Goal: Information Seeking & Learning: Learn about a topic

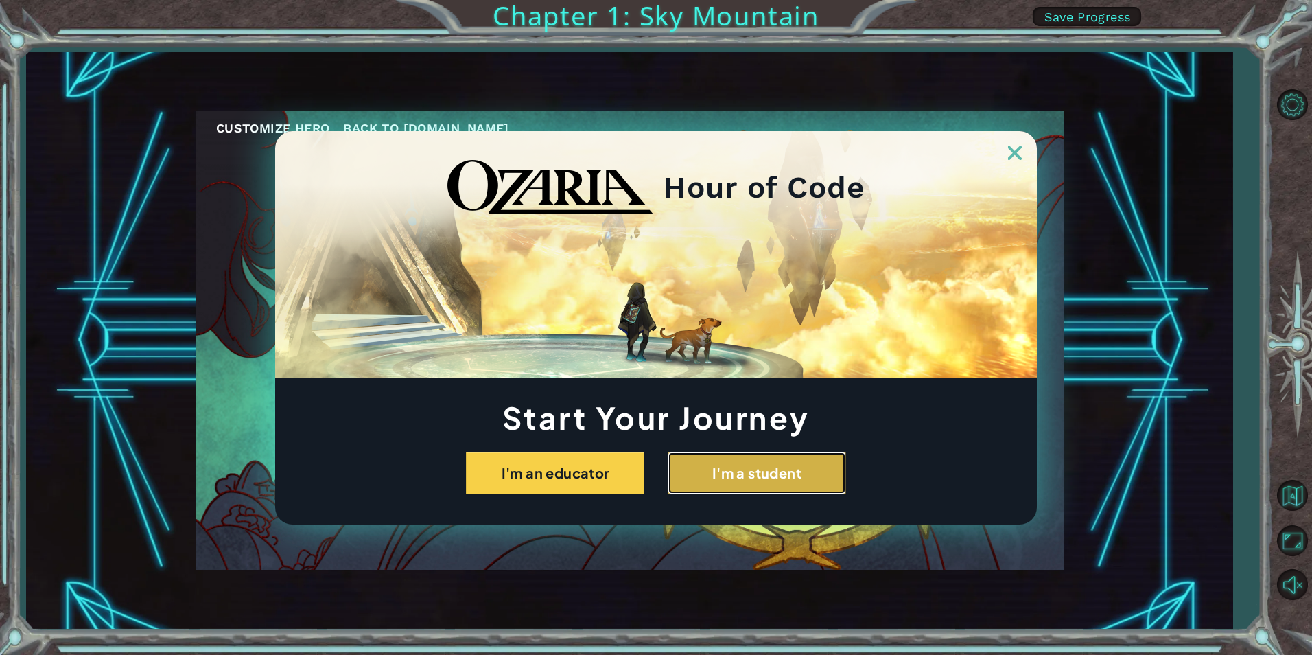
click at [727, 475] on button "I'm a student" at bounding box center [757, 472] width 178 height 43
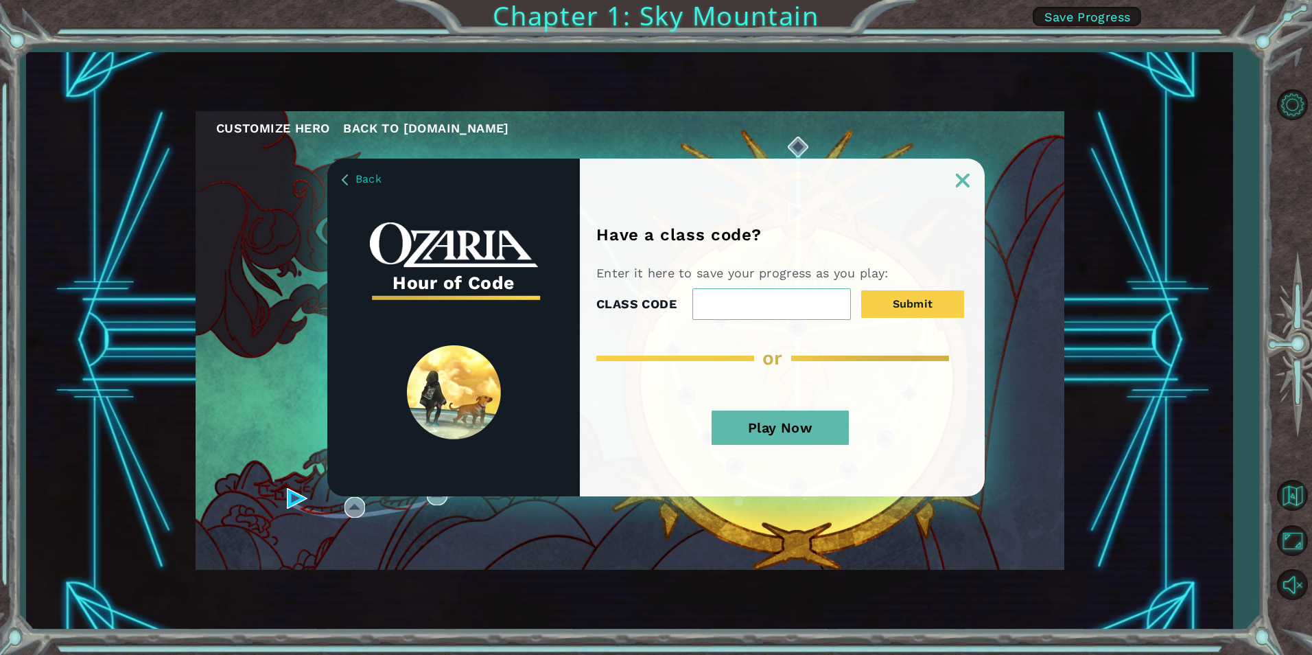
click at [761, 308] on input "CLASS CODE" at bounding box center [771, 304] width 158 height 32
click at [789, 428] on button "Play Now" at bounding box center [779, 427] width 137 height 34
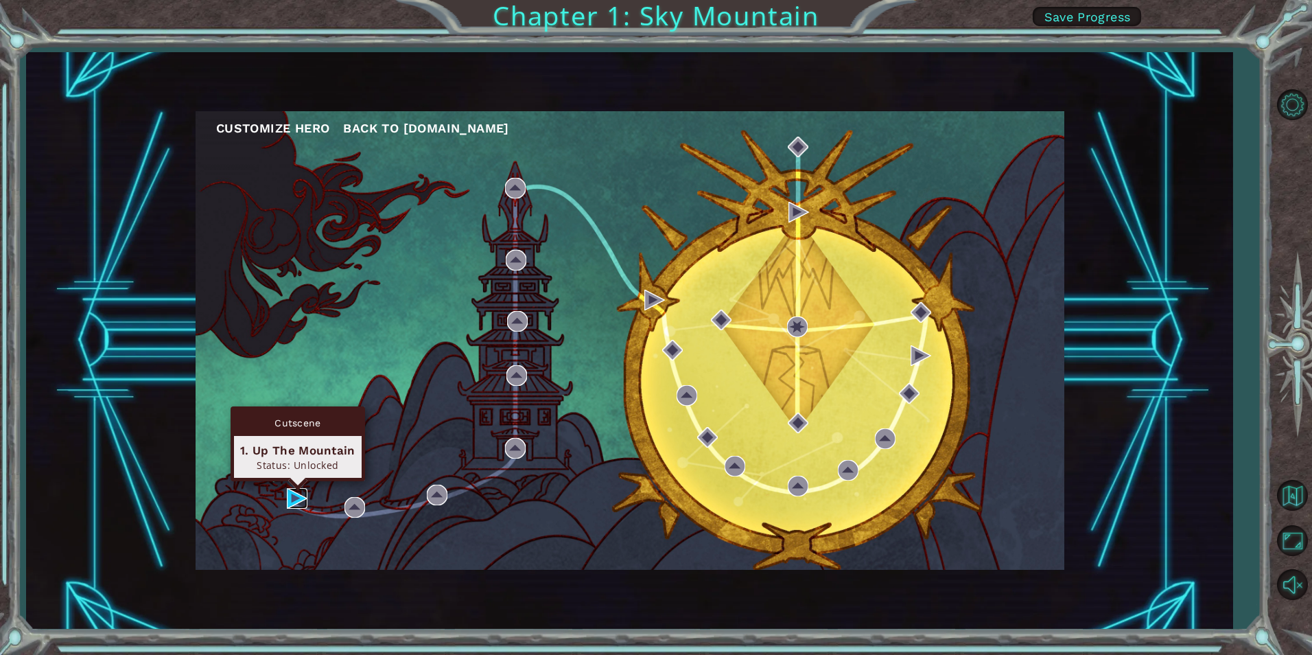
click at [296, 492] on img at bounding box center [297, 498] width 21 height 21
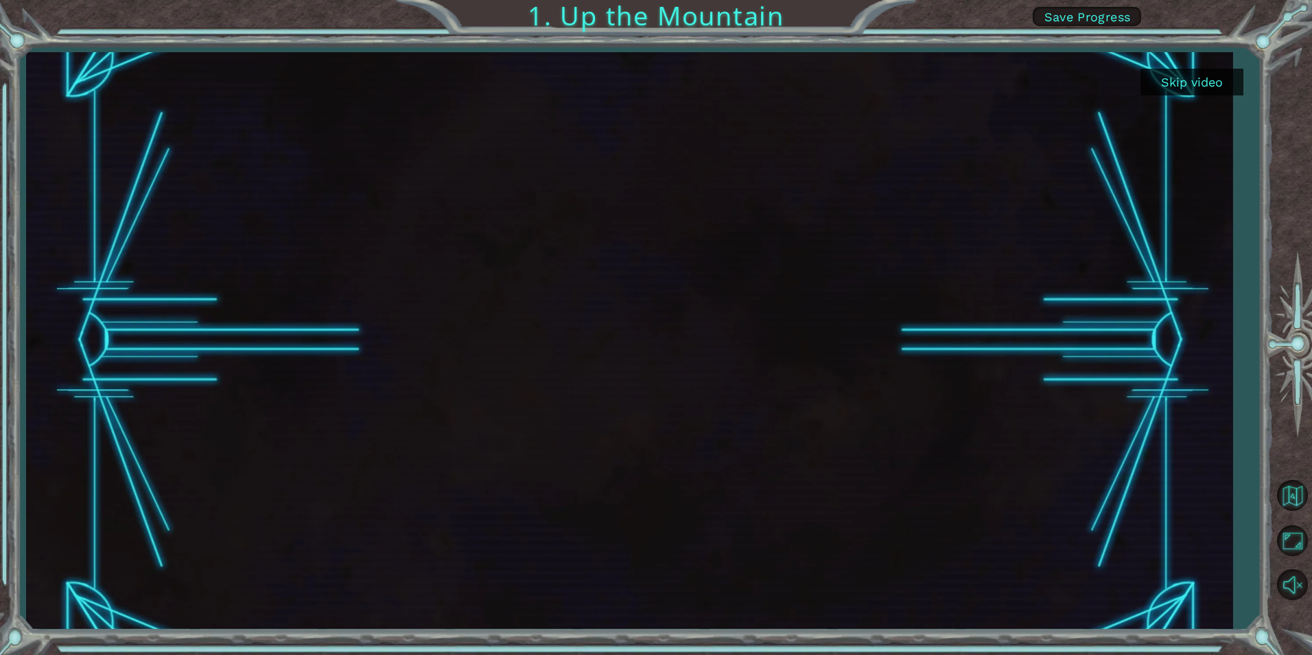
click at [1186, 74] on button "Skip video" at bounding box center [1191, 82] width 103 height 27
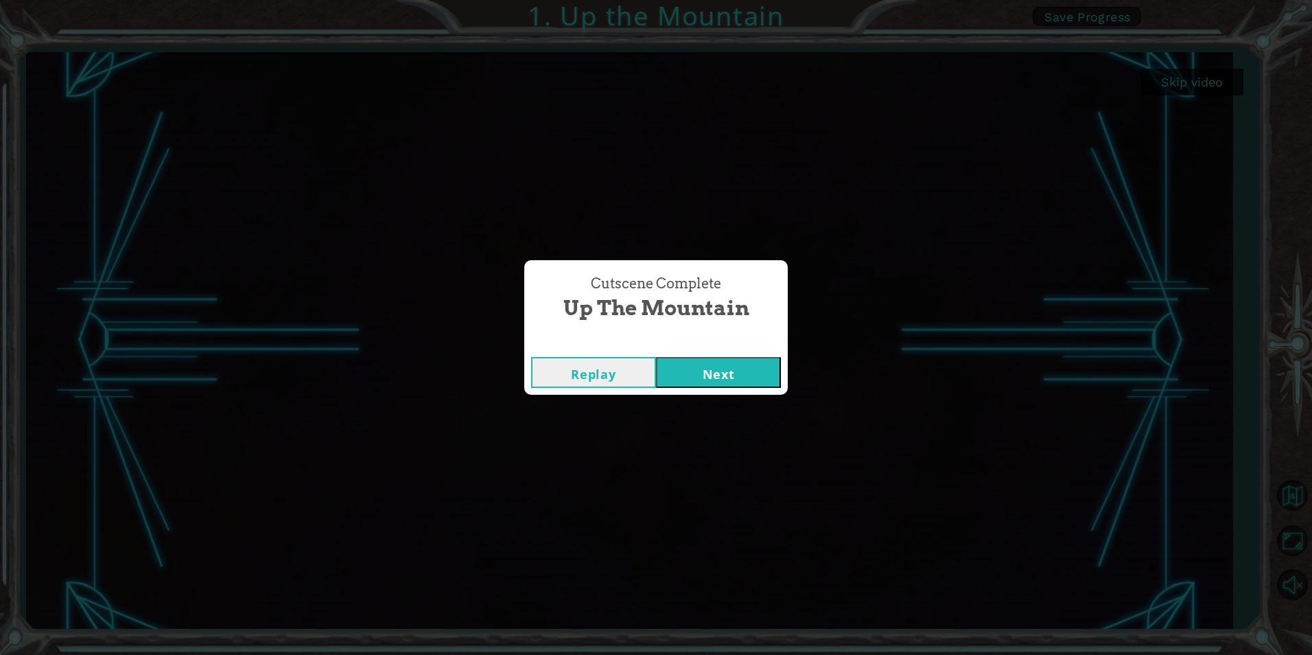
click at [725, 366] on button "Next" at bounding box center [718, 372] width 125 height 31
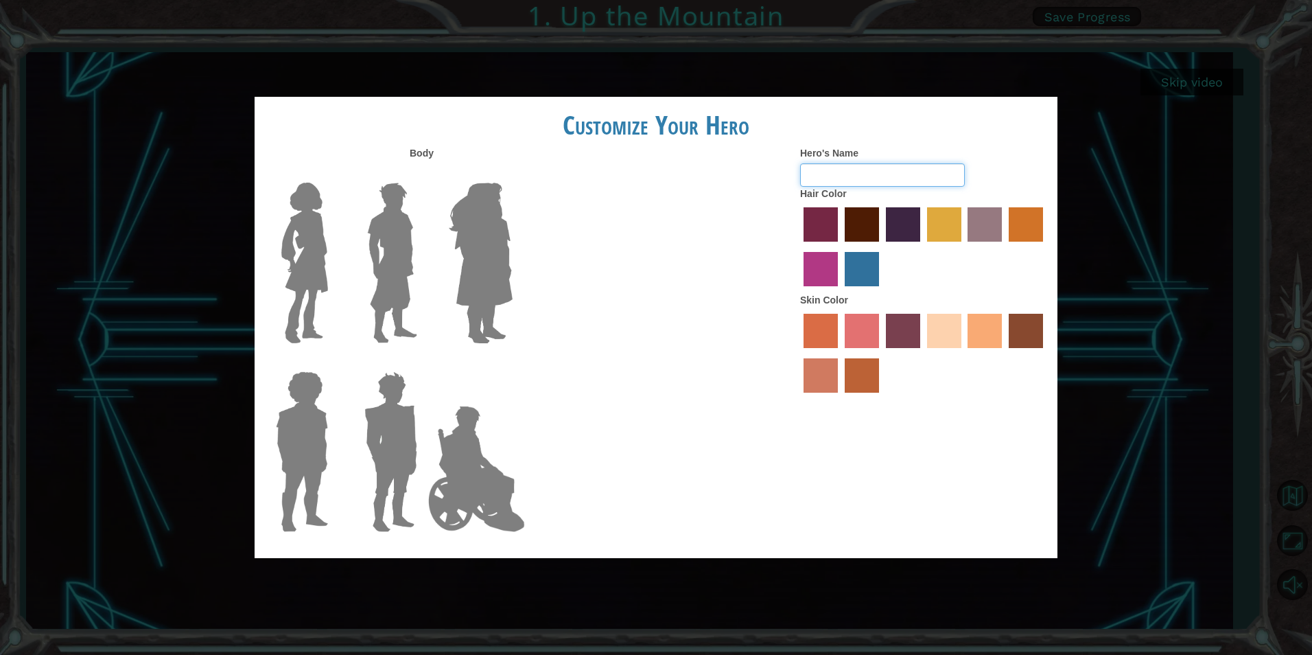
click at [886, 177] on input "Hero's Name" at bounding box center [882, 174] width 165 height 23
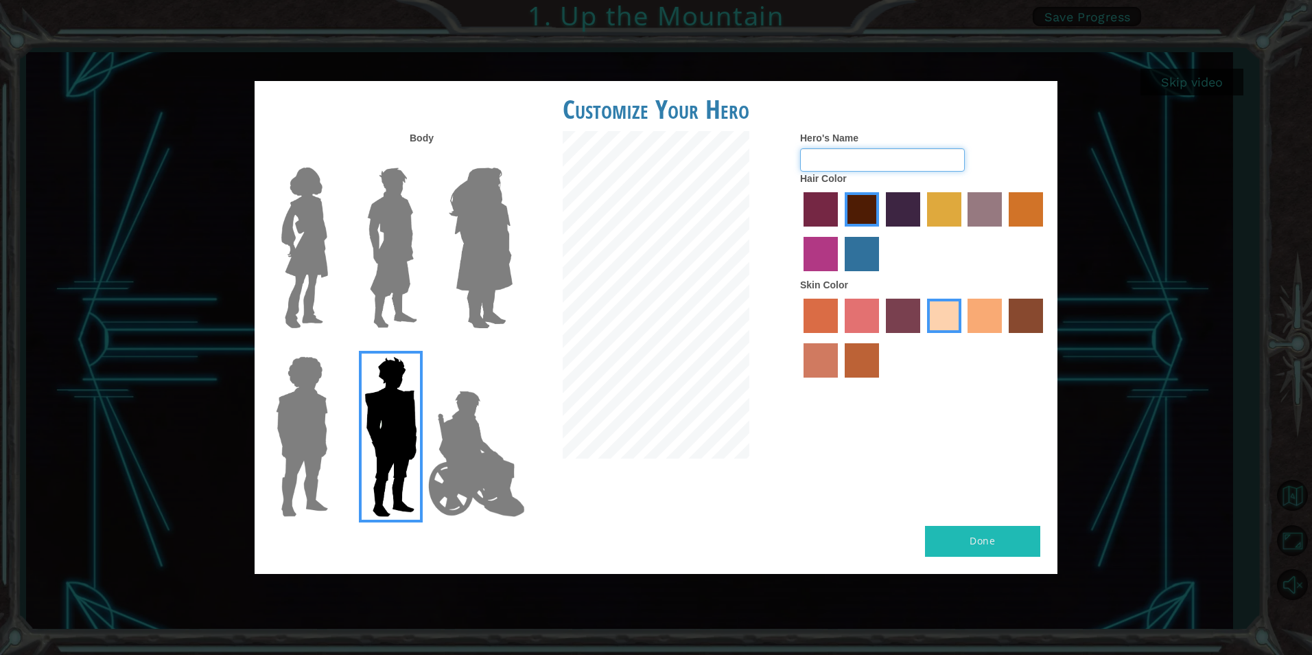
click at [884, 152] on input "Hero's Name" at bounding box center [882, 159] width 165 height 23
type input "T"
type input "MinhTan"
click at [843, 240] on div at bounding box center [923, 233] width 247 height 89
click at [847, 247] on label "lachmara hair color" at bounding box center [862, 254] width 34 height 34
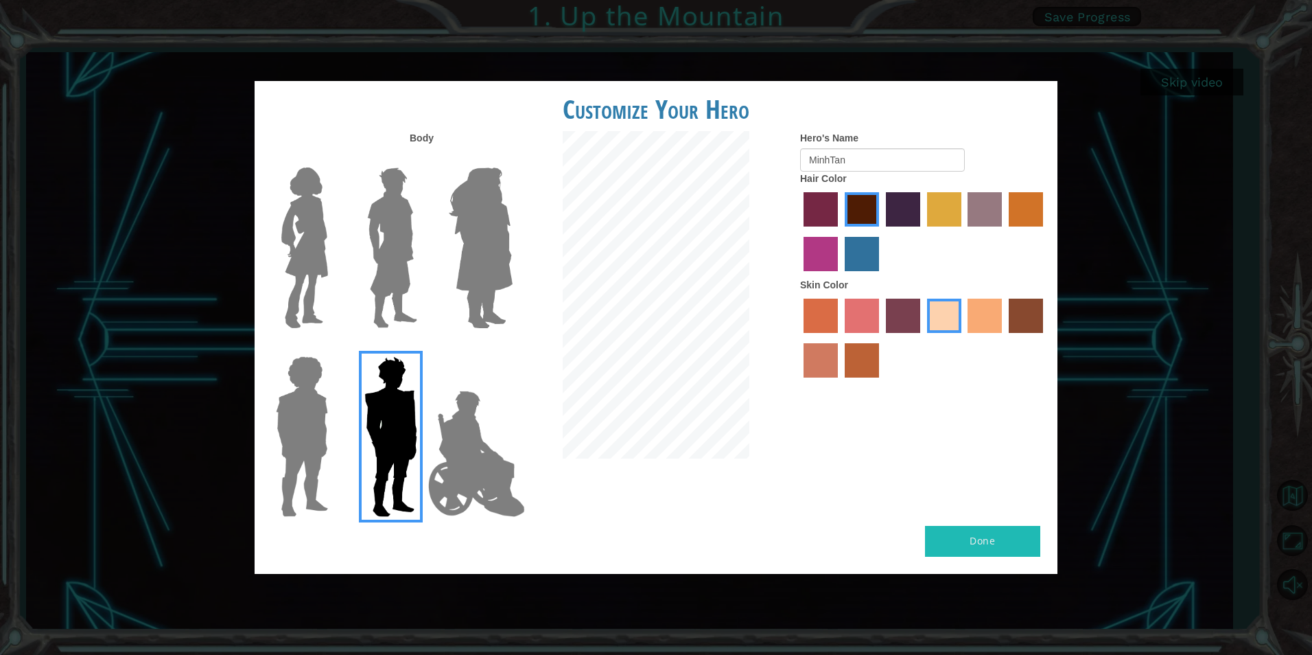
click at [840, 276] on input "lachmara hair color" at bounding box center [840, 276] width 0 height 0
click at [961, 540] on button "Done" at bounding box center [982, 541] width 115 height 31
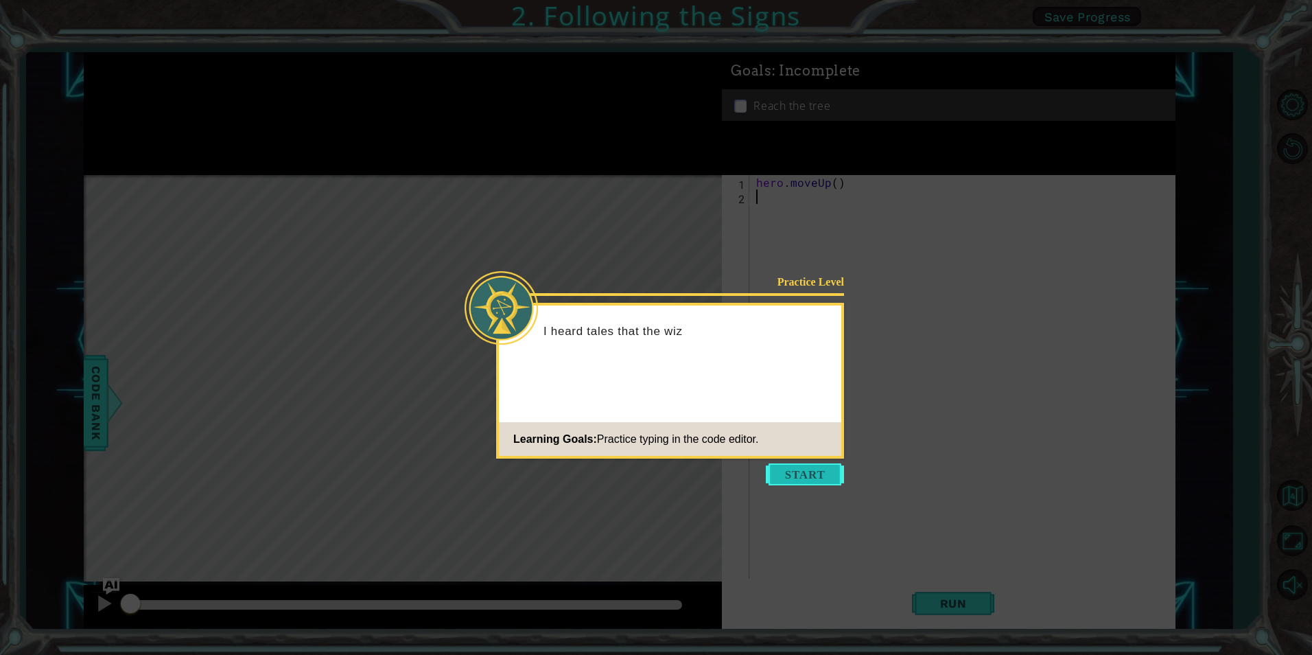
click at [810, 478] on button "Start" at bounding box center [805, 474] width 78 height 22
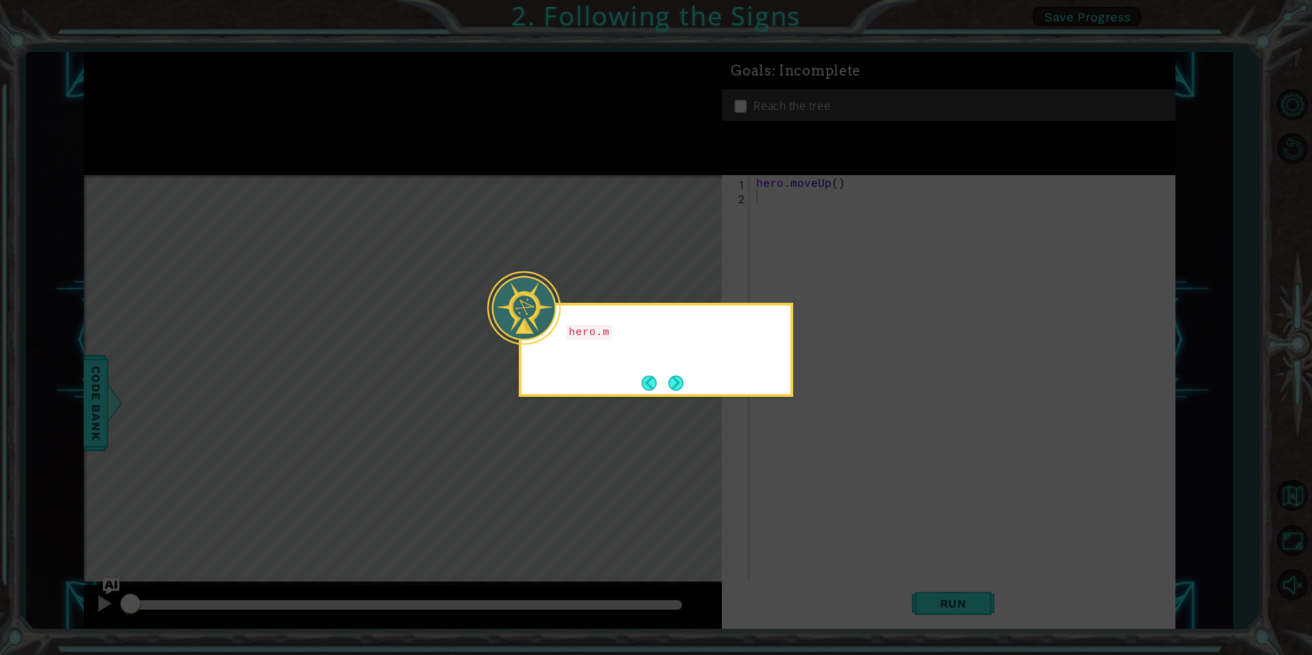
click at [757, 411] on icon at bounding box center [656, 327] width 1312 height 655
click at [677, 377] on button "Next" at bounding box center [675, 382] width 15 height 15
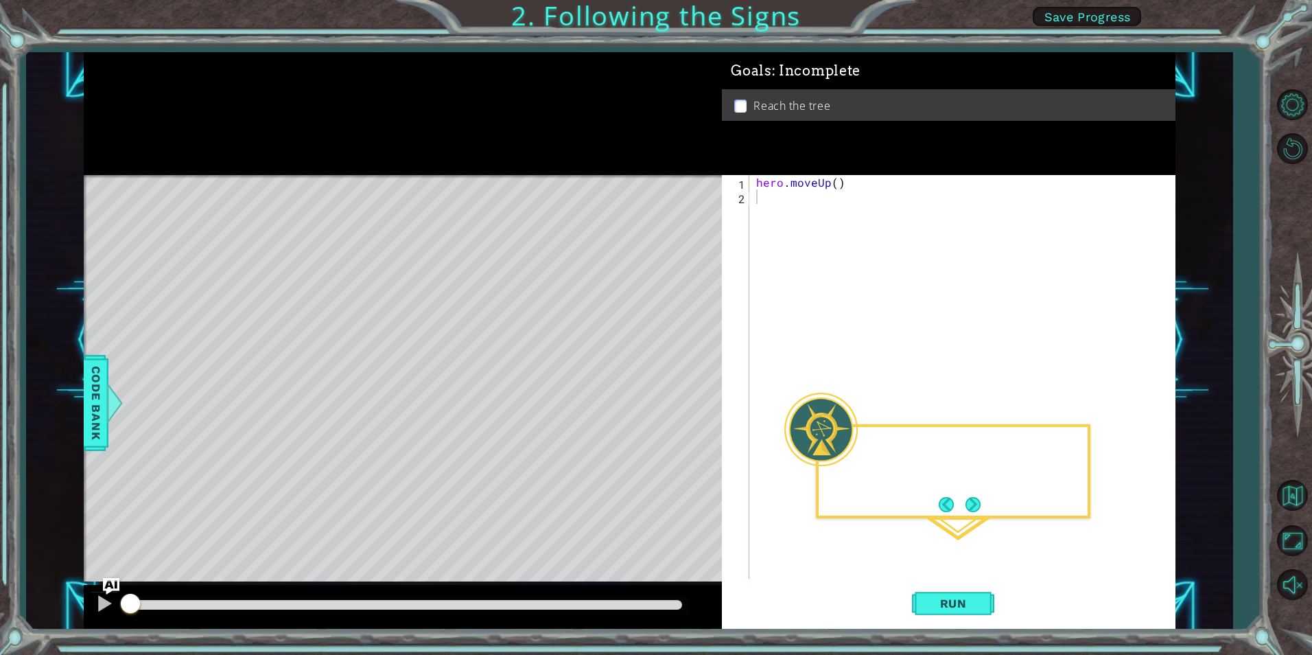
click at [677, 377] on div "Level Map" at bounding box center [401, 377] width 634 height 404
click at [948, 614] on button "Run" at bounding box center [953, 602] width 82 height 45
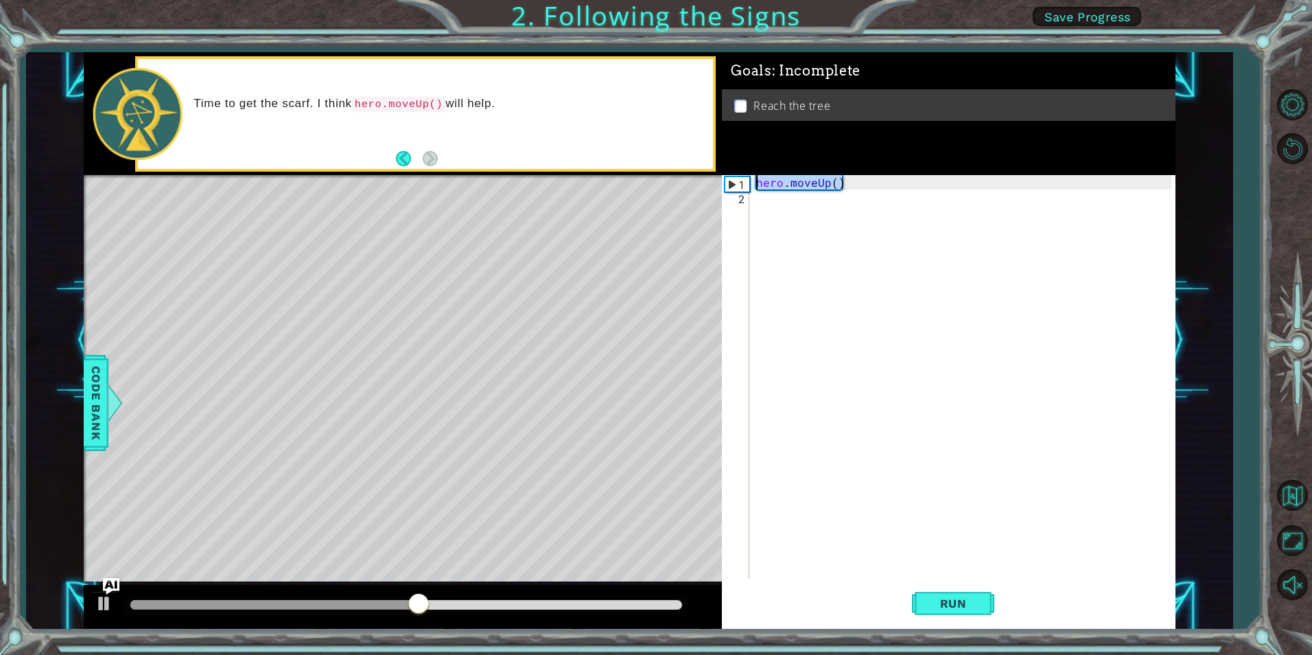
drag, startPoint x: 860, startPoint y: 187, endPoint x: 753, endPoint y: 185, distance: 107.1
click at [753, 185] on div "hero . moveUp ( )" at bounding box center [965, 391] width 424 height 432
type textarea "hero.moveUp()"
click at [871, 182] on div "hero . moveUp ( )" at bounding box center [961, 376] width 417 height 403
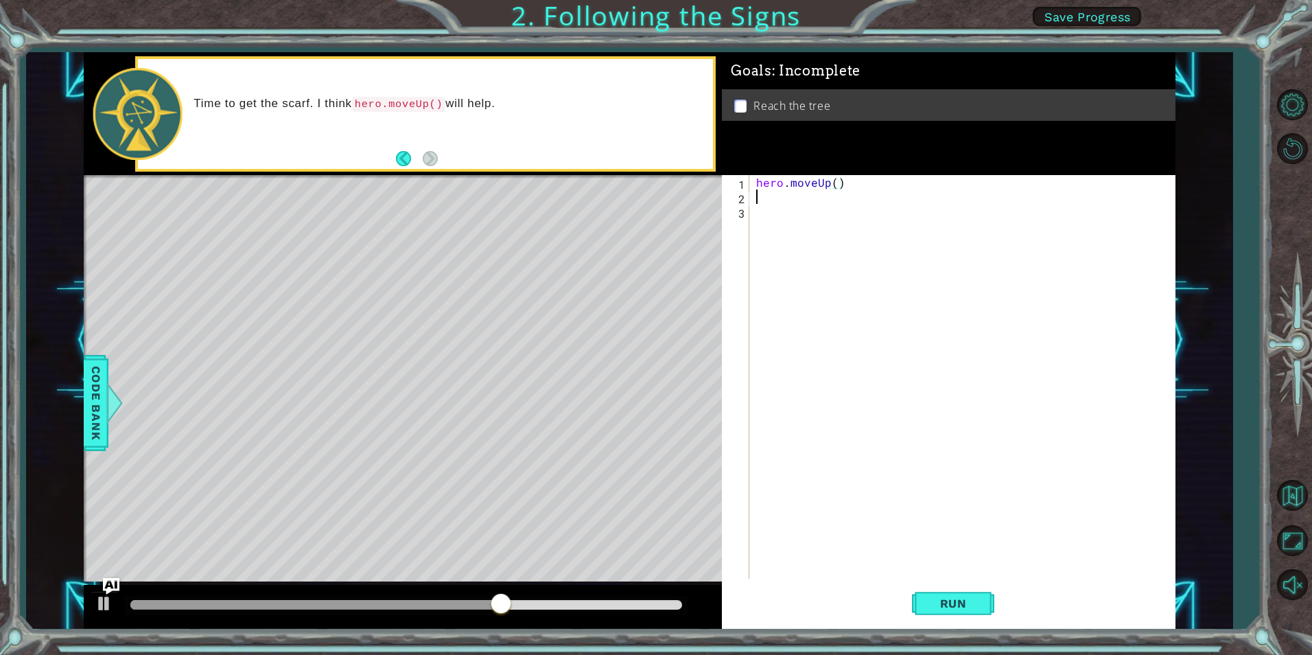
paste textarea "hero.moveUp()"
type textarea "hero.moveUp()"
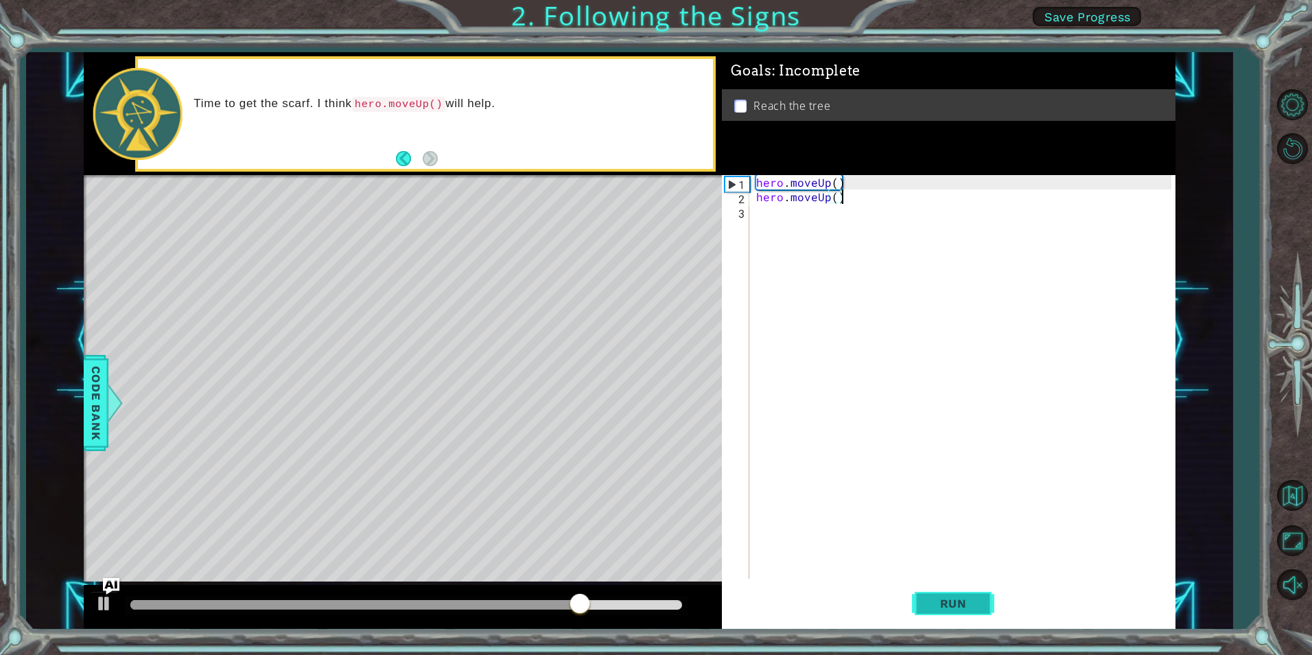
click at [954, 598] on span "Run" at bounding box center [953, 603] width 54 height 14
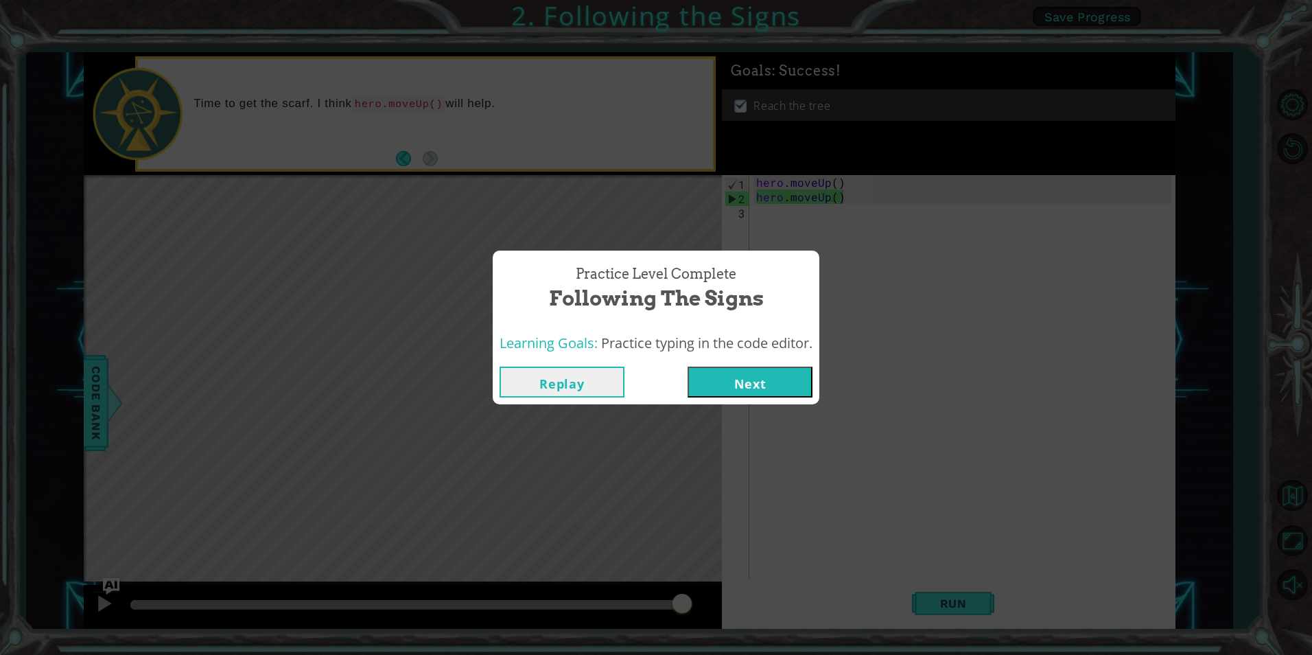
click at [794, 390] on button "Next" at bounding box center [749, 381] width 125 height 31
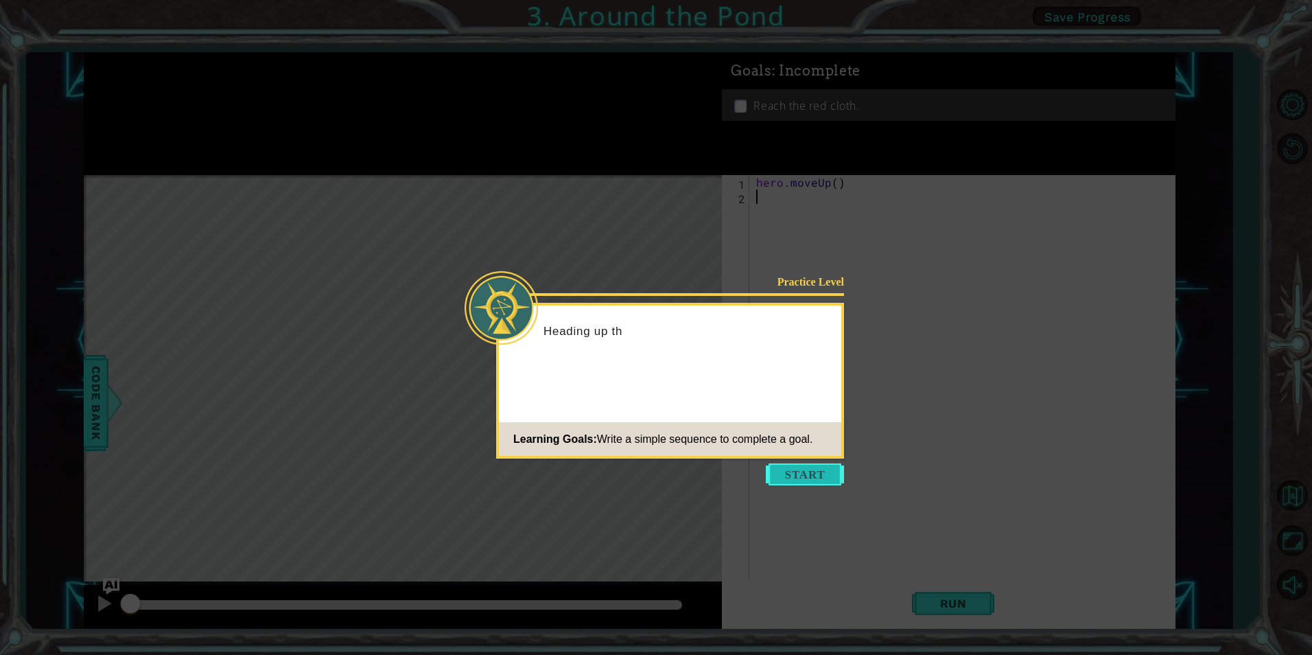
click at [793, 474] on button "Start" at bounding box center [805, 474] width 78 height 22
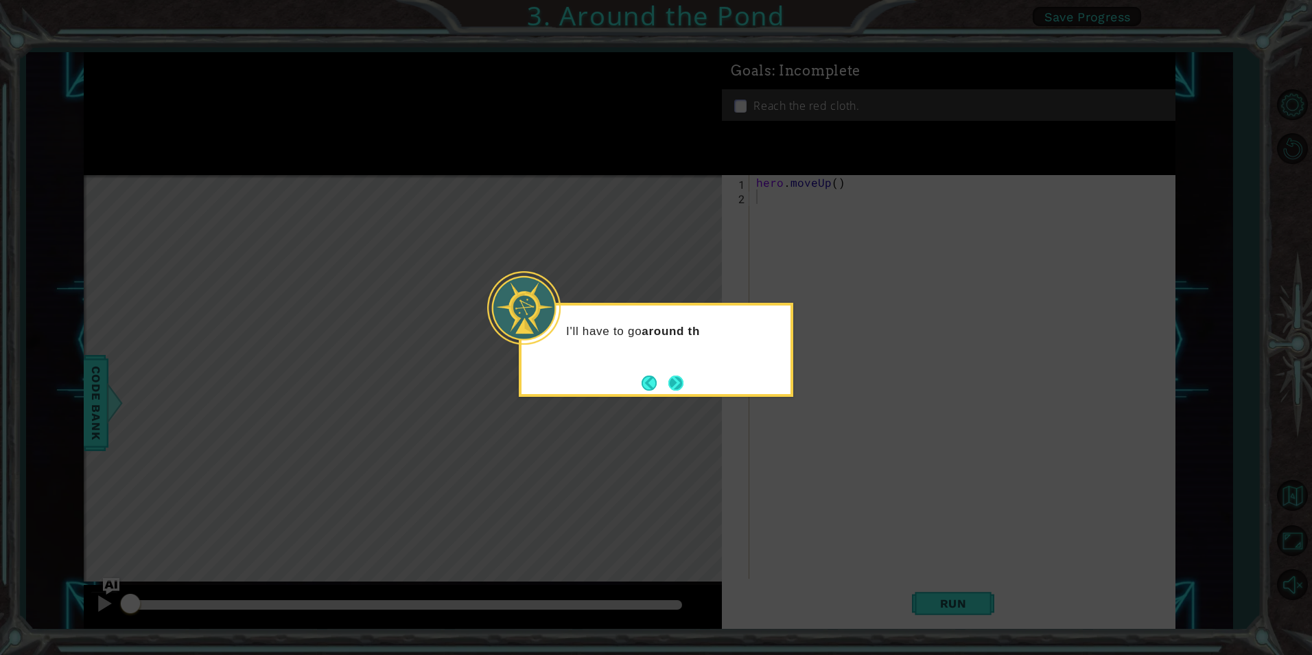
click at [669, 383] on button "Next" at bounding box center [675, 382] width 15 height 15
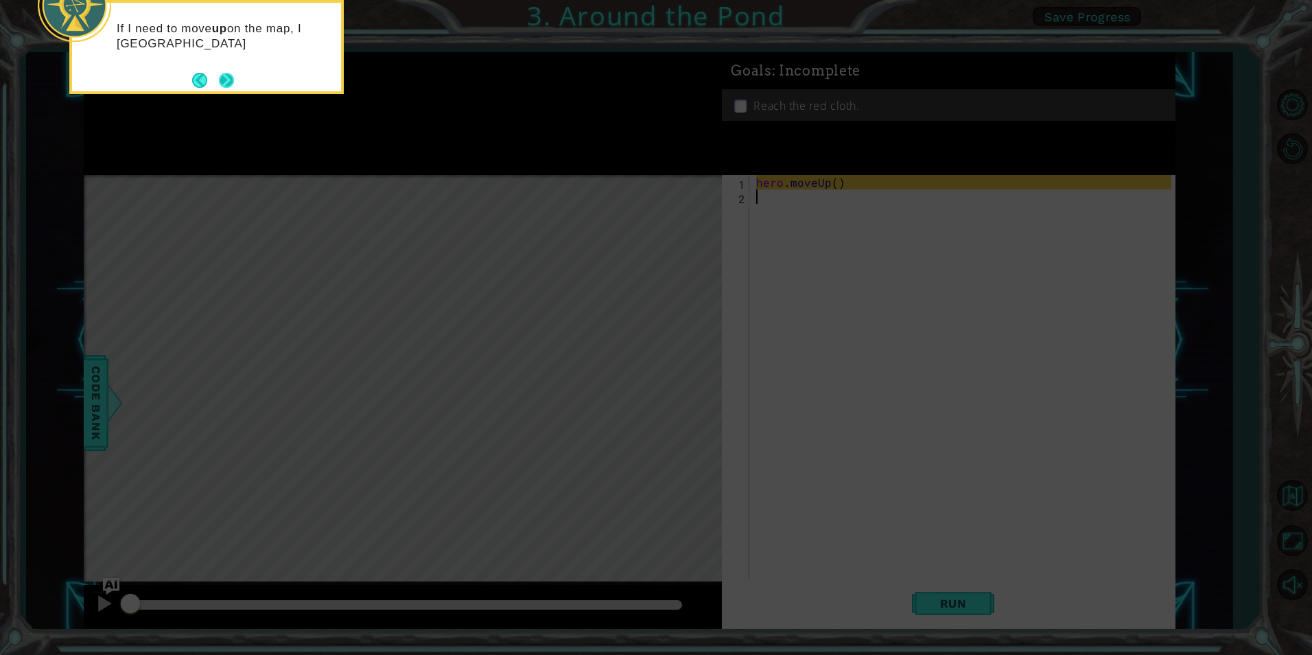
click at [224, 88] on button "Next" at bounding box center [226, 80] width 15 height 15
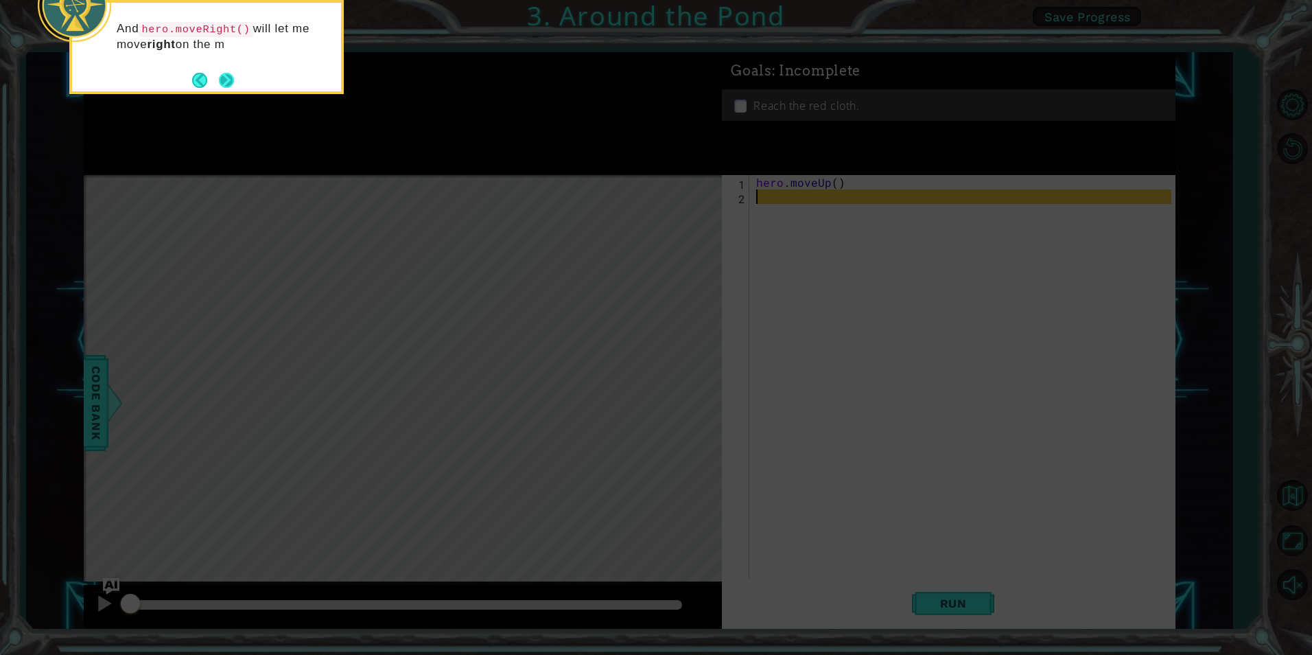
click at [226, 81] on button "Next" at bounding box center [226, 80] width 15 height 15
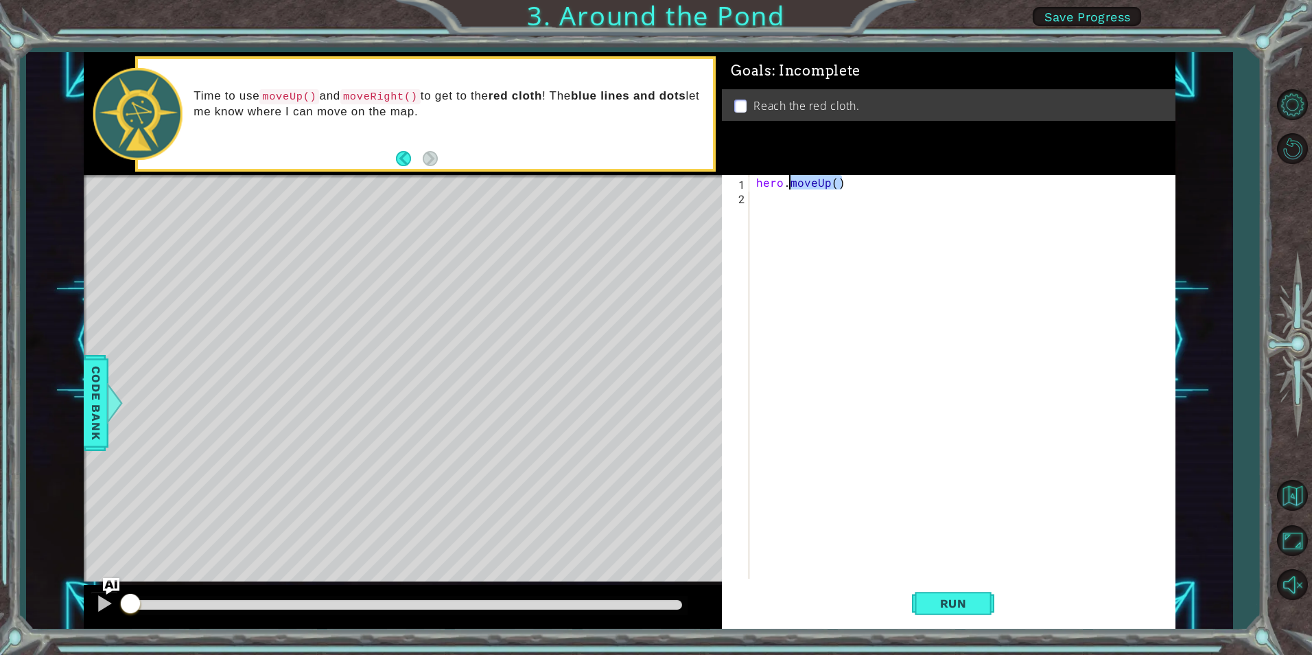
drag, startPoint x: 852, startPoint y: 189, endPoint x: 809, endPoint y: 189, distance: 43.2
click at [809, 189] on div "hero . moveUp ( )" at bounding box center [965, 391] width 424 height 432
type textarea "hero.moveUp()"
click at [850, 187] on div "hero . moveUp ( )" at bounding box center [961, 376] width 417 height 403
paste textarea "hero.moveUp()"
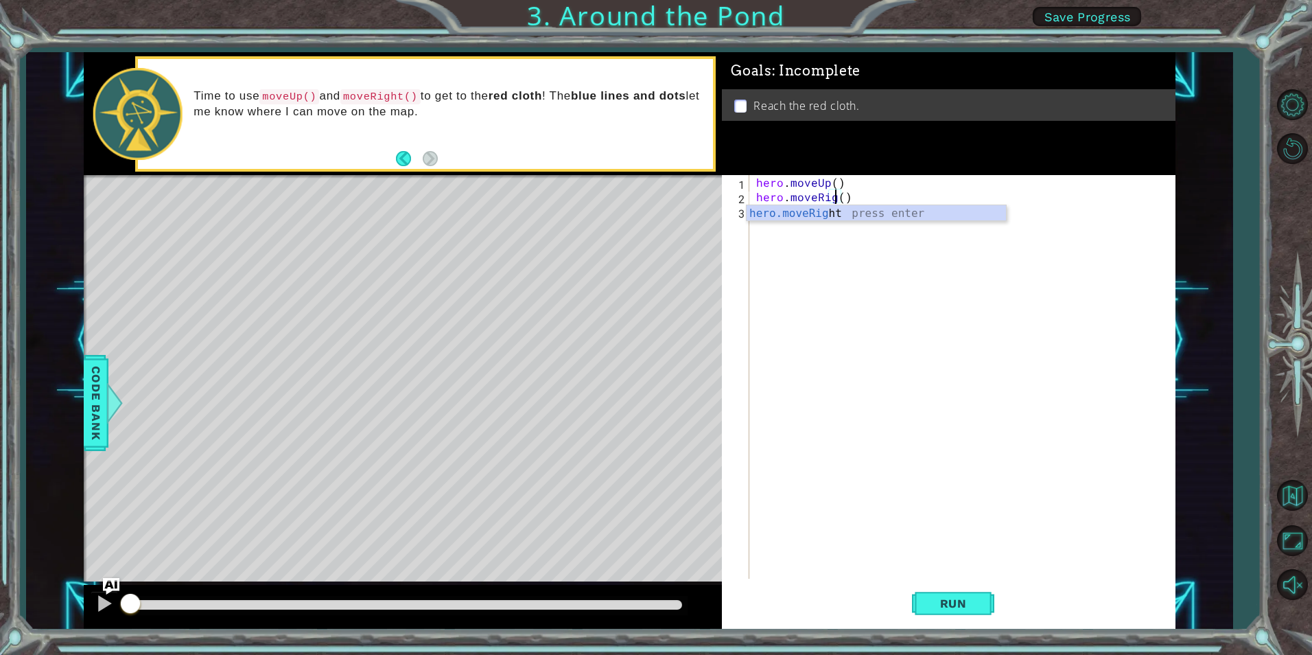
type textarea "hero.moveRight()"
paste textarea "hero.moveUp()"
type textarea "hero.moveUp()"
paste textarea "hero.moveUp()"
type textarea "hero.moveUp()"
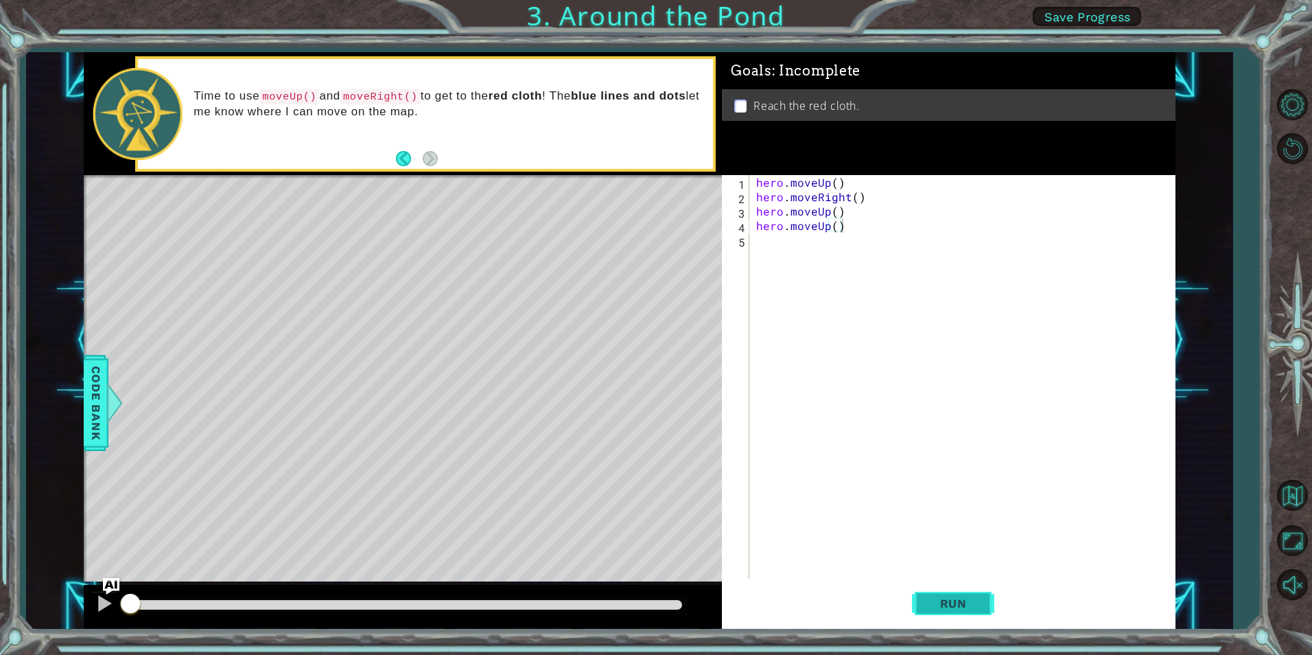
click at [959, 595] on button "Run" at bounding box center [953, 602] width 82 height 45
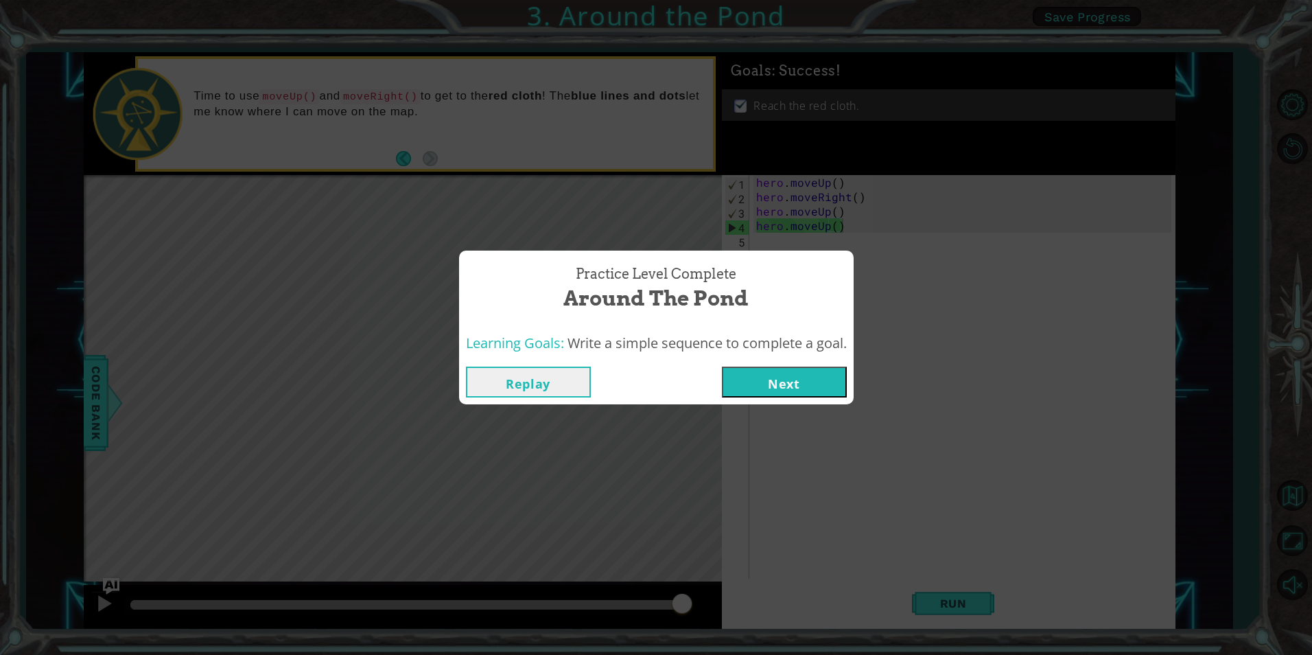
click at [779, 379] on button "Next" at bounding box center [784, 381] width 125 height 31
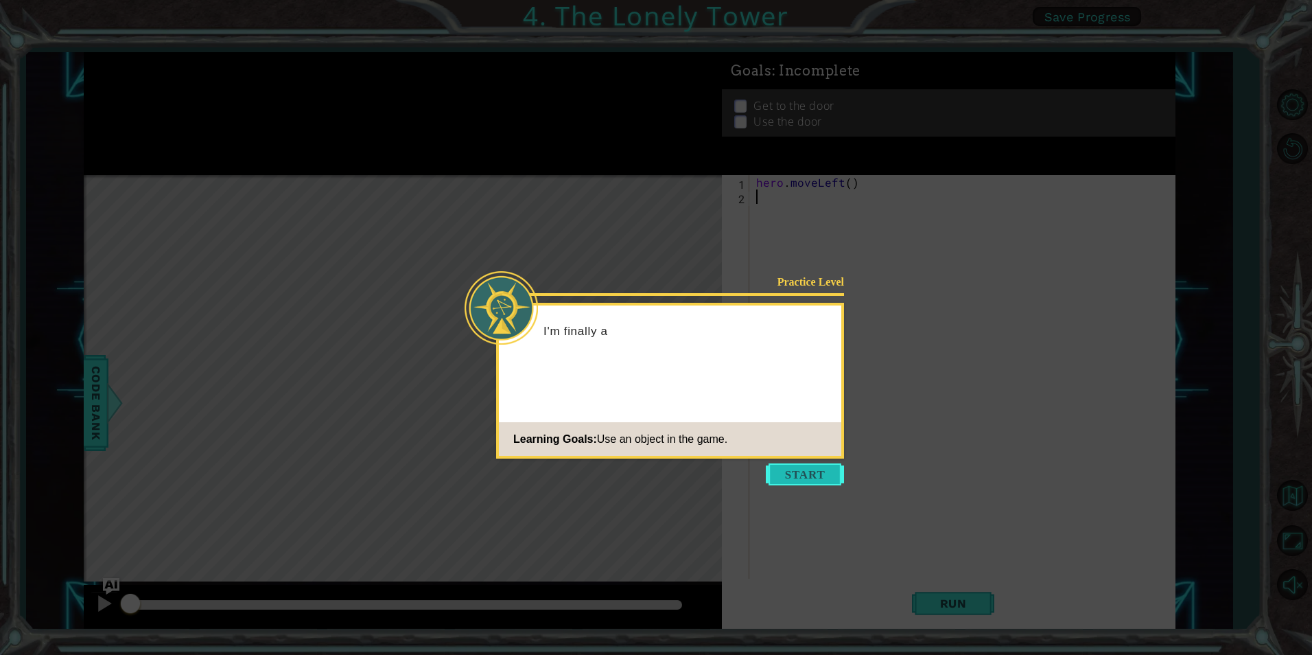
click at [810, 484] on button "Start" at bounding box center [805, 474] width 78 height 22
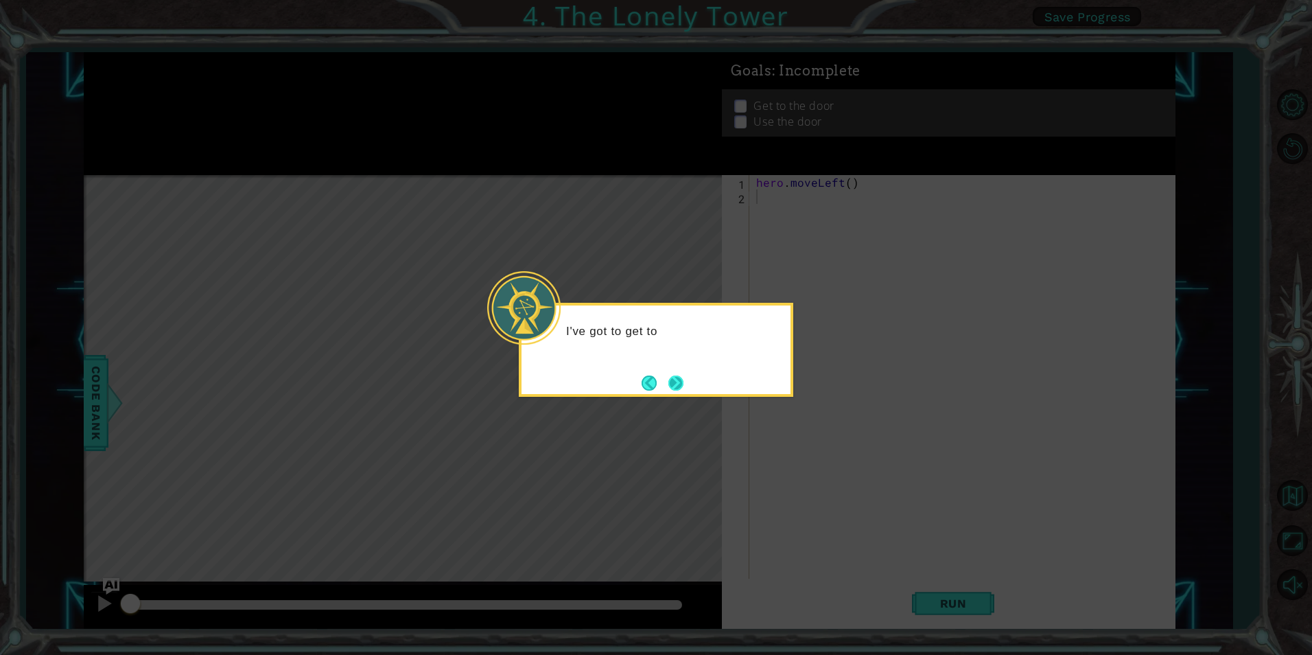
click at [680, 383] on button "Next" at bounding box center [675, 382] width 15 height 15
click at [675, 381] on button "Next" at bounding box center [675, 382] width 15 height 15
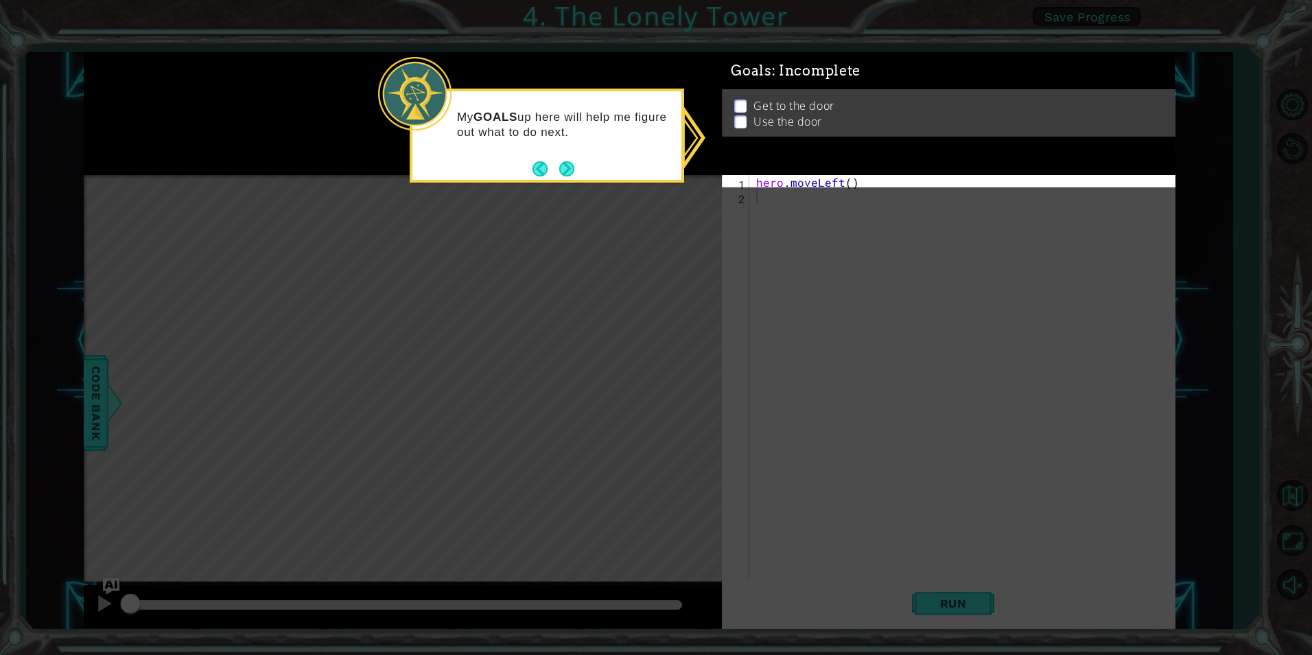
click at [748, 114] on li "Get to the door" at bounding box center [950, 106] width 432 height 16
click at [740, 118] on p at bounding box center [740, 121] width 12 height 13
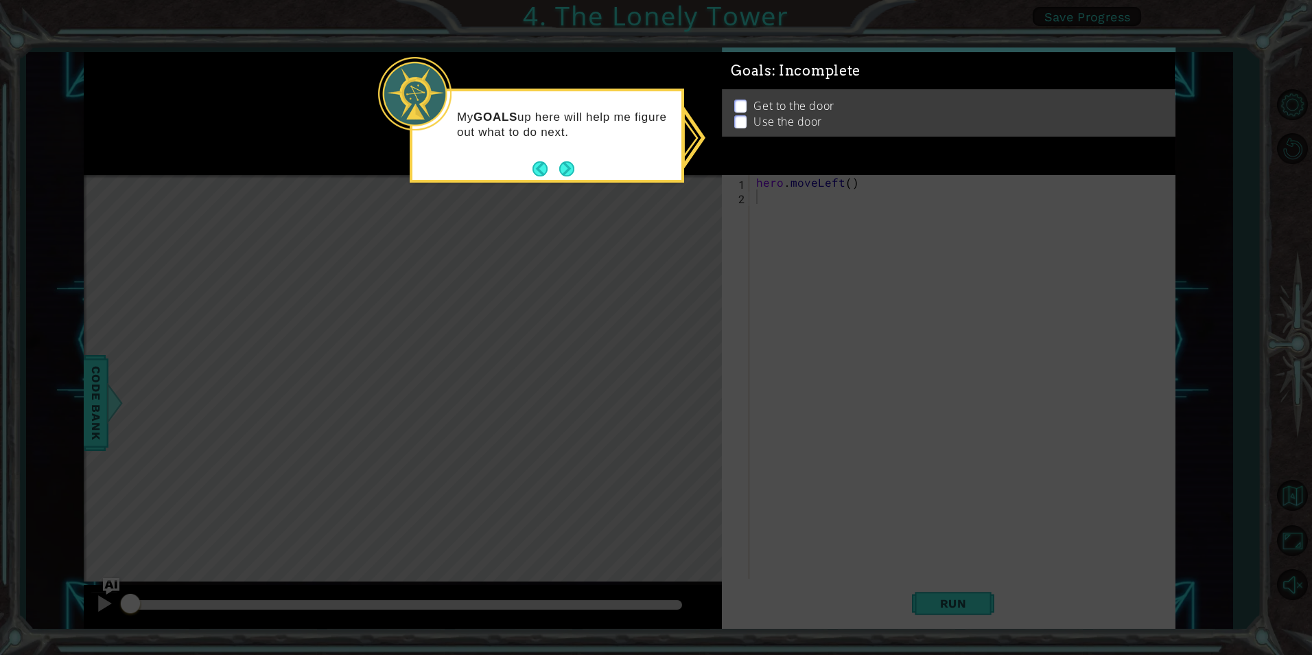
click at [681, 213] on icon at bounding box center [656, 327] width 1312 height 655
click at [568, 168] on button "Next" at bounding box center [566, 168] width 15 height 15
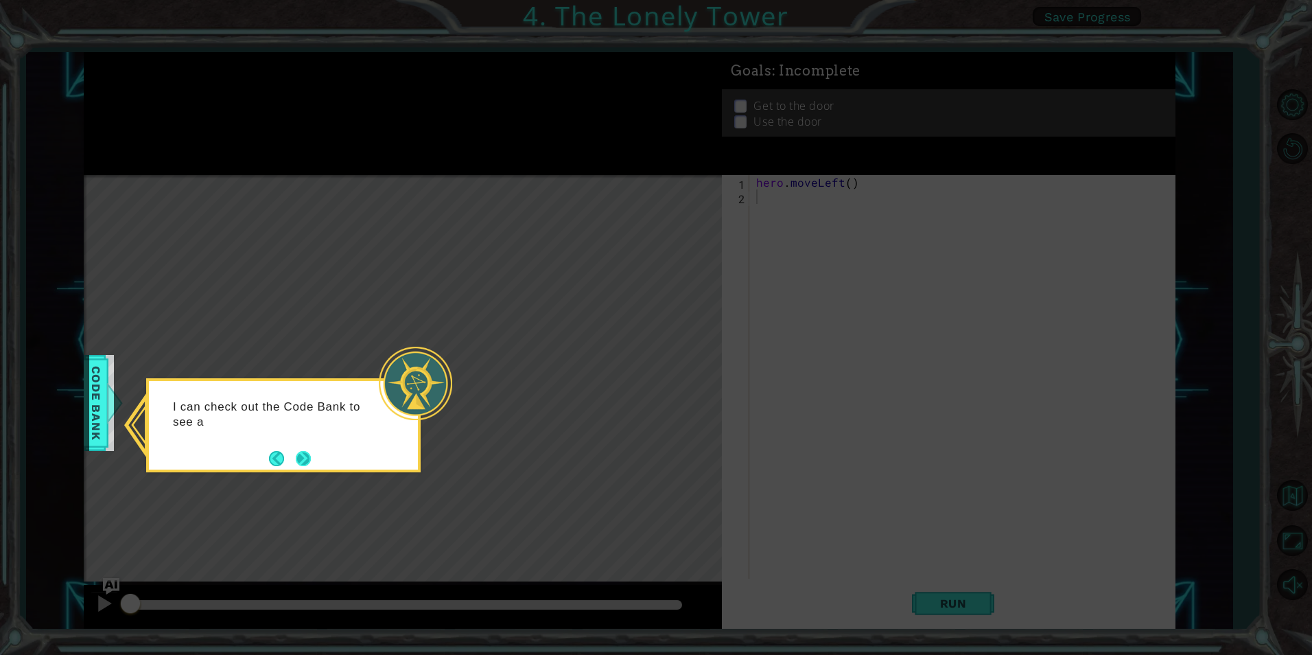
click at [303, 457] on button "Next" at bounding box center [303, 458] width 15 height 15
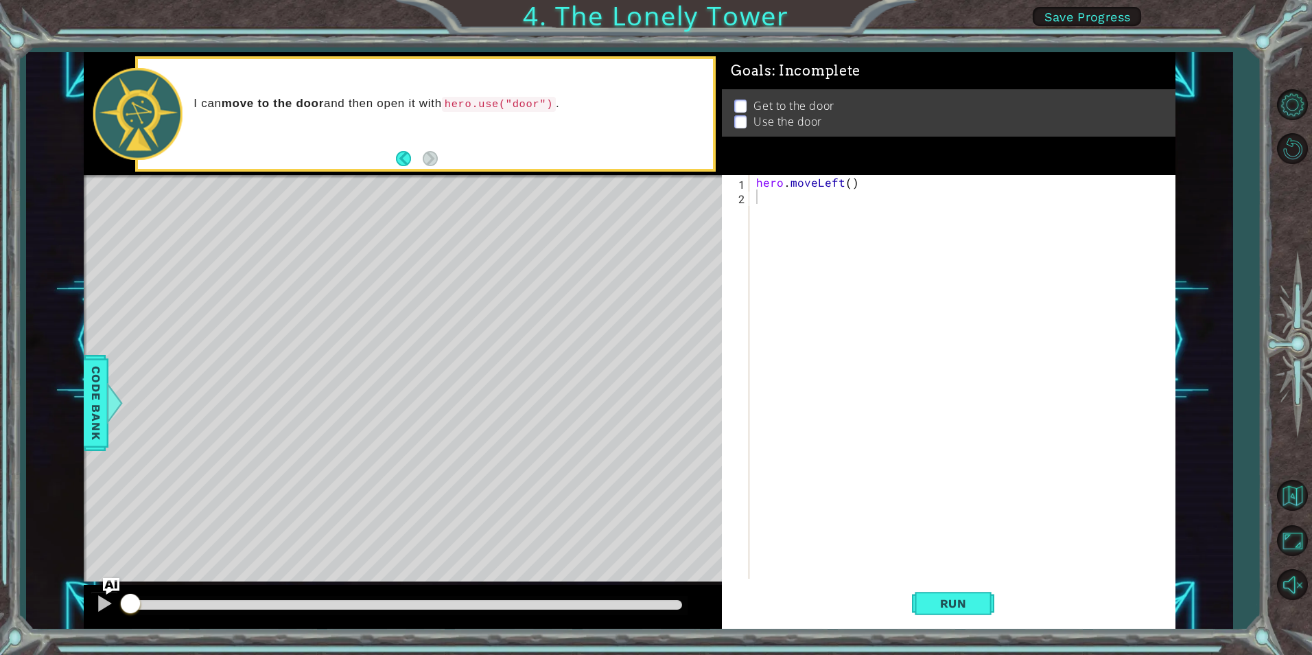
click at [746, 102] on p at bounding box center [740, 105] width 12 height 13
click at [741, 103] on p at bounding box center [740, 105] width 12 height 13
type textarea "hero.moveLeft()"
drag, startPoint x: 873, startPoint y: 185, endPoint x: 756, endPoint y: 186, distance: 117.3
click at [756, 186] on div "hero . moveLeft ( )" at bounding box center [965, 391] width 424 height 432
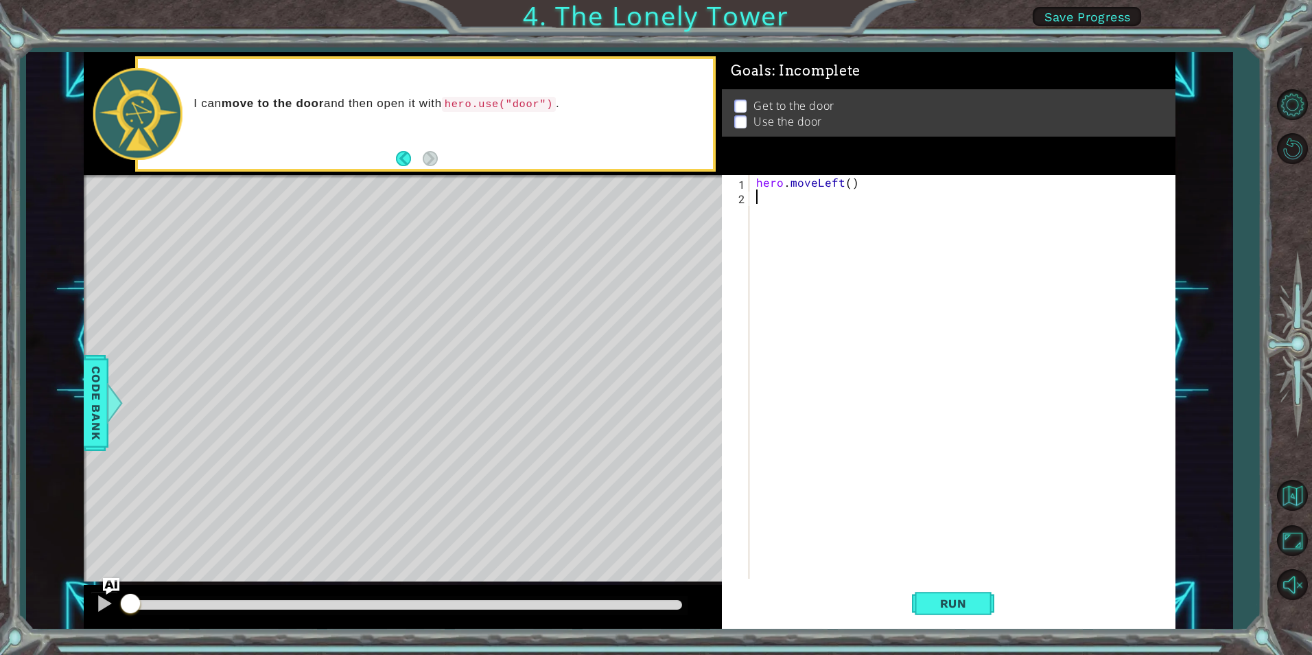
click at [890, 191] on div "hero . moveLeft ( )" at bounding box center [965, 391] width 424 height 432
click at [882, 180] on div "hero . moveLeft ( )" at bounding box center [965, 391] width 424 height 432
type textarea "hero.moveLeft()"
paste textarea "hero.moveLeft()"
type textarea "hero.moveLeft()"
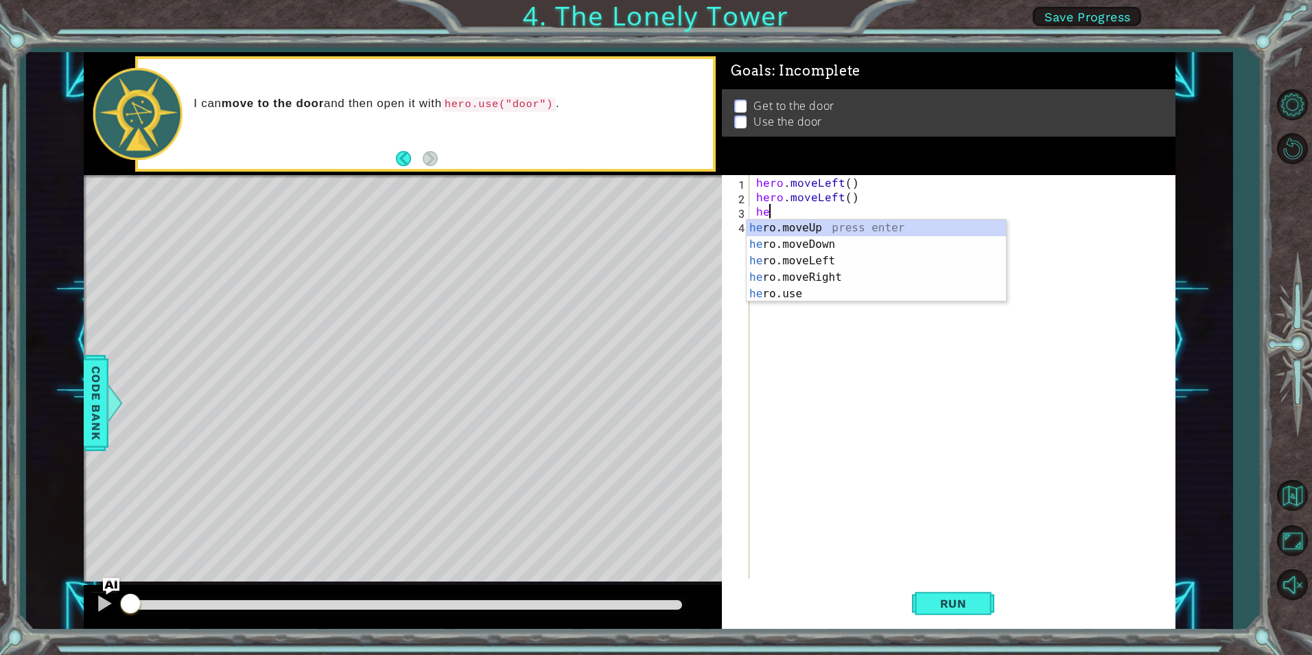
scroll to position [0, 1]
type textarea "hero"
click at [823, 233] on div "hero .moveUp press enter hero .moveDown press enter hero .moveLeft press enter …" at bounding box center [875, 277] width 259 height 115
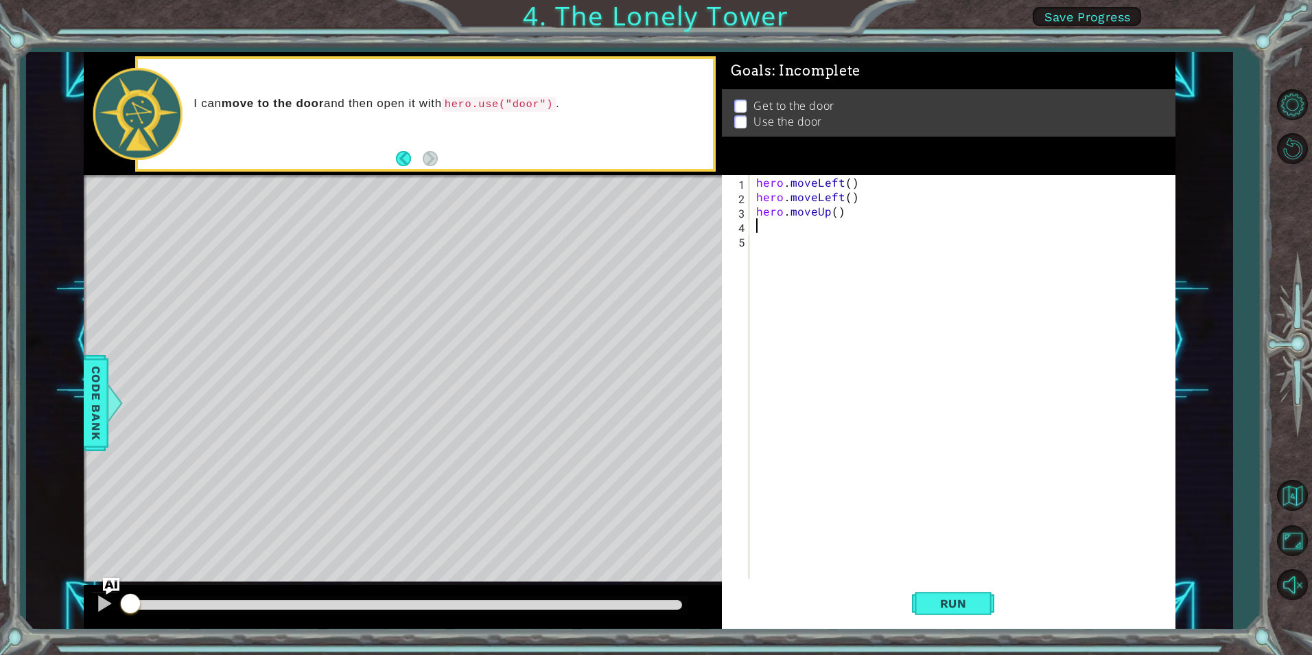
scroll to position [0, 0]
type textarea "he"
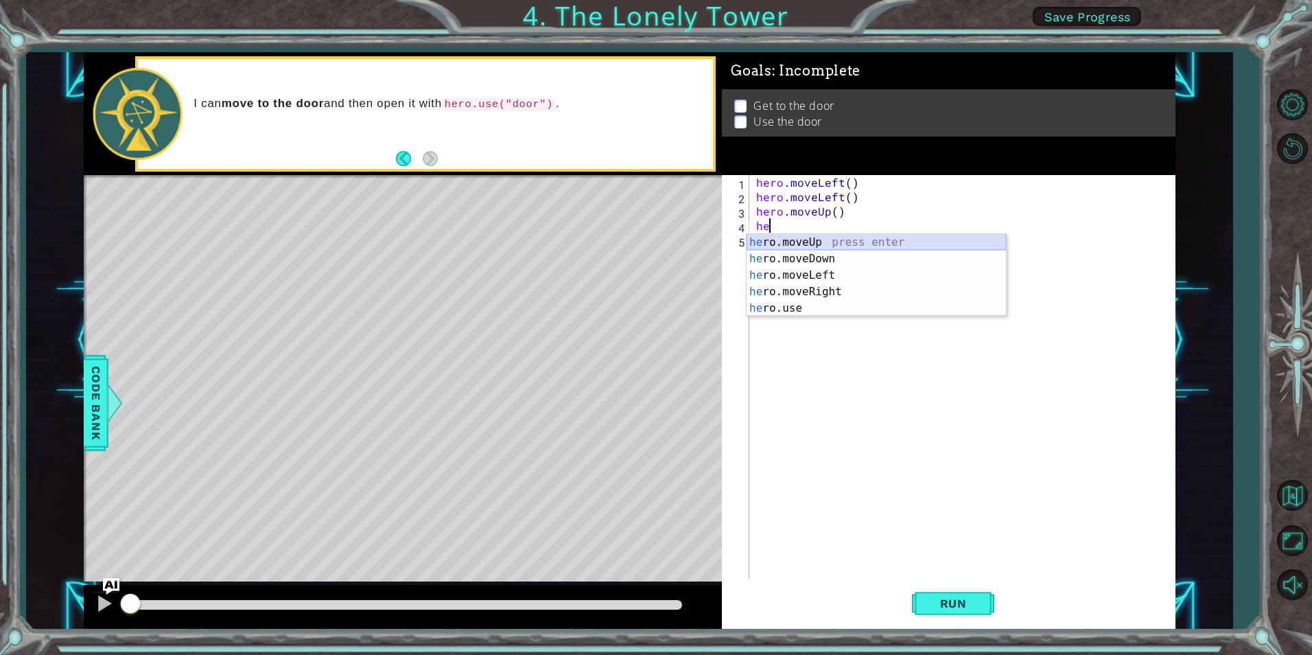
click at [834, 238] on div "he ro.moveUp press enter he ro.moveDown press enter he ro.moveLeft press enter …" at bounding box center [875, 291] width 259 height 115
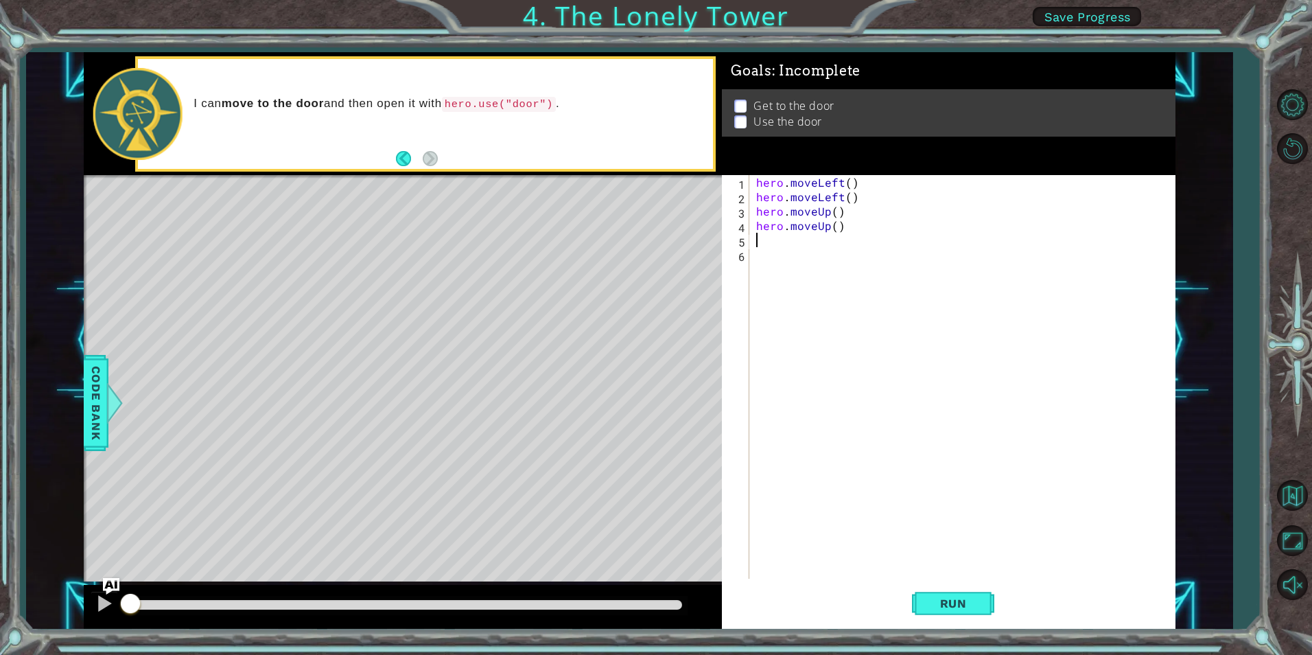
type textarea "he"
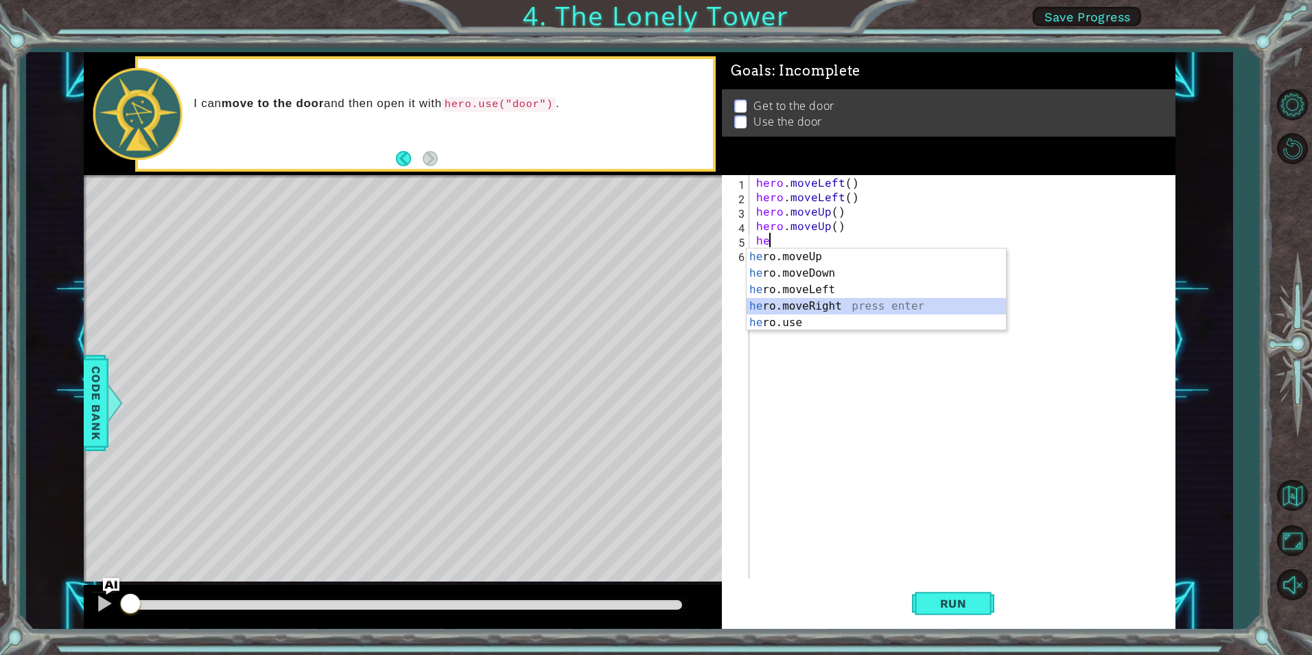
click at [826, 302] on div "he ro.moveUp press enter he ro.moveDown press enter he ro.moveLeft press enter …" at bounding box center [875, 305] width 259 height 115
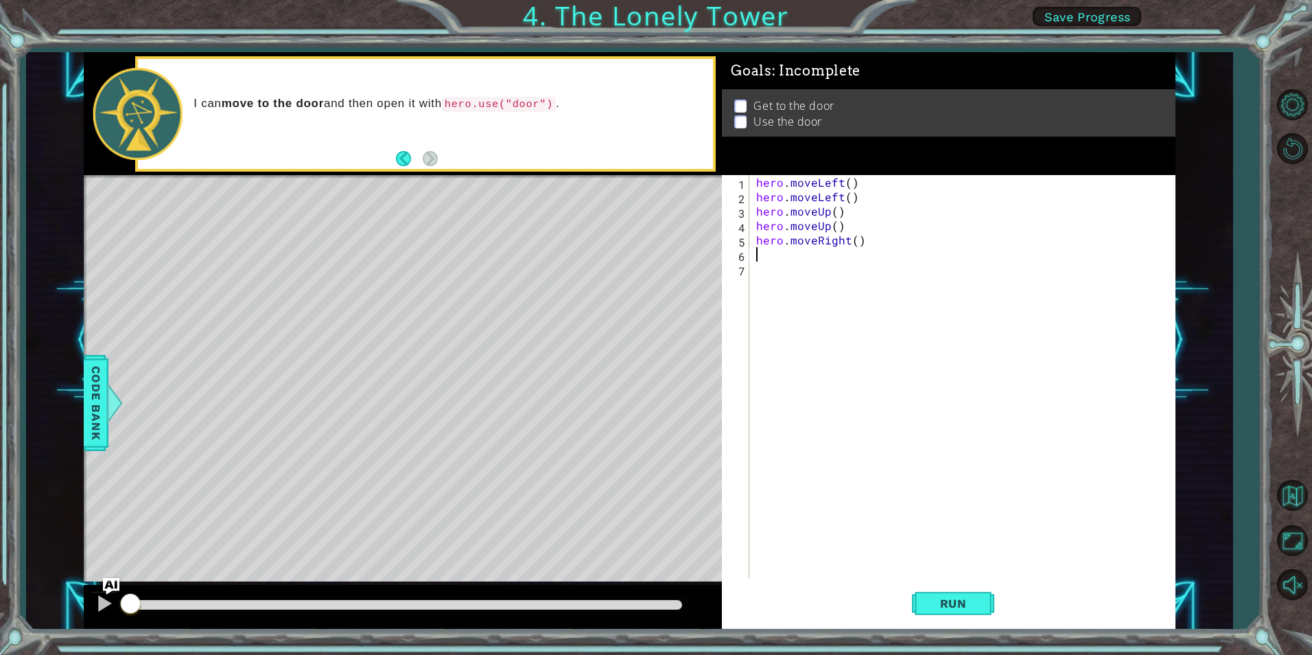
type textarea "he"
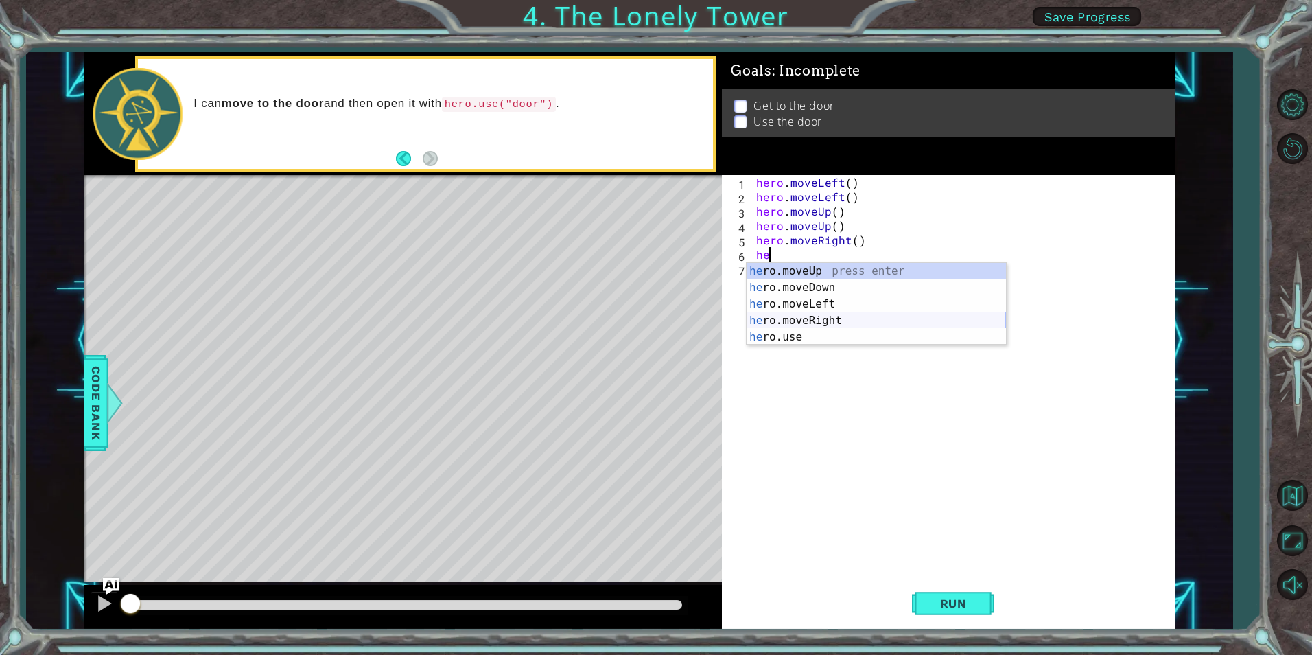
click at [836, 316] on div "he ro.moveUp press enter he ro.moveDown press enter he ro.moveLeft press enter …" at bounding box center [875, 320] width 259 height 115
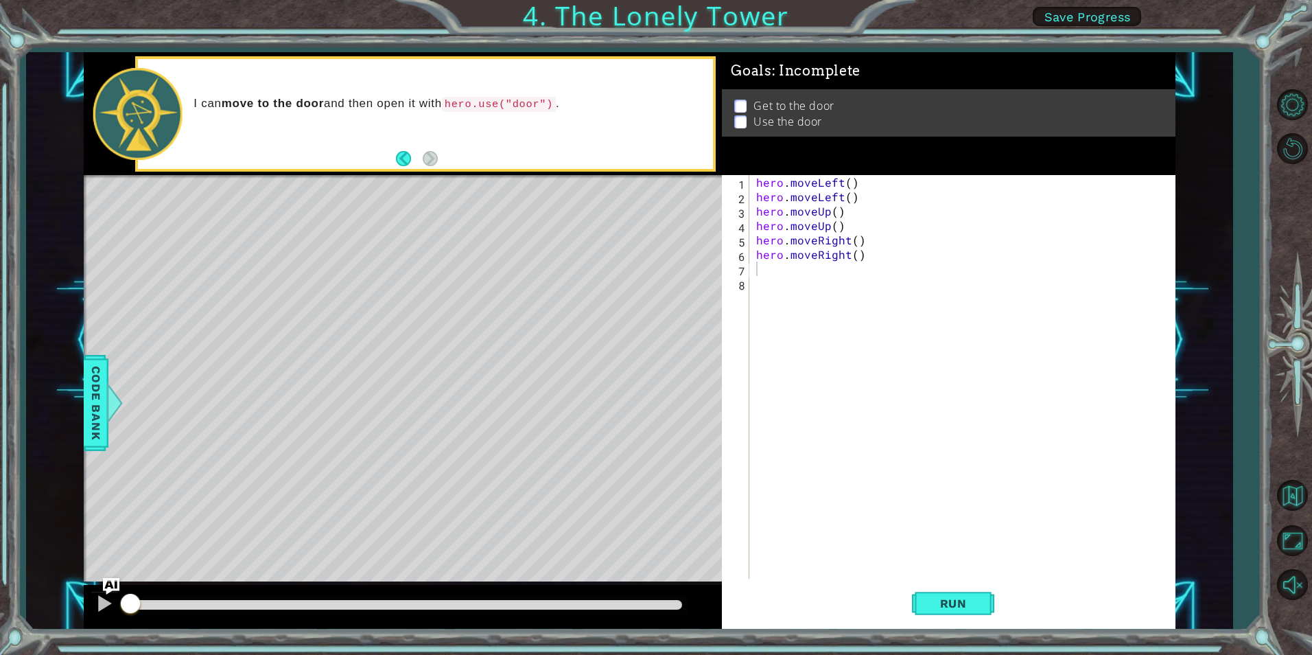
click at [501, 291] on div "Level Map" at bounding box center [401, 377] width 634 height 404
click at [775, 263] on div "hero . moveLeft ( ) hero . moveLeft ( ) hero . moveUp ( ) hero . moveUp ( ) her…" at bounding box center [965, 391] width 424 height 432
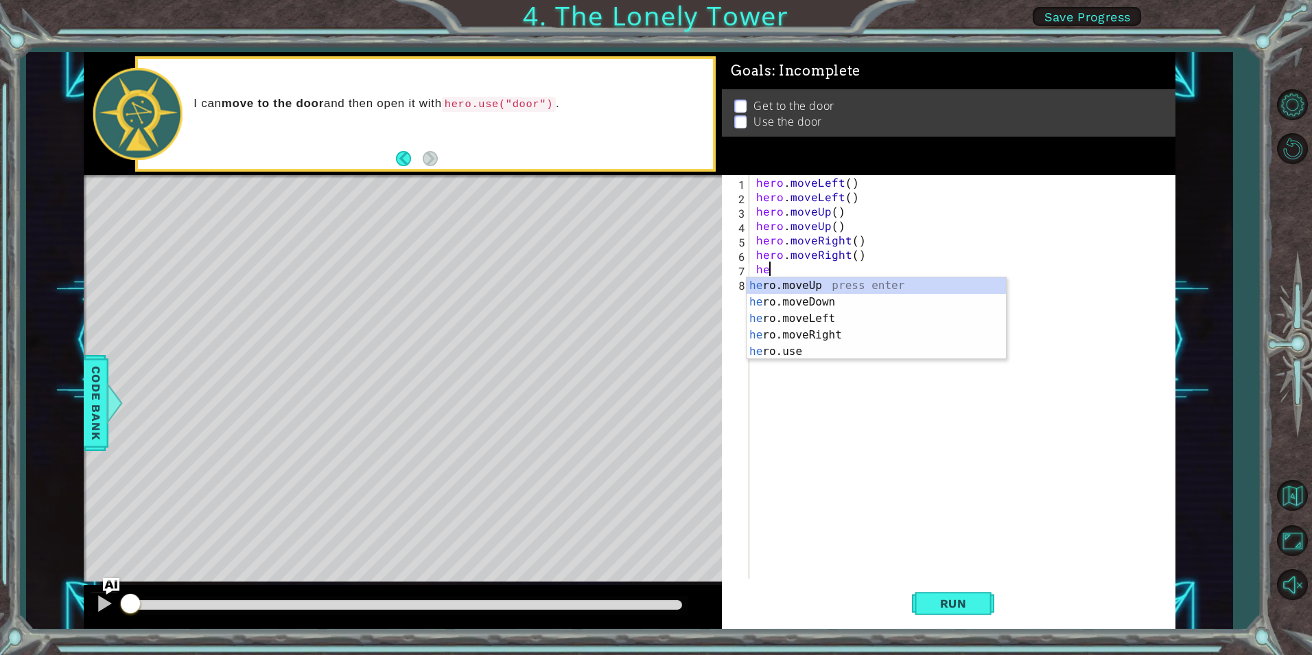
scroll to position [0, 1]
click at [818, 351] on div "hero .moveUp press enter hero .moveDown press enter hero .moveLeft press enter …" at bounding box center [875, 334] width 259 height 115
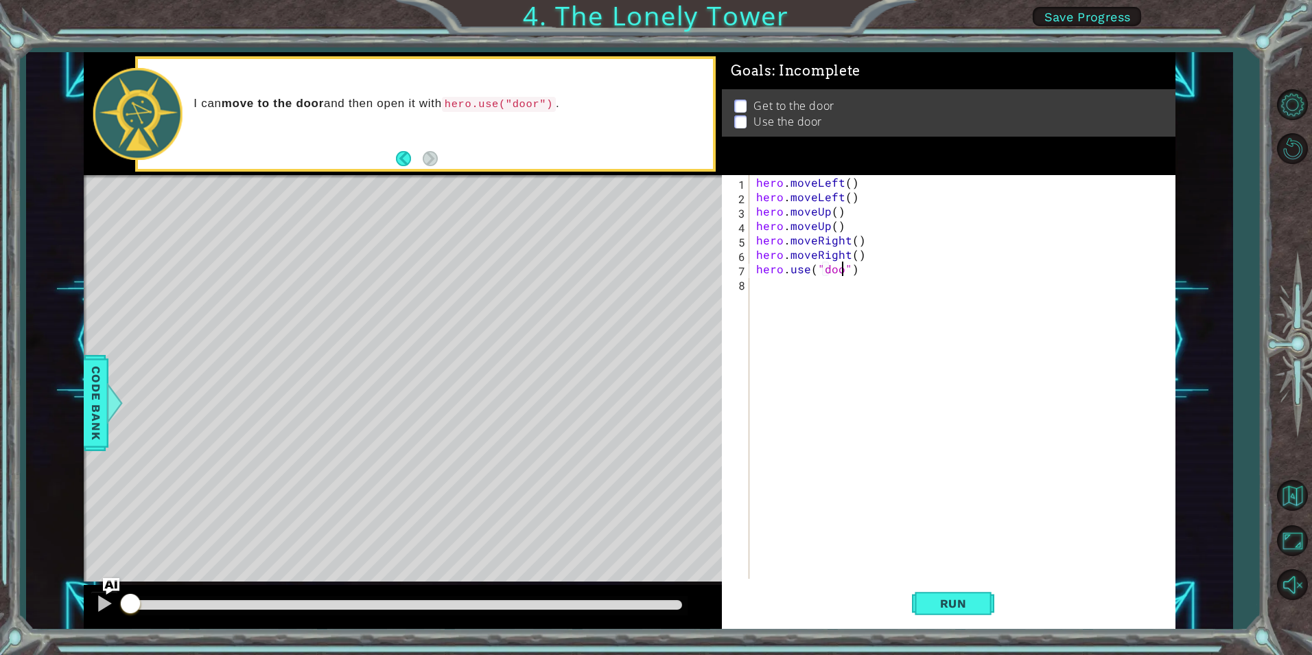
scroll to position [0, 6]
type textarea "hero.use("door")"
click at [967, 602] on span "Run" at bounding box center [953, 603] width 54 height 14
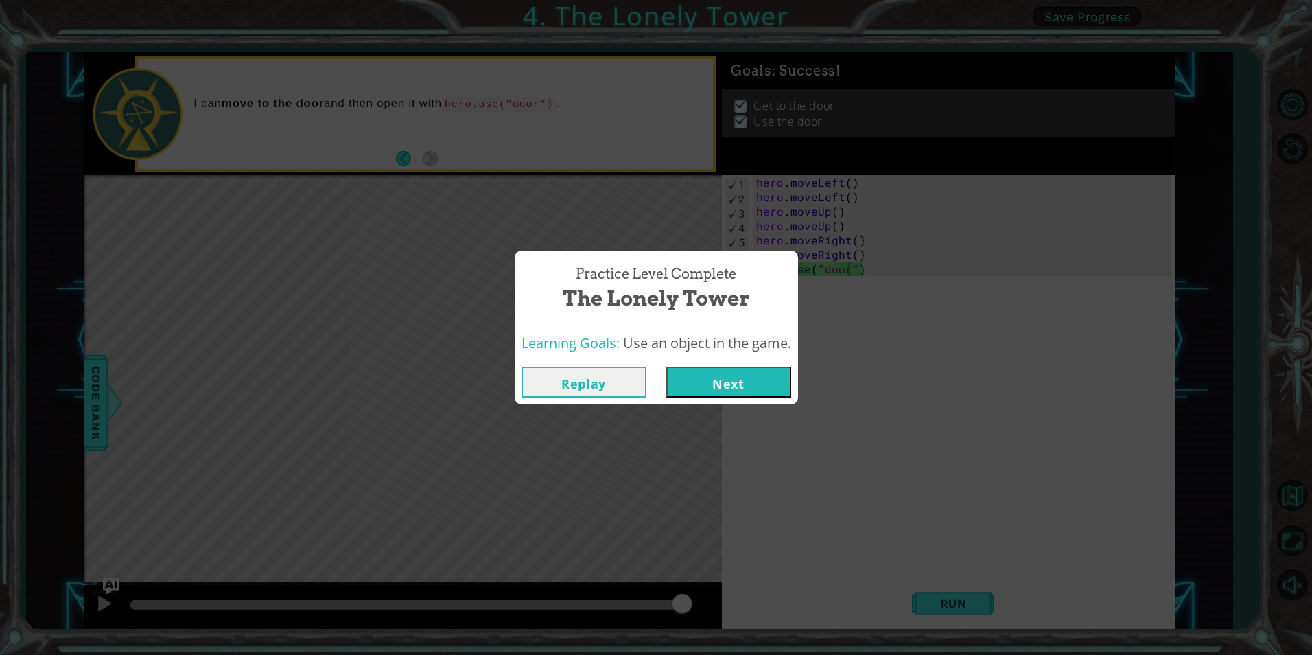
click at [746, 384] on button "Next" at bounding box center [728, 381] width 125 height 31
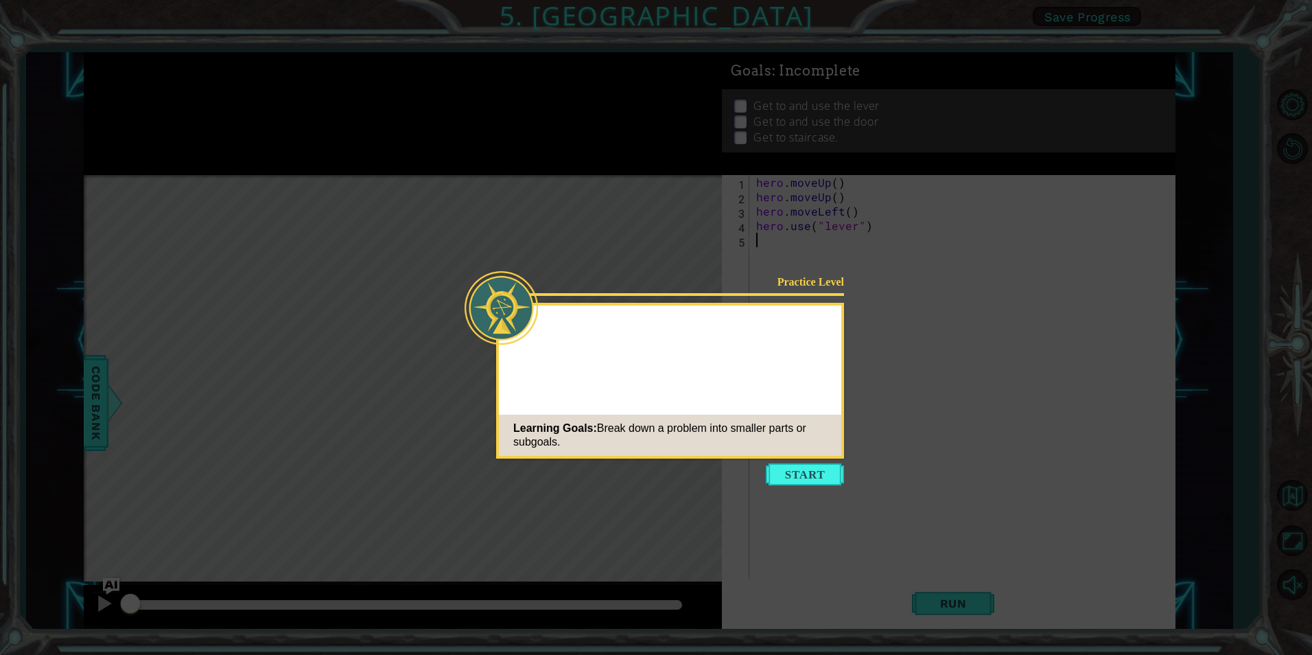
click at [824, 454] on div "Learning Goals: Break down a problem into smaller parts or subgoals." at bounding box center [670, 434] width 342 height 41
click at [827, 471] on button "Start" at bounding box center [805, 474] width 78 height 22
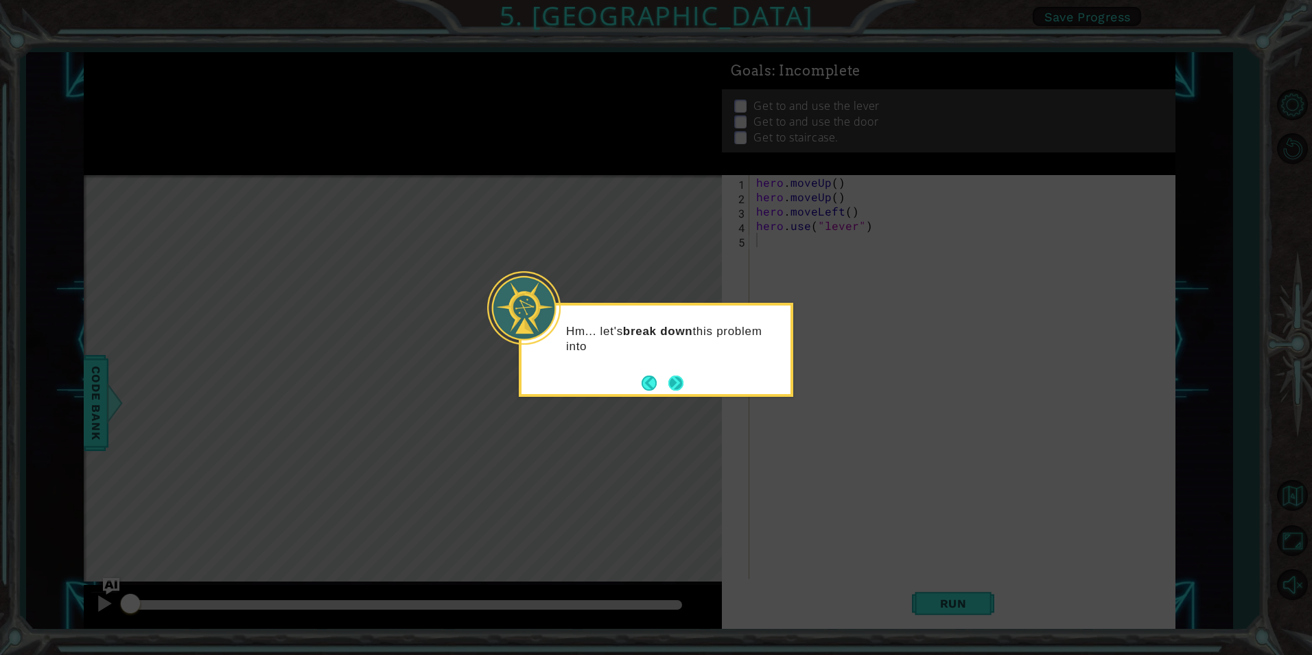
click at [683, 383] on button "Next" at bounding box center [675, 382] width 15 height 15
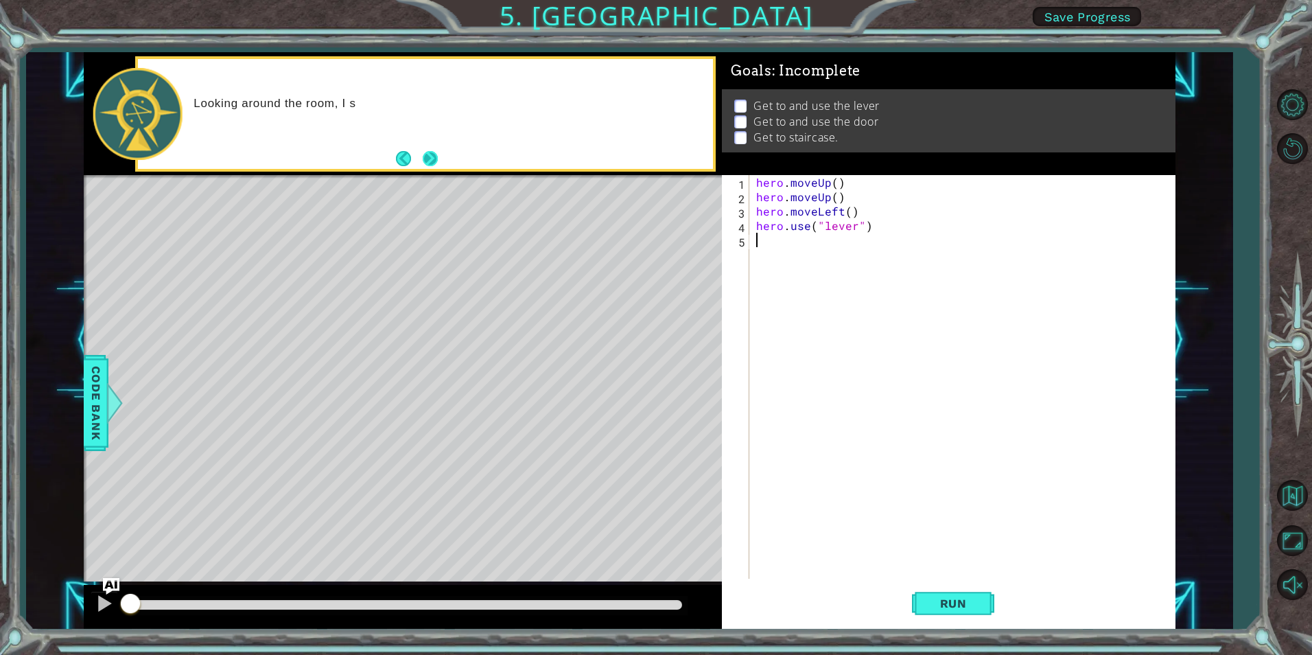
click at [438, 163] on button "Next" at bounding box center [430, 158] width 15 height 15
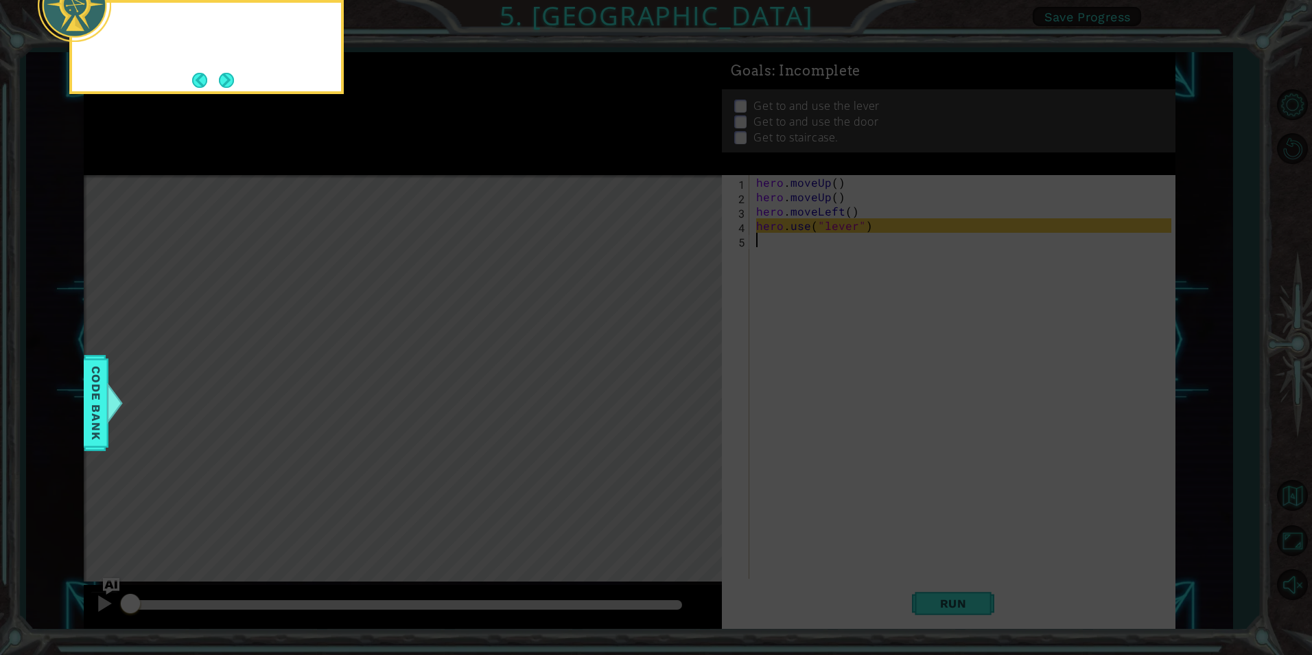
click at [438, 163] on icon at bounding box center [656, 98] width 1312 height 1113
click at [220, 78] on button "Next" at bounding box center [226, 80] width 15 height 15
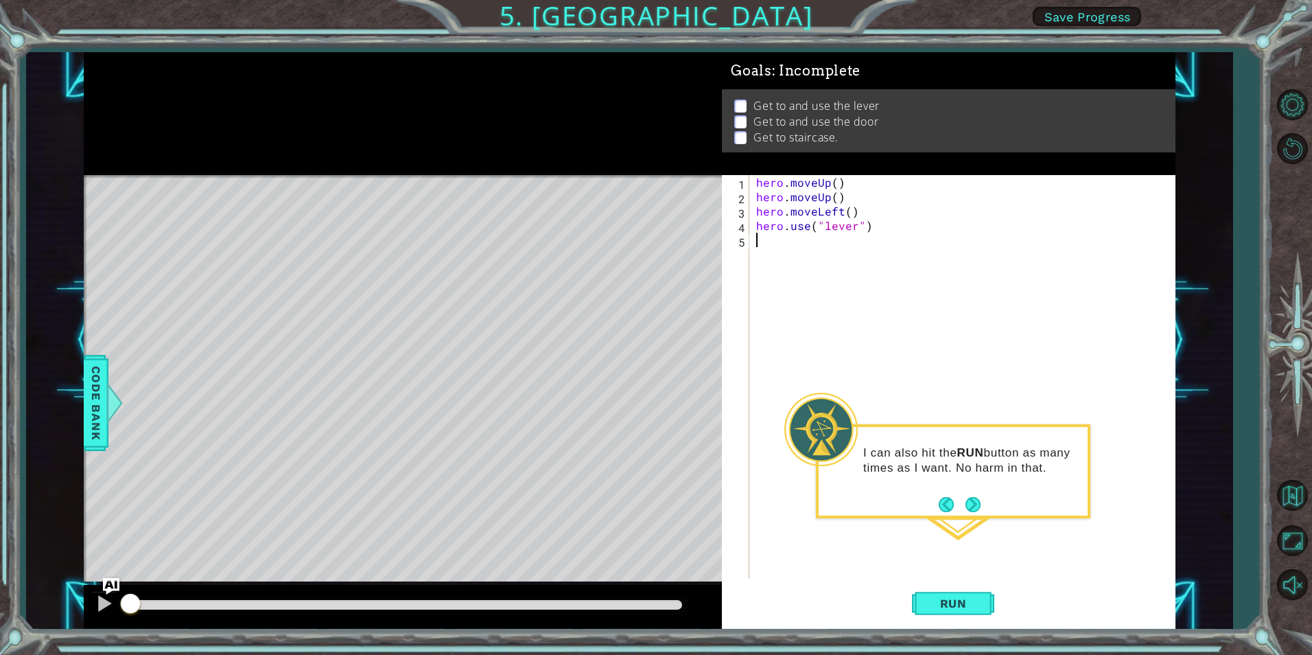
type textarea "he"
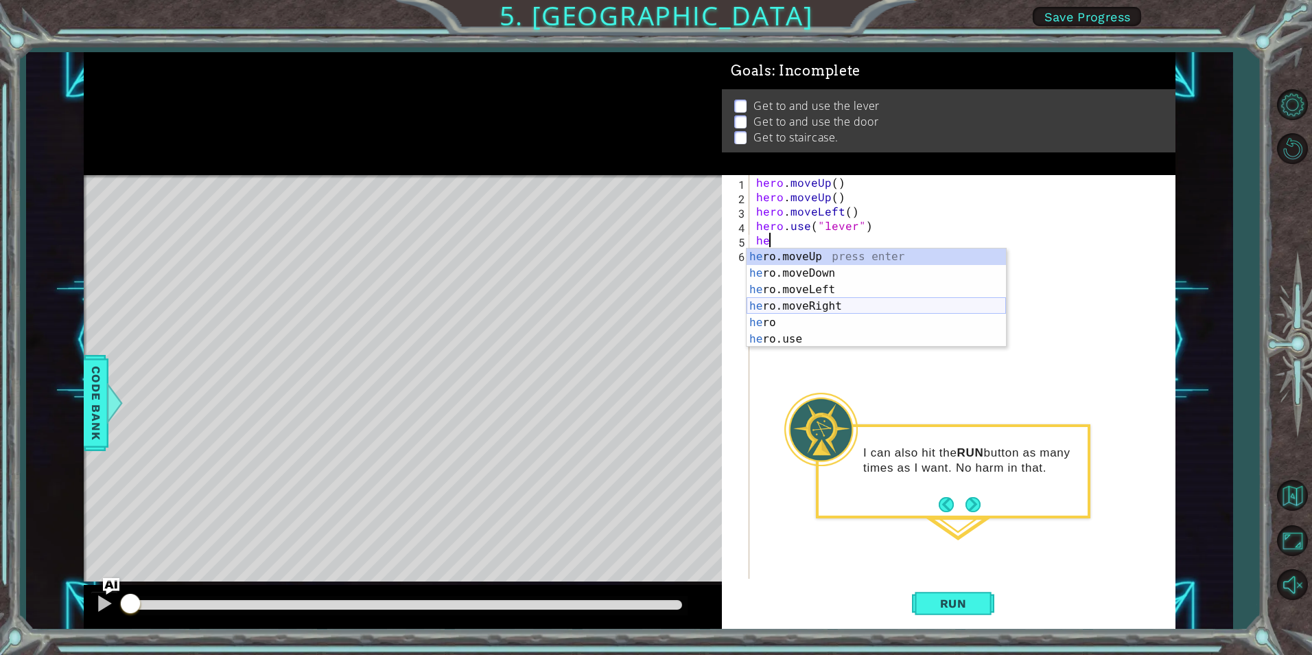
click at [812, 298] on div "he ro.moveUp press enter he ro.moveDown press enter he ro.moveLeft press enter …" at bounding box center [875, 314] width 259 height 132
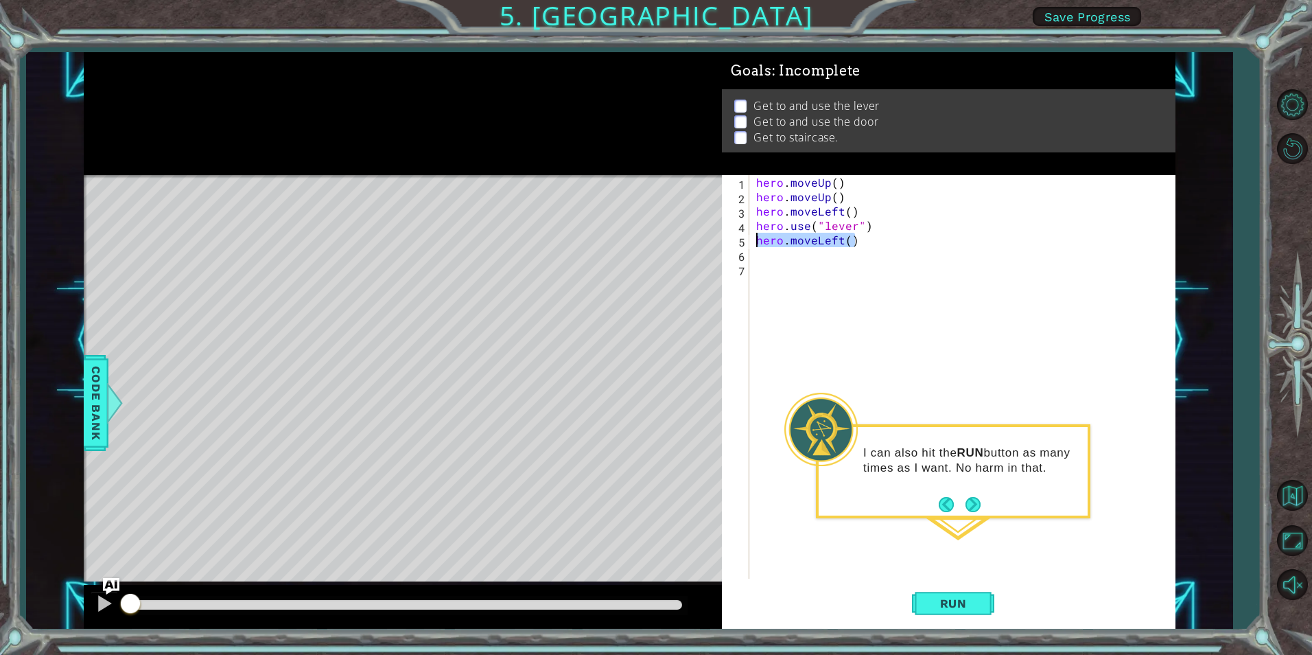
drag, startPoint x: 857, startPoint y: 243, endPoint x: 753, endPoint y: 241, distance: 104.3
click at [753, 241] on div "1 2 3 4 5 6 7 hero . moveUp ( ) hero . moveUp ( ) hero . moveLeft ( ) hero . us…" at bounding box center [946, 376] width 449 height 403
type textarea "hero.moveLeft()"
paste textarea "Code Area"
paste textarea "hero.moveLeft()"
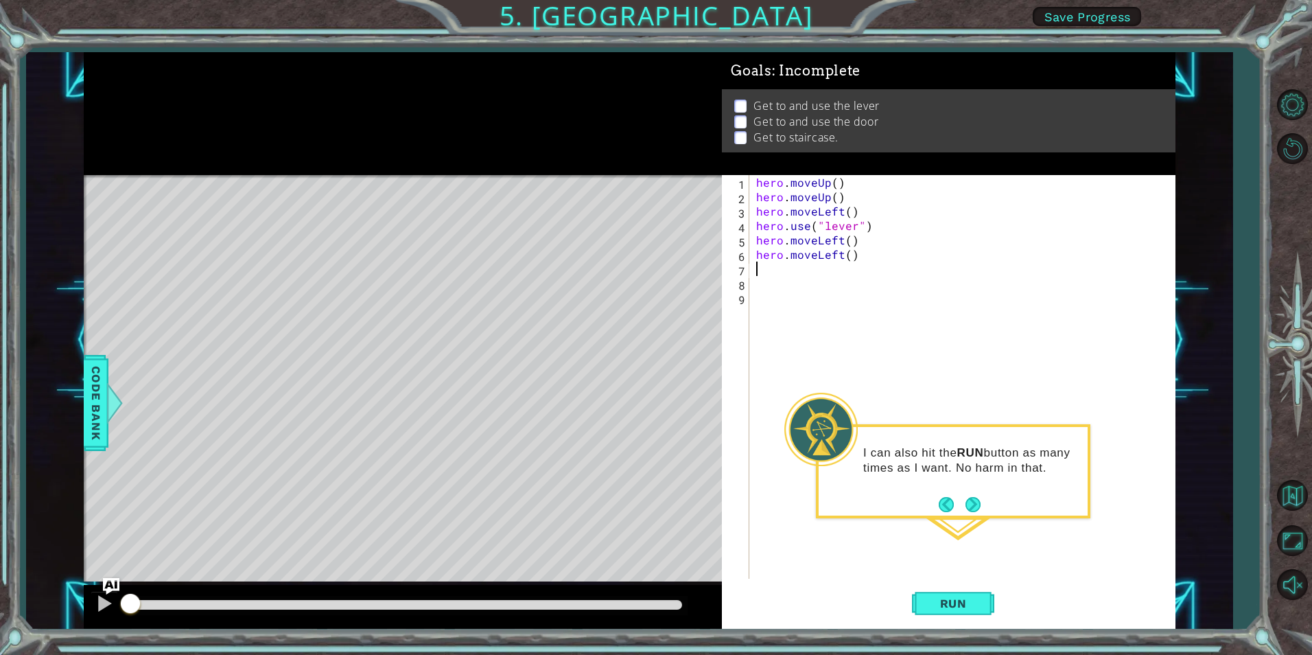
type textarea "hero.moveLeft()"
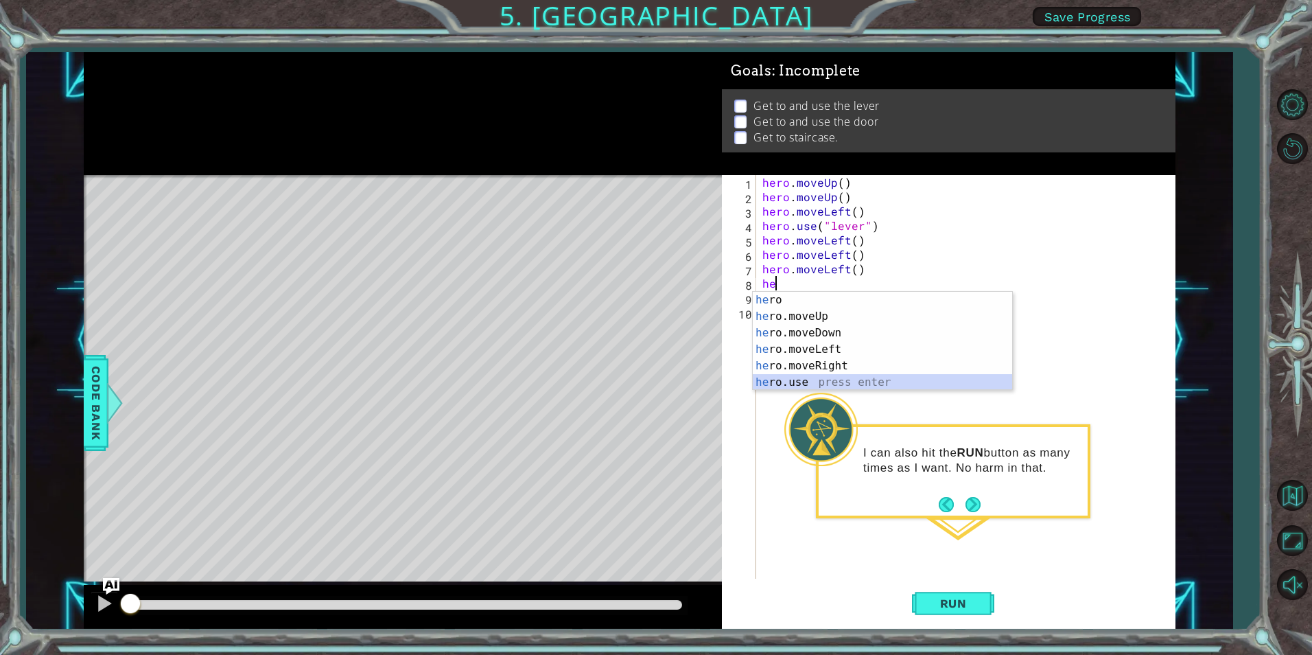
click at [840, 377] on div "he ro press enter he ro.moveUp press enter he ro.moveDown press enter he ro.mov…" at bounding box center [882, 358] width 259 height 132
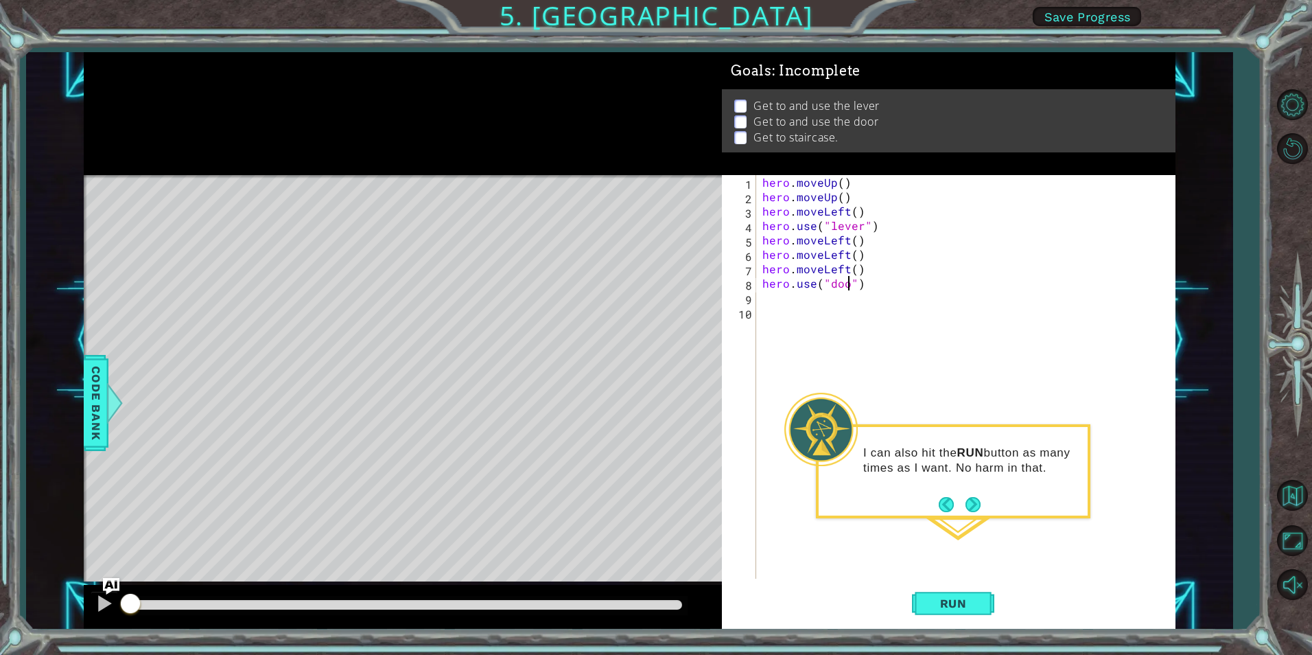
scroll to position [0, 6]
click at [907, 274] on div "hero . moveUp ( ) hero . moveUp ( ) hero . moveLeft ( ) hero . use ( "lever" ) …" at bounding box center [969, 391] width 418 height 432
click at [870, 254] on div "hero . moveUp ( ) hero . moveUp ( ) hero . moveLeft ( ) hero . use ( "lever" ) …" at bounding box center [969, 391] width 418 height 432
click at [848, 259] on div "hero . moveUp ( ) hero . moveUp ( ) hero . moveLeft ( ) hero . use ( "lever" ) …" at bounding box center [969, 391] width 418 height 432
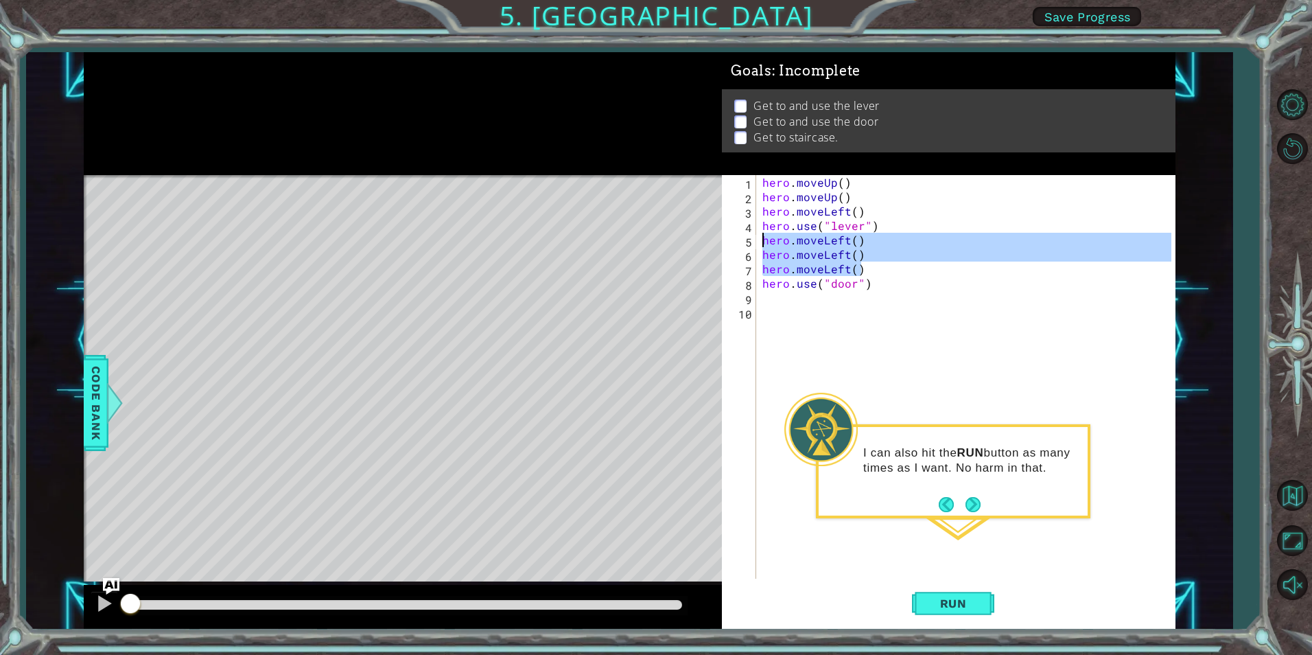
drag, startPoint x: 832, startPoint y: 265, endPoint x: 754, endPoint y: 244, distance: 80.2
click at [754, 244] on div "hero.moveLeft() 1 2 3 4 5 6 7 8 9 10 hero . moveUp ( ) hero . moveUp ( ) hero .…" at bounding box center [946, 376] width 449 height 403
type textarea "hero.moveLeft() hero.moveLeft()"
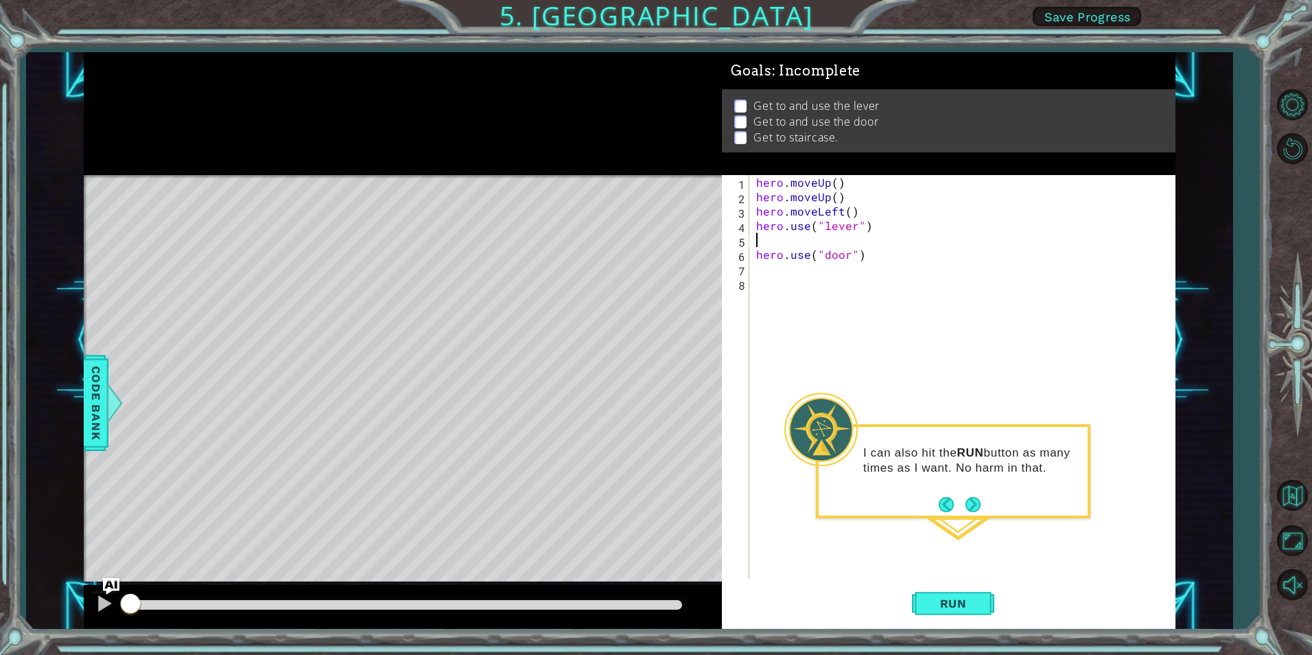
click at [910, 261] on div "hero . moveUp ( ) hero . moveUp ( ) hero . moveLeft ( ) hero . use ( "lever" ) …" at bounding box center [965, 391] width 424 height 432
type textarea "hero.use("door")"
paste textarea "hero.moveLeft()"
type textarea "hero.moveLeft()"
click at [814, 246] on div "hero . moveUp ( ) hero . moveUp ( ) hero . moveLeft ( ) hero . use ( "lever" ) …" at bounding box center [969, 391] width 418 height 432
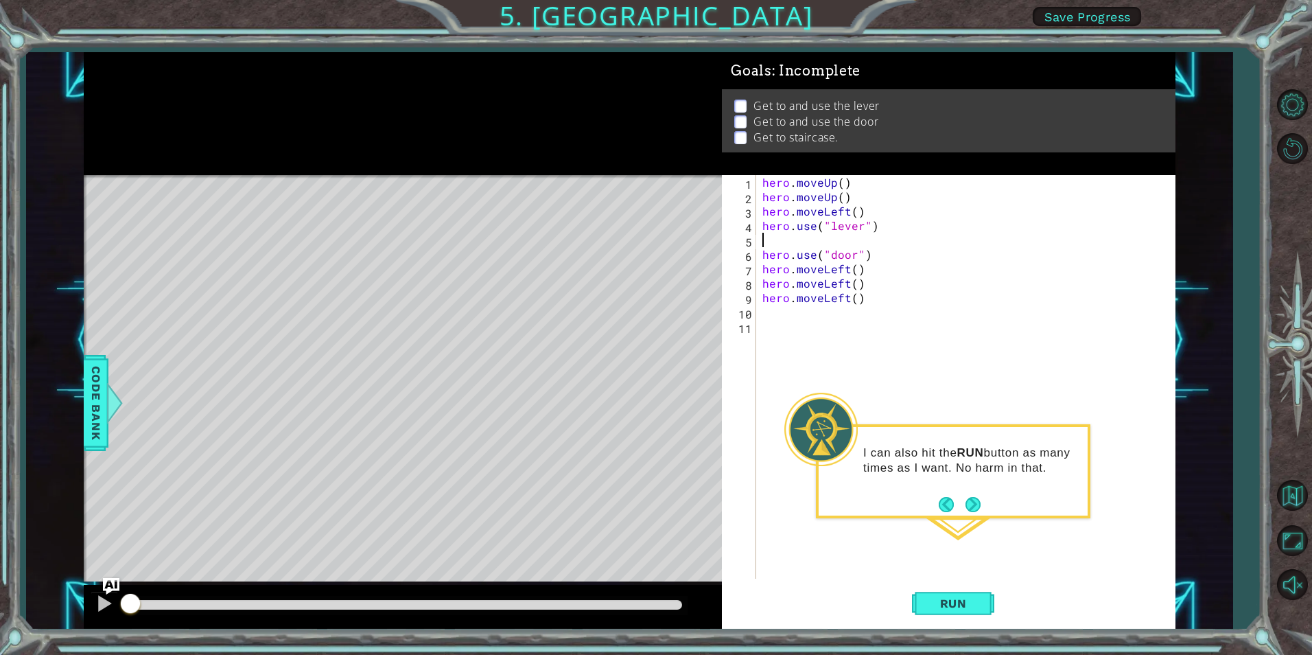
type textarea "he"
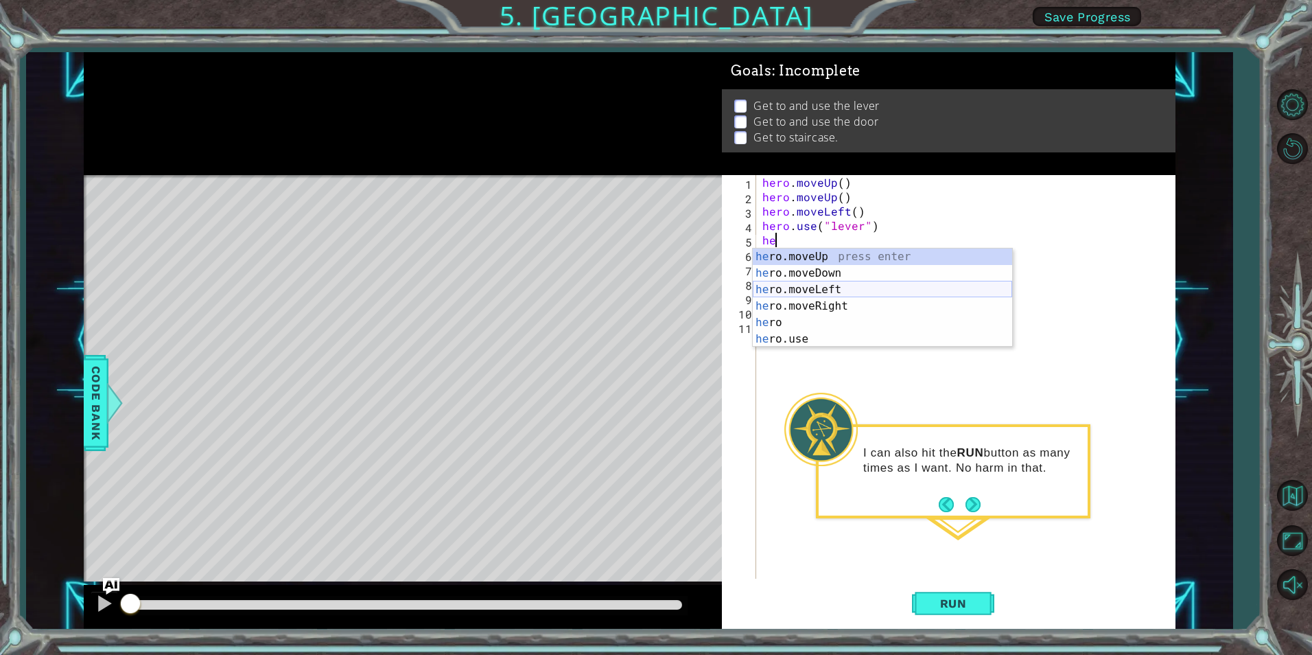
click at [823, 282] on div "he ro.moveUp press enter he ro.moveDown press enter he ro.moveLeft press enter …" at bounding box center [882, 314] width 259 height 132
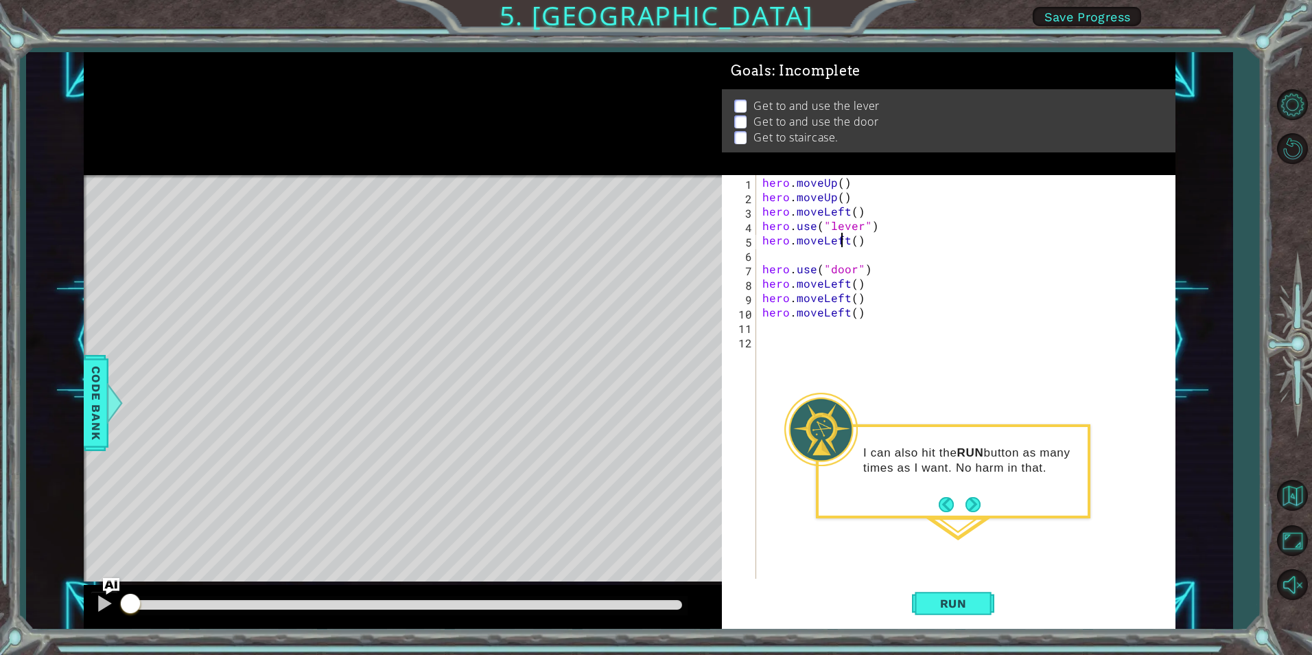
click at [845, 243] on div "hero . moveUp ( ) hero . moveUp ( ) hero . moveLeft ( ) hero . use ( "lever" ) …" at bounding box center [969, 391] width 418 height 432
click at [848, 245] on div "hero . moveUp ( ) hero . moveUp ( ) hero . moveLeft ( ) hero . use ( "lever" ) …" at bounding box center [969, 391] width 418 height 432
click at [902, 248] on div "hero.moveR ight press enter" at bounding box center [882, 272] width 259 height 49
drag, startPoint x: 875, startPoint y: 243, endPoint x: 864, endPoint y: 241, distance: 11.8
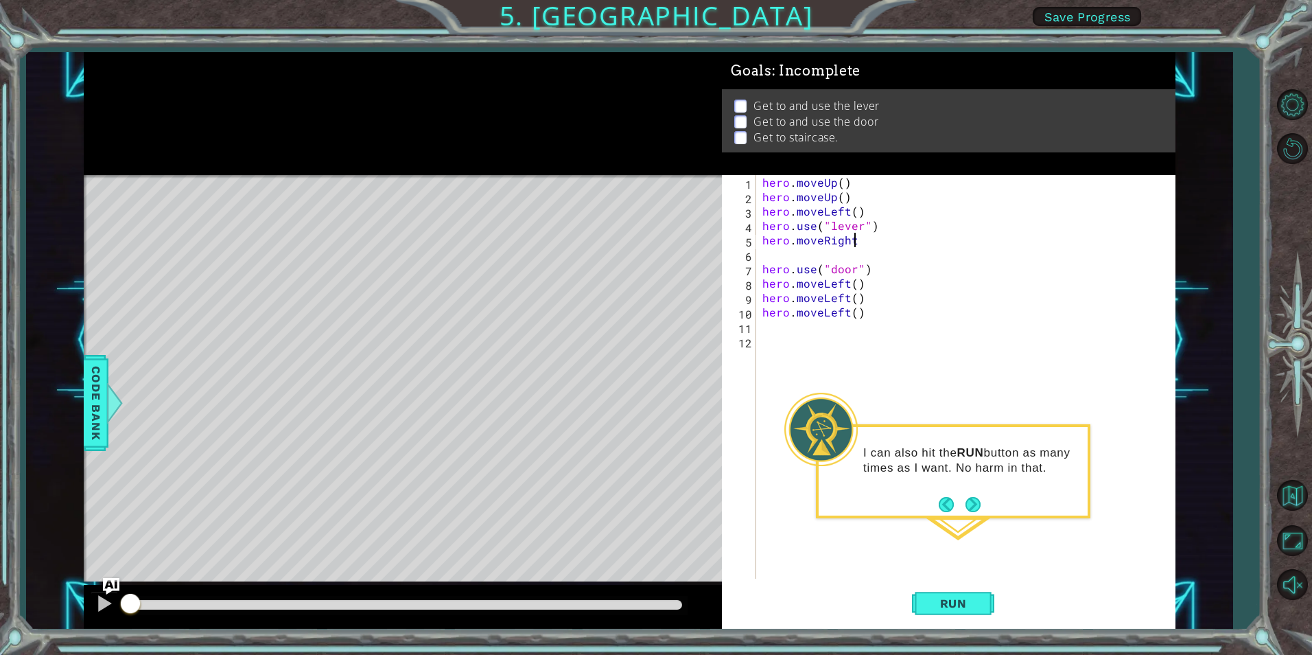
click at [864, 241] on div "hero . moveUp ( ) hero . moveUp ( ) hero . moveLeft ( ) hero . use ( "lever" ) …" at bounding box center [969, 391] width 418 height 432
drag, startPoint x: 902, startPoint y: 241, endPoint x: 760, endPoint y: 239, distance: 141.4
click at [760, 239] on div "hero . moveUp ( ) hero . moveUp ( ) hero . moveLeft ( ) hero . use ( "lever" ) …" at bounding box center [969, 391] width 418 height 432
type textarea "hero.moveRight()"
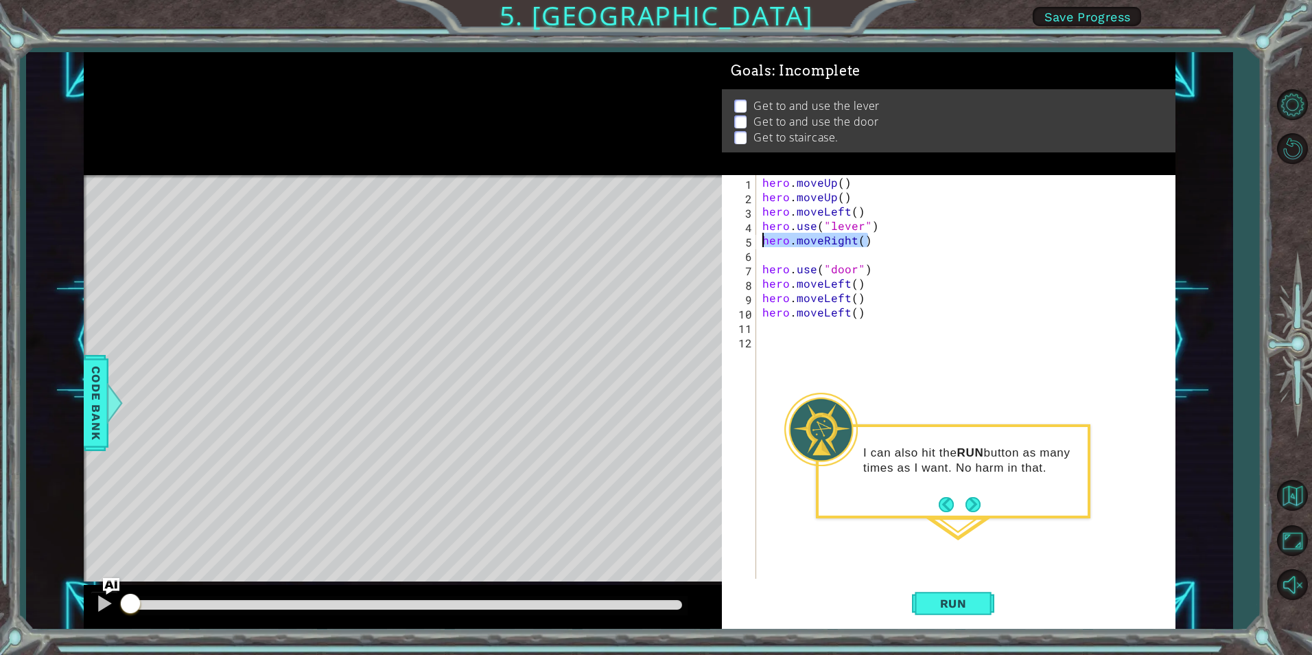
click at [886, 239] on div "hero . moveUp ( ) hero . moveUp ( ) hero . moveLeft ( ) hero . use ( "lever" ) …" at bounding box center [965, 376] width 411 height 403
paste textarea "hero.moveRight()"
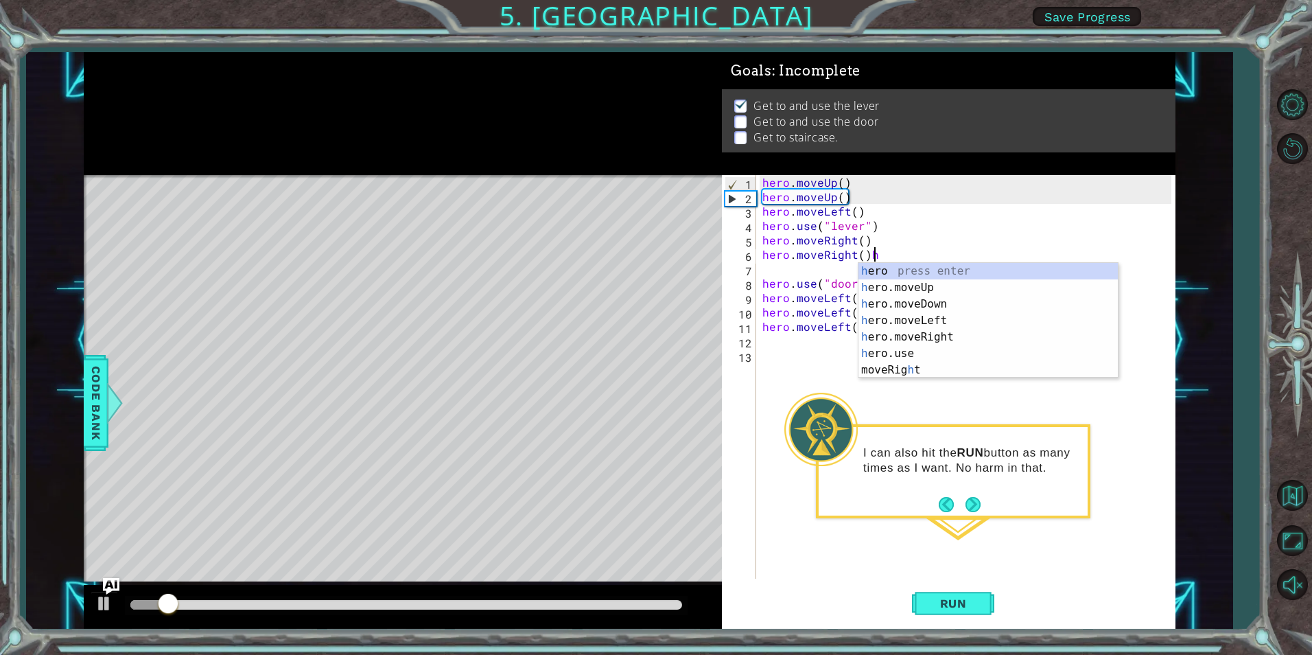
type textarea "hero.moveRight()"
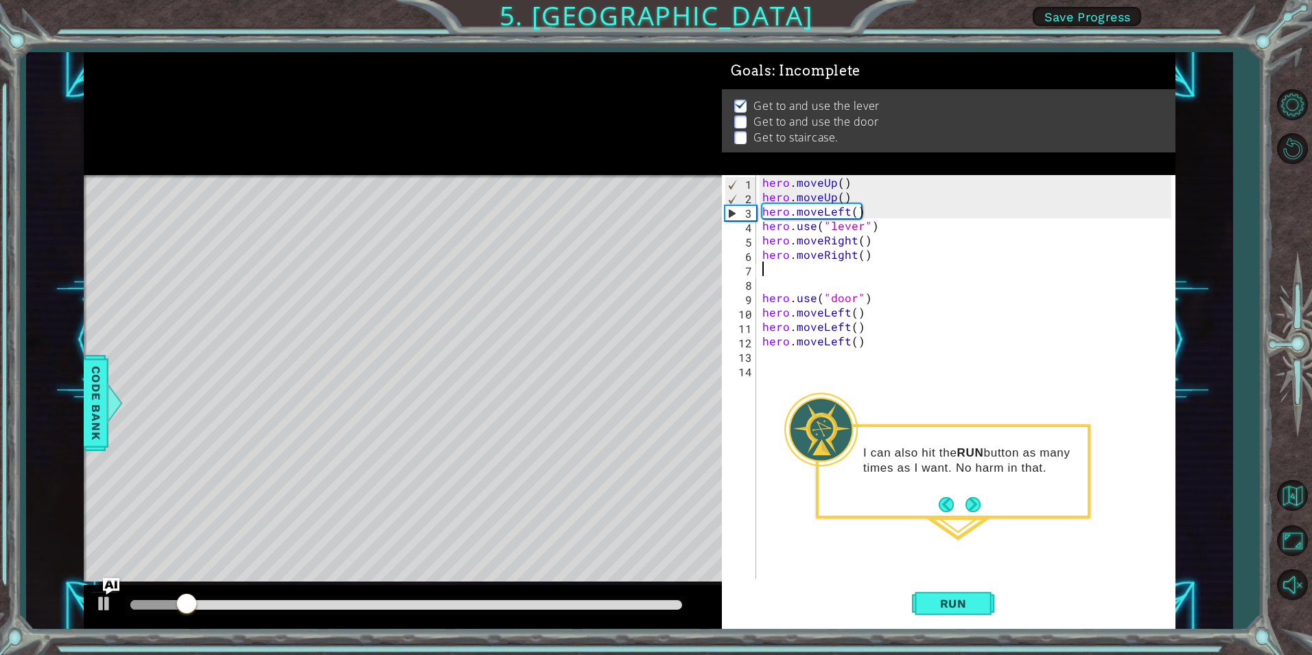
paste textarea "hero.moveRight()"
type textarea "hero.moveRight()"
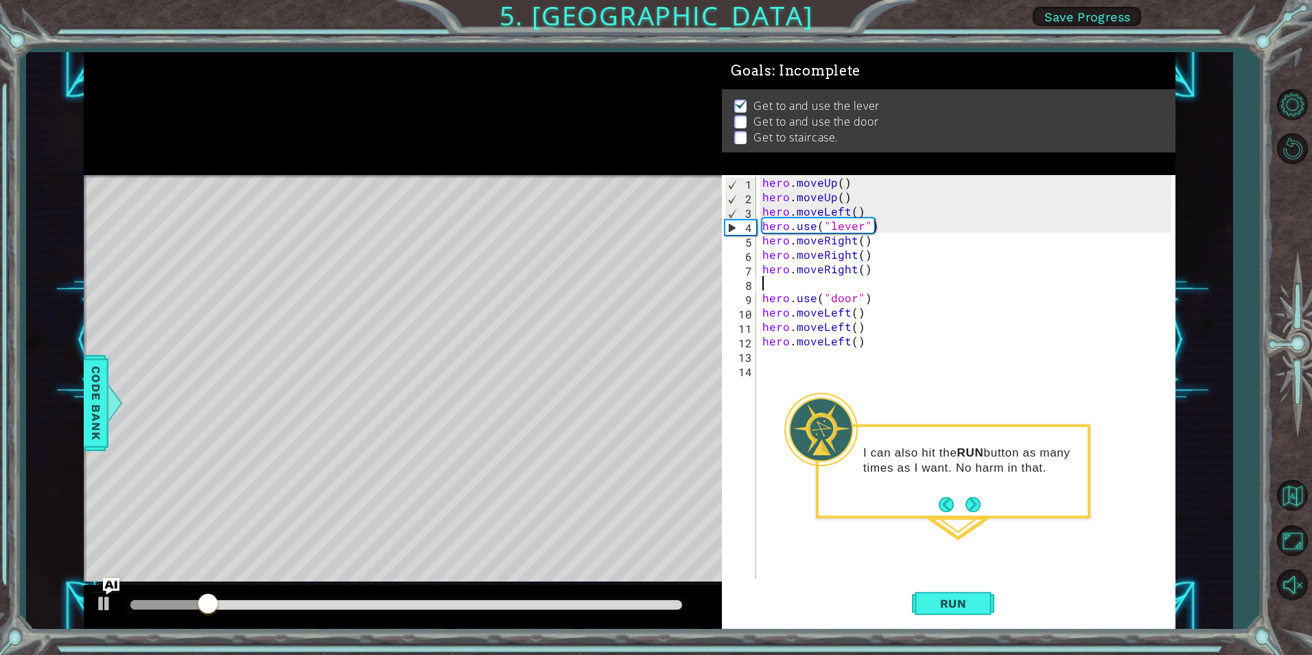
click at [877, 285] on div "hero . moveUp ( ) hero . moveUp ( ) hero . moveLeft ( ) hero . use ( "lever" ) …" at bounding box center [969, 391] width 418 height 432
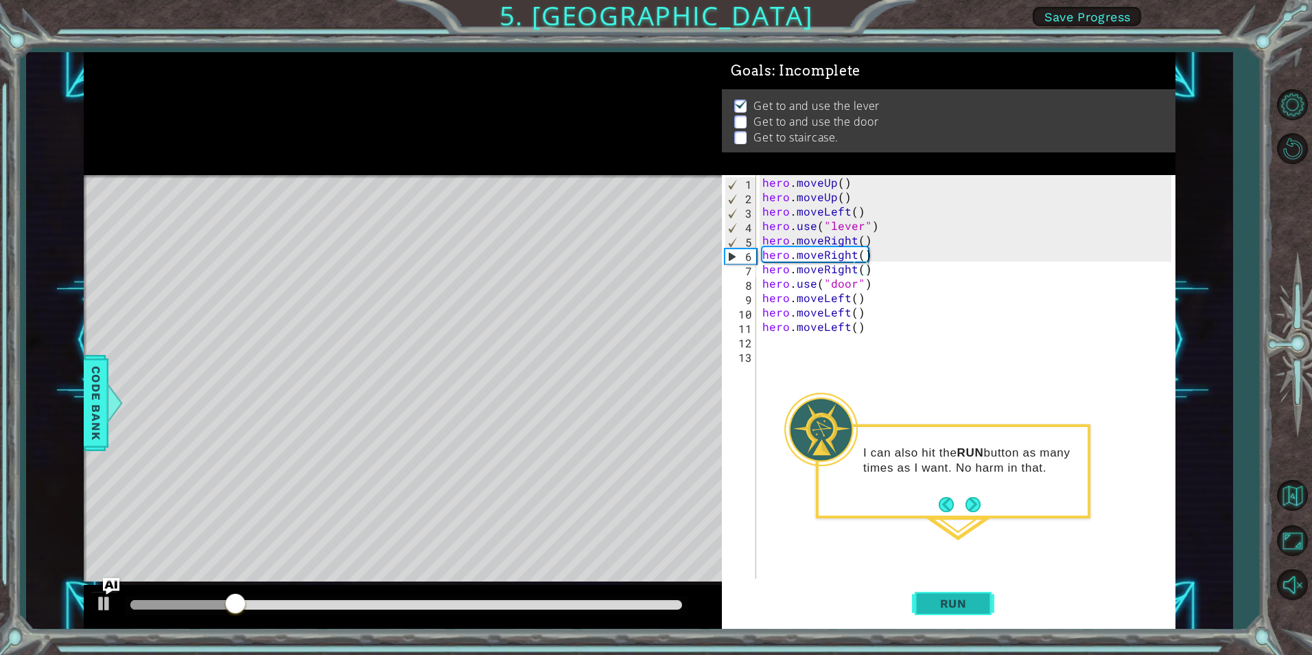
click at [962, 613] on button "Run" at bounding box center [953, 602] width 82 height 45
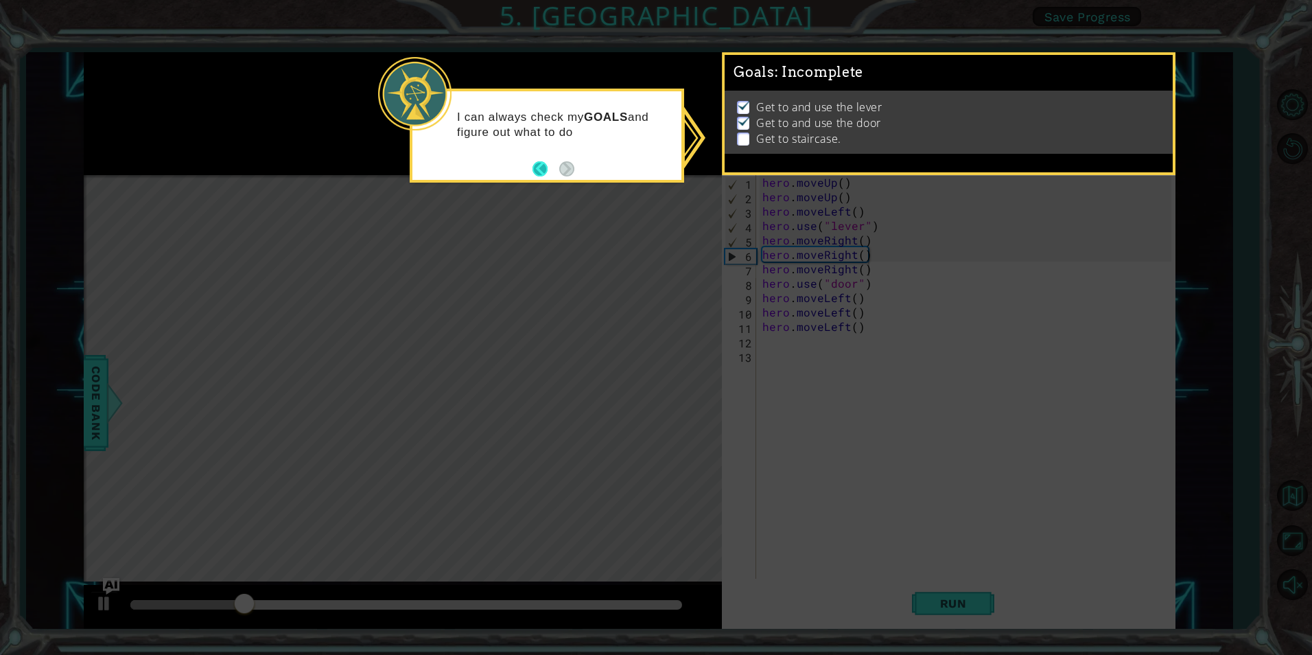
click at [549, 170] on button "Back" at bounding box center [545, 168] width 27 height 15
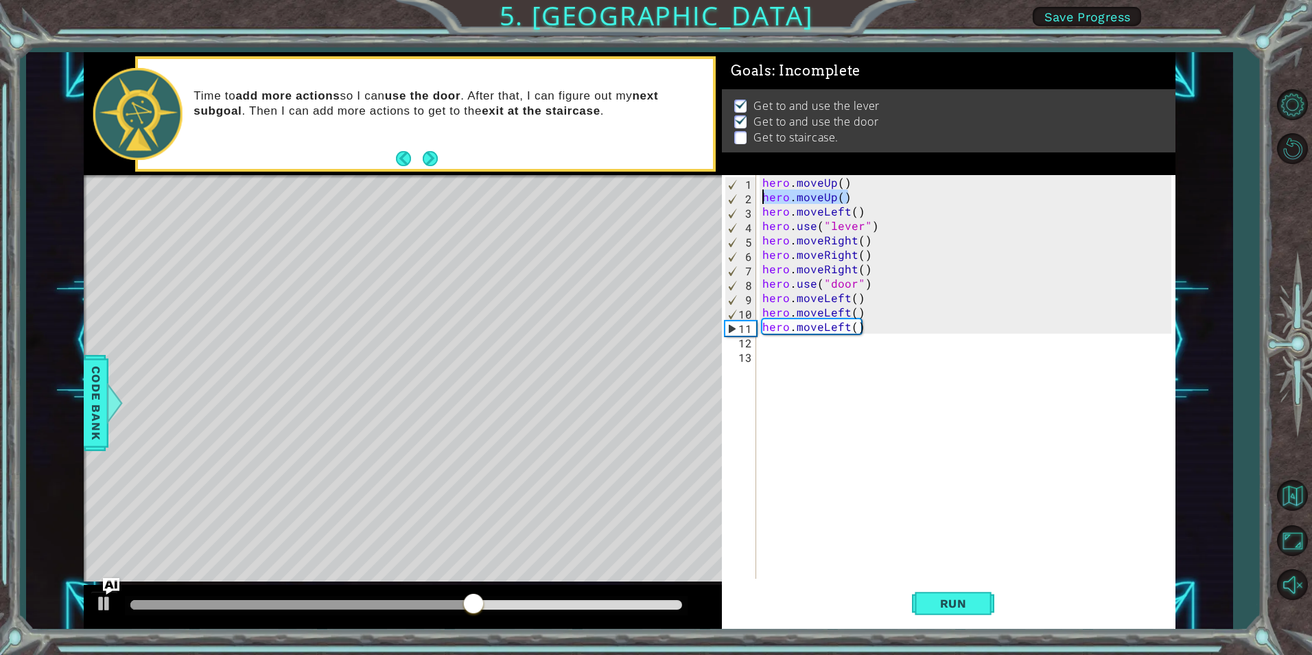
drag, startPoint x: 848, startPoint y: 197, endPoint x: 762, endPoint y: 201, distance: 86.5
click at [762, 201] on div "hero . moveUp ( ) hero . moveUp ( ) hero . moveLeft ( ) hero . use ( "lever" ) …" at bounding box center [969, 391] width 418 height 432
click at [888, 282] on div "hero . moveUp ( ) hero . moveUp ( ) hero . moveLeft ( ) hero . use ( "lever" ) …" at bounding box center [969, 391] width 418 height 432
type textarea "hero.use("door")"
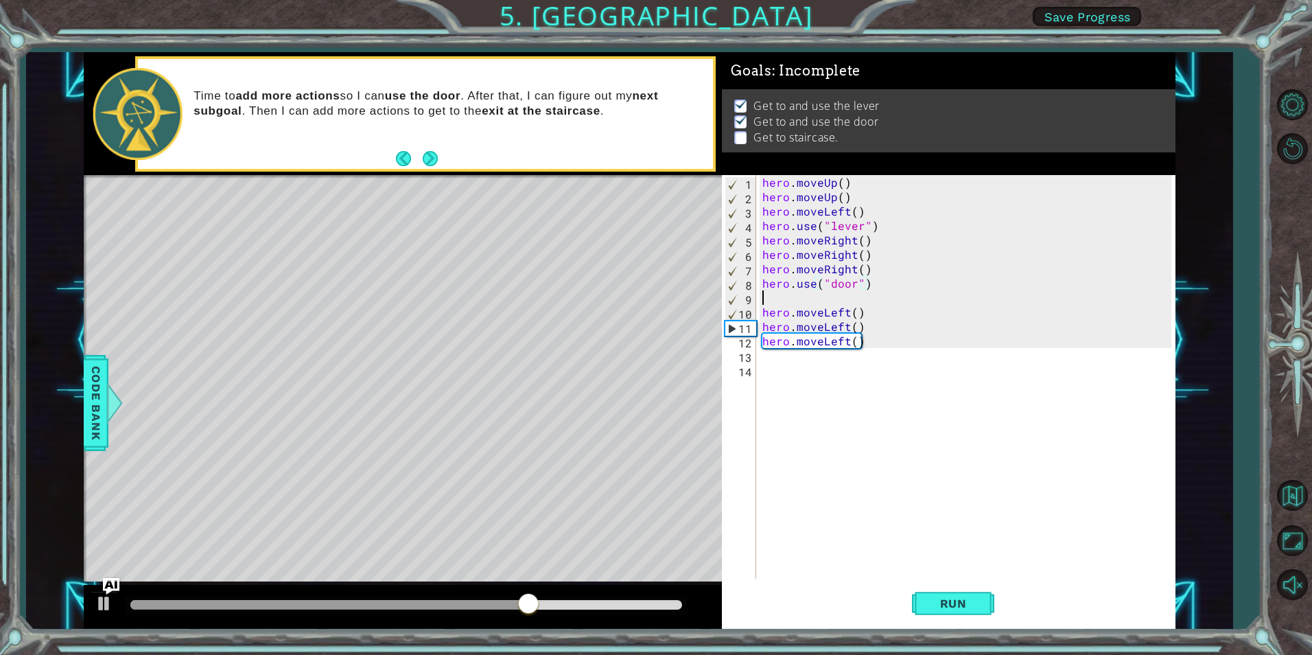
paste textarea "hero.moveUp()"
type textarea "hero.moveUp()"
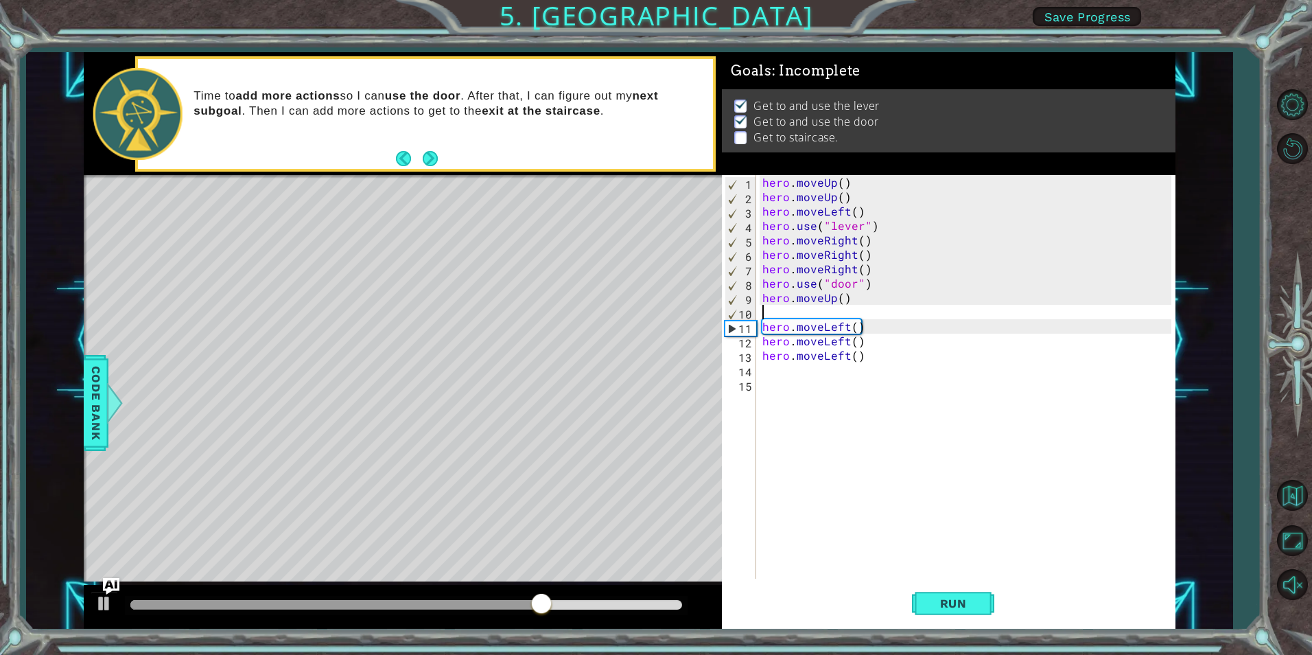
paste textarea "hero.moveUp()"
type textarea "hero.moveUp()"
click at [948, 590] on button "Run" at bounding box center [953, 602] width 82 height 45
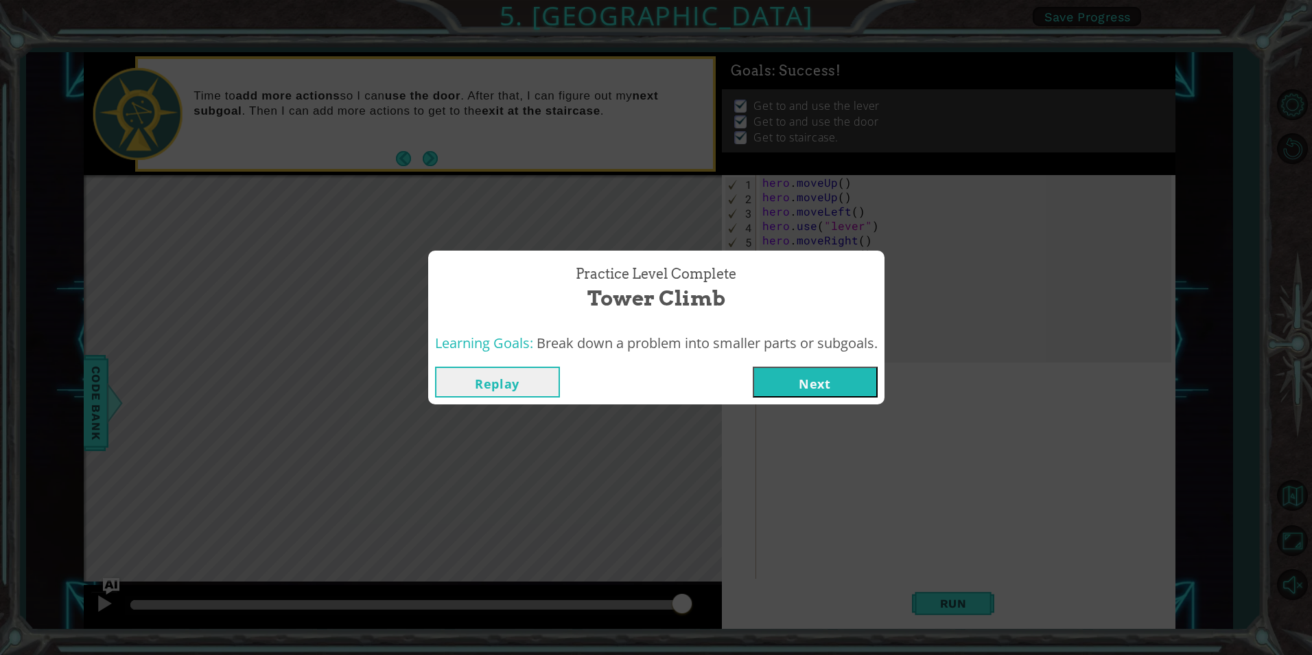
click at [428, 152] on div "Practice Level Complete Tower Climb Learning Goals: Break down a problem into s…" at bounding box center [656, 327] width 1312 height 655
click at [850, 386] on button "Next" at bounding box center [815, 381] width 125 height 31
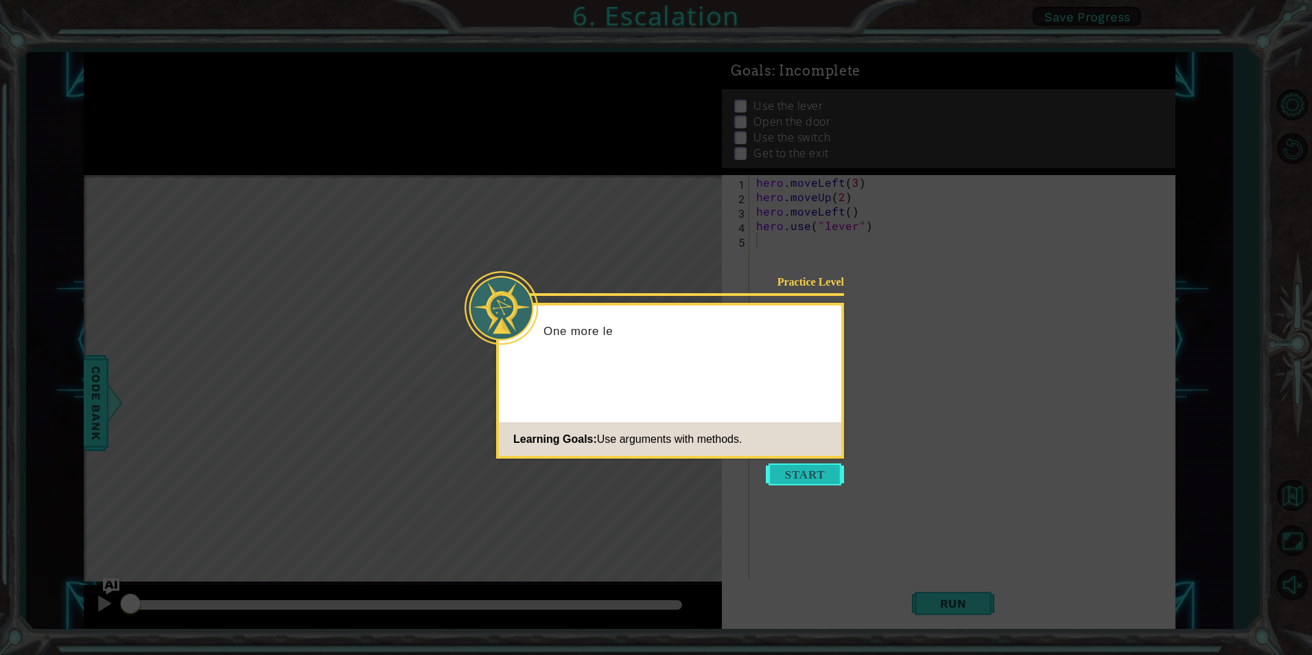
click at [797, 472] on button "Start" at bounding box center [805, 474] width 78 height 22
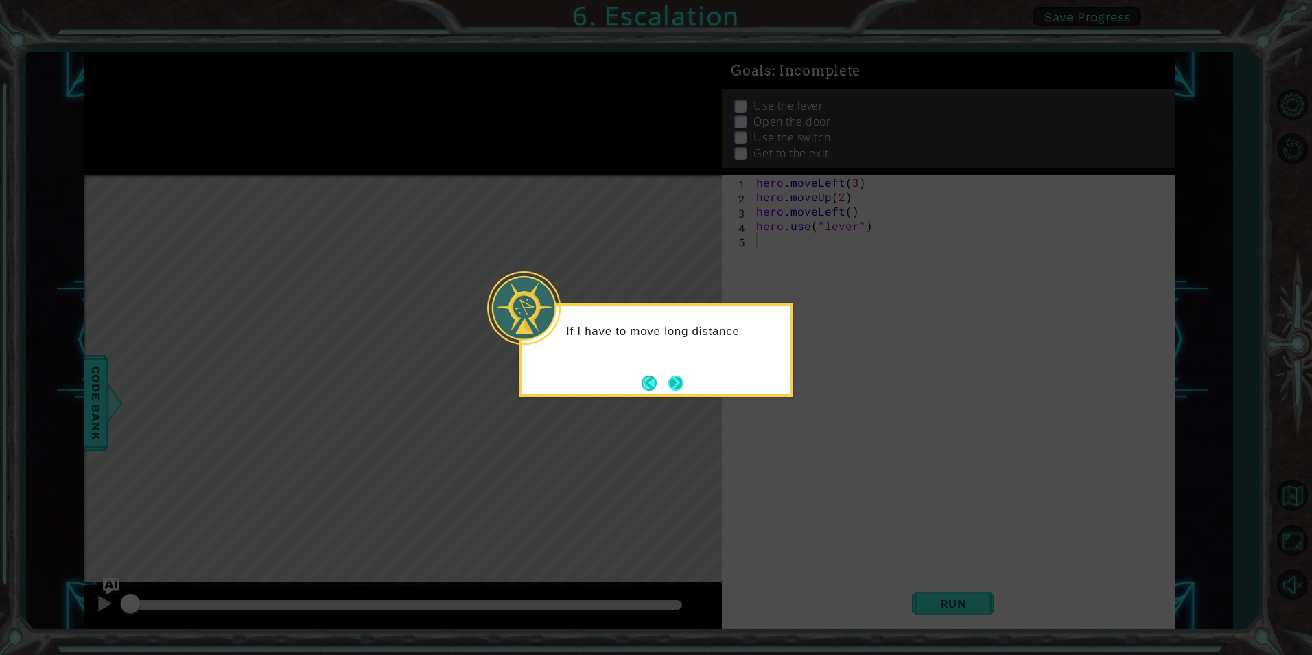
click at [683, 378] on button "Next" at bounding box center [675, 382] width 15 height 15
click at [685, 378] on icon at bounding box center [656, 327] width 1312 height 655
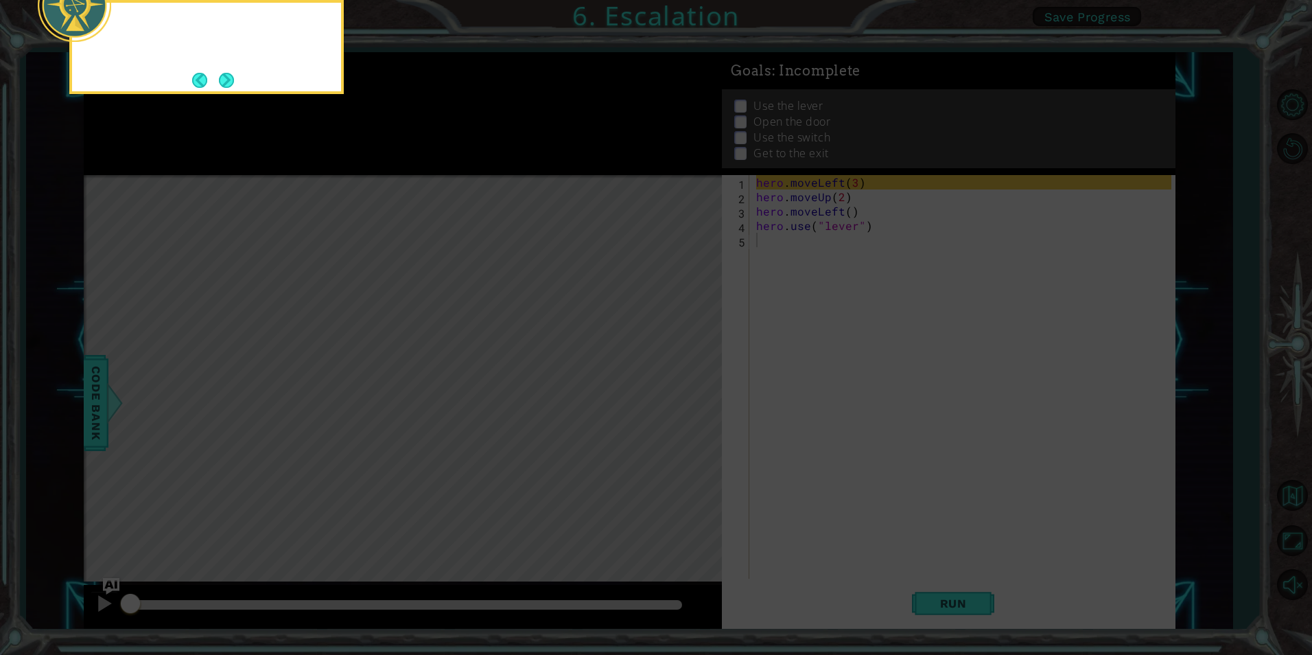
click at [685, 378] on icon at bounding box center [656, 98] width 1312 height 1113
click at [232, 88] on button "Next" at bounding box center [226, 80] width 15 height 15
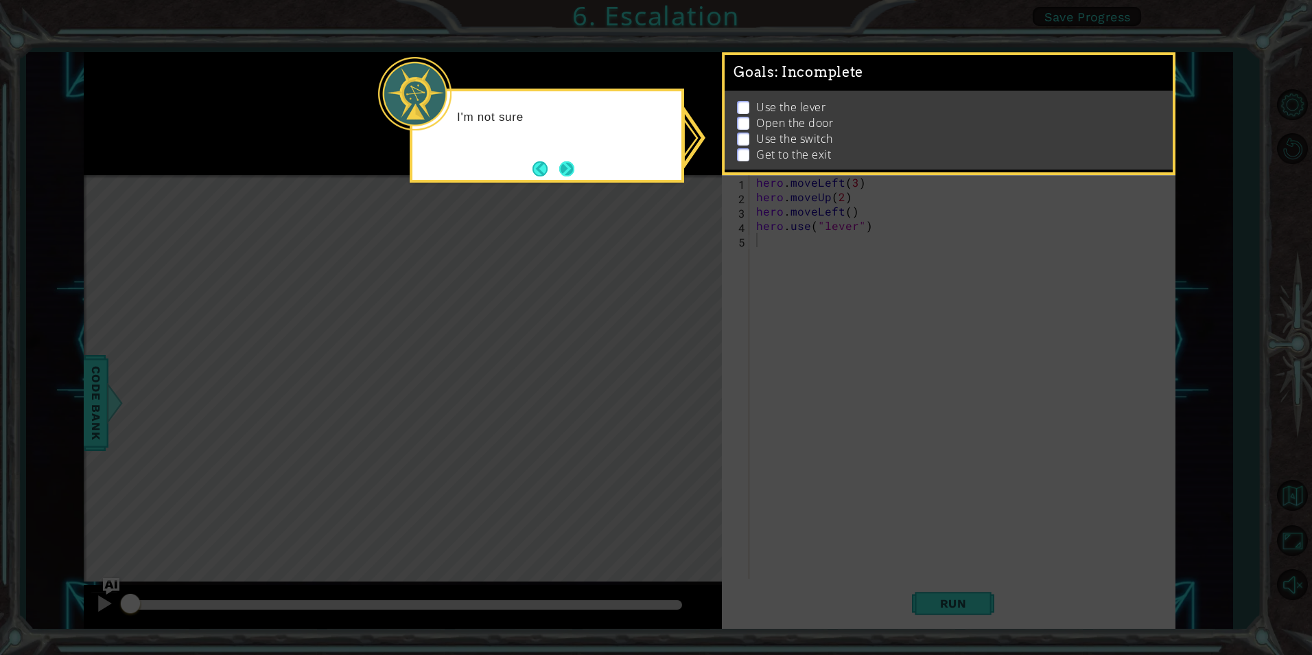
click at [574, 166] on button "Next" at bounding box center [566, 168] width 15 height 15
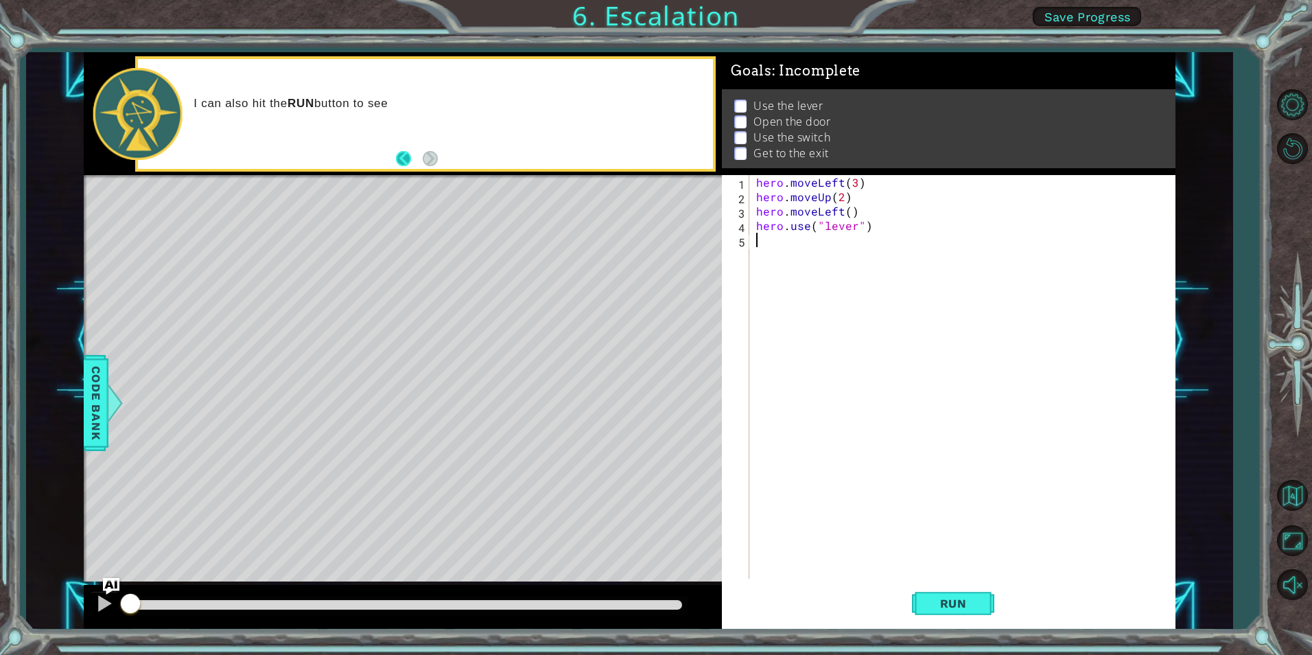
click at [421, 160] on button "Back" at bounding box center [409, 158] width 27 height 15
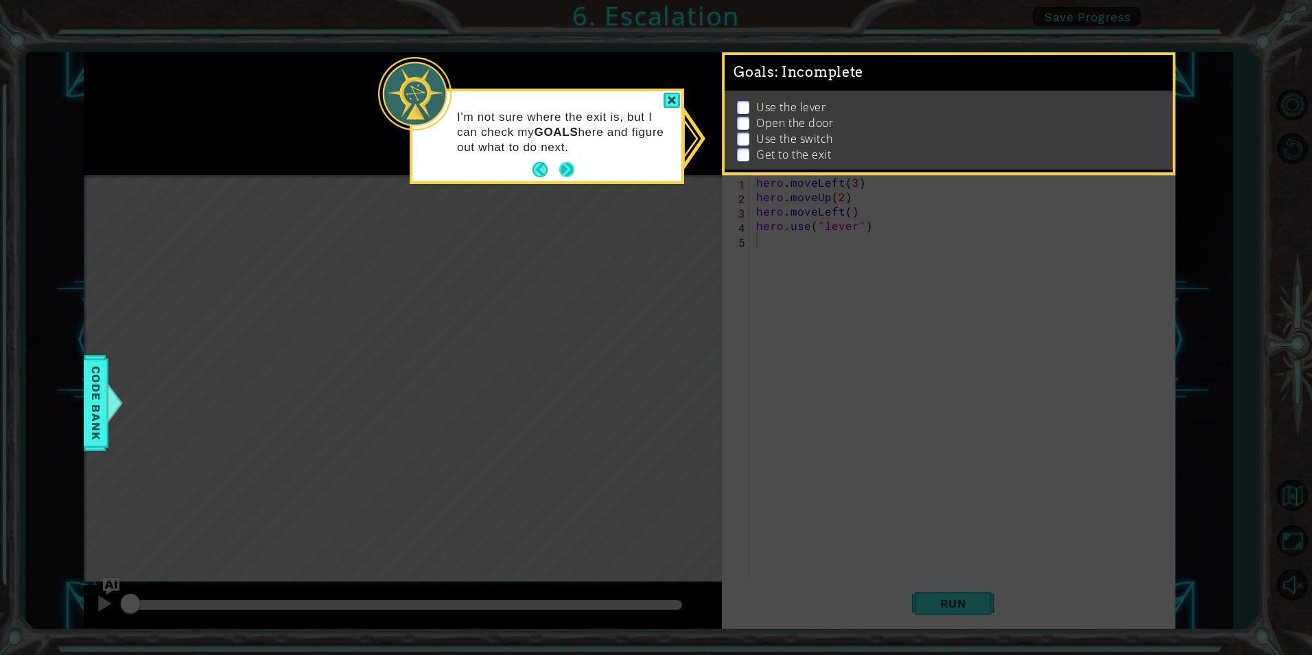
click at [567, 164] on button "Next" at bounding box center [566, 169] width 15 height 15
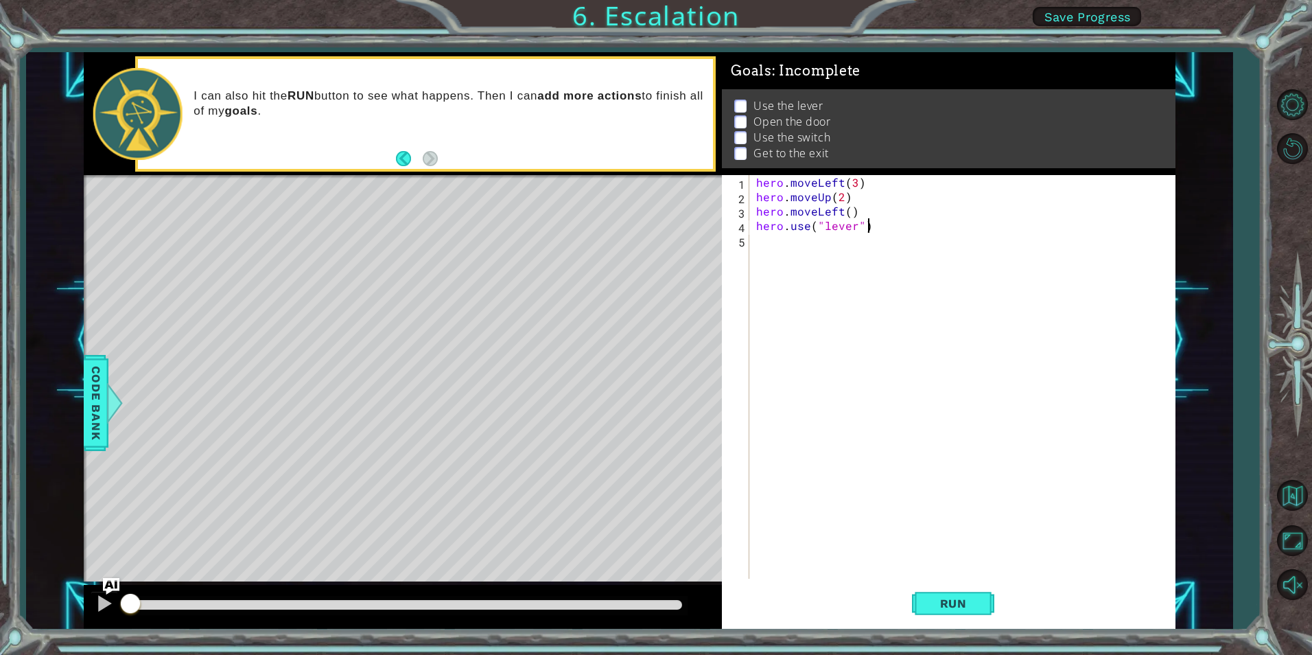
click at [882, 226] on div "hero . moveLeft ( 3 ) hero . moveUp ( 2 ) hero . moveLeft ( ) hero . use ( "lev…" at bounding box center [965, 391] width 424 height 432
type textarea "hero.use("lever")"
type textarea "hero.moveUp(2)"
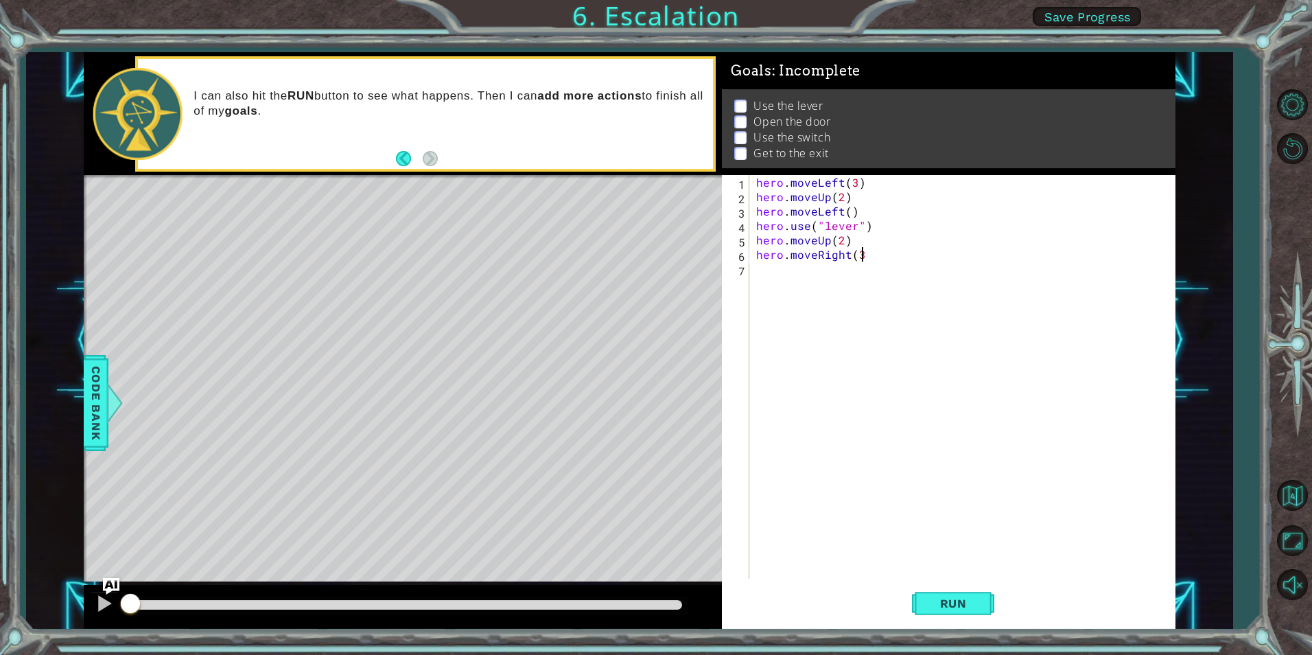
type textarea "hero.moveRight(3)"
click at [987, 609] on button "Run" at bounding box center [953, 602] width 82 height 45
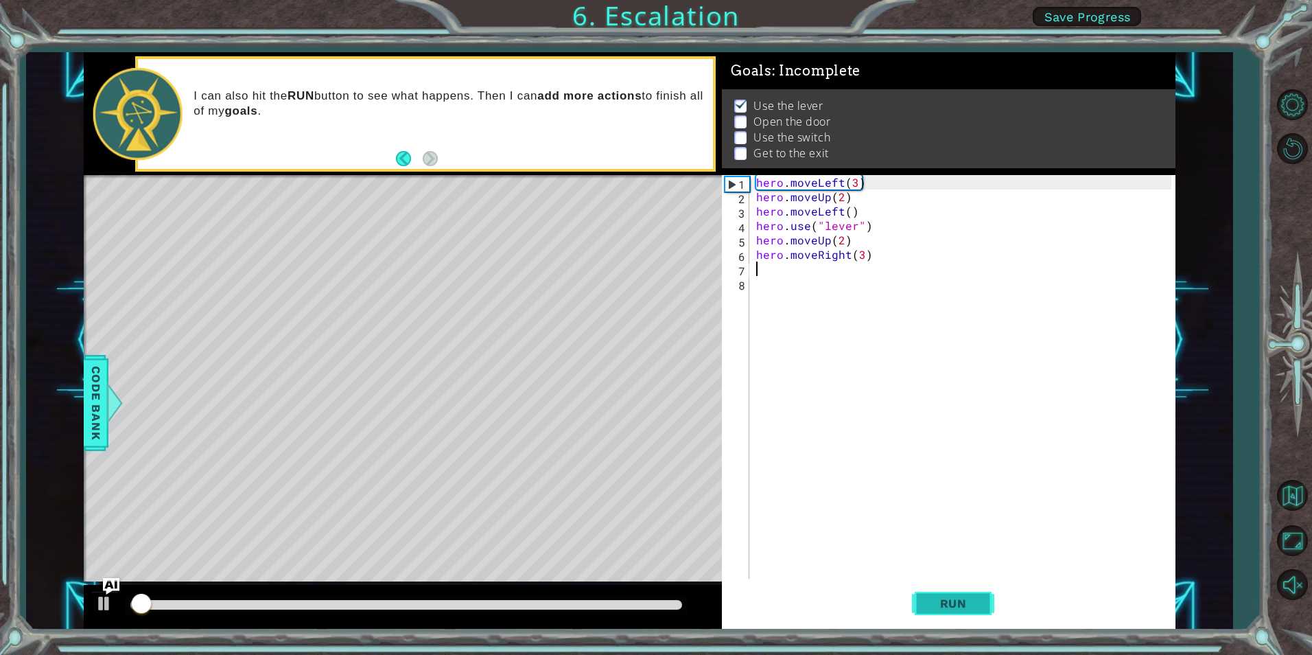
scroll to position [5, 0]
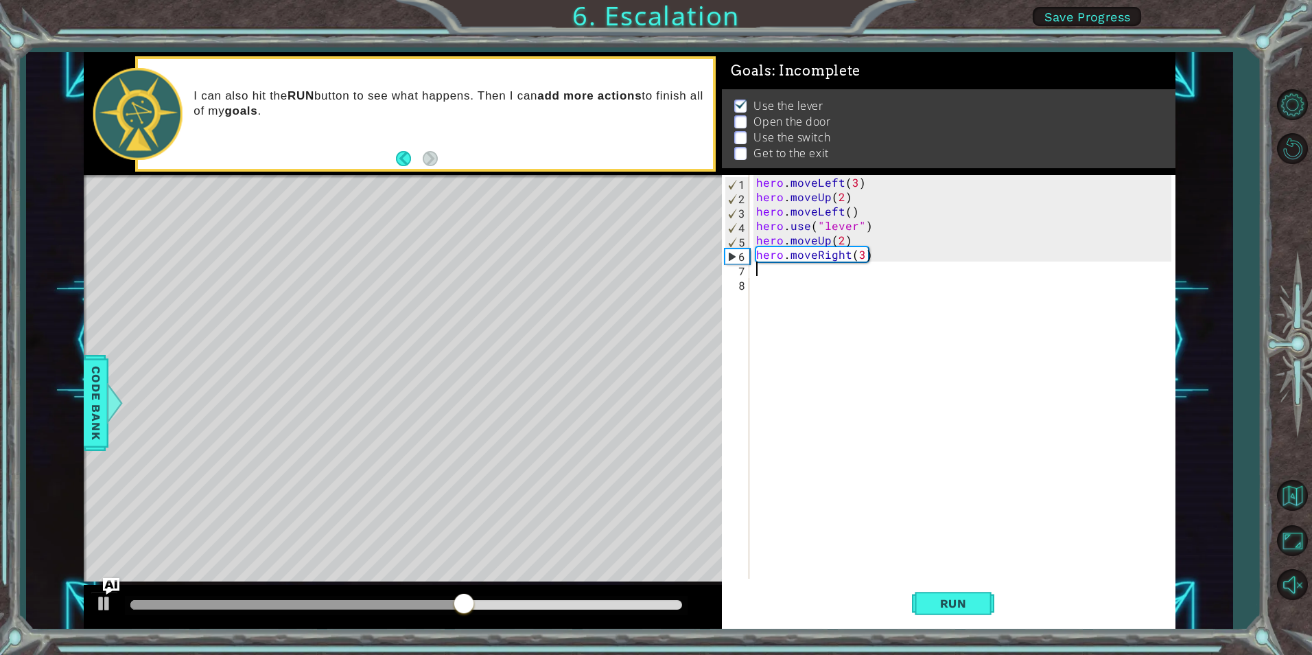
click at [893, 223] on div "hero . moveLeft ( 3 ) hero . moveUp ( 2 ) hero . moveLeft ( ) hero . use ( "lev…" at bounding box center [965, 391] width 424 height 432
type textarea "hero.use("lever")"
type textarea "hero.moveLeft()"
click at [965, 606] on span "Run" at bounding box center [953, 603] width 54 height 14
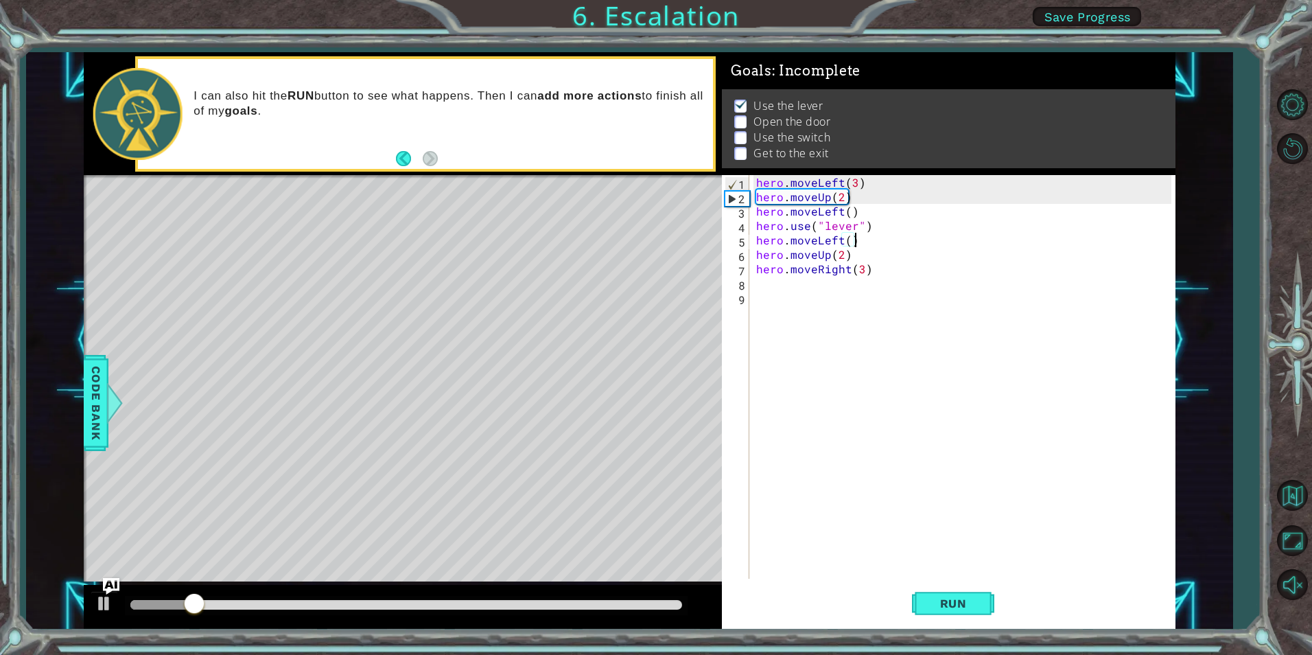
click at [235, 594] on div at bounding box center [403, 607] width 638 height 44
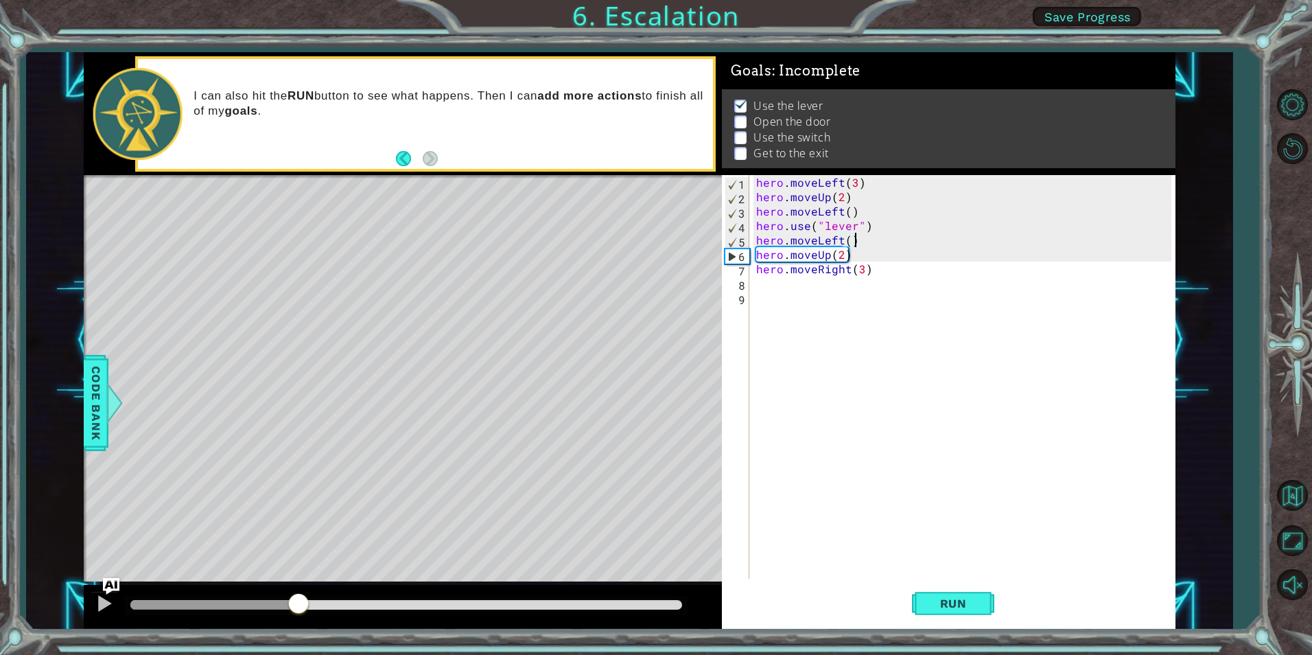
drag, startPoint x: 256, startPoint y: 603, endPoint x: 298, endPoint y: 600, distance: 42.0
click at [298, 600] on div at bounding box center [406, 605] width 552 height 10
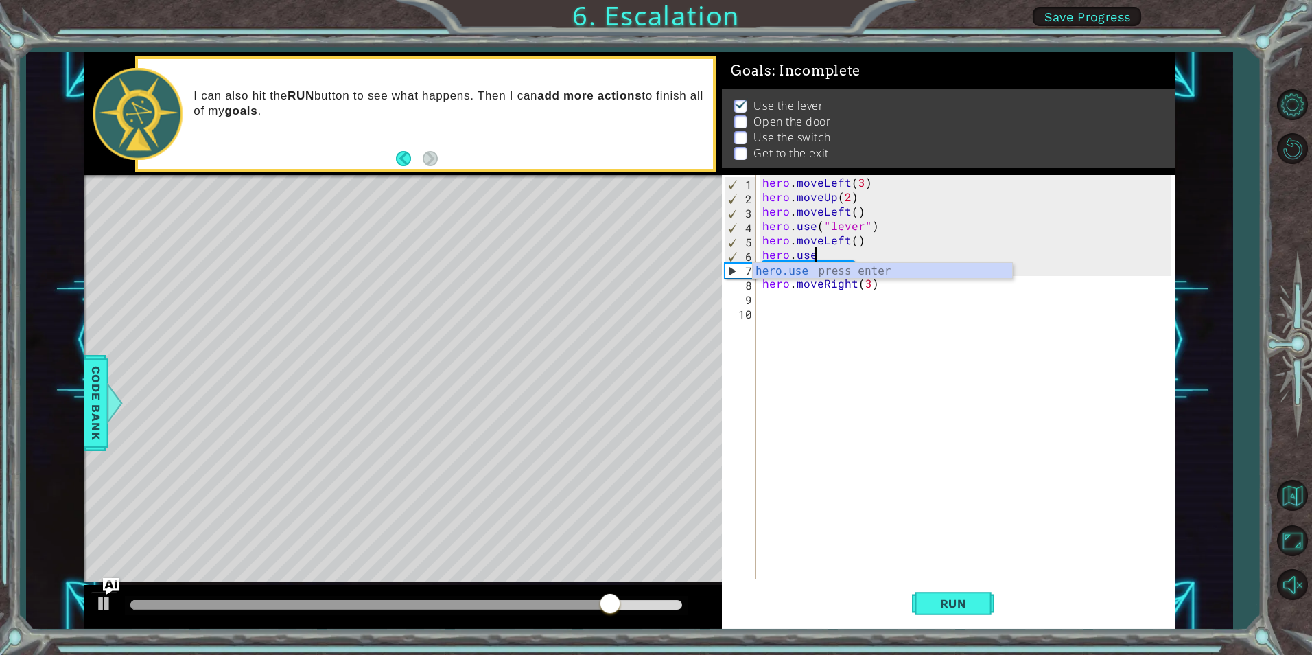
scroll to position [0, 3]
click at [882, 274] on div "hero.use press enter" at bounding box center [882, 287] width 259 height 49
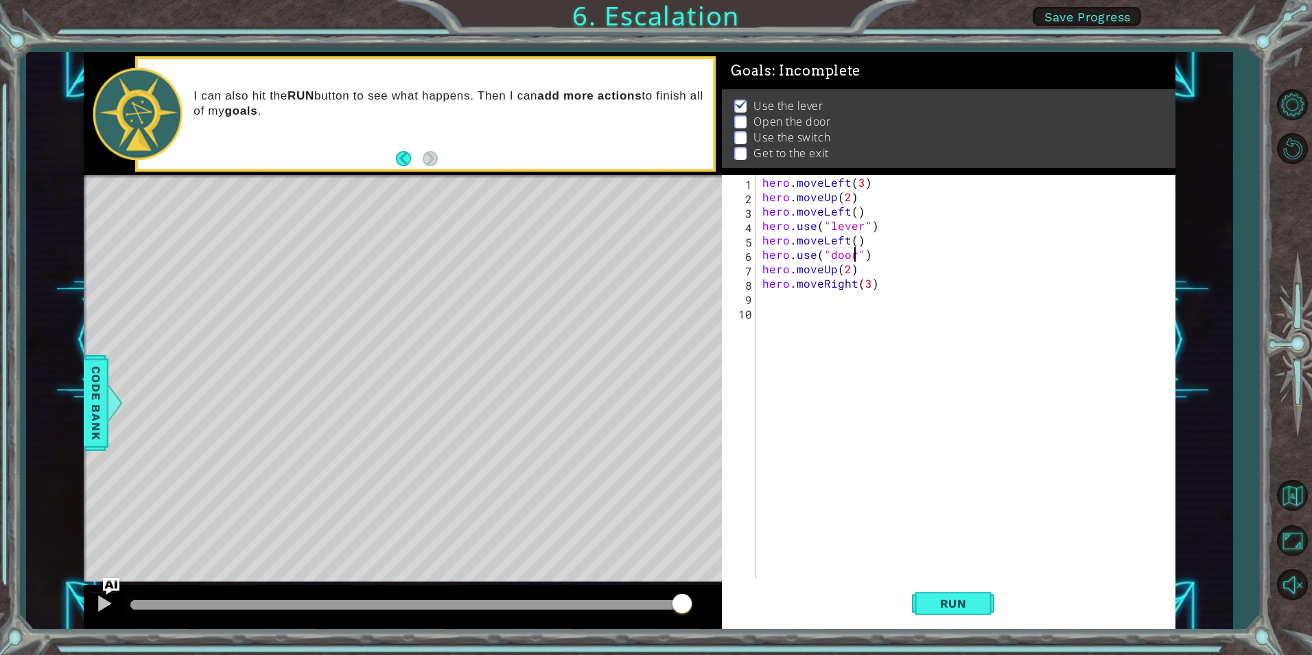
click at [886, 253] on div "hero . moveLeft ( 3 ) hero . moveUp ( 2 ) hero . moveLeft ( ) hero . use ( "lev…" at bounding box center [969, 391] width 418 height 432
click at [959, 612] on button "Run" at bounding box center [953, 602] width 82 height 45
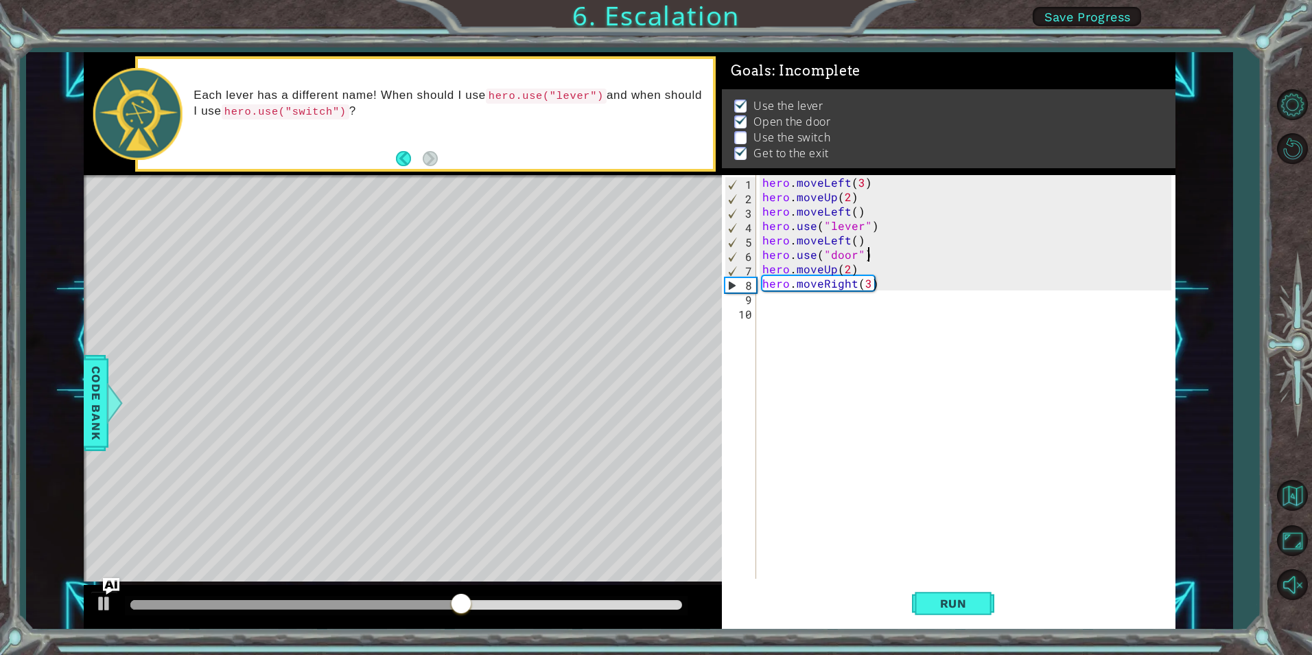
click at [915, 277] on div "hero . moveLeft ( 3 ) hero . moveUp ( 2 ) hero . moveLeft ( ) hero . use ( "lev…" at bounding box center [969, 391] width 418 height 432
type textarea "hero.moveRight(3)"
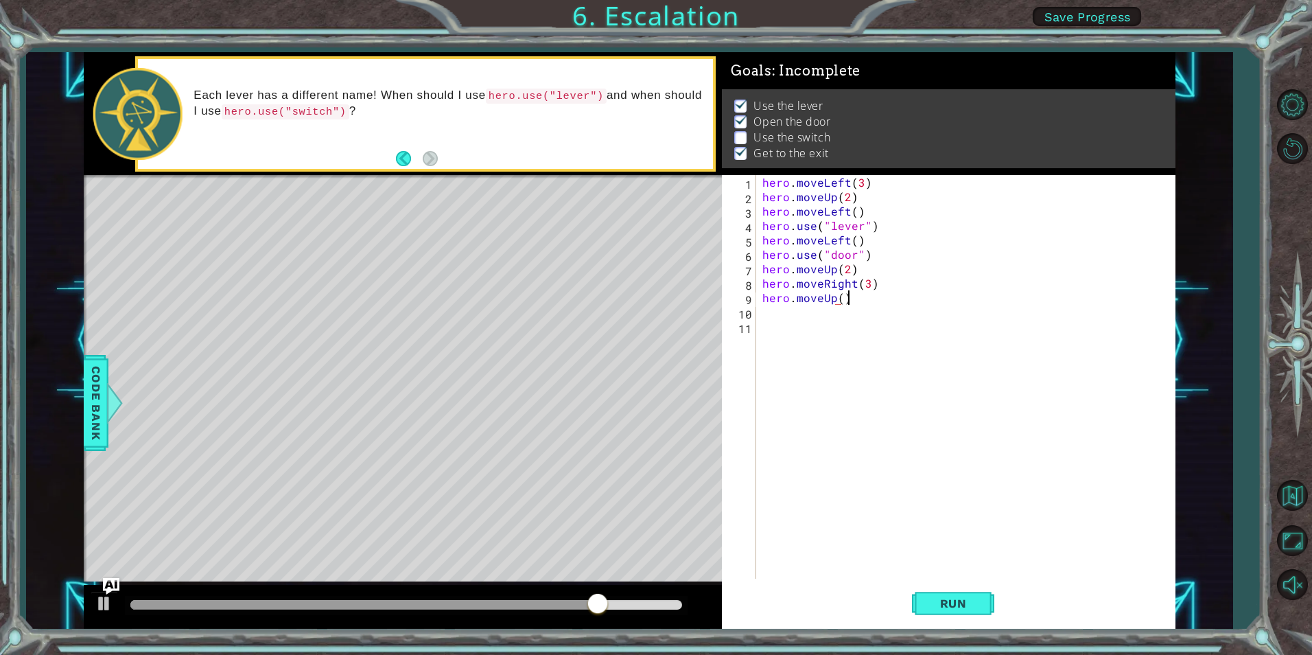
scroll to position [0, 5]
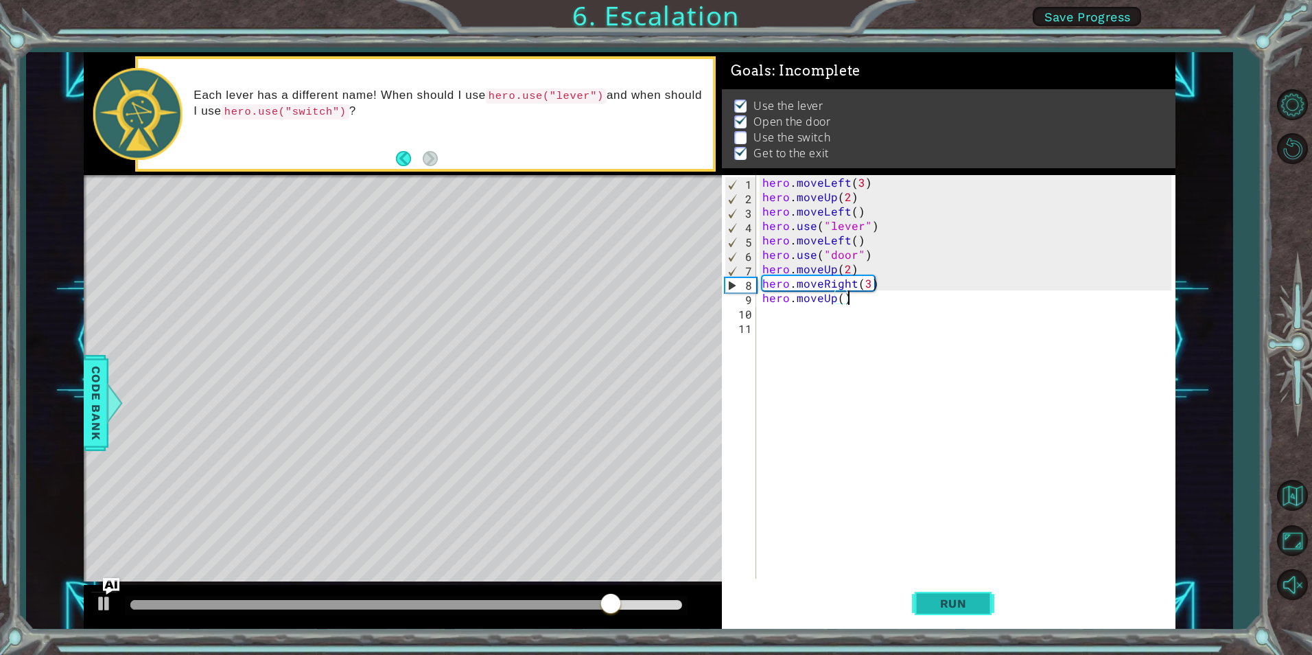
click at [964, 608] on span "Run" at bounding box center [953, 603] width 54 height 14
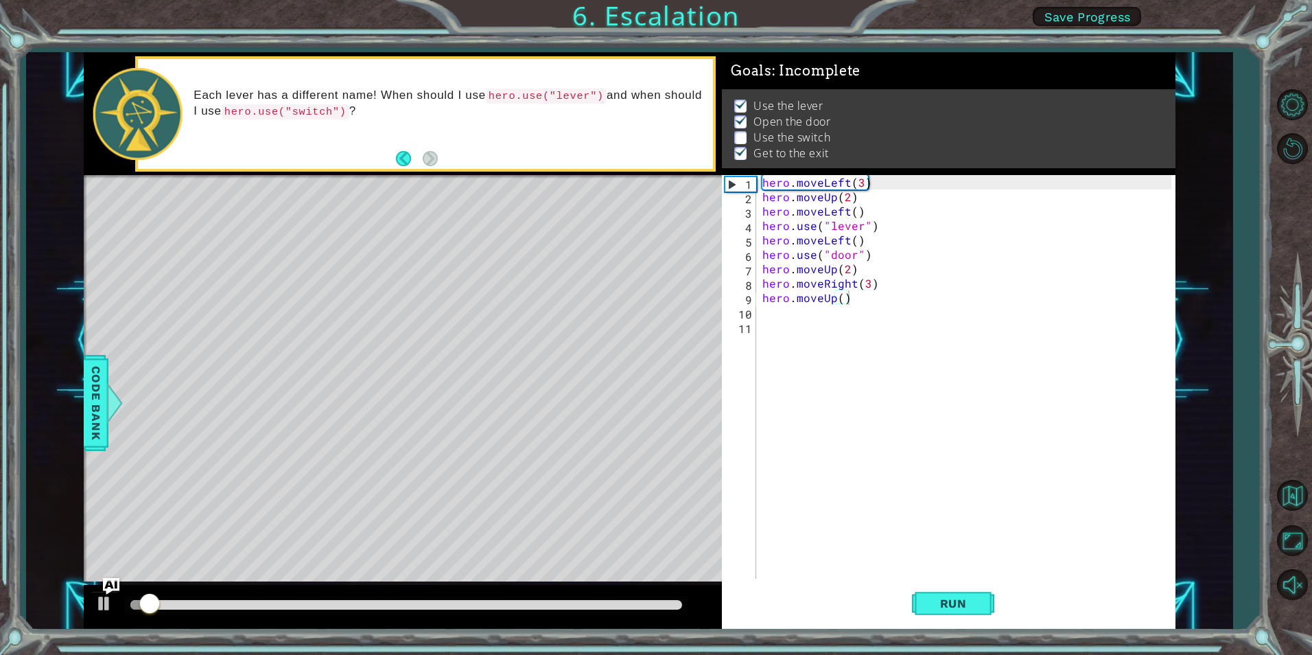
click at [438, 611] on div at bounding box center [406, 605] width 563 height 19
click at [454, 604] on div at bounding box center [406, 605] width 552 height 10
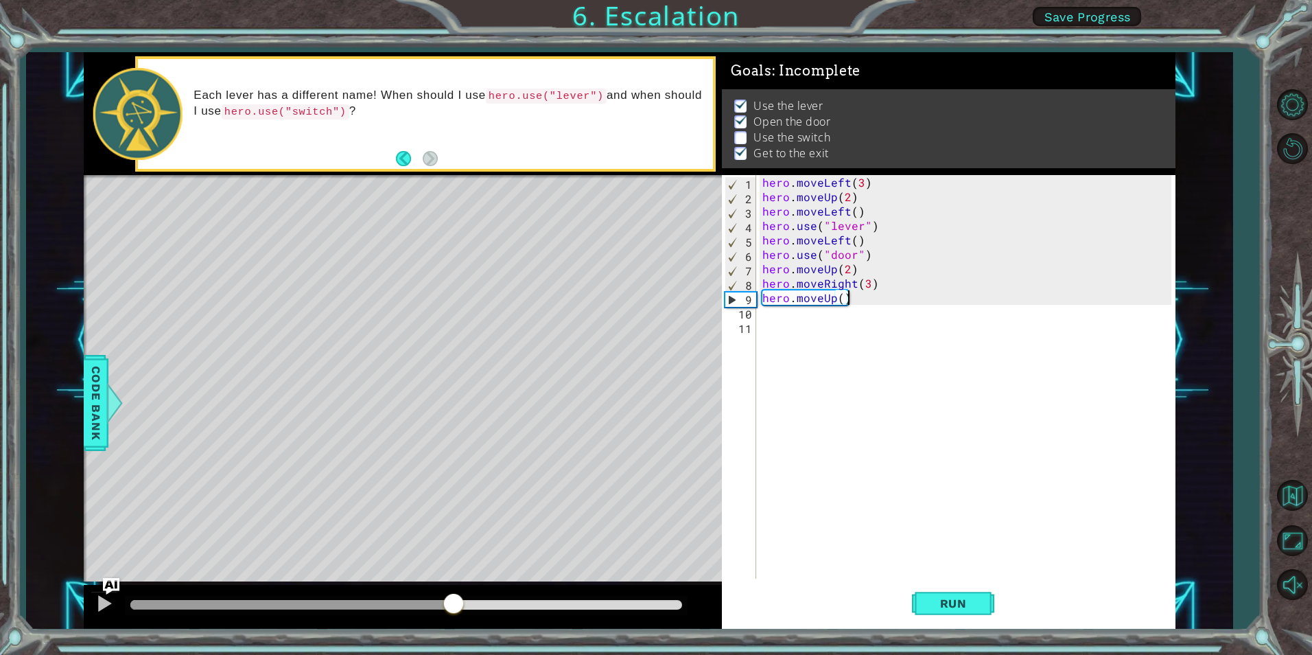
click at [868, 286] on div "hero . moveLeft ( 3 ) hero . moveUp ( 2 ) hero . moveLeft ( ) hero . use ( "lev…" at bounding box center [969, 391] width 418 height 432
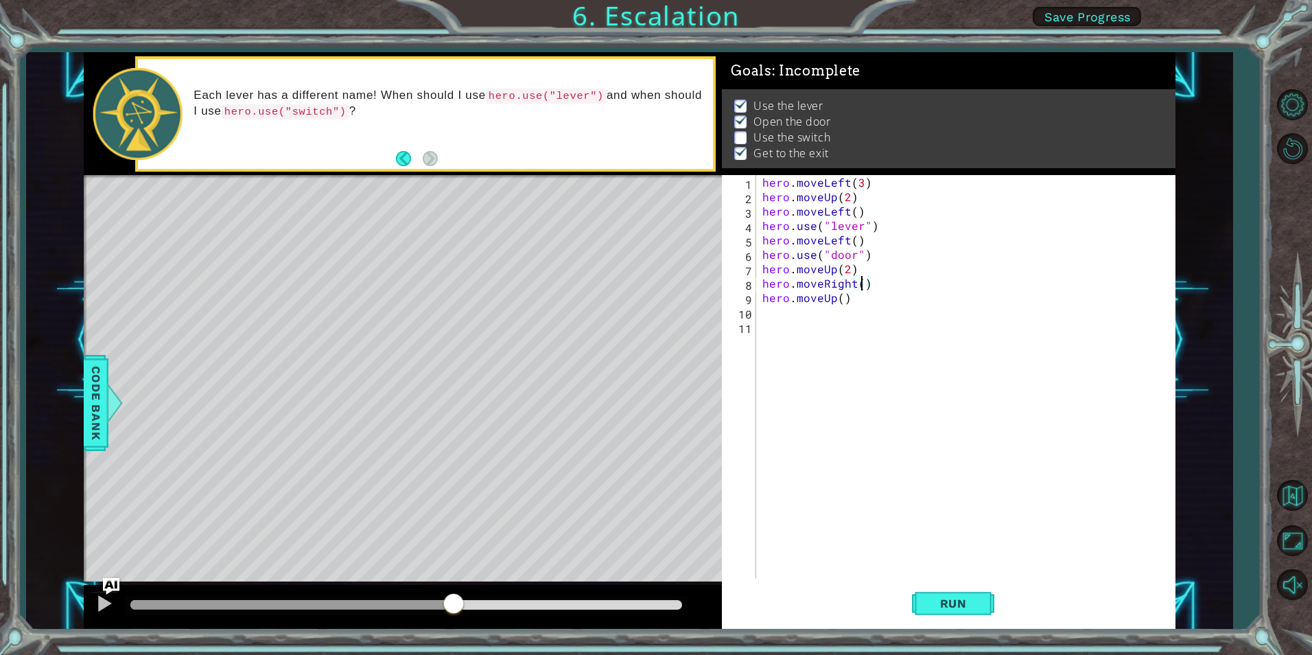
type textarea "hero.moveRight(2)"
click at [893, 283] on div "hero . moveLeft ( 3 ) hero . moveUp ( 2 ) hero . moveLeft ( ) hero . use ( "lev…" at bounding box center [969, 391] width 418 height 432
type textarea "hero.use("switch")"
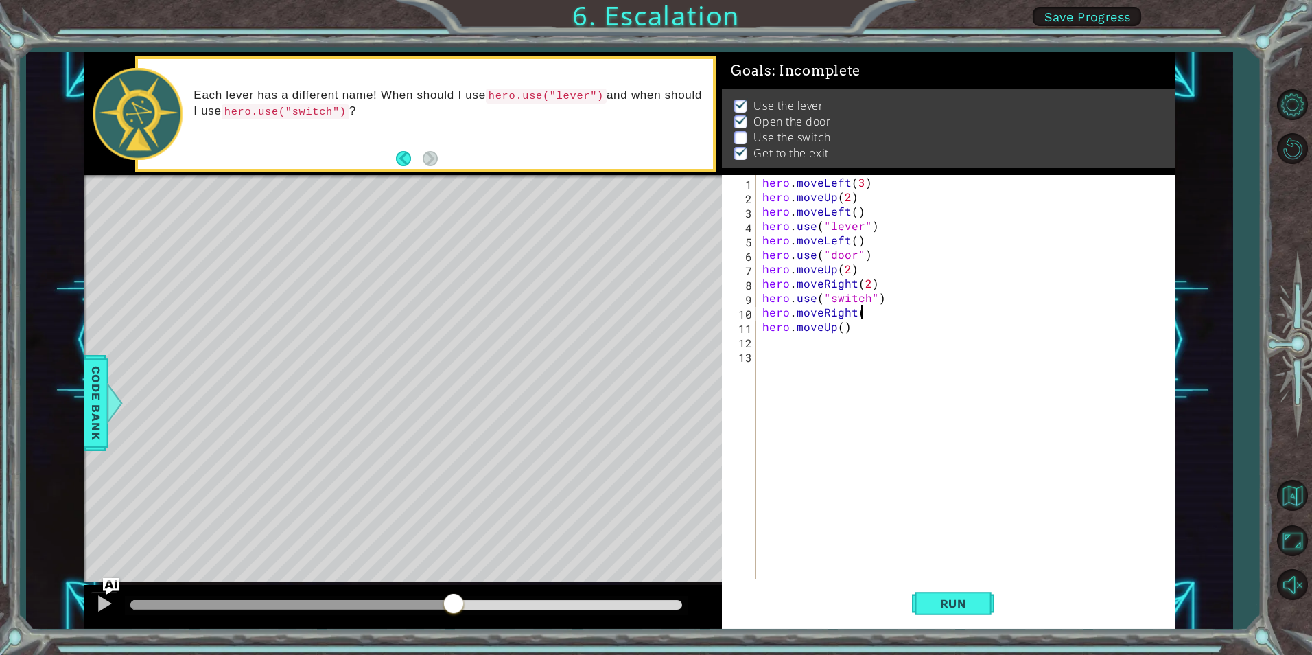
type textarea "hero.moveRight()"
click at [962, 601] on span "Run" at bounding box center [953, 603] width 54 height 14
click at [470, 604] on div at bounding box center [406, 605] width 552 height 10
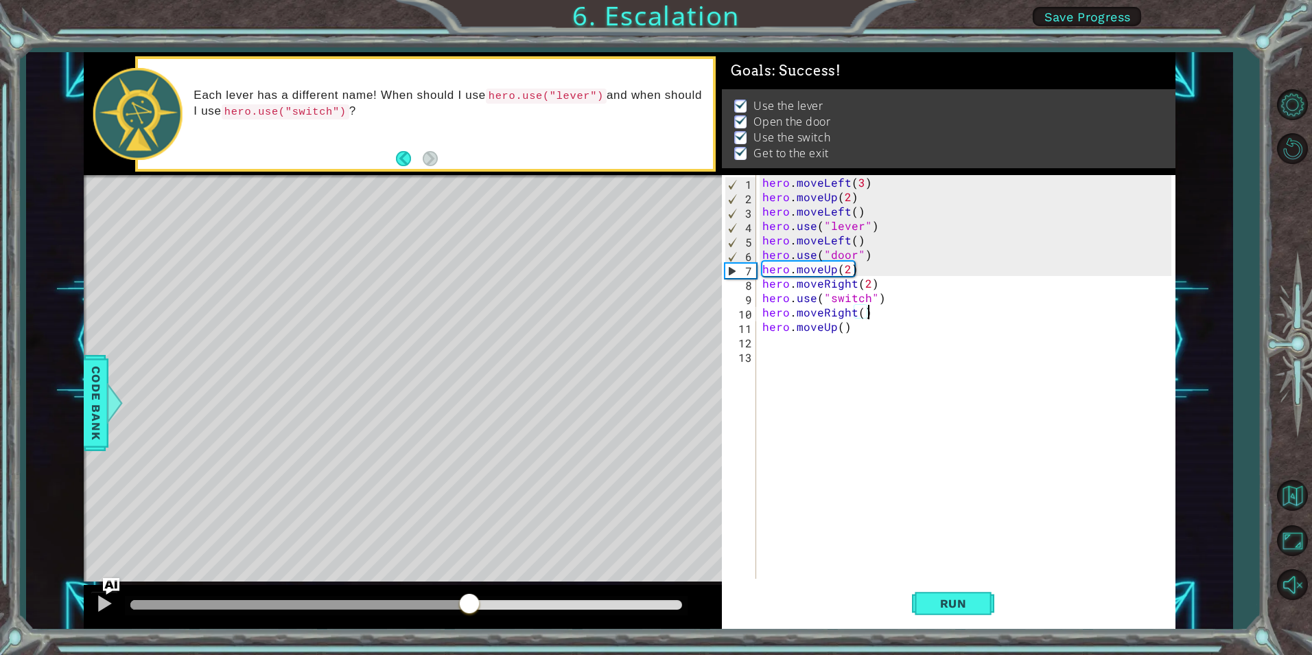
click at [314, 316] on div "Level Map" at bounding box center [401, 377] width 634 height 404
click at [292, 320] on div "Level Map" at bounding box center [401, 377] width 634 height 404
click at [104, 599] on div at bounding box center [104, 603] width 18 height 18
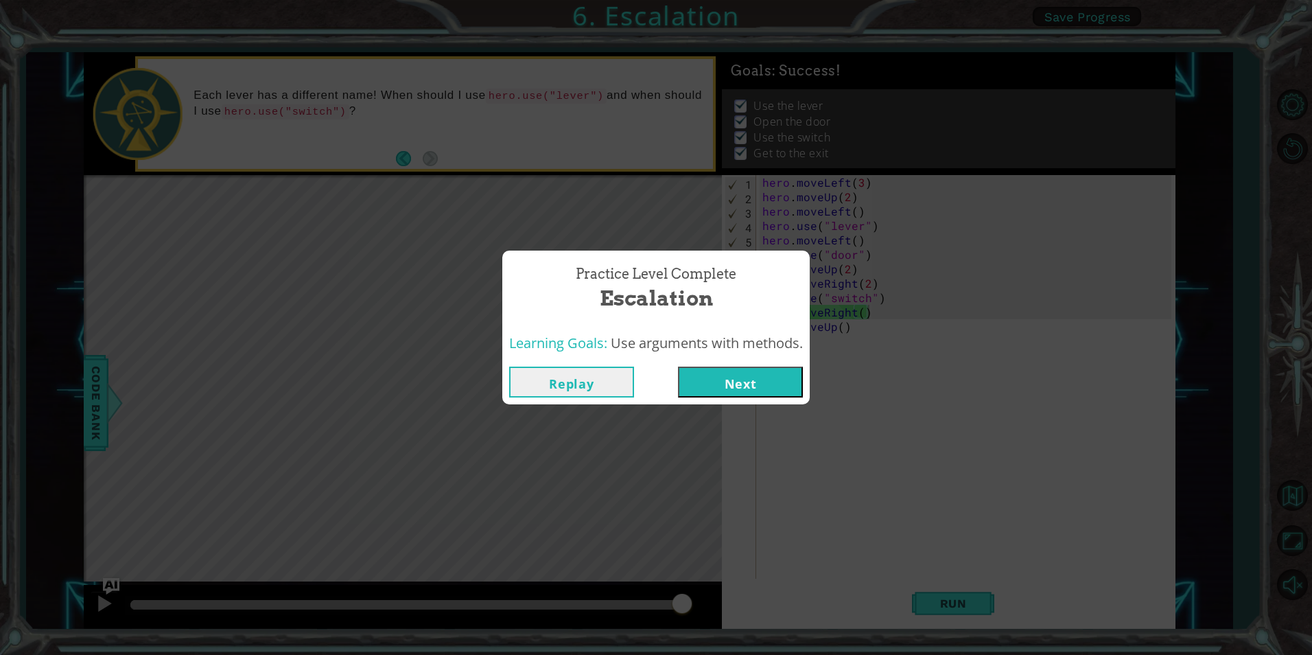
click at [746, 386] on button "Next" at bounding box center [740, 381] width 125 height 31
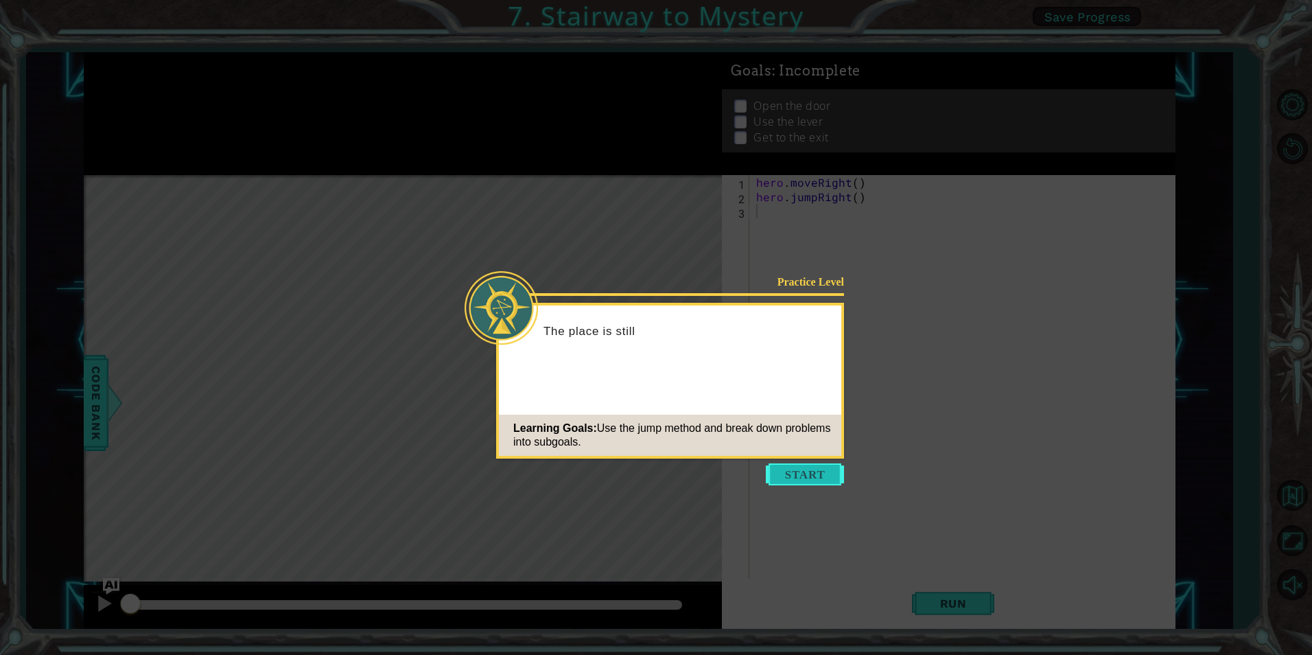
click at [825, 467] on button "Start" at bounding box center [805, 474] width 78 height 22
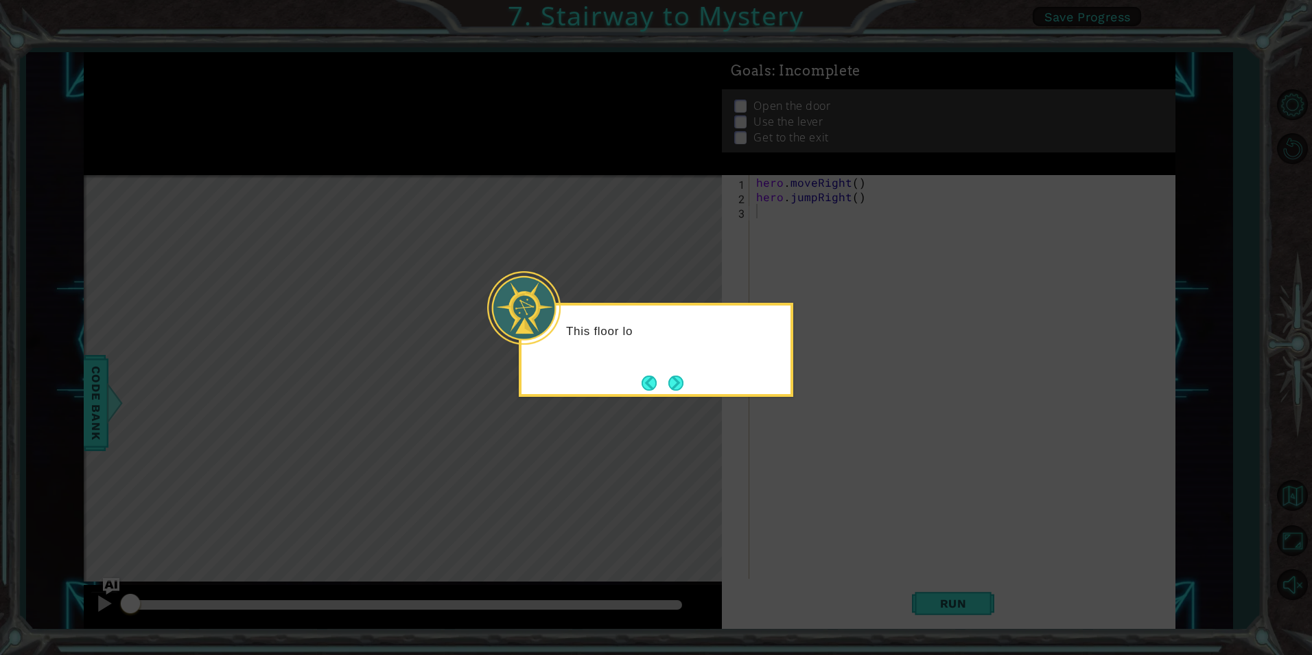
click at [678, 390] on button "Next" at bounding box center [675, 382] width 15 height 15
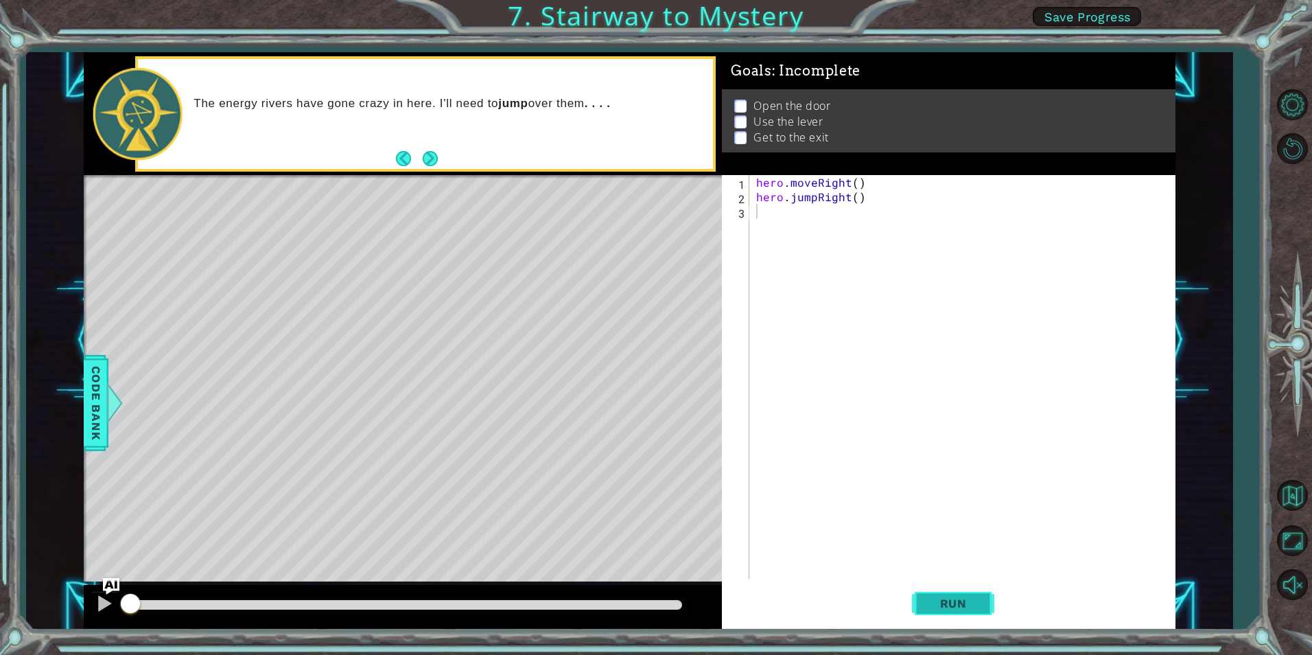
click at [964, 602] on span "Run" at bounding box center [953, 603] width 54 height 14
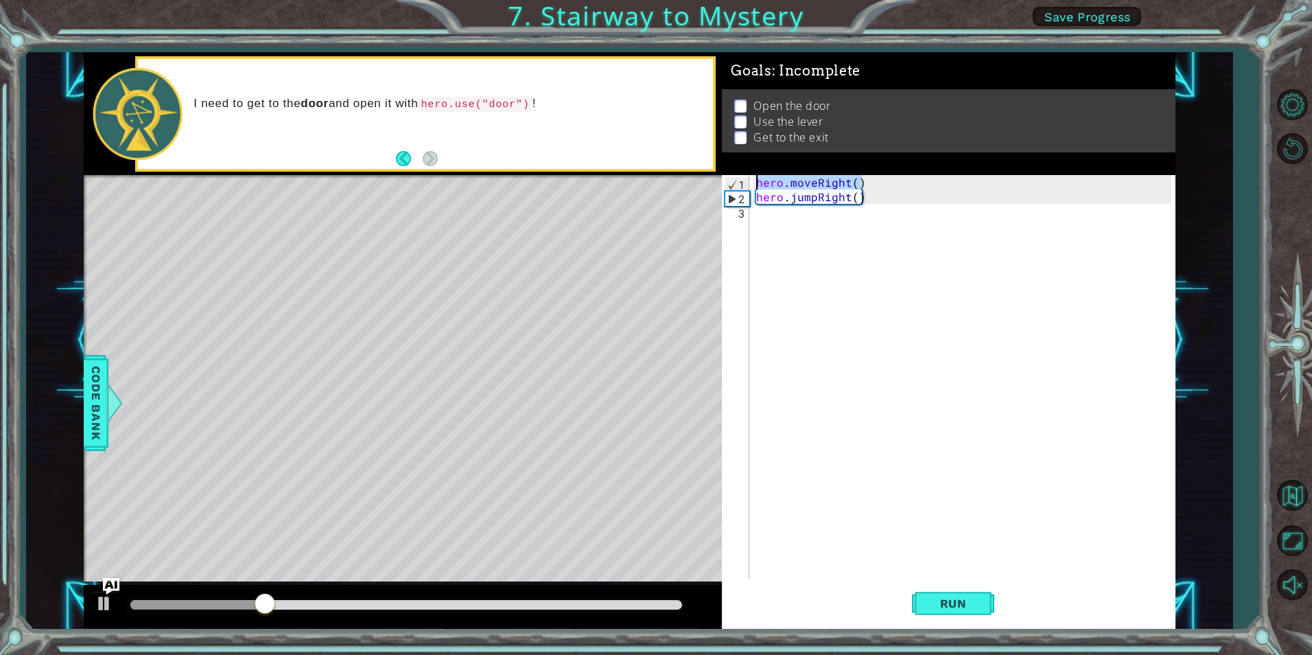
drag, startPoint x: 872, startPoint y: 186, endPoint x: 752, endPoint y: 186, distance: 120.1
click at [752, 186] on div "1 2 3 hero . moveRight ( ) hero . jumpRight ( ) ההההההההההההההההההההההההההההההה…" at bounding box center [946, 376] width 449 height 403
type textarea "hero.moveRight()"
click at [881, 206] on div "hero . moveRight ( ) hero . jumpRight ( )" at bounding box center [965, 391] width 424 height 432
paste textarea "hero.moveRight()"
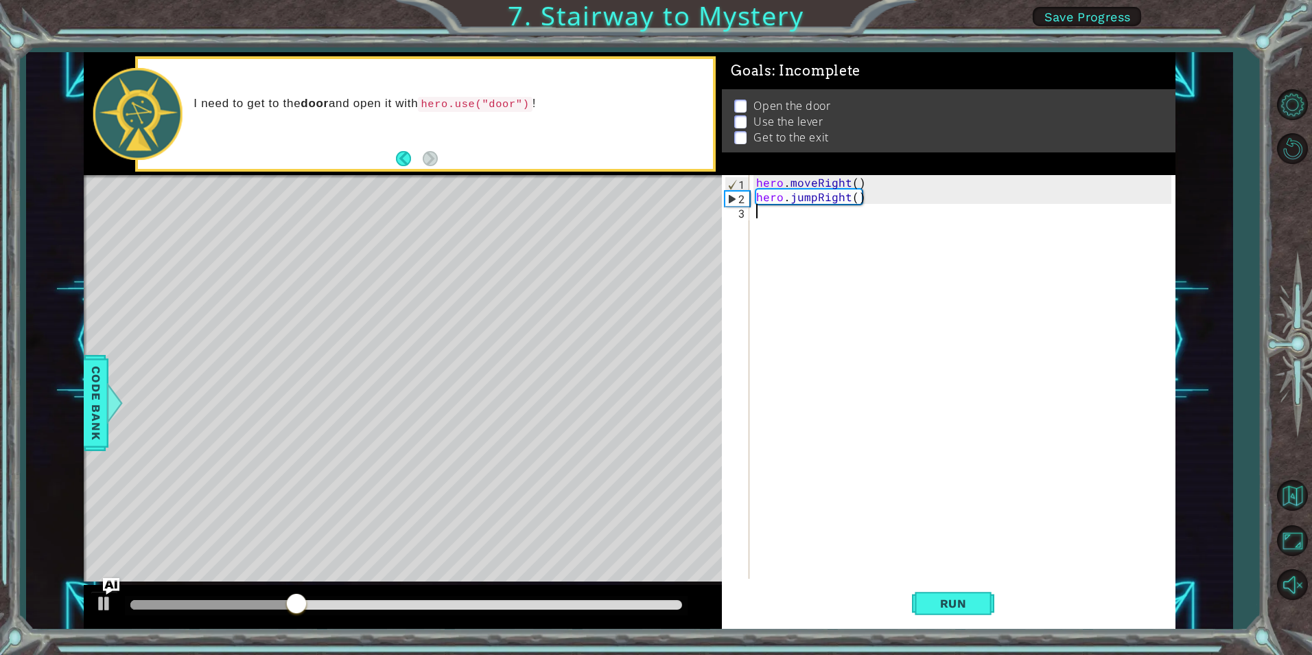
type textarea "hero.moveRight()"
paste textarea "hero.moveRight()"
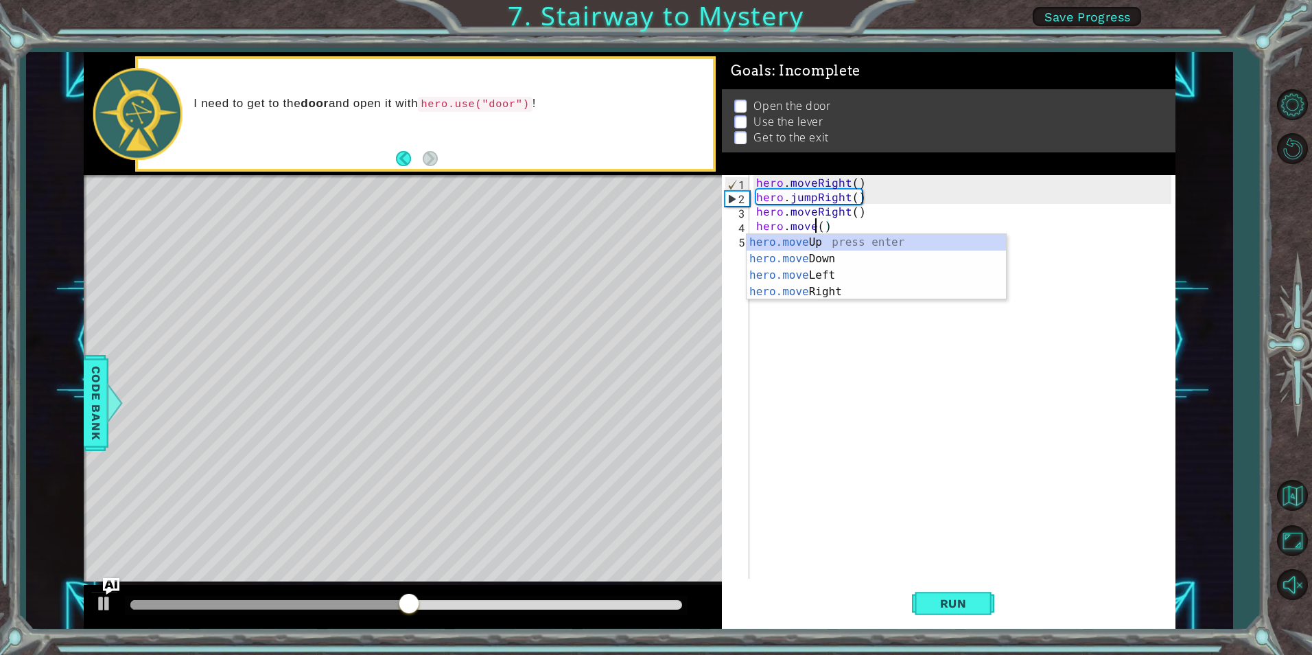
scroll to position [0, 5]
type textarea "hero.moveUp()"
click at [869, 222] on div "hero . moveRight ( ) hero . jumpRight ( ) hero . moveRight ( ) hero . moveUp ( )" at bounding box center [965, 391] width 424 height 432
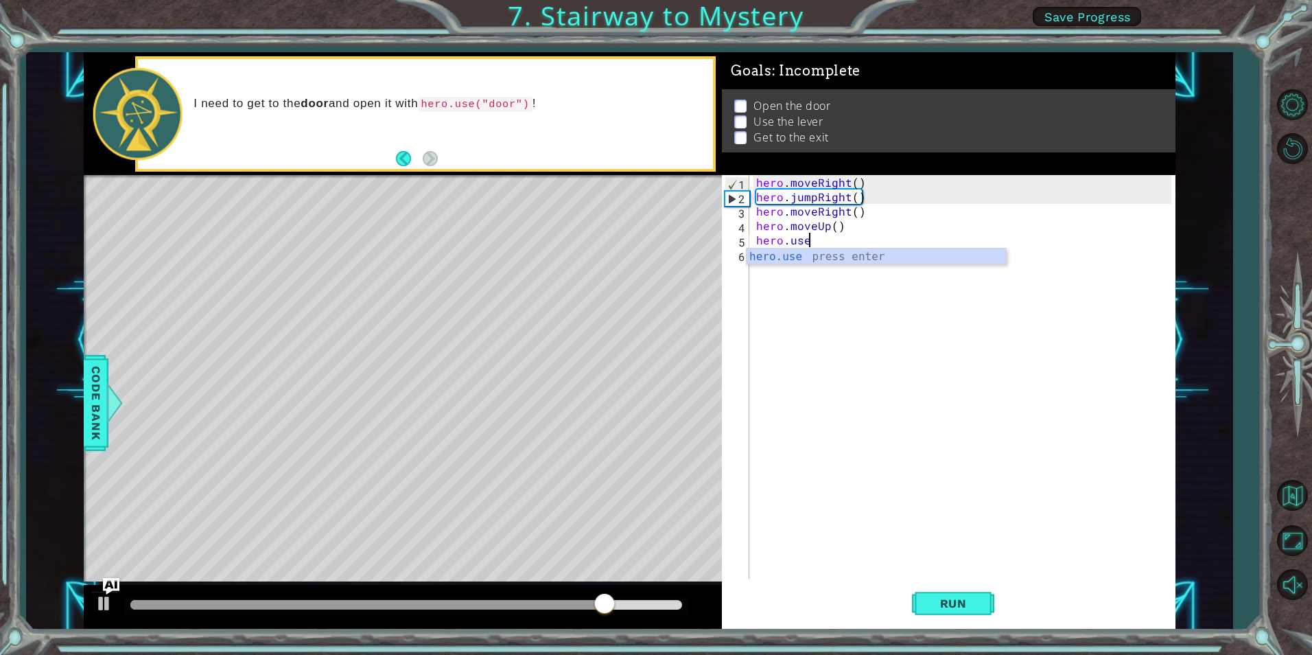
scroll to position [0, 3]
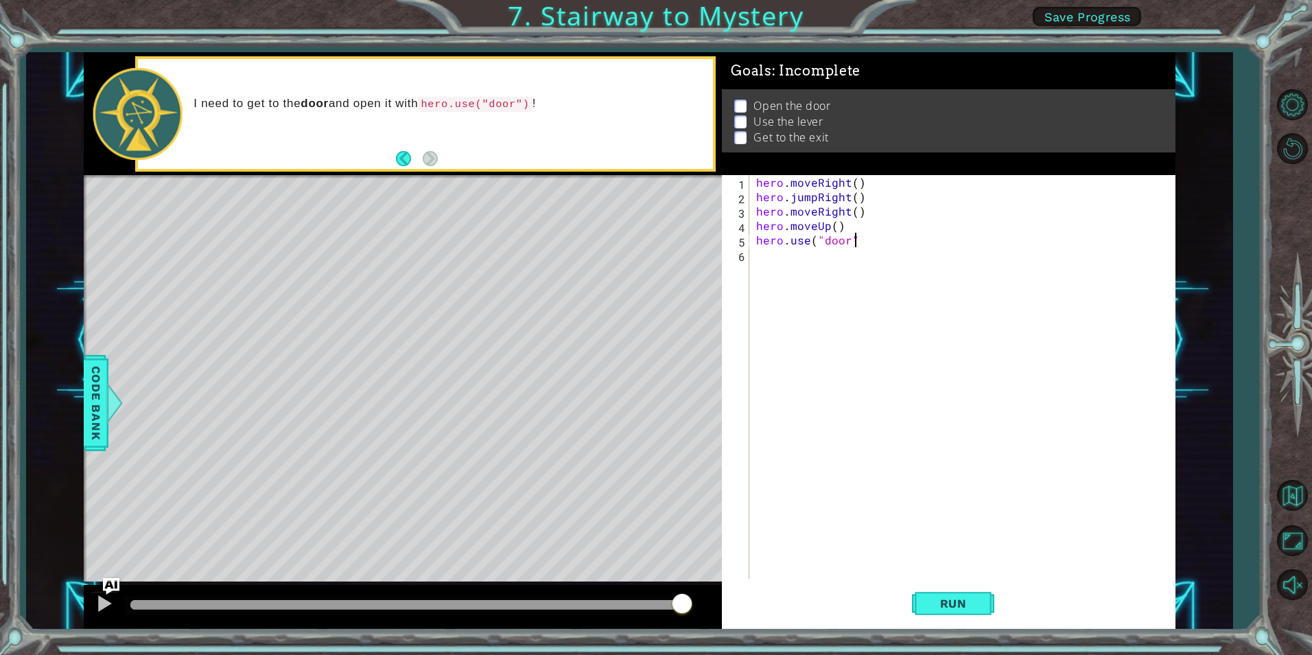
type textarea "hero.use("door")"
type textarea "herp.moveUp(2)"
click at [782, 252] on div "hero . moveRight ( ) hero . jumpRight ( ) hero . moveRight ( ) hero . moveUp ( …" at bounding box center [965, 391] width 424 height 432
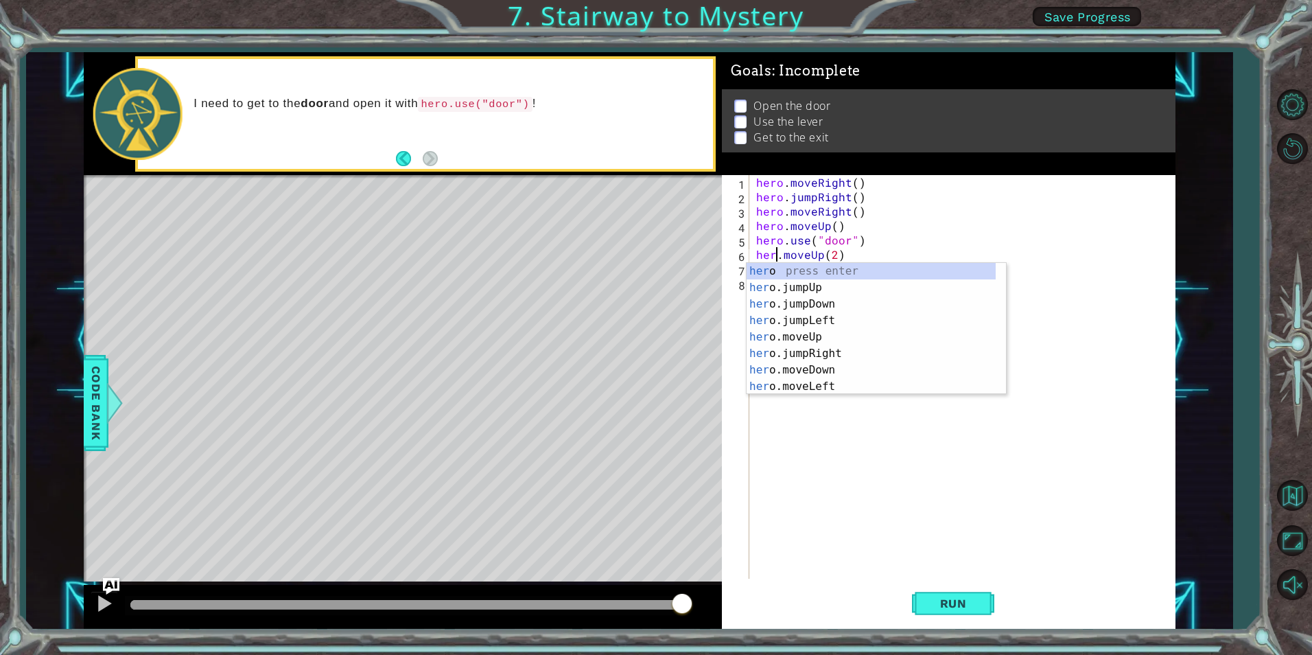
scroll to position [0, 2]
drag, startPoint x: 950, startPoint y: 207, endPoint x: 941, endPoint y: 212, distance: 10.5
click at [949, 207] on div "hero . moveRight ( ) hero . jumpRight ( ) hero . moveRight ( ) hero . moveUp ( …" at bounding box center [965, 391] width 424 height 432
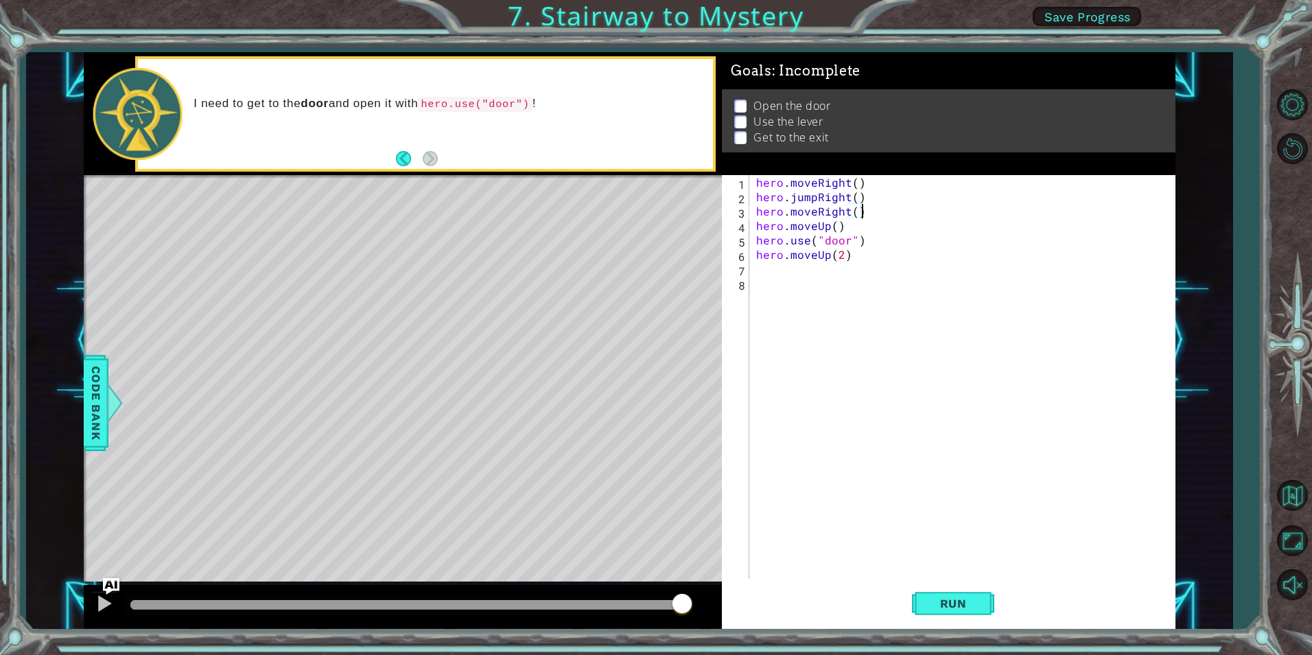
click at [867, 256] on div "hero . moveRight ( ) hero . jumpRight ( ) hero . moveRight ( ) hero . moveUp ( …" at bounding box center [965, 391] width 424 height 432
type textarea "hero.moveUp(2)"
type textarea "hero.moveLeft()"
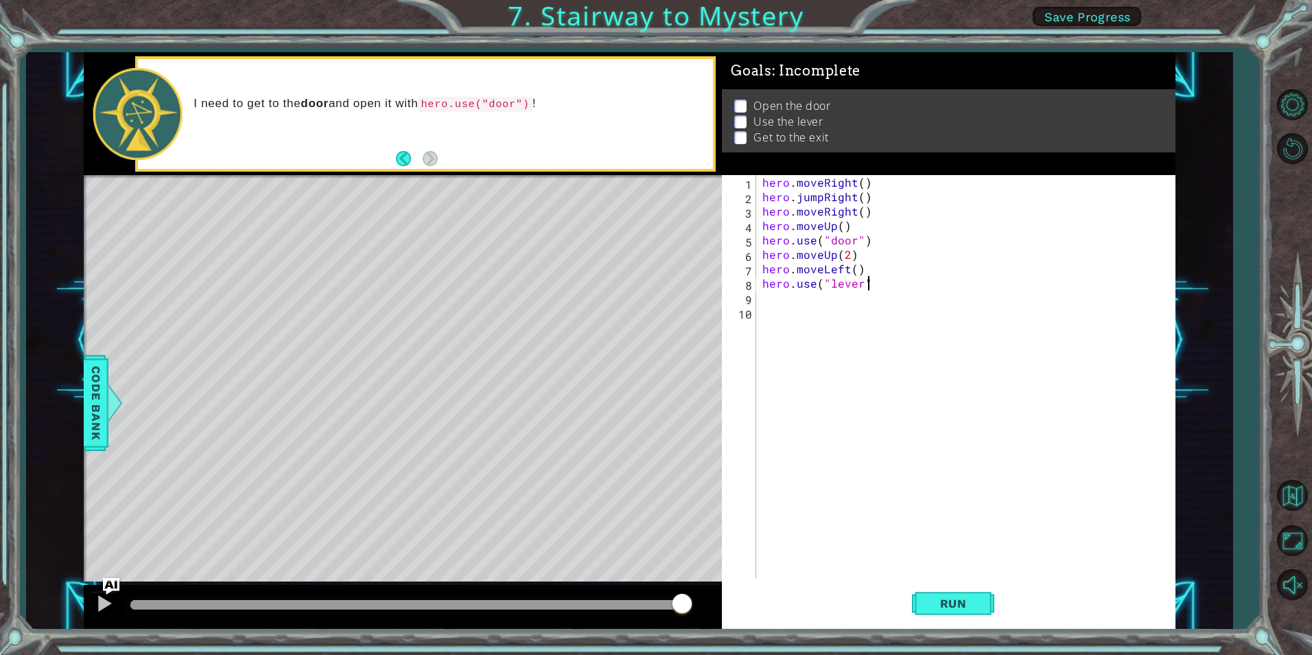
type textarea "hero.use("lever")"
drag, startPoint x: 791, startPoint y: 287, endPoint x: 776, endPoint y: 290, distance: 15.5
click at [776, 290] on div "hero . moveRight ( ) hero . jumpRight ( ) hero . moveRight ( ) hero . moveUp ( …" at bounding box center [969, 391] width 418 height 432
drag, startPoint x: 792, startPoint y: 287, endPoint x: 764, endPoint y: 284, distance: 28.3
click at [764, 284] on div "hero . moveRight ( ) hero . jumpRight ( ) hero . moveRight ( ) hero . moveUp ( …" at bounding box center [969, 391] width 418 height 432
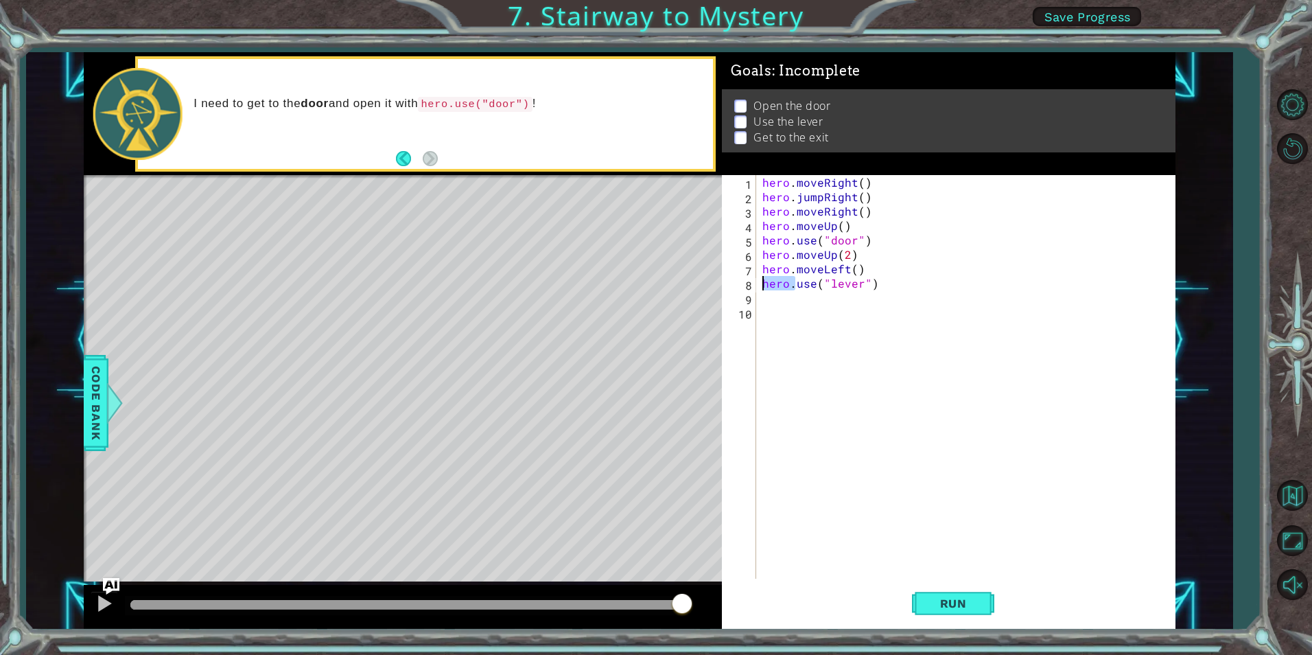
click at [895, 286] on div "hero . moveRight ( ) hero . jumpRight ( ) hero . moveRight ( ) hero . moveUp ( …" at bounding box center [969, 391] width 418 height 432
paste textarea "hero."
type textarea "hero.moveLeft(2)"
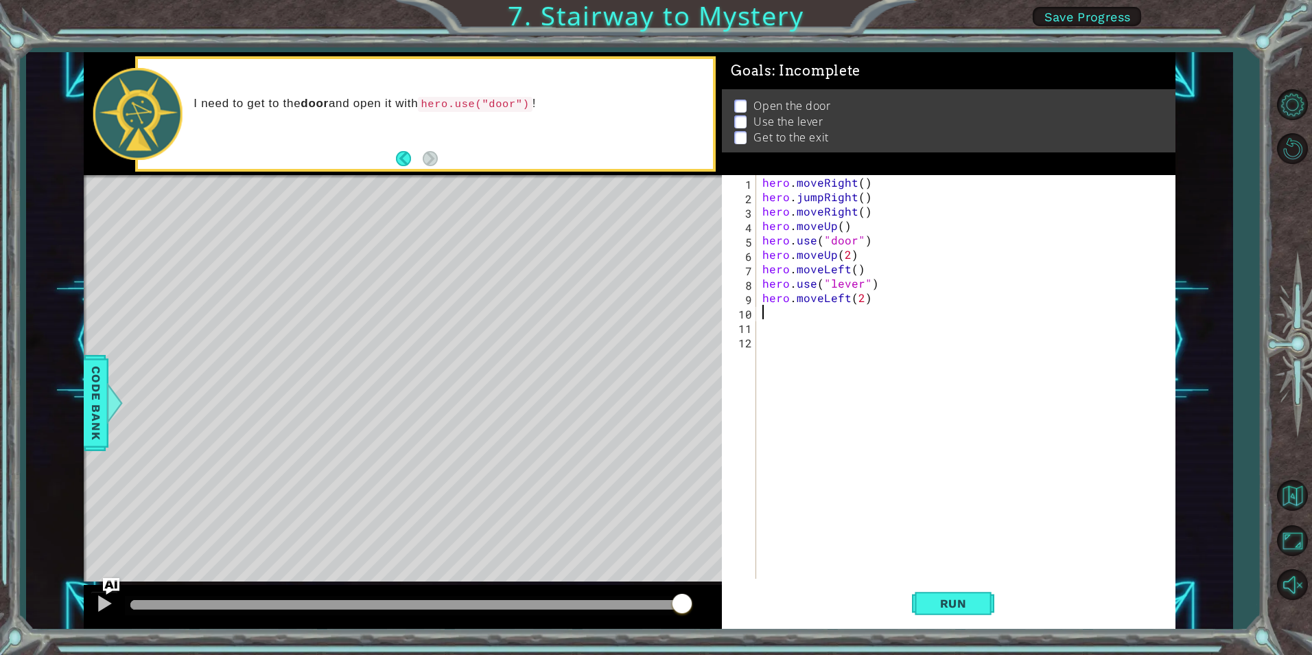
scroll to position [0, 0]
paste textarea "hero."
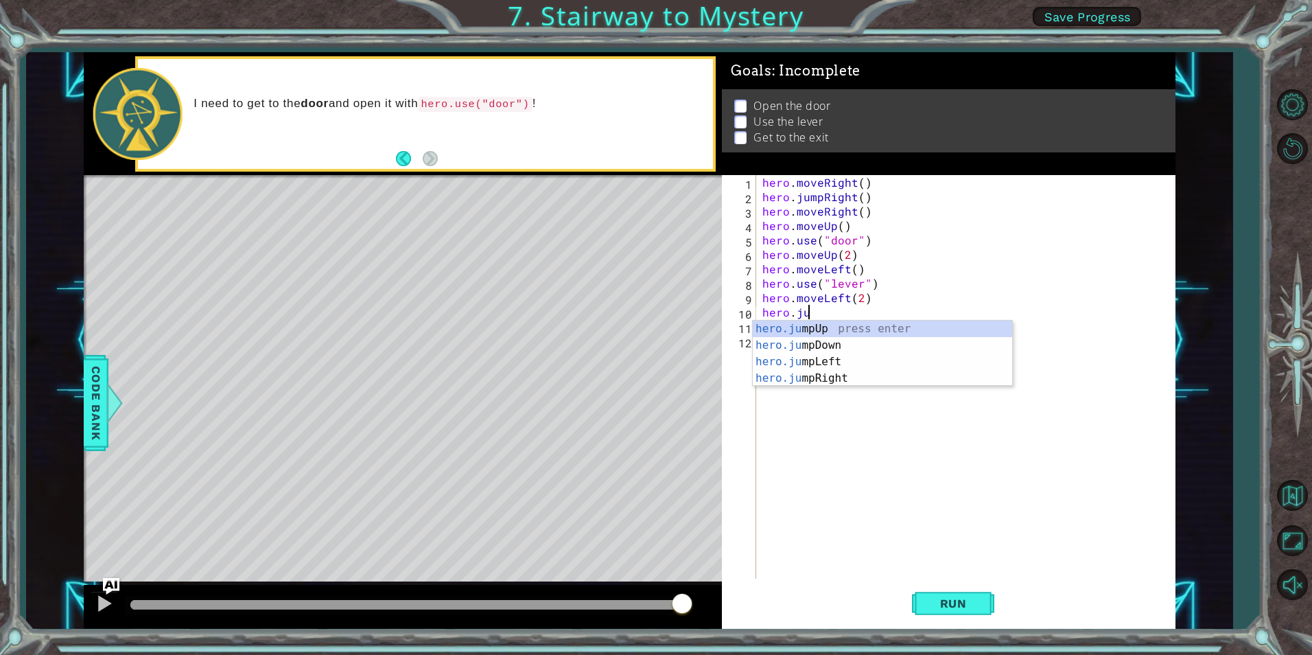
scroll to position [0, 3]
type textarea "hero.jumpUp"
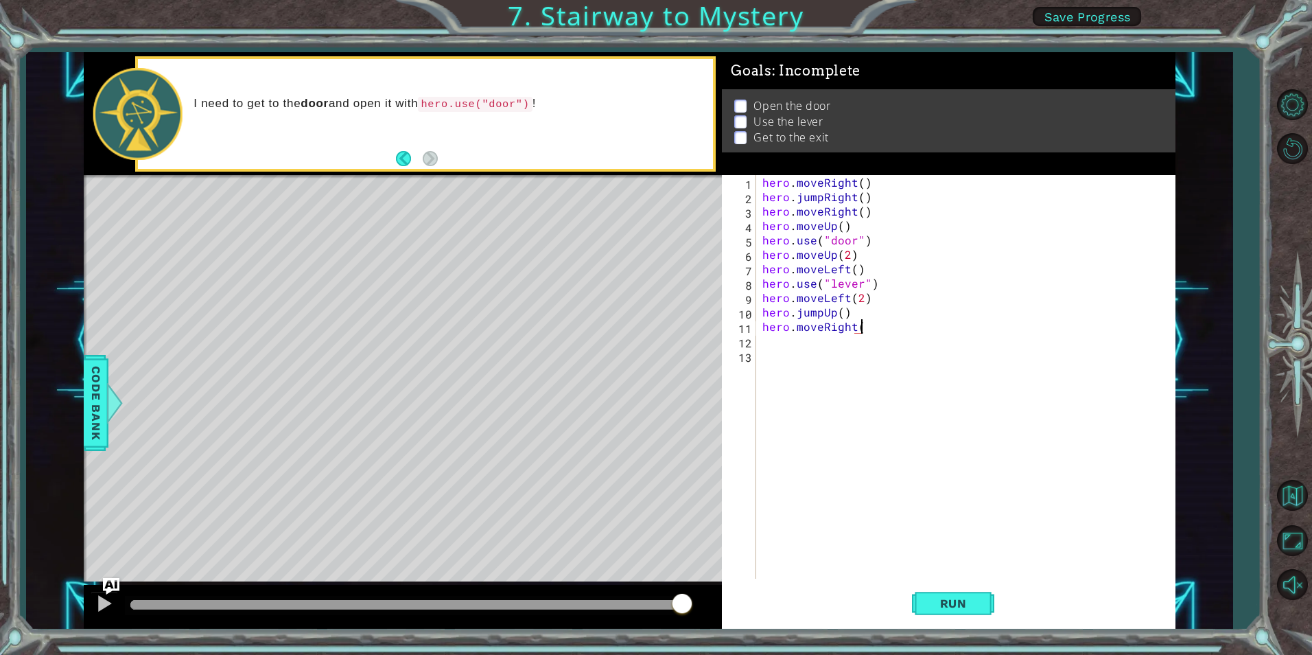
scroll to position [0, 6]
type textarea "hero.moveRight(2)"
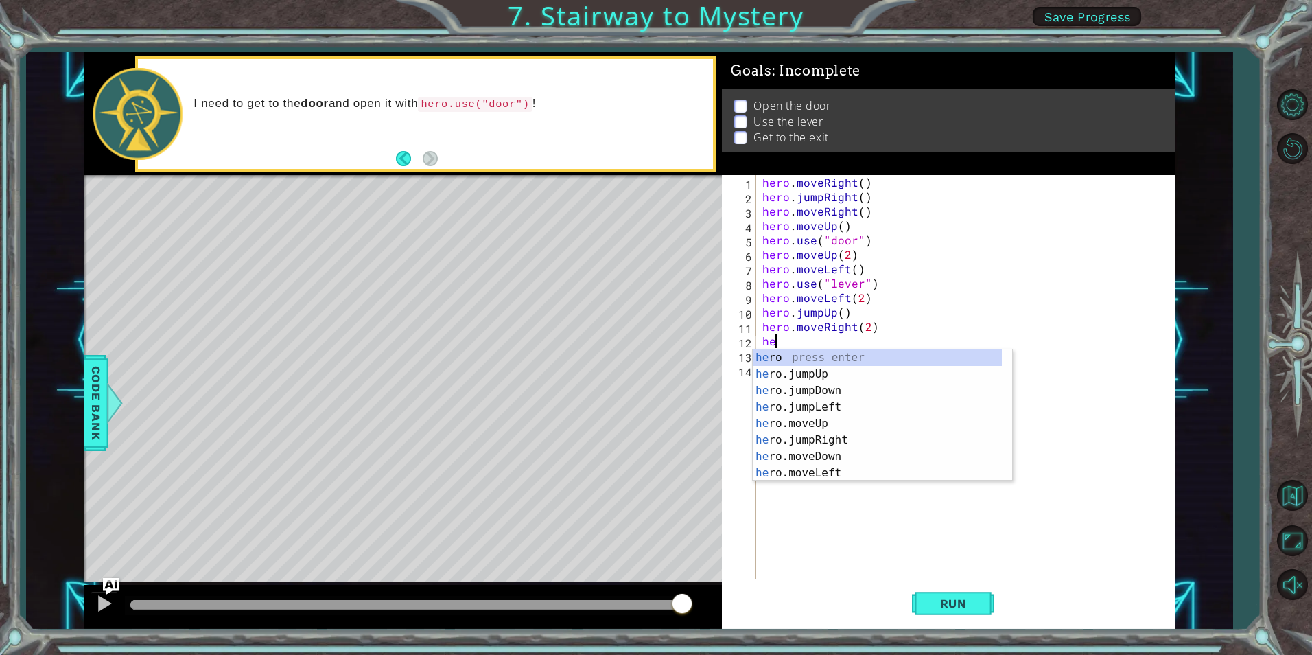
type textarea "h"
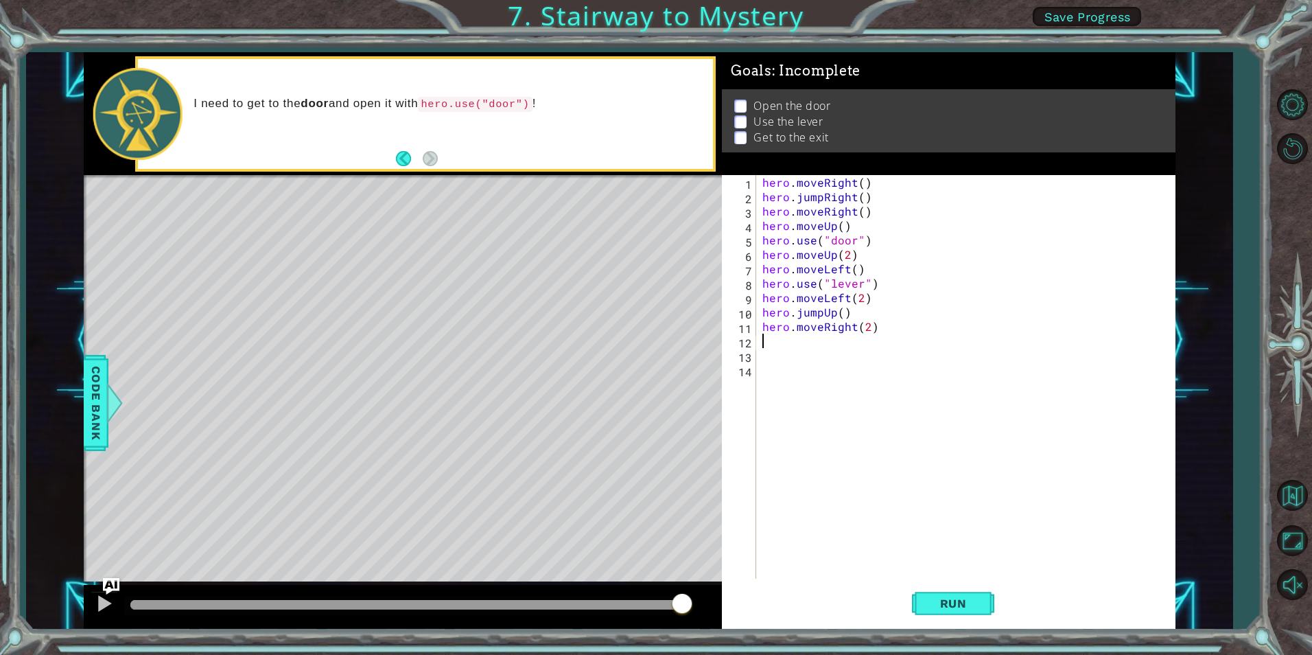
paste textarea "hero."
type textarea "hero.moveUp()"
click at [965, 611] on button "Run" at bounding box center [953, 602] width 82 height 45
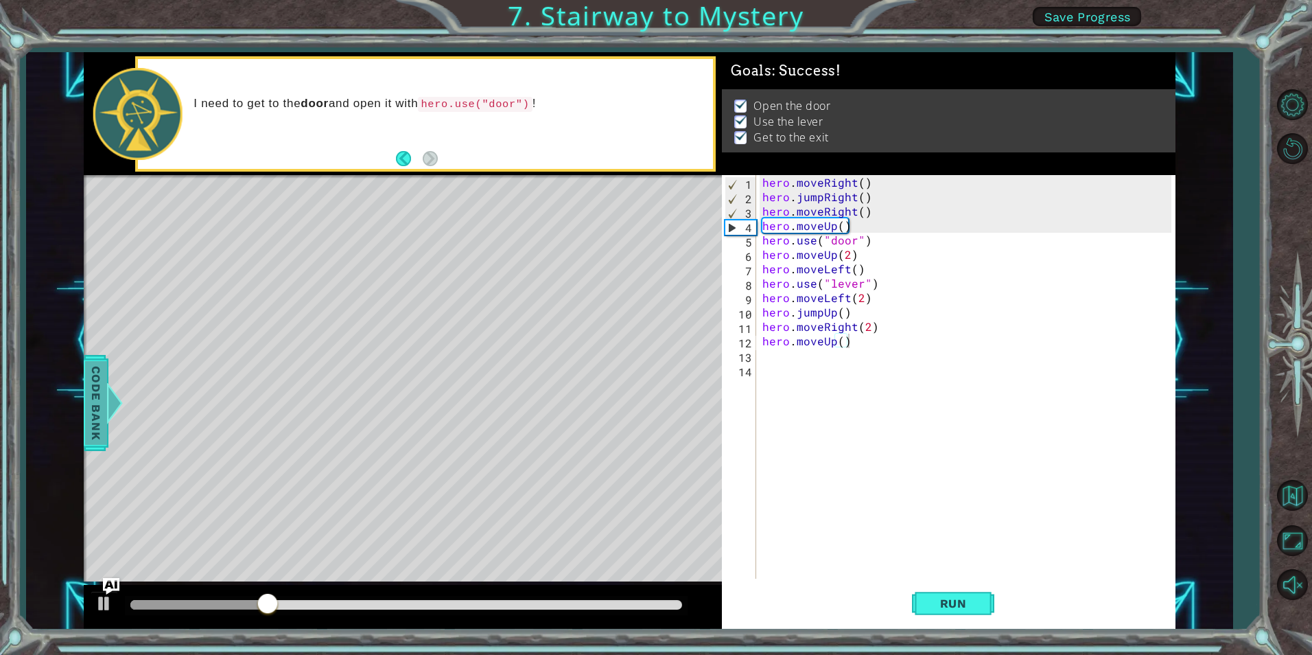
click at [101, 408] on span "Code Bank" at bounding box center [96, 403] width 22 height 84
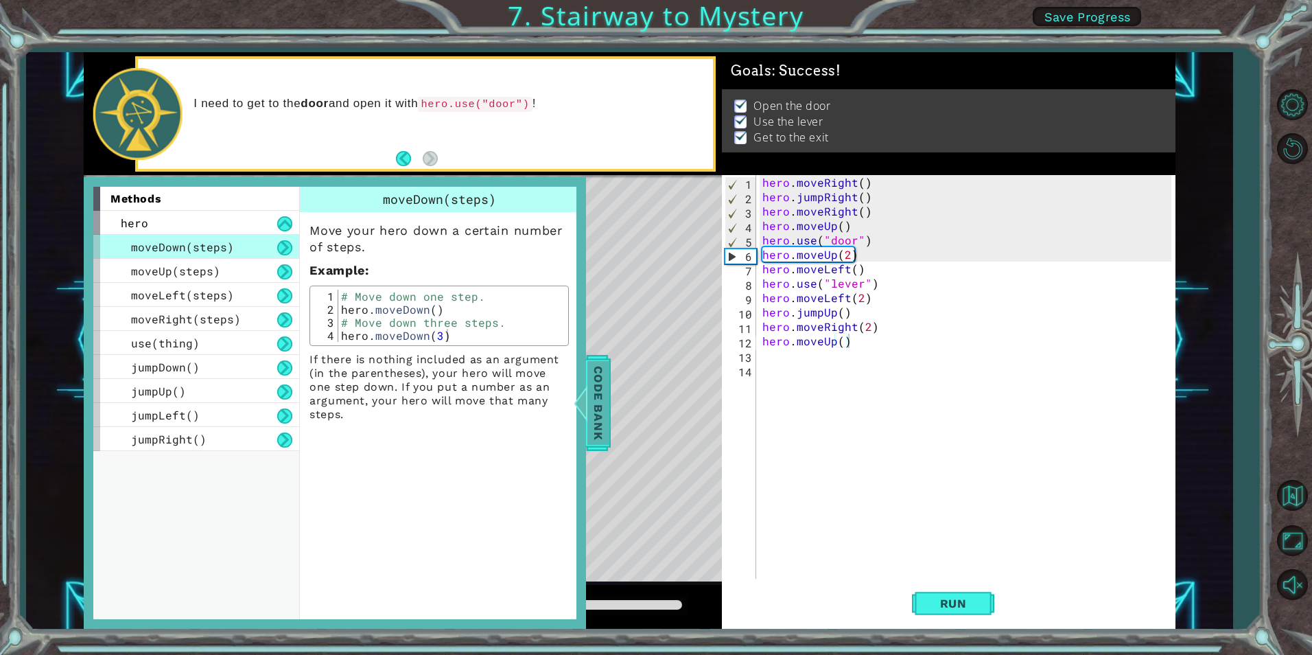
click at [596, 410] on span "Code Bank" at bounding box center [598, 403] width 22 height 84
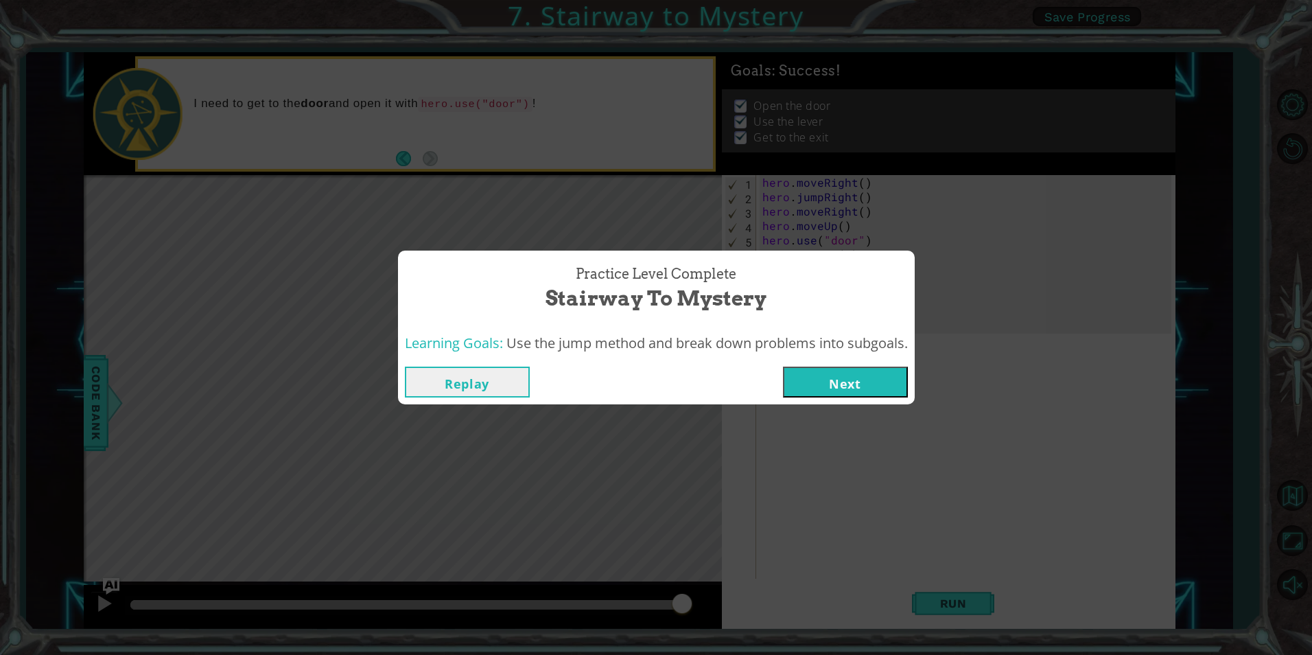
click at [849, 381] on button "Next" at bounding box center [845, 381] width 125 height 31
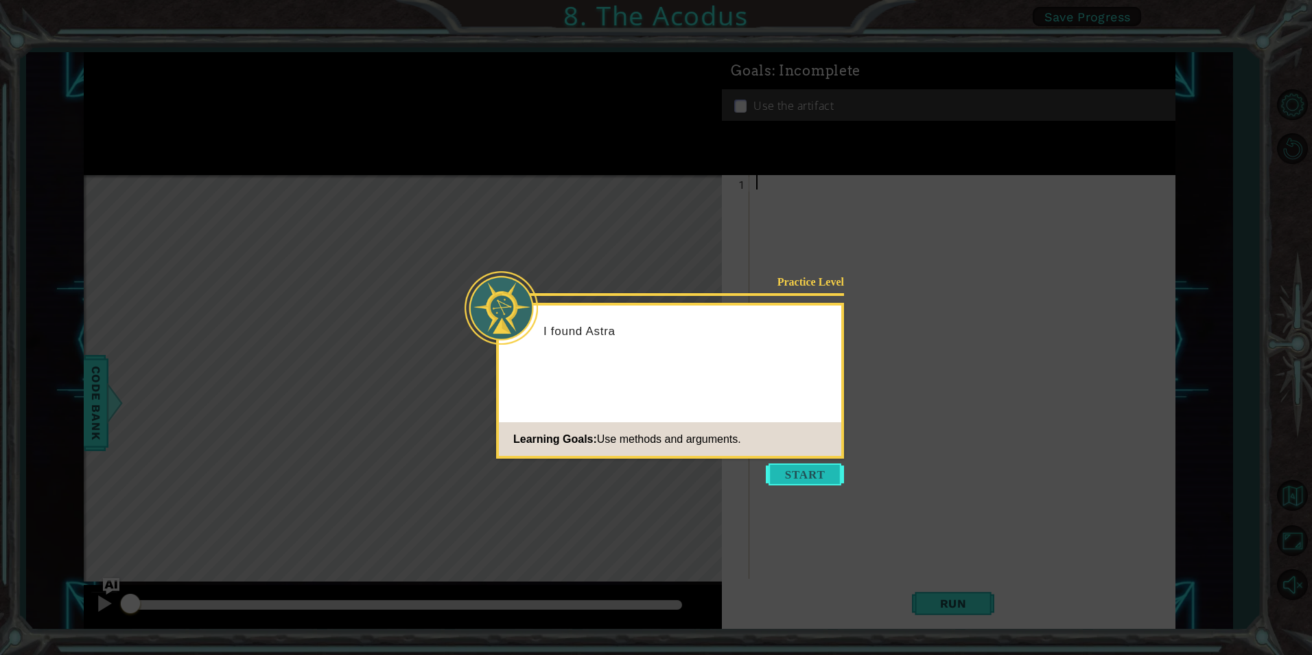
click at [796, 484] on button "Start" at bounding box center [805, 474] width 78 height 22
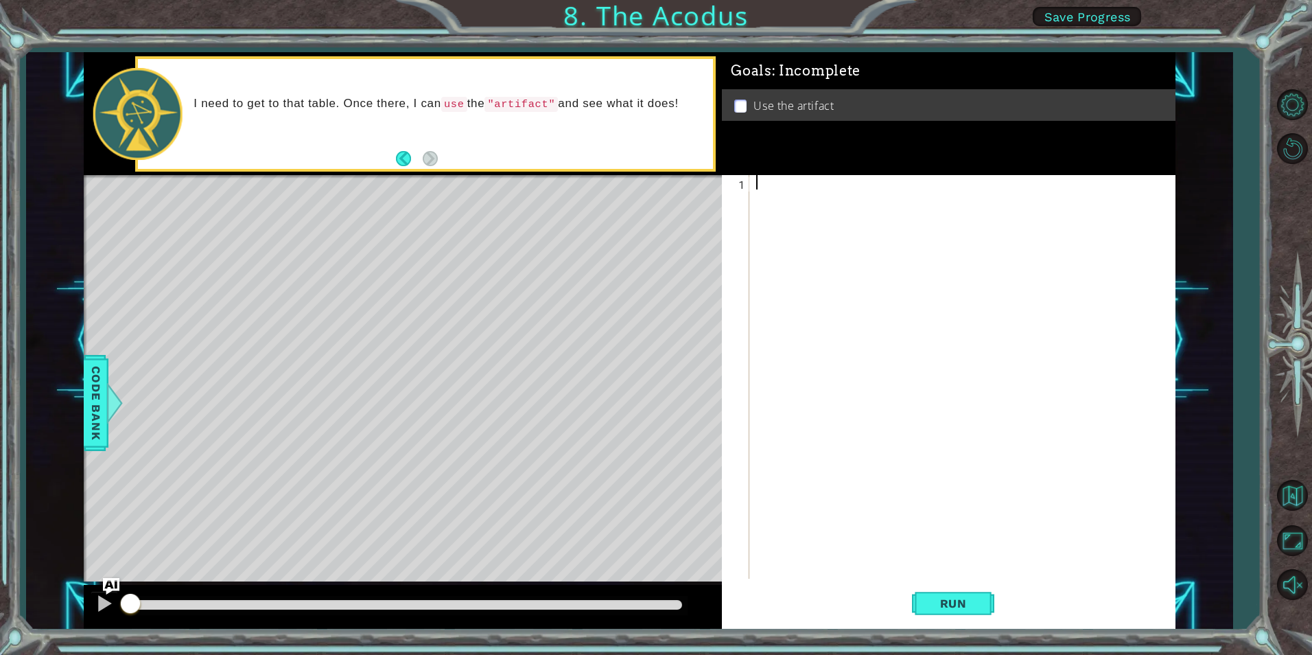
paste textarea "hero."
type textarea "hero.moveUp(2)"
paste textarea "hero."
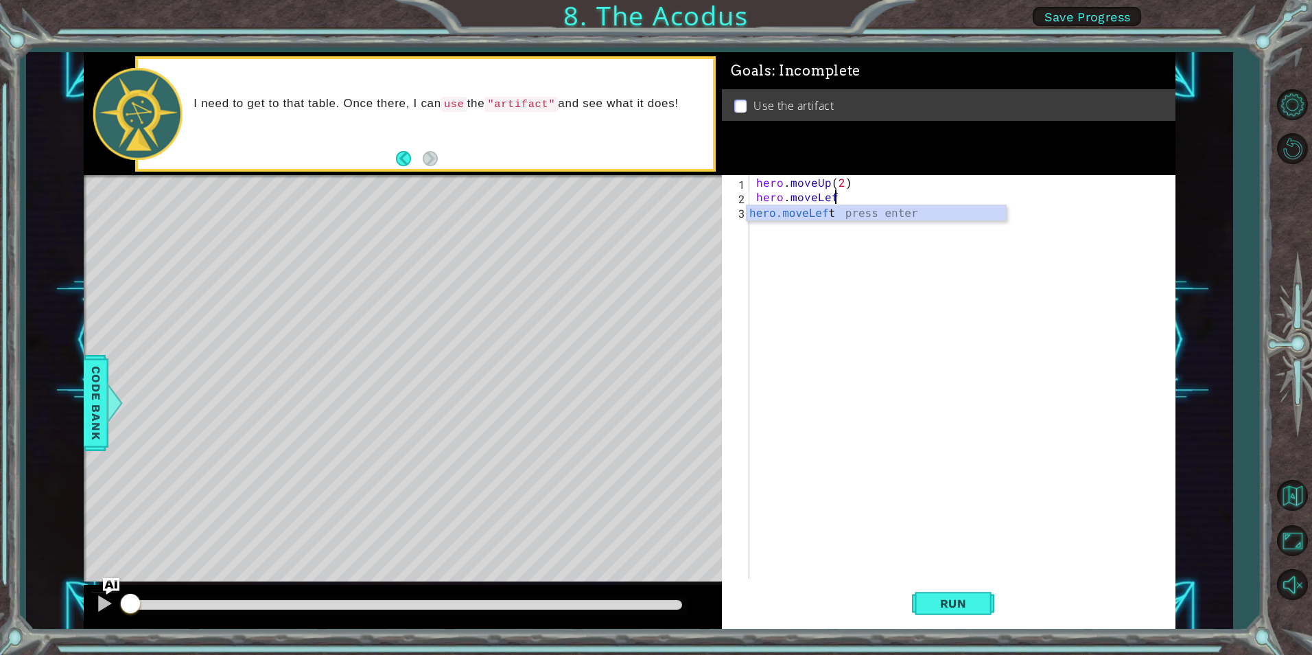
scroll to position [0, 5]
type textarea "hero.moveLeft()"
type textarea "hero.moveDown(2)"
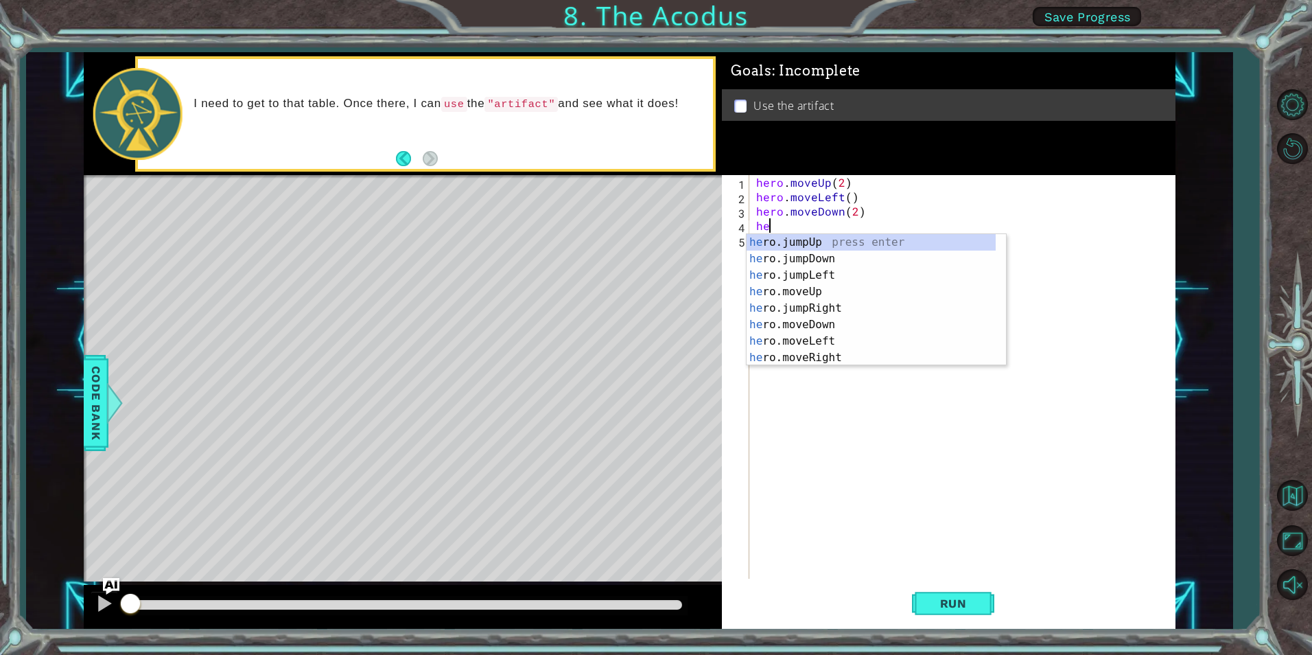
type textarea "h"
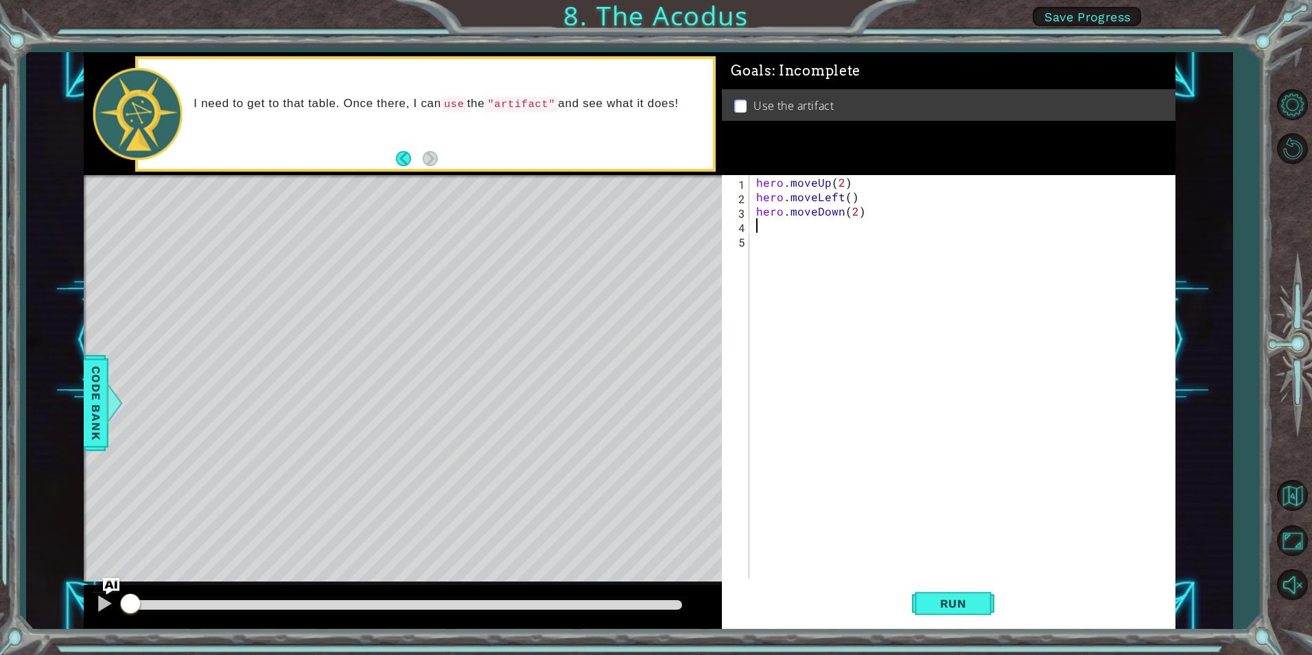
paste textarea "hero."
type textarea "hero.jumpLeft()"
drag, startPoint x: 849, startPoint y: 180, endPoint x: 757, endPoint y: 185, distance: 92.7
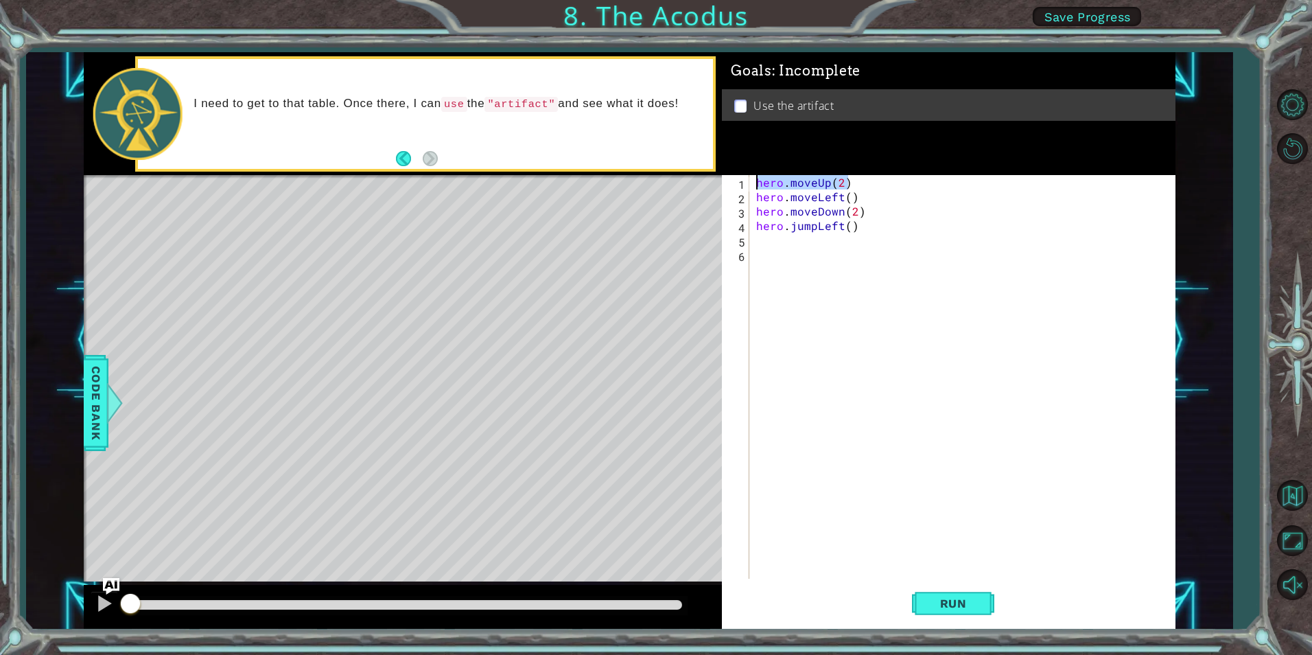
click at [757, 185] on div "hero . moveUp ( 2 ) hero . moveLeft ( ) hero . moveDown ( 2 ) hero . jumpLeft (…" at bounding box center [965, 391] width 424 height 432
click at [873, 229] on div "hero . moveUp ( 2 ) hero . moveLeft ( ) hero . moveDown ( 2 ) hero . jumpLeft (…" at bounding box center [965, 391] width 424 height 432
type textarea "hero.jumpLeft()"
paste textarea "hero.moveUp(2)"
drag, startPoint x: 814, startPoint y: 200, endPoint x: 749, endPoint y: 204, distance: 65.3
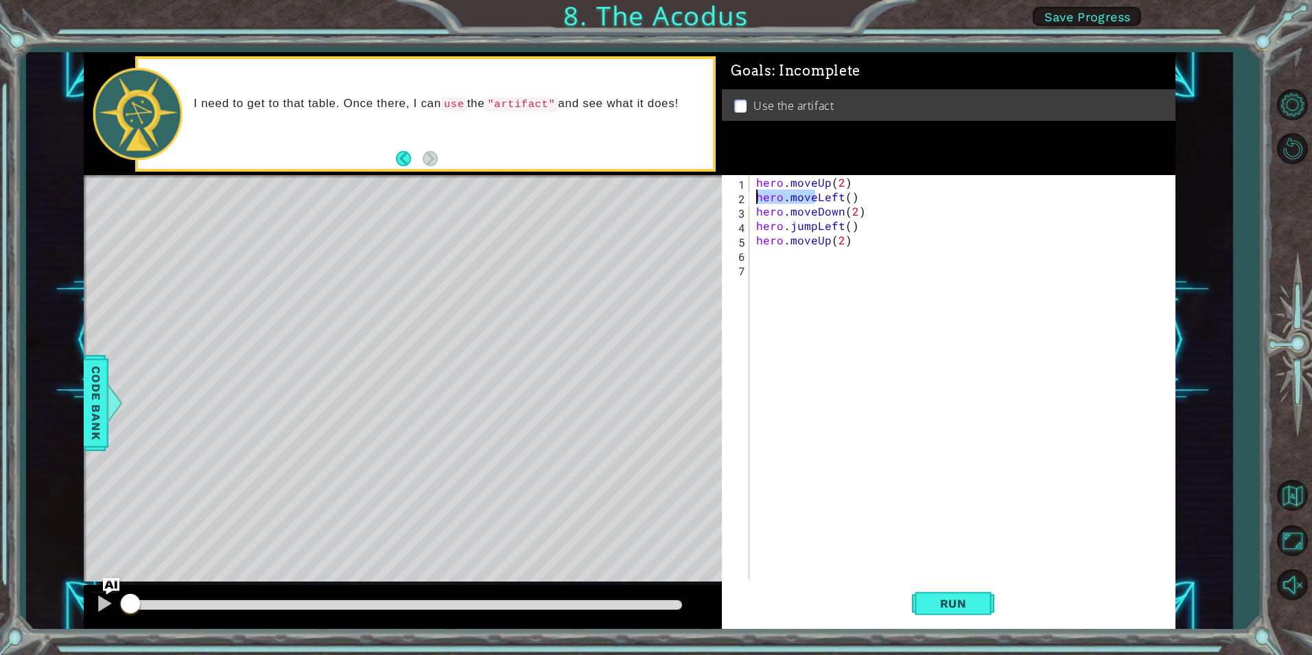
click at [749, 204] on div "hero.moveUp(2) 1 2 3 4 5 6 7 hero . moveUp ( 2 ) hero . moveLeft ( ) hero . mov…" at bounding box center [946, 376] width 449 height 403
click at [858, 243] on div "hero . moveUp ( 2 ) hero . moveLeft ( ) hero . moveDown ( 2 ) hero . jumpLeft (…" at bounding box center [965, 391] width 424 height 432
type textarea "hero.moveUp(2)"
paste textarea "hero.move"
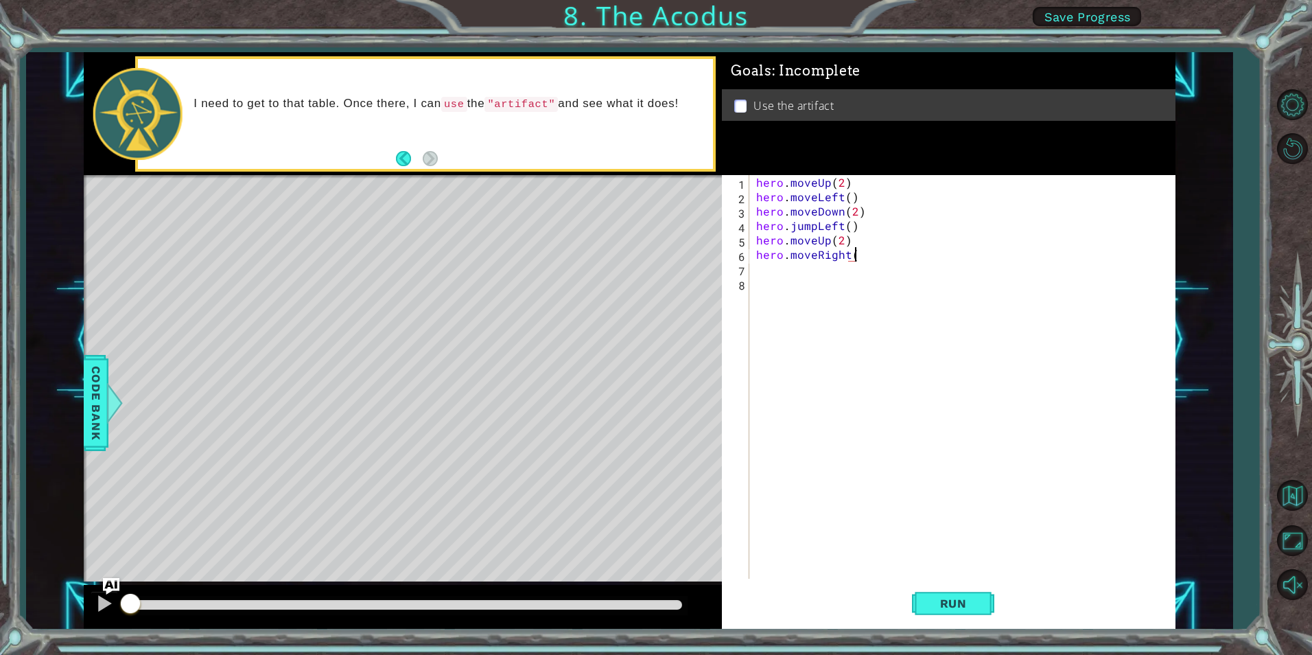
type textarea "hero.moveRight()"
type textarea "hero.use("artifact")"
click at [957, 609] on span "Run" at bounding box center [953, 603] width 54 height 14
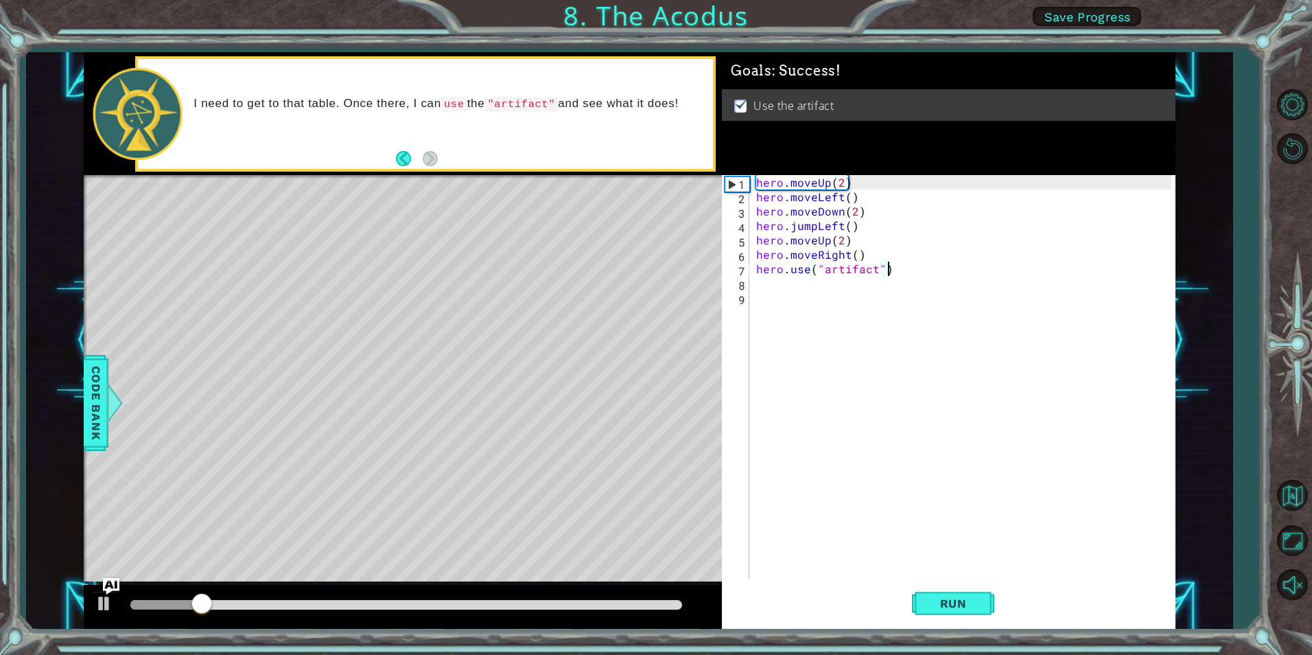
click at [593, 602] on div at bounding box center [406, 605] width 552 height 10
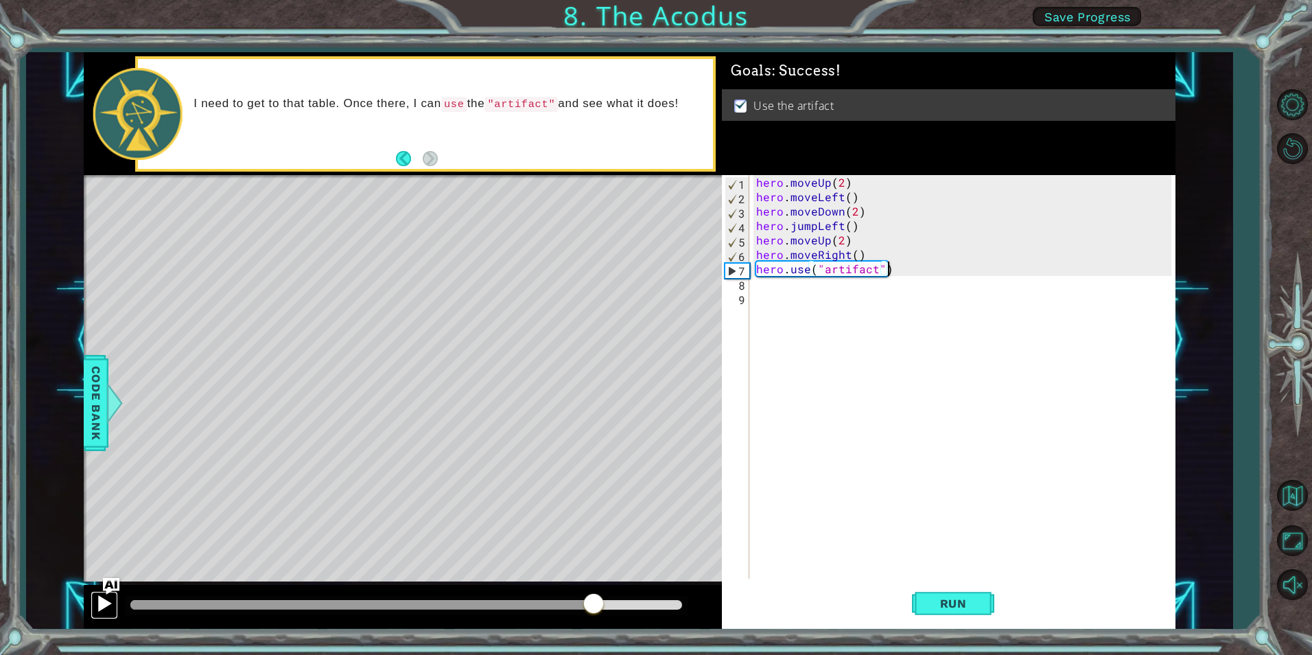
click at [97, 605] on div at bounding box center [104, 603] width 18 height 18
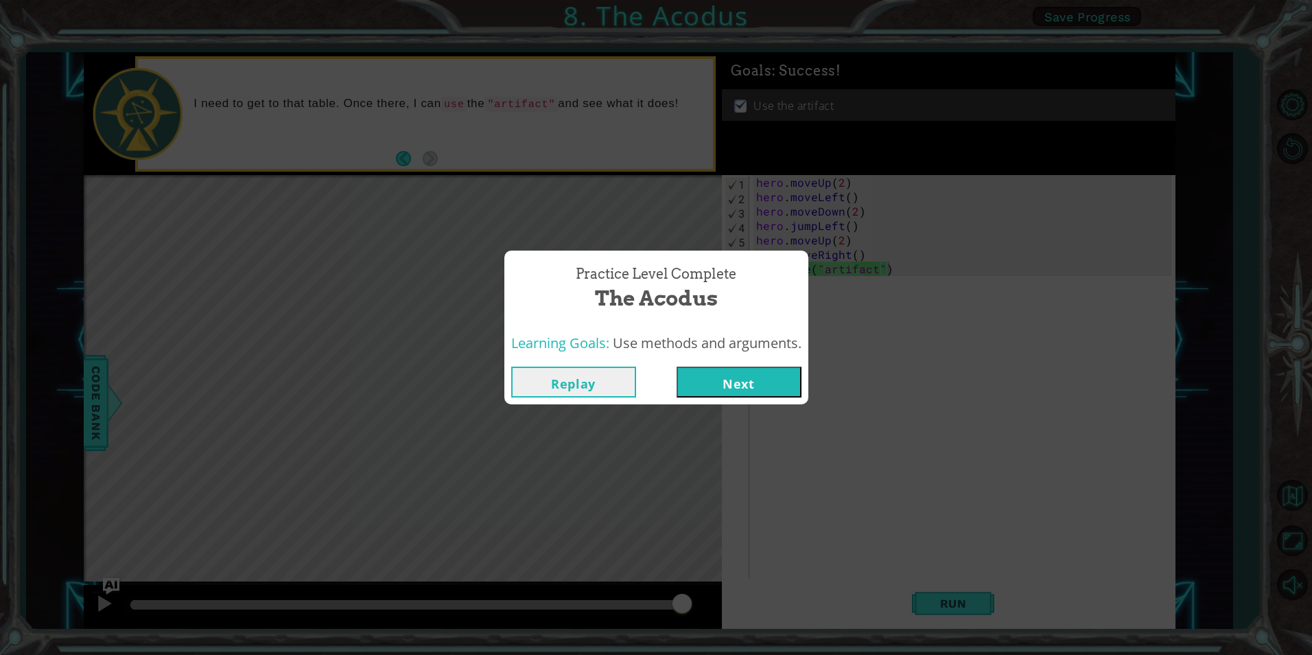
click at [785, 379] on button "Next" at bounding box center [738, 381] width 125 height 31
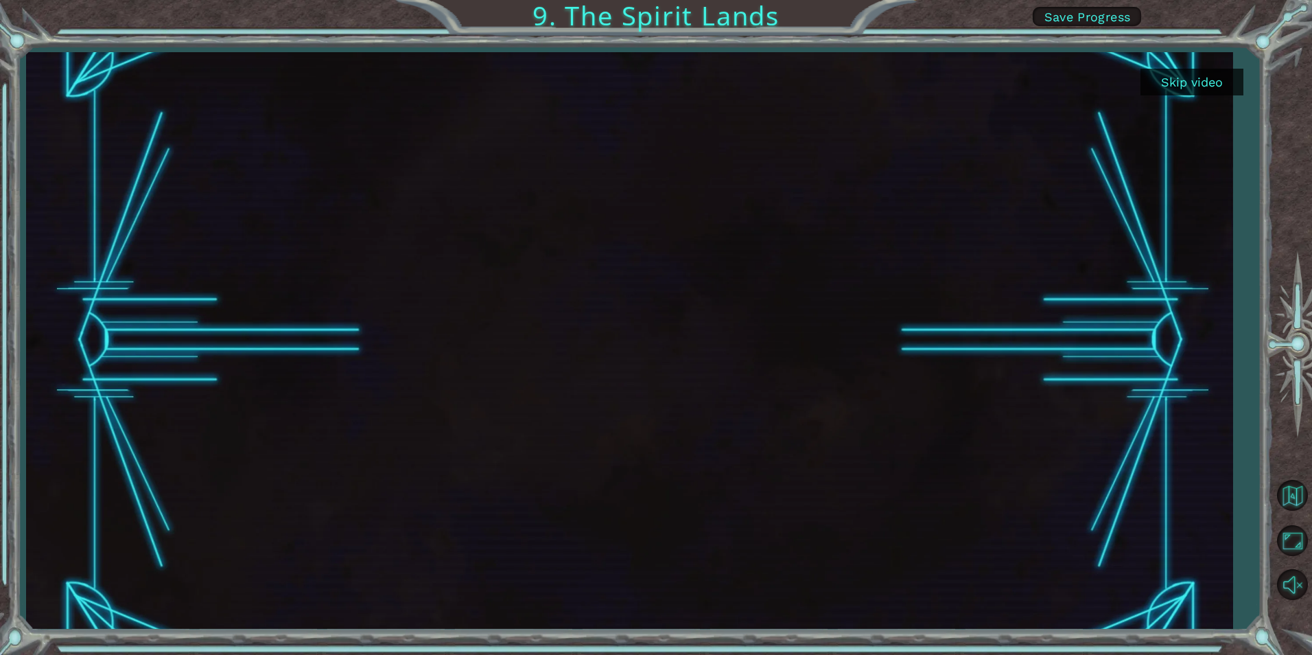
click at [1197, 88] on button "Skip video" at bounding box center [1191, 82] width 103 height 27
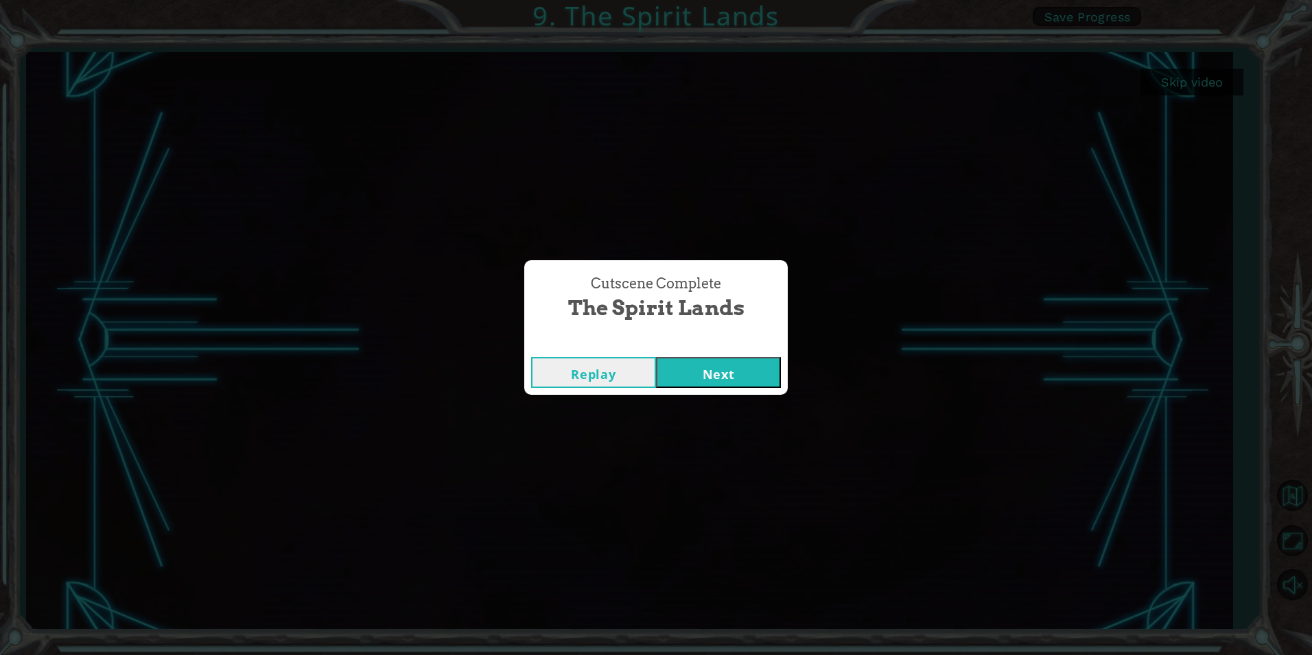
click at [764, 375] on button "Next" at bounding box center [718, 372] width 125 height 31
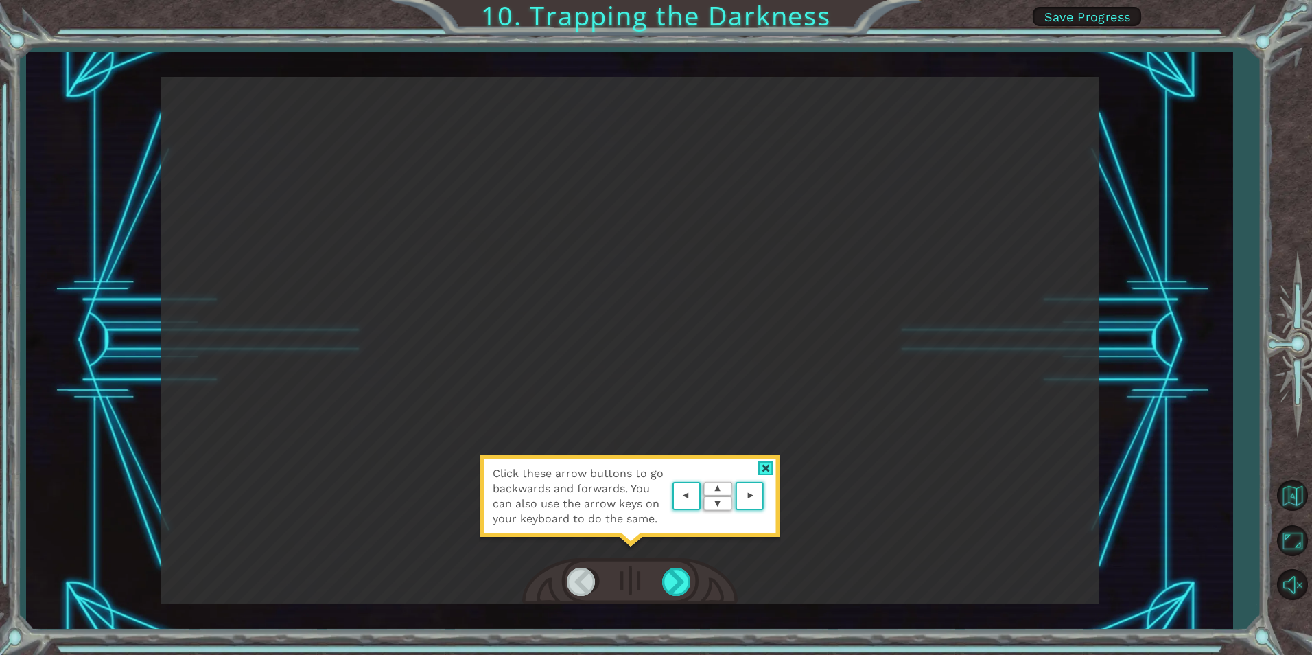
click at [764, 464] on div at bounding box center [766, 468] width 16 height 14
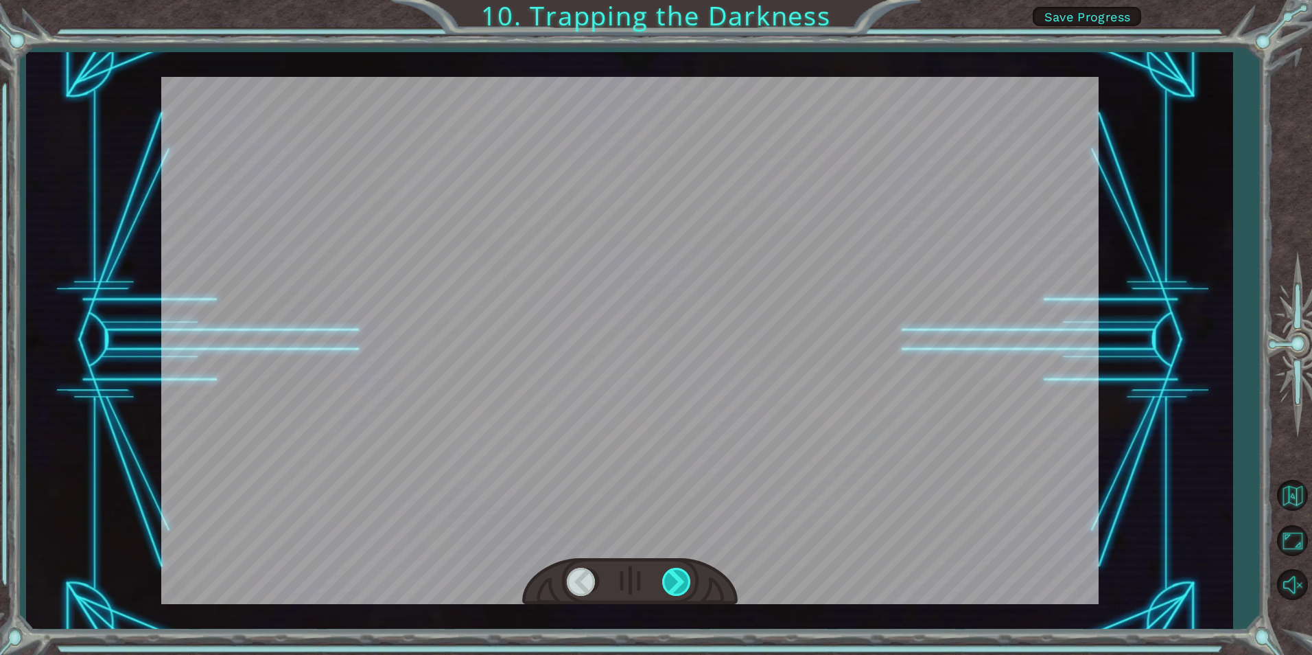
click at [687, 580] on div at bounding box center [677, 581] width 31 height 28
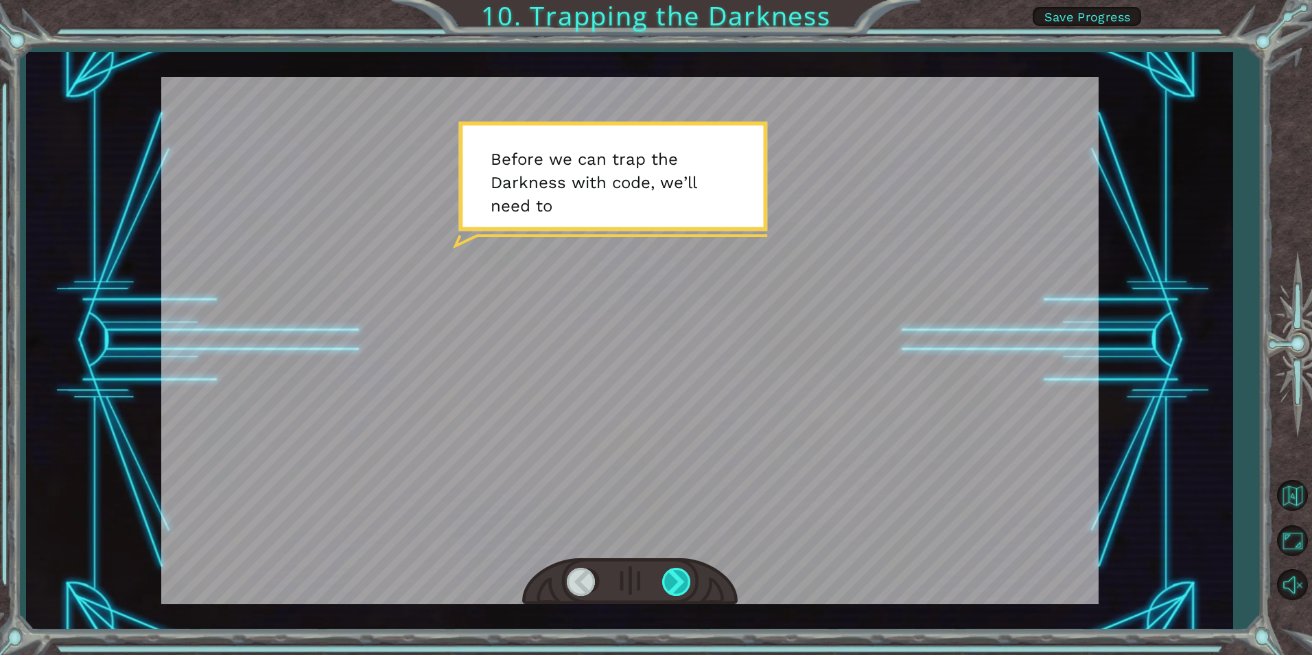
click at [687, 580] on div at bounding box center [677, 581] width 31 height 28
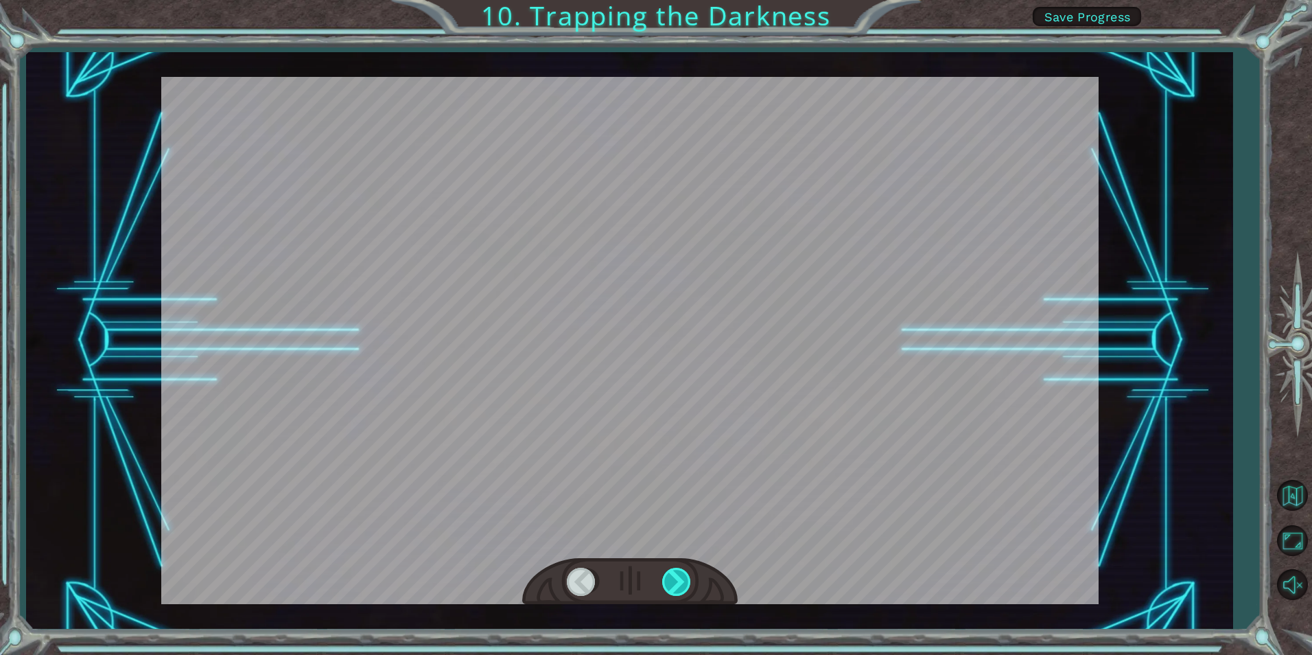
click at [687, 580] on div at bounding box center [677, 581] width 31 height 28
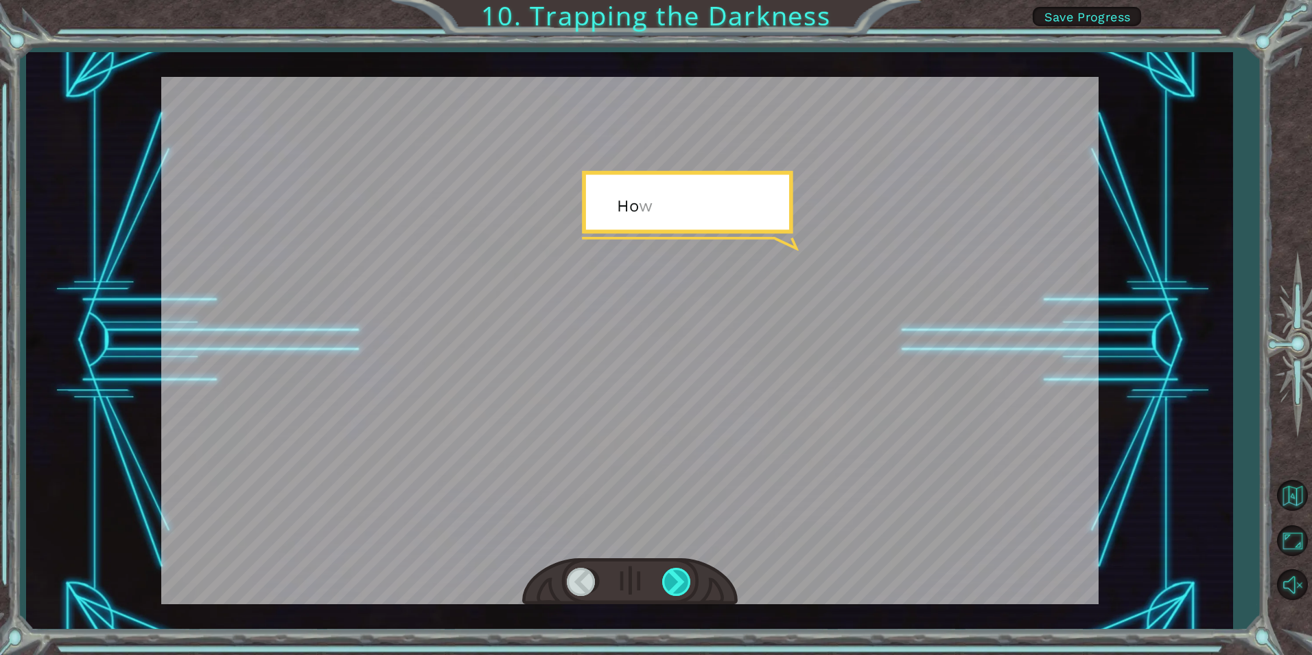
click at [687, 580] on div at bounding box center [677, 581] width 31 height 28
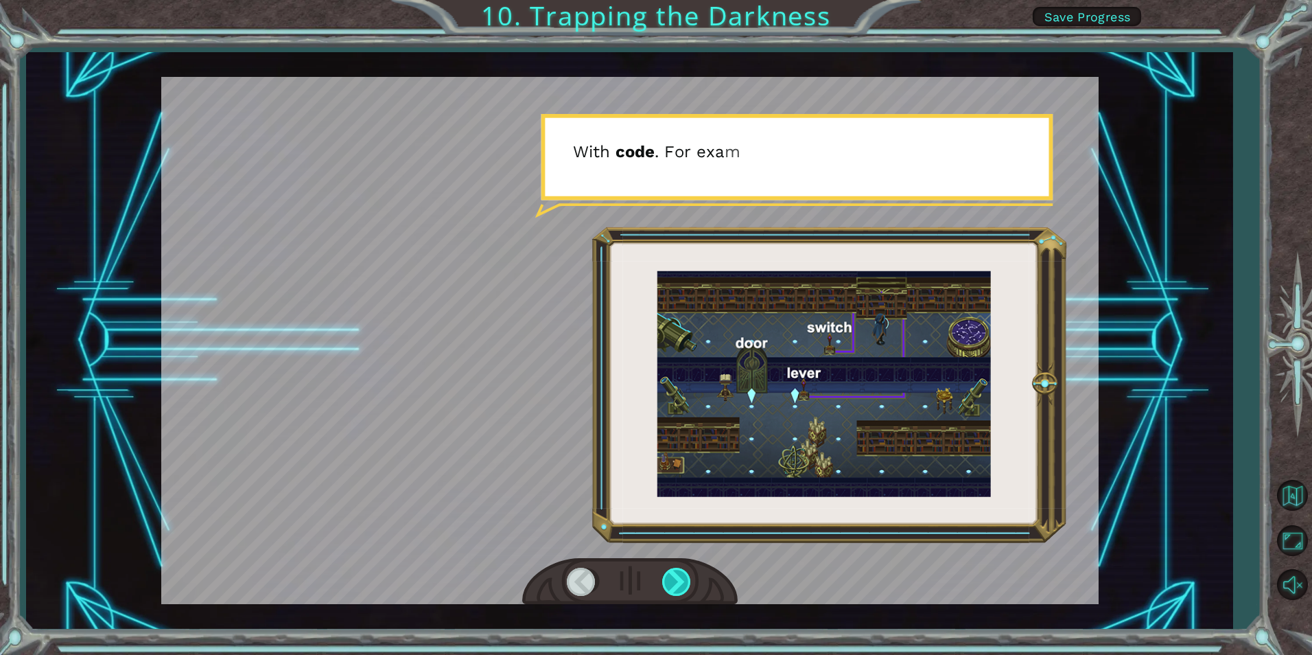
click at [687, 580] on div at bounding box center [677, 581] width 31 height 28
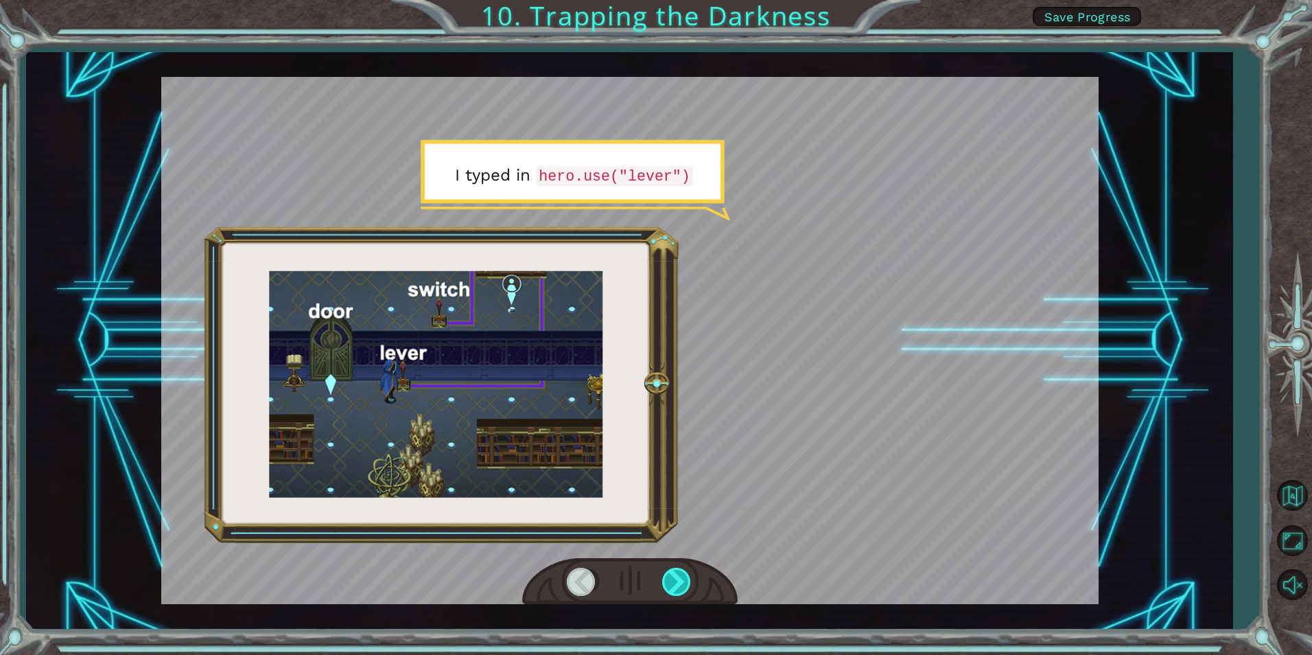
click at [679, 581] on div at bounding box center [677, 581] width 31 height 28
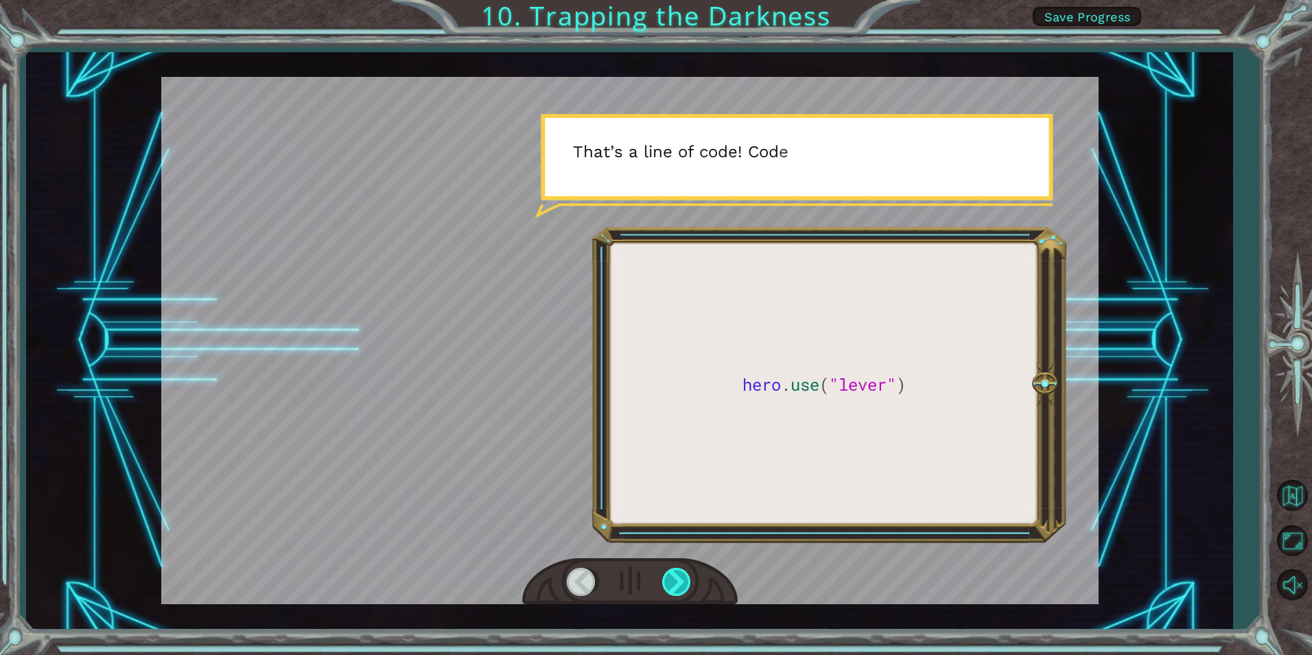
click at [679, 581] on div at bounding box center [677, 581] width 31 height 28
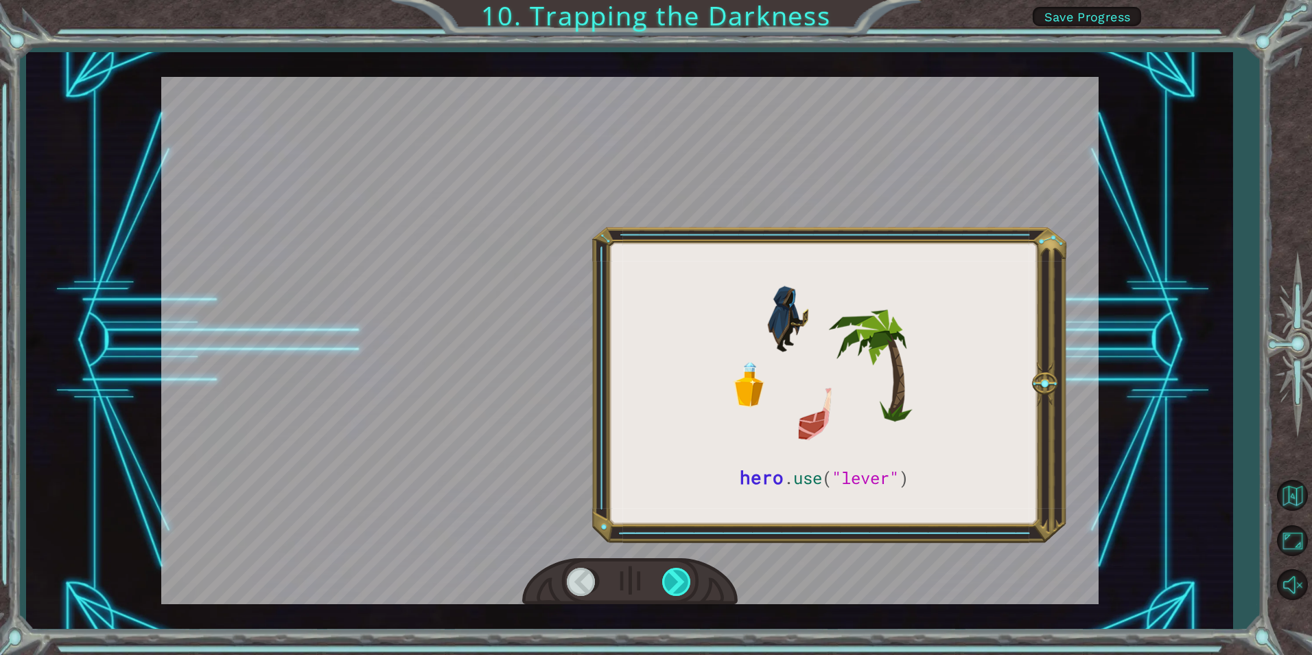
click at [679, 581] on div at bounding box center [677, 581] width 31 height 28
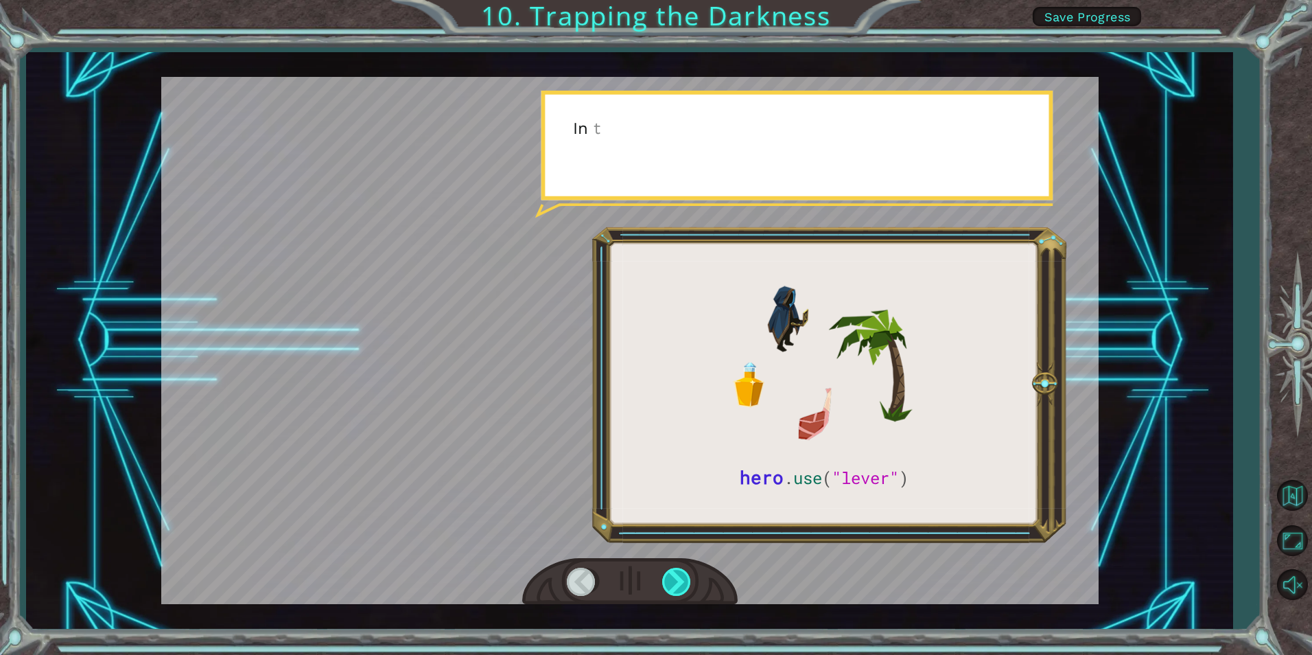
click at [679, 581] on div at bounding box center [677, 581] width 31 height 28
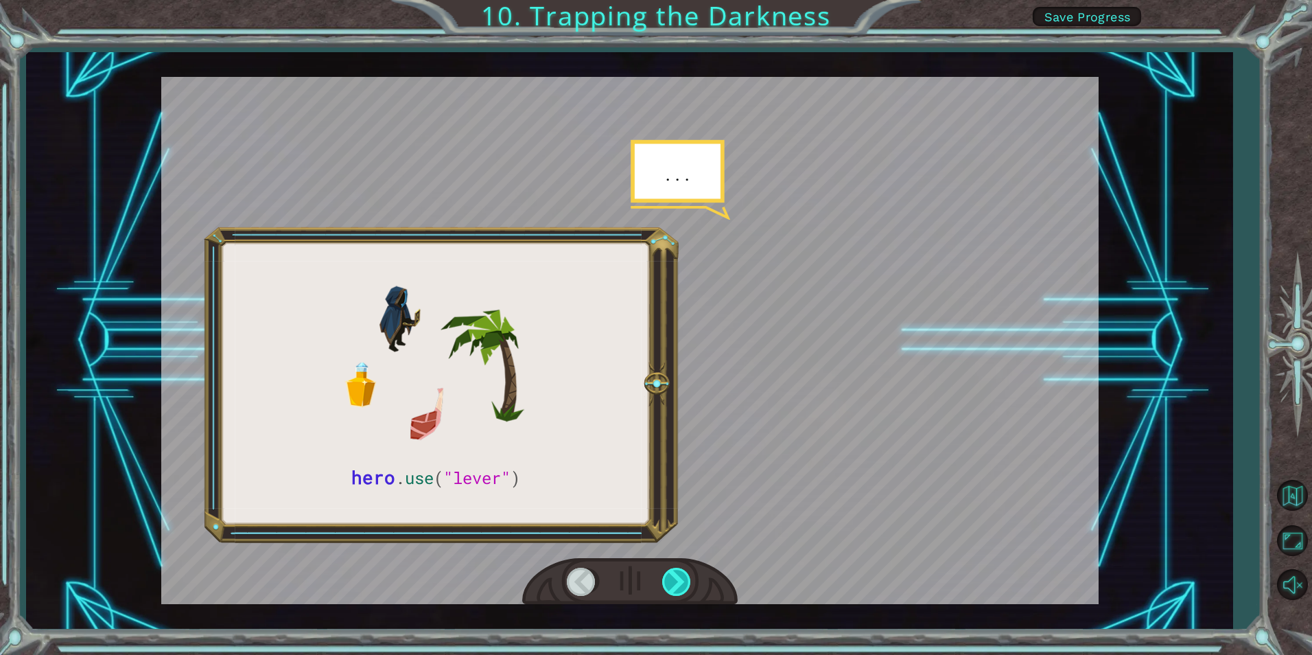
click at [679, 581] on div at bounding box center [677, 581] width 31 height 28
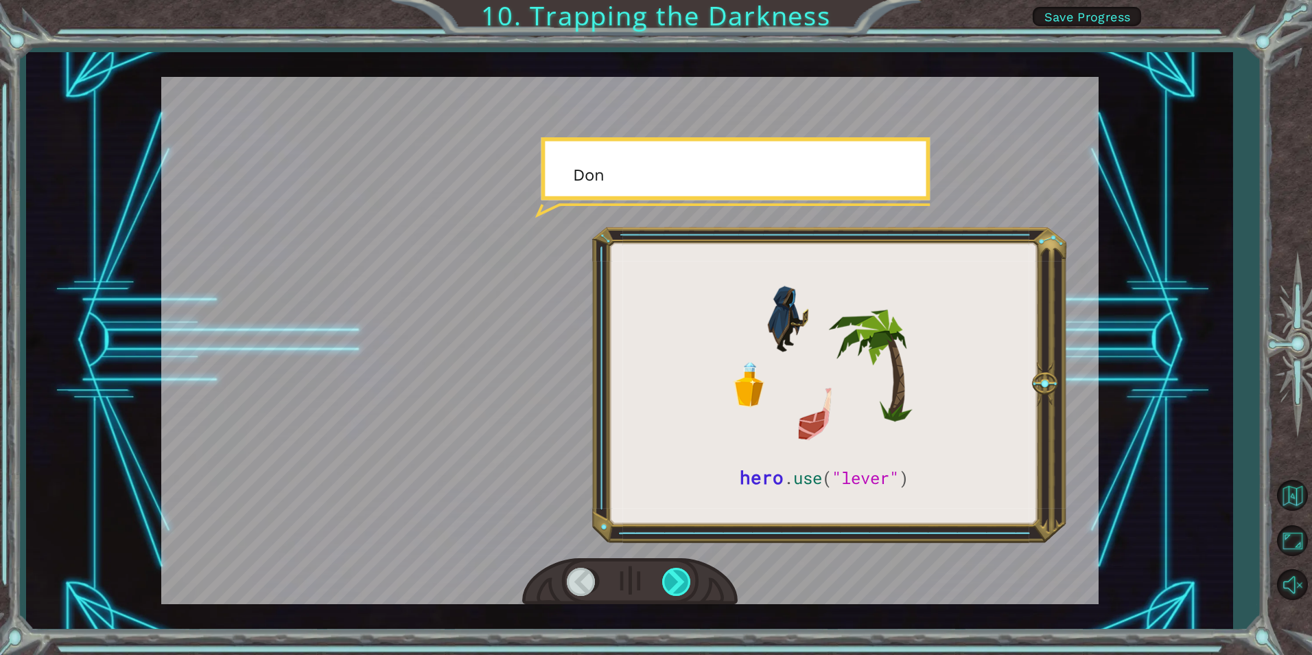
click at [679, 581] on div at bounding box center [677, 581] width 31 height 28
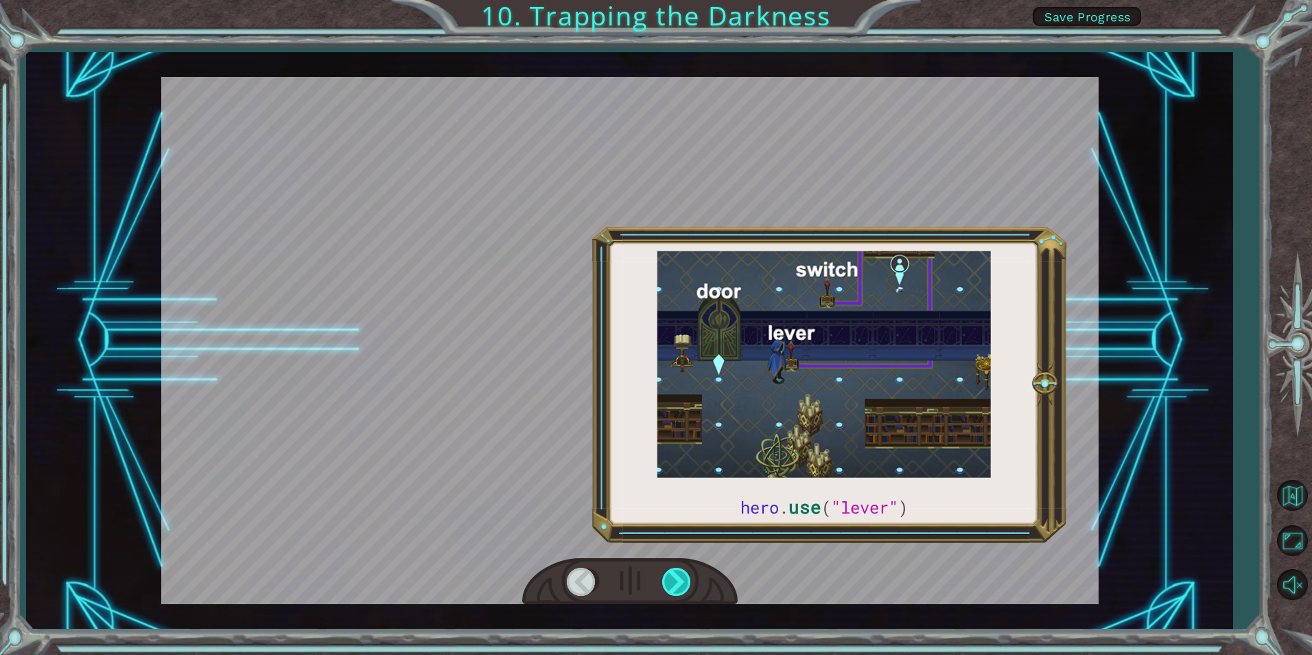
click at [679, 581] on div at bounding box center [677, 581] width 31 height 28
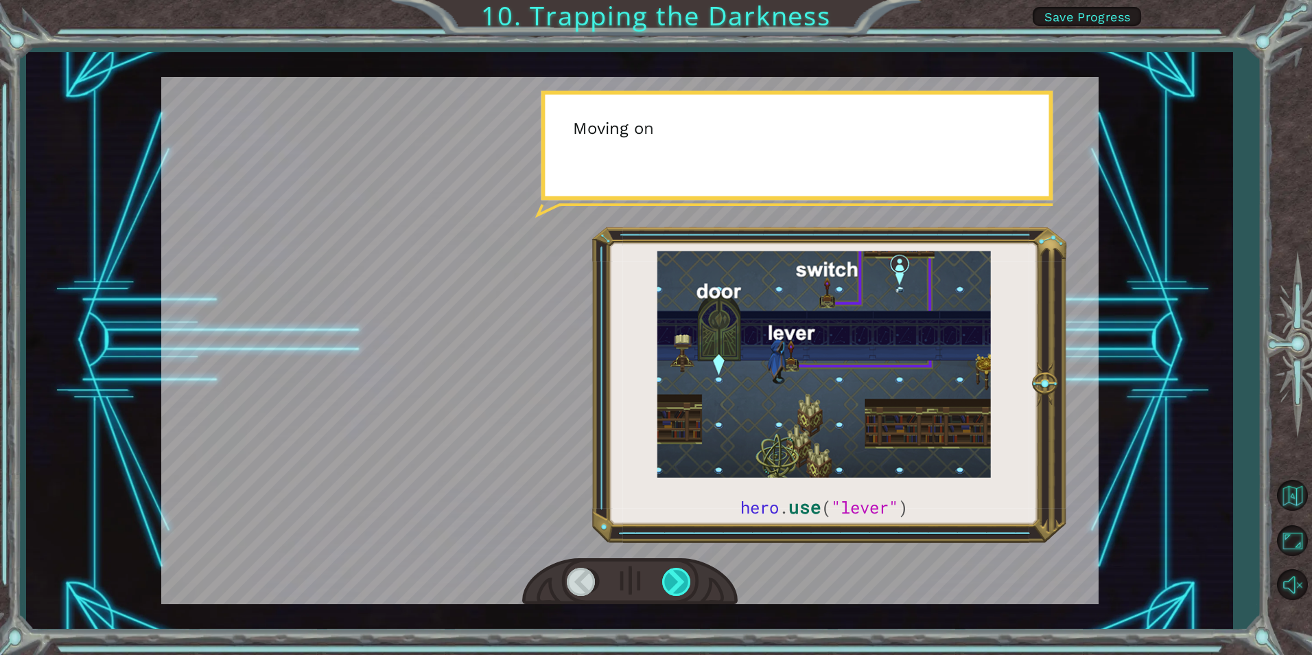
click at [679, 581] on div at bounding box center [677, 581] width 31 height 28
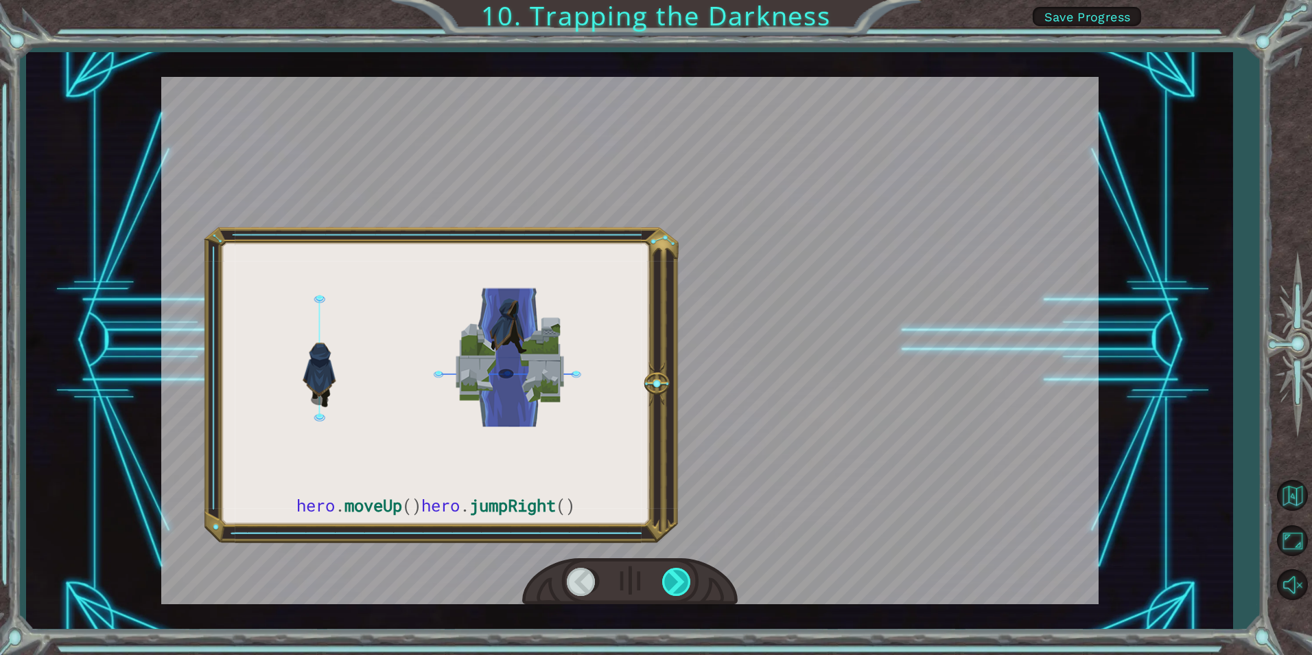
click at [679, 581] on div at bounding box center [677, 581] width 31 height 28
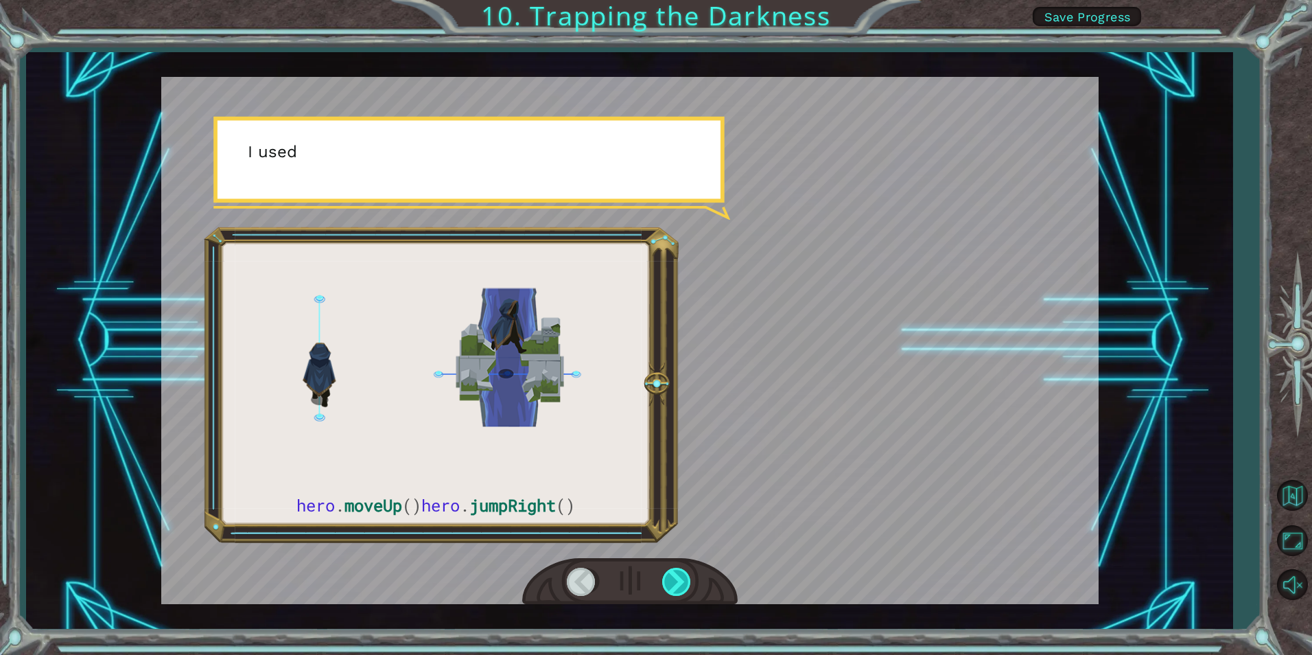
click at [679, 581] on div at bounding box center [677, 581] width 31 height 28
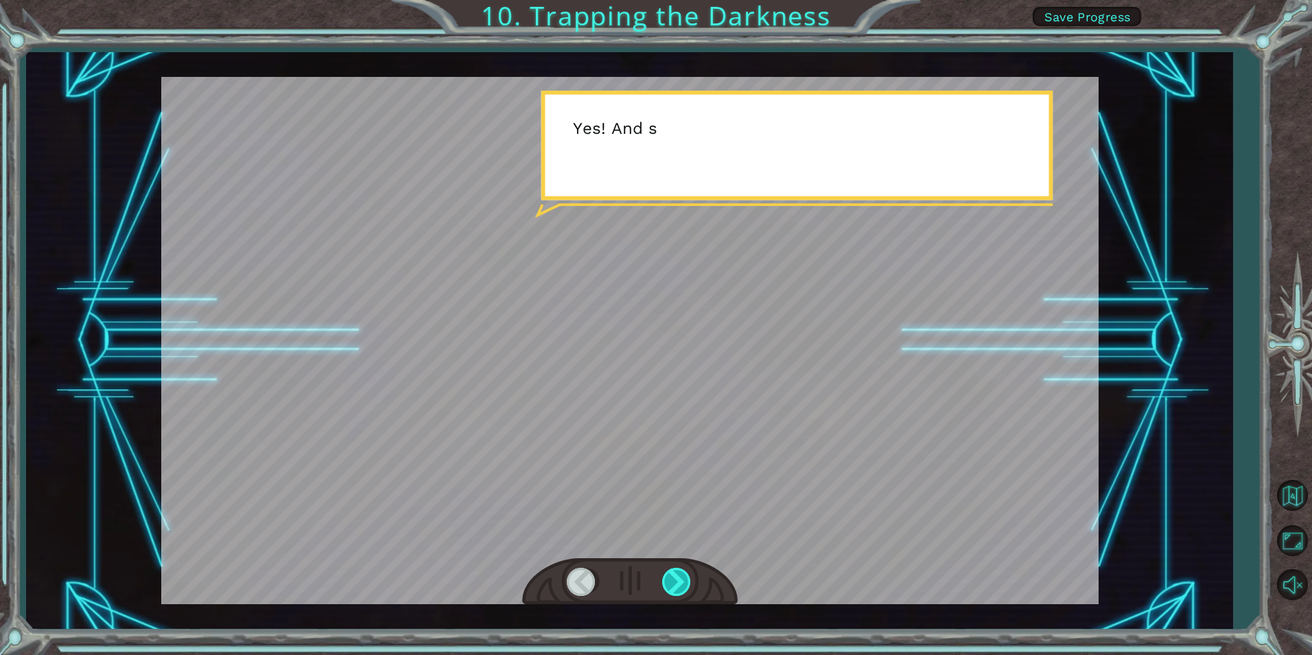
click at [679, 581] on div at bounding box center [677, 581] width 31 height 28
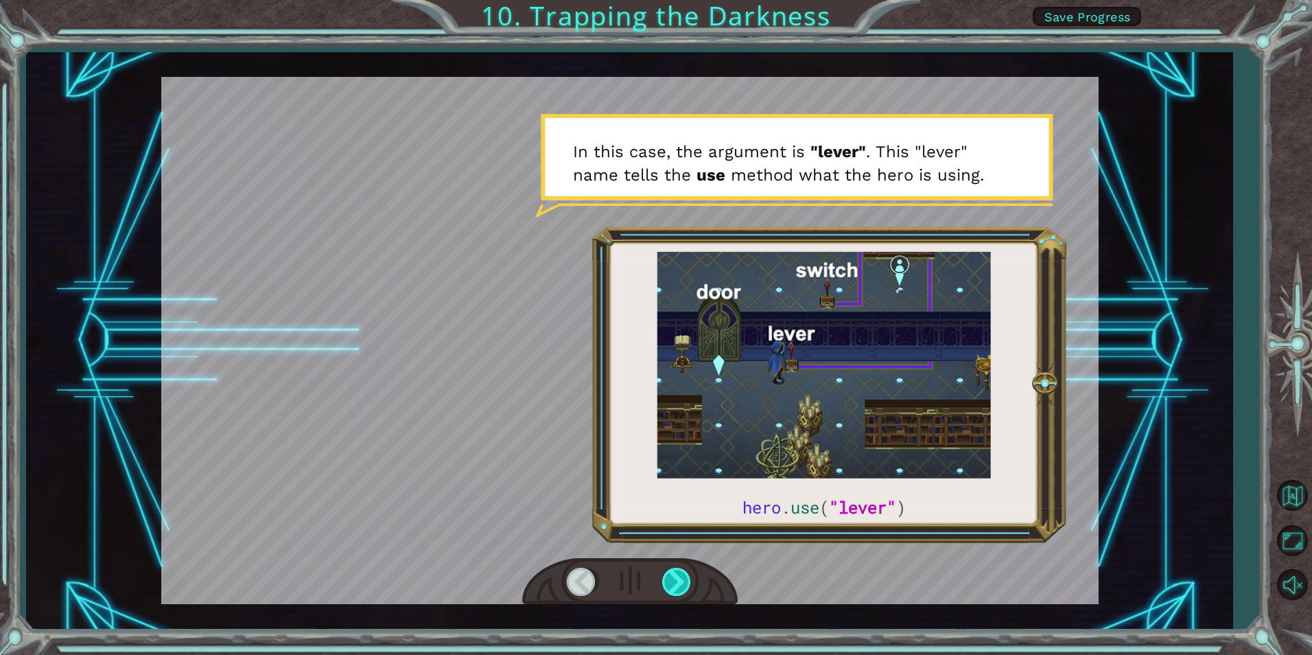
click at [679, 581] on div at bounding box center [677, 581] width 31 height 28
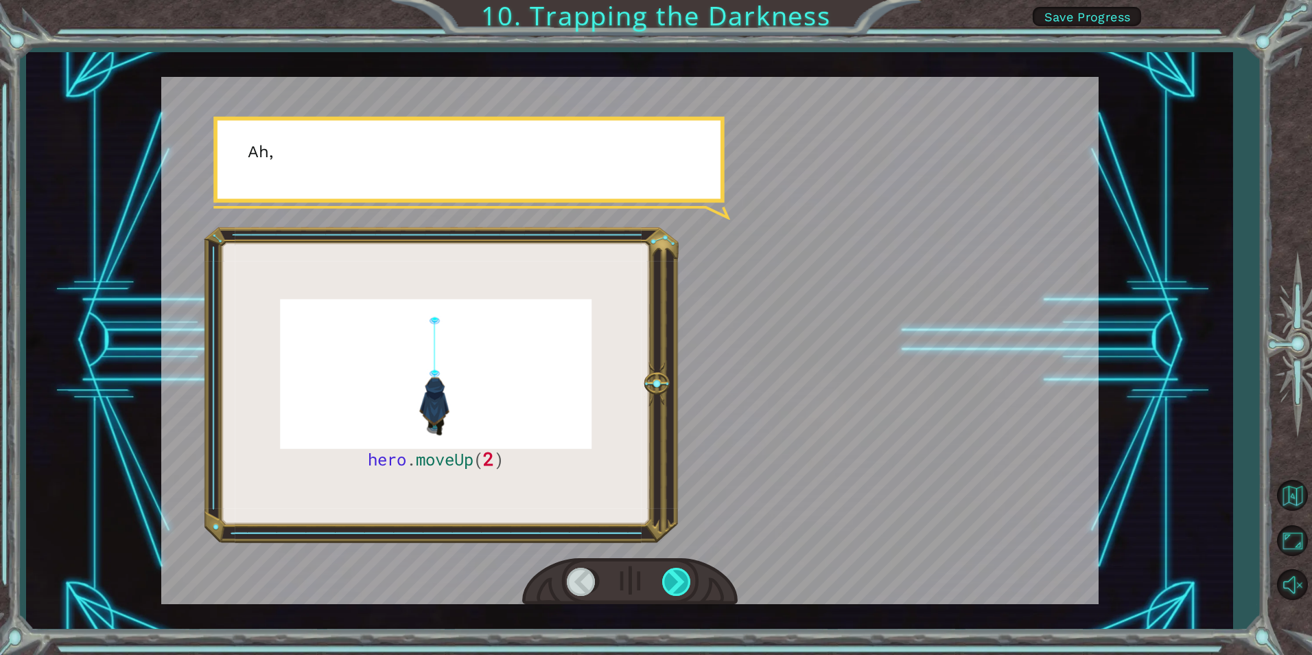
click at [679, 581] on div at bounding box center [677, 581] width 31 height 28
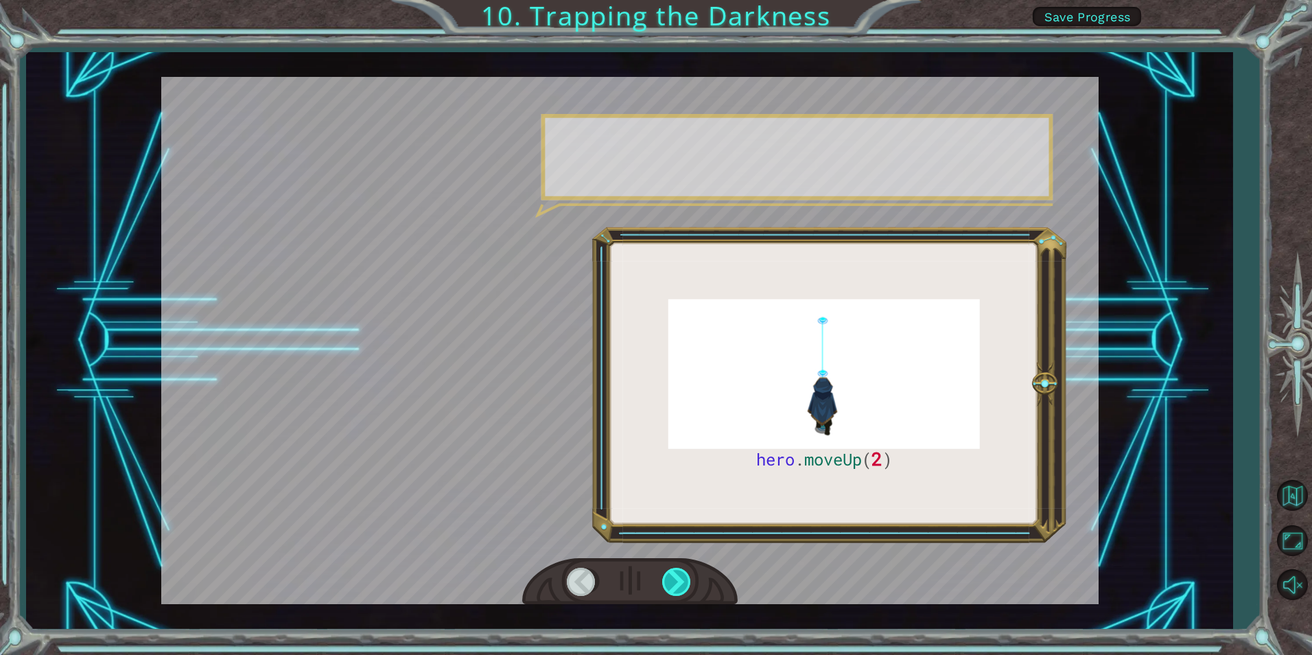
click at [679, 581] on div at bounding box center [677, 581] width 31 height 28
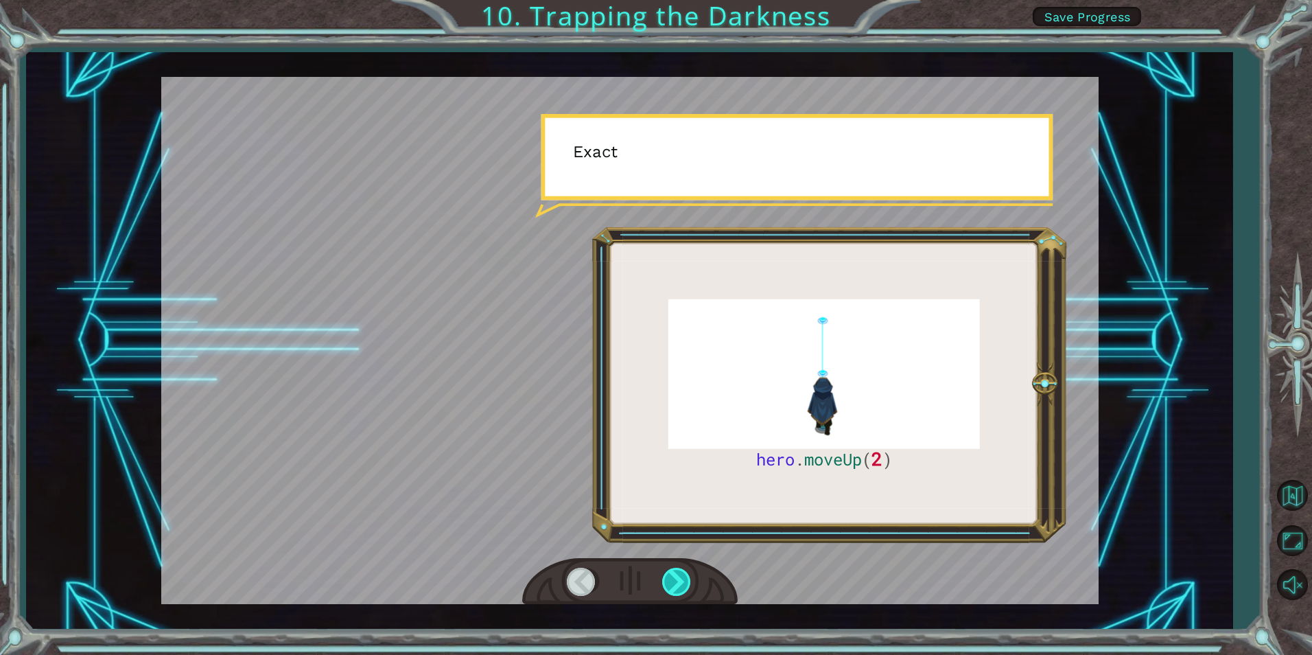
click at [679, 581] on div at bounding box center [677, 581] width 31 height 28
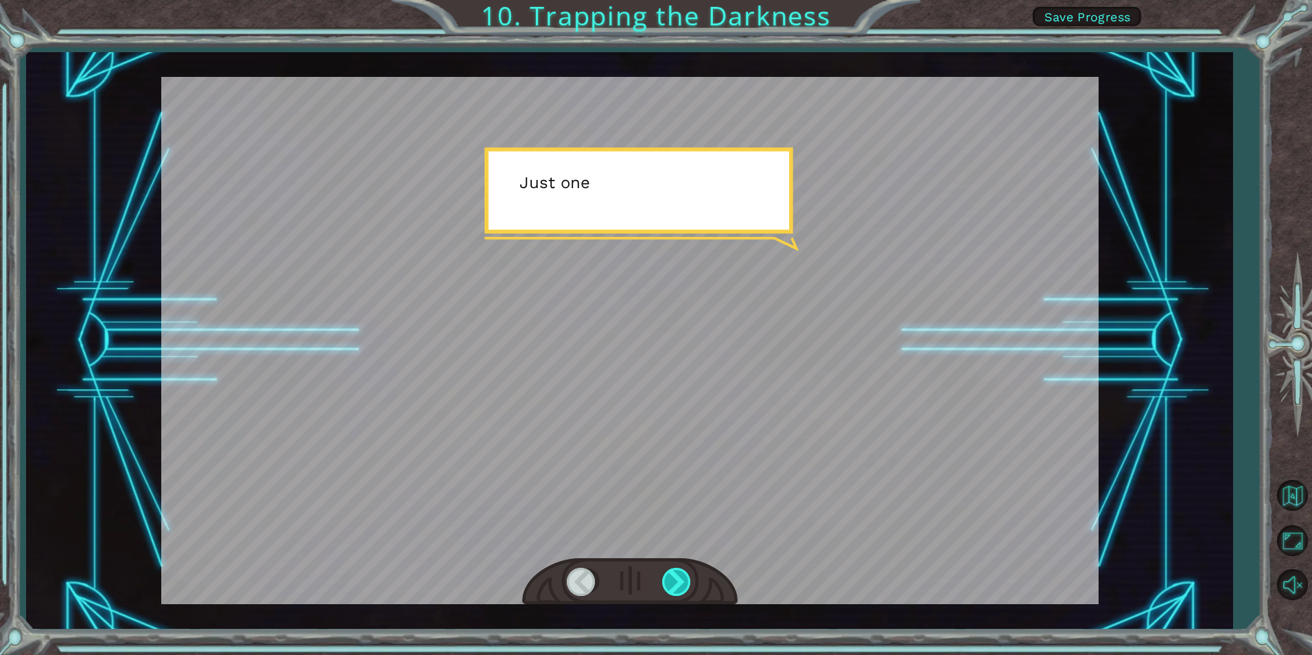
click at [679, 581] on div at bounding box center [677, 581] width 31 height 28
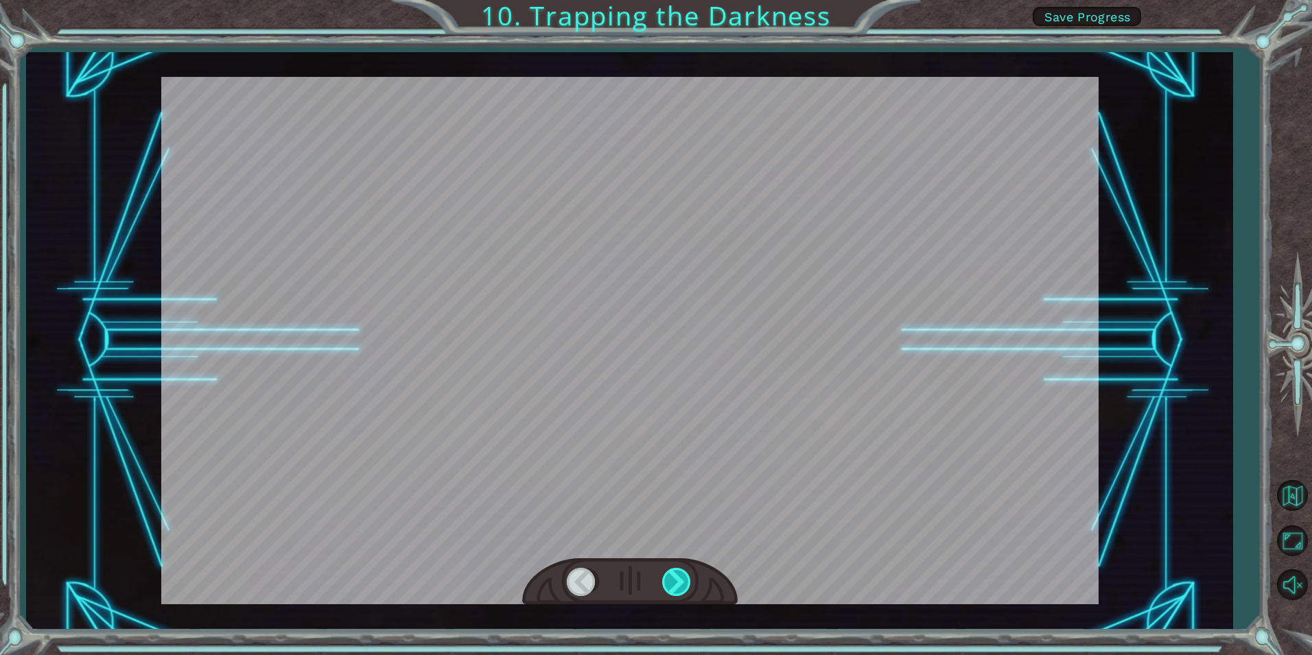
click at [679, 581] on div at bounding box center [677, 581] width 31 height 28
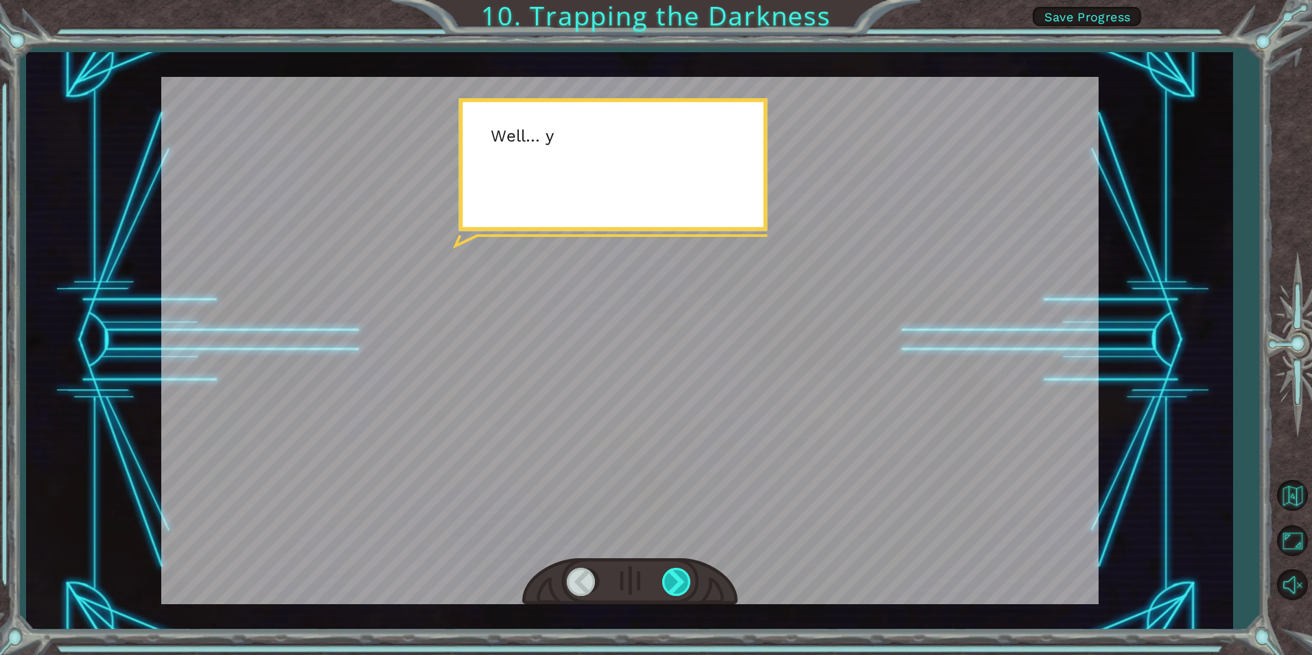
click at [679, 581] on div at bounding box center [677, 581] width 31 height 28
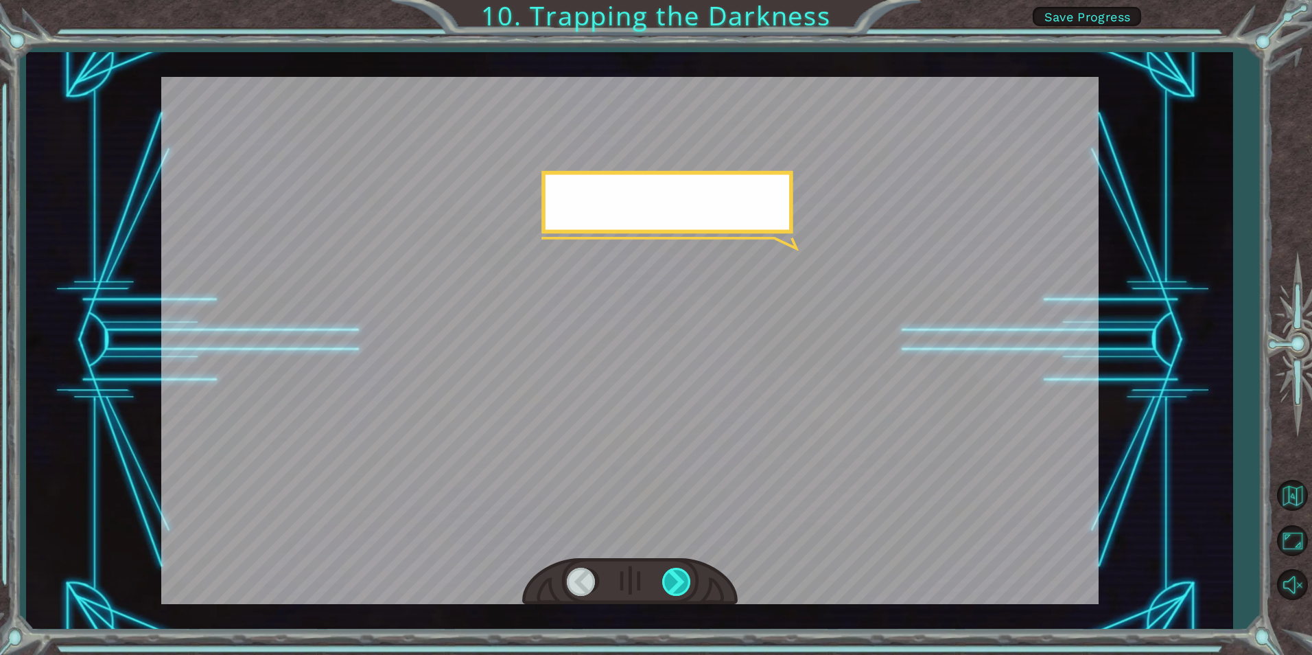
click at [679, 581] on div at bounding box center [677, 581] width 31 height 28
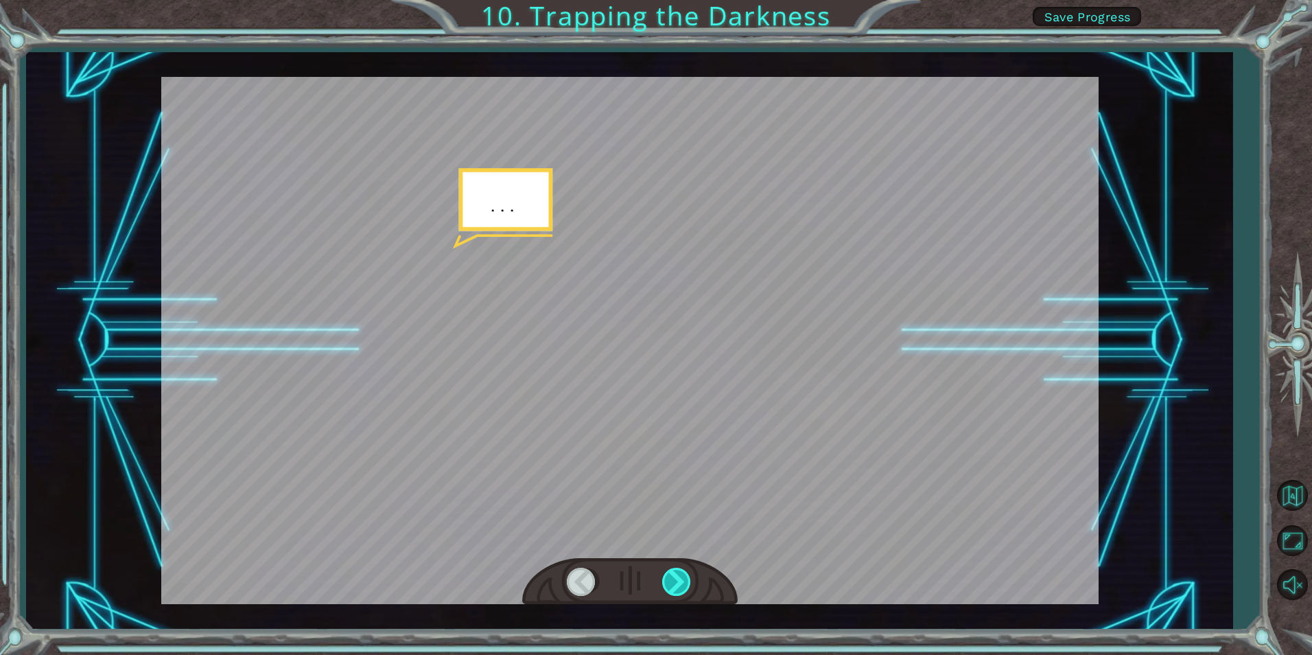
click at [679, 581] on div at bounding box center [677, 581] width 31 height 28
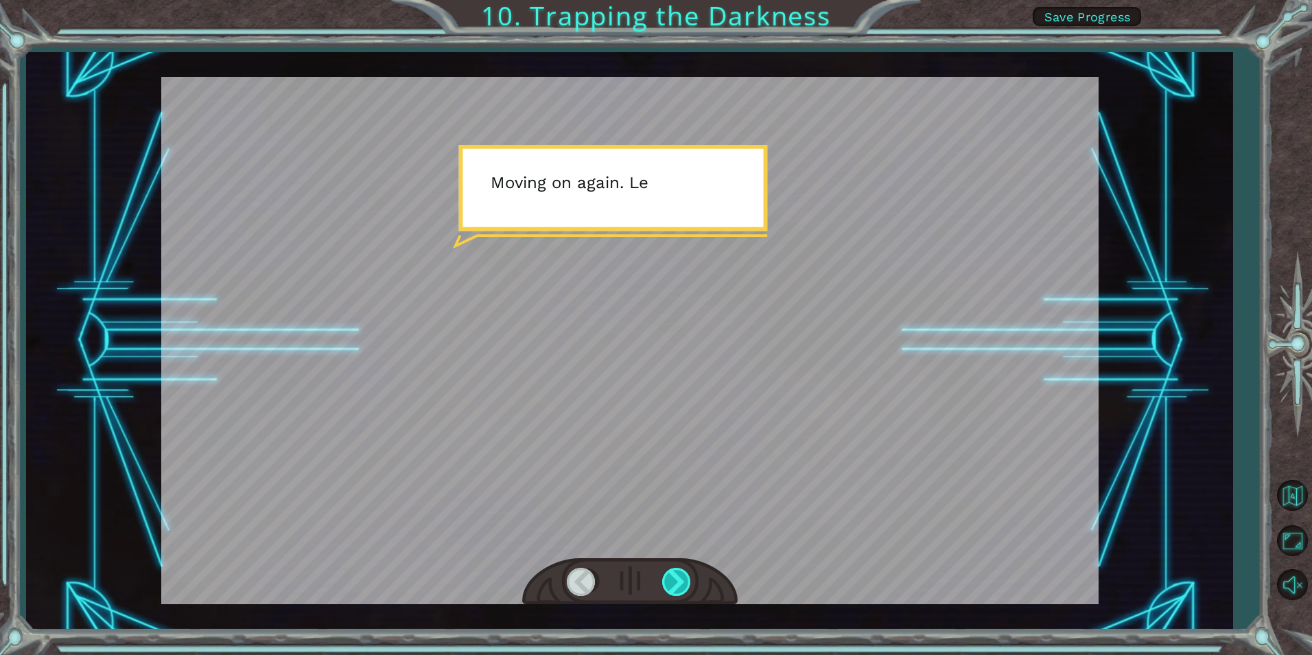
click at [679, 581] on div at bounding box center [677, 581] width 31 height 28
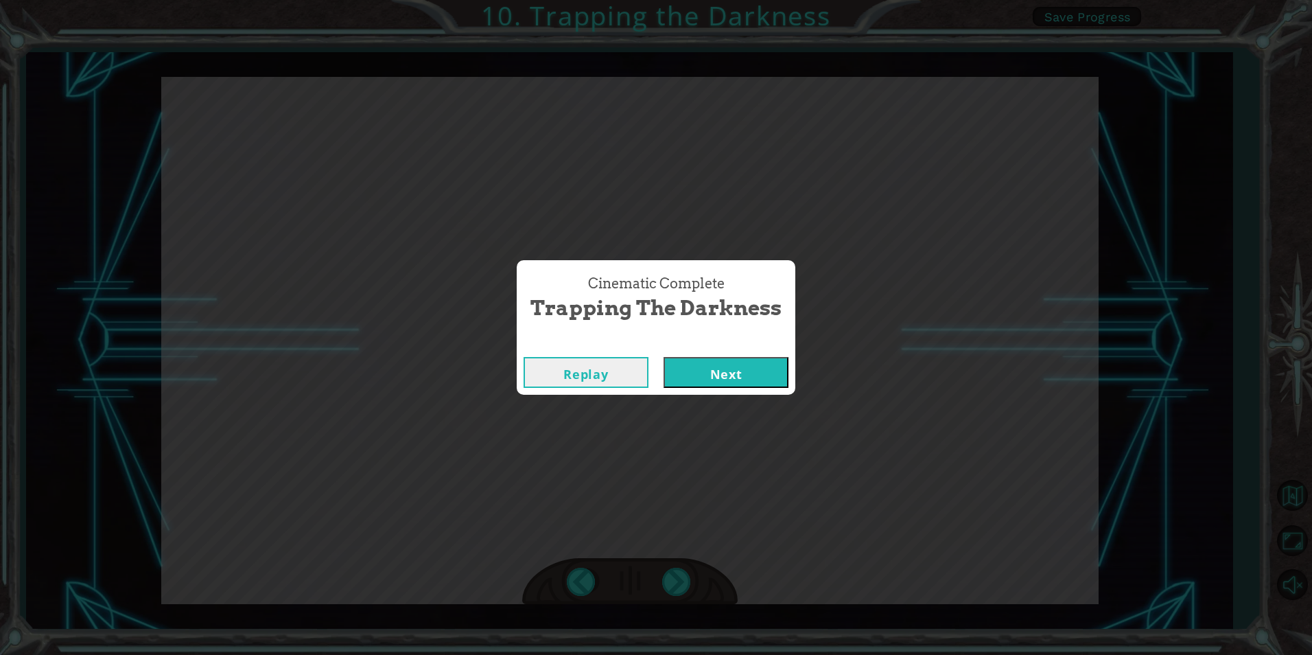
click at [720, 375] on button "Next" at bounding box center [725, 372] width 125 height 31
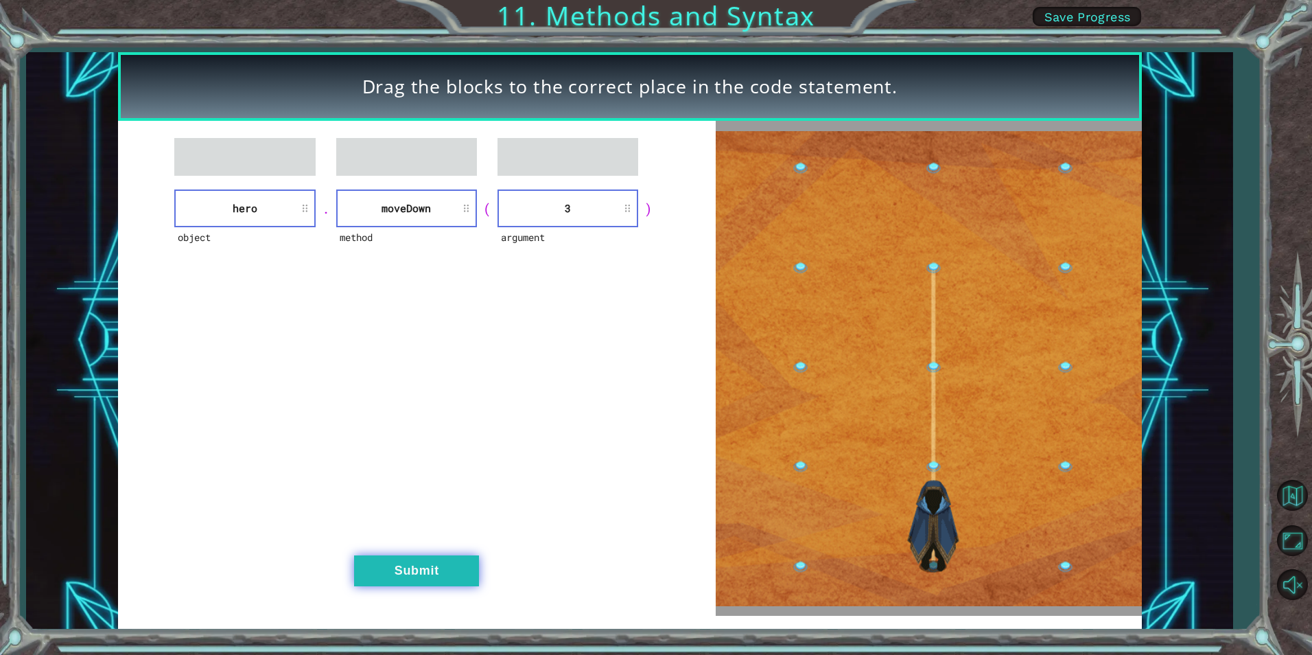
click at [449, 578] on button "Submit" at bounding box center [416, 570] width 125 height 31
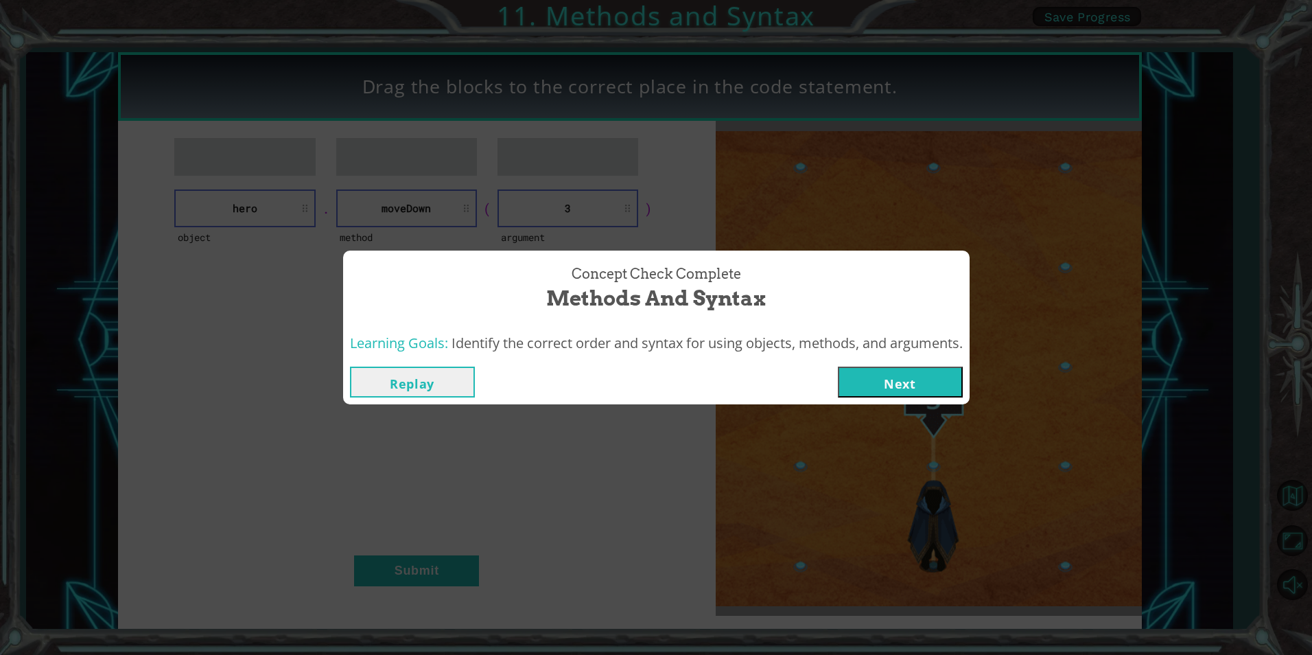
click at [919, 385] on button "Next" at bounding box center [900, 381] width 125 height 31
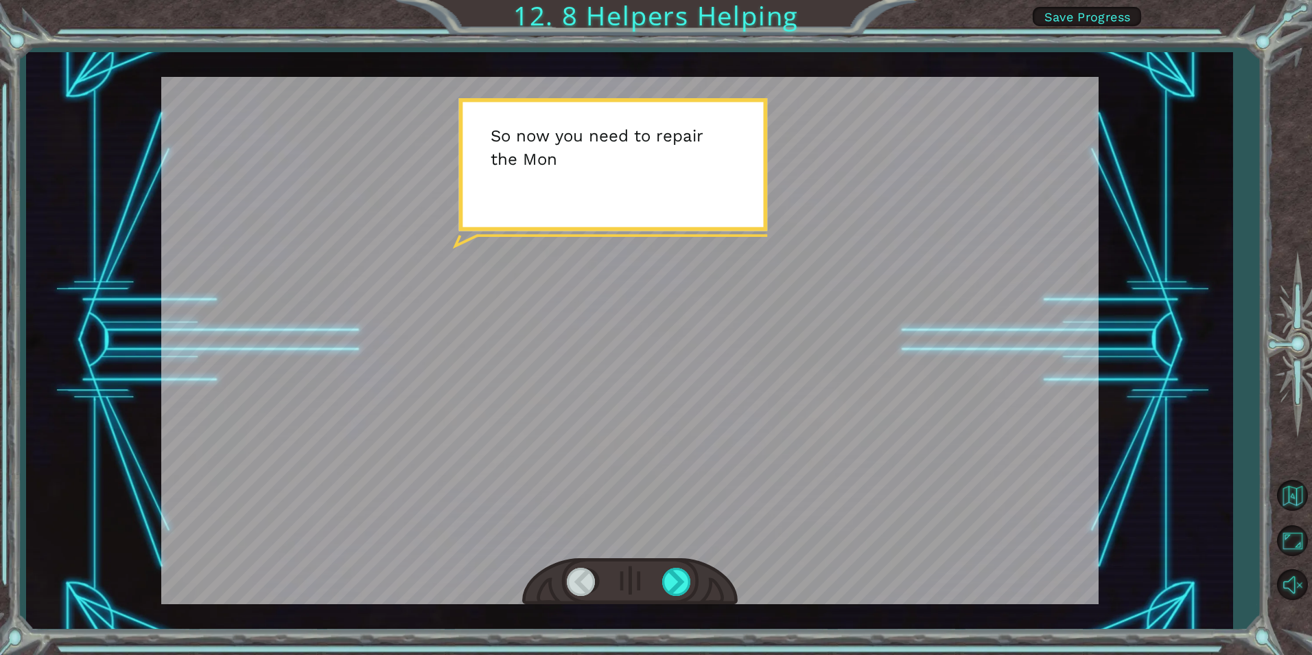
click at [534, 294] on div at bounding box center [629, 340] width 937 height 527
click at [784, 523] on div at bounding box center [629, 340] width 937 height 527
click at [676, 578] on div at bounding box center [677, 581] width 31 height 28
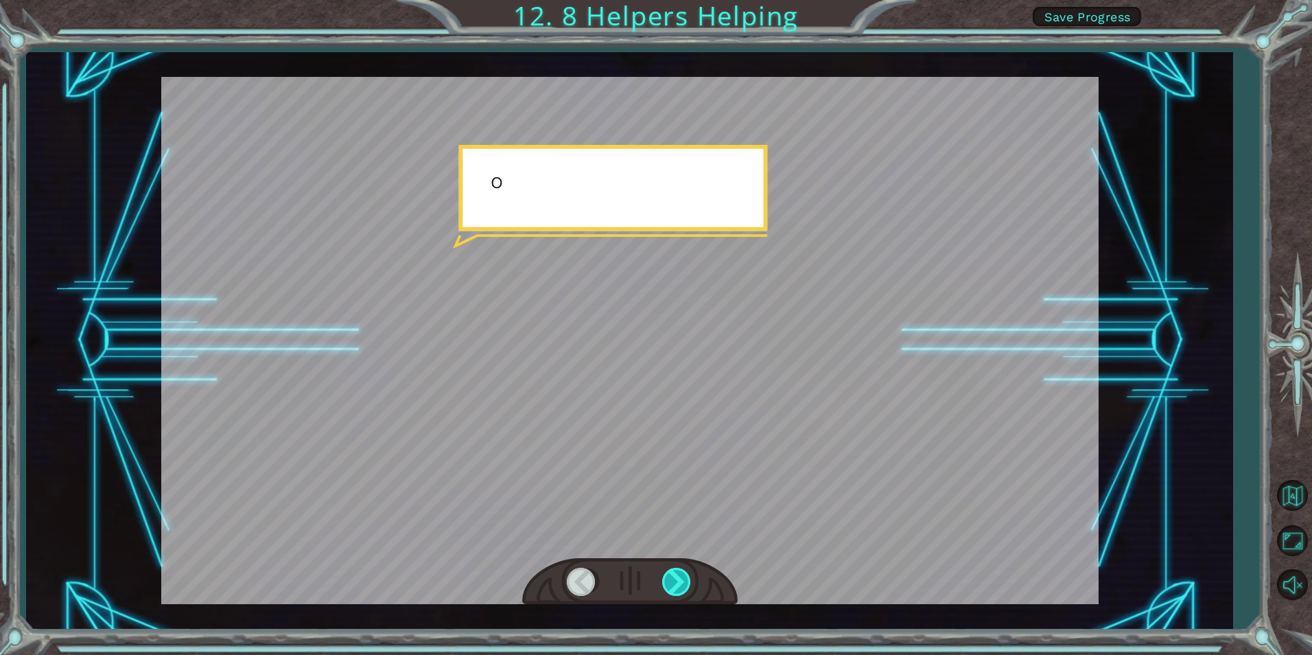
click at [676, 578] on div at bounding box center [677, 581] width 31 height 28
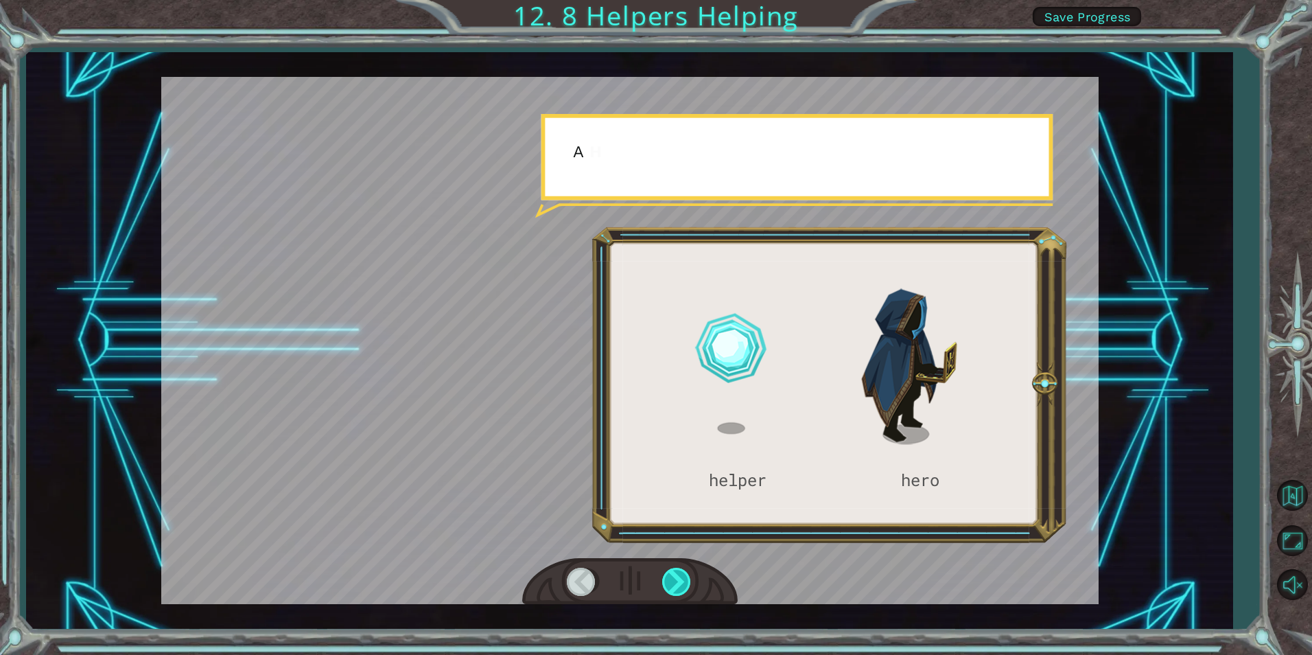
click at [676, 578] on div at bounding box center [677, 581] width 31 height 28
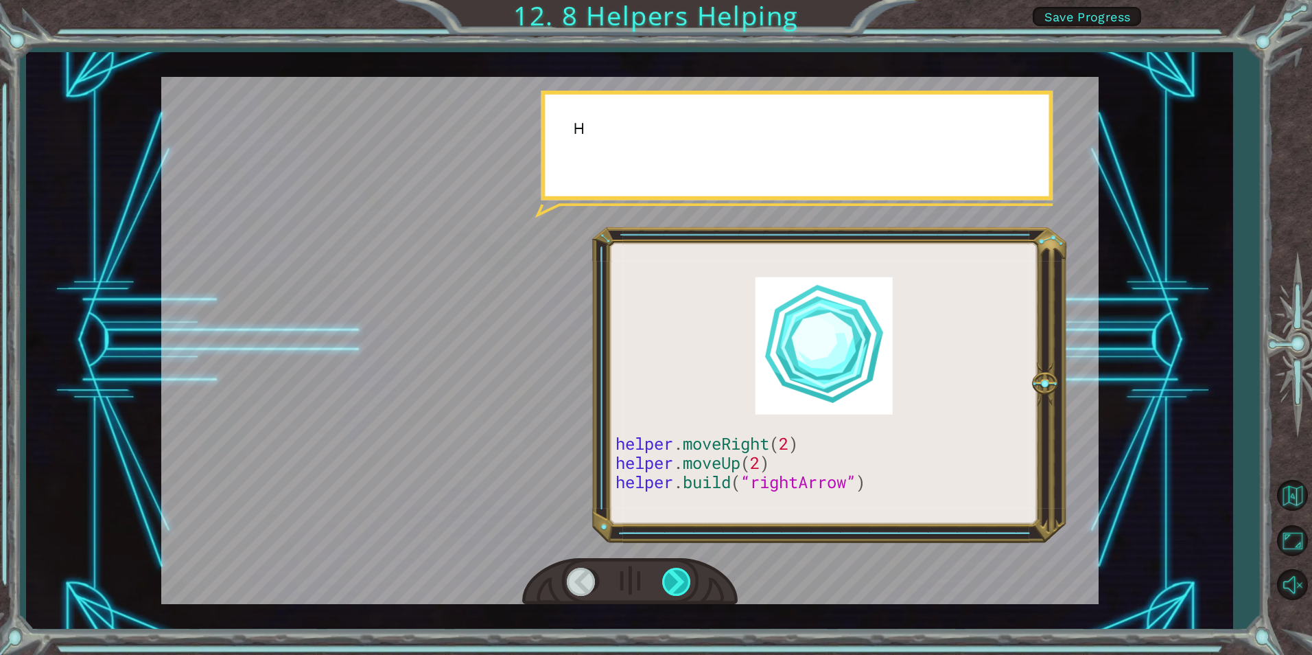
click at [676, 578] on div at bounding box center [677, 581] width 31 height 28
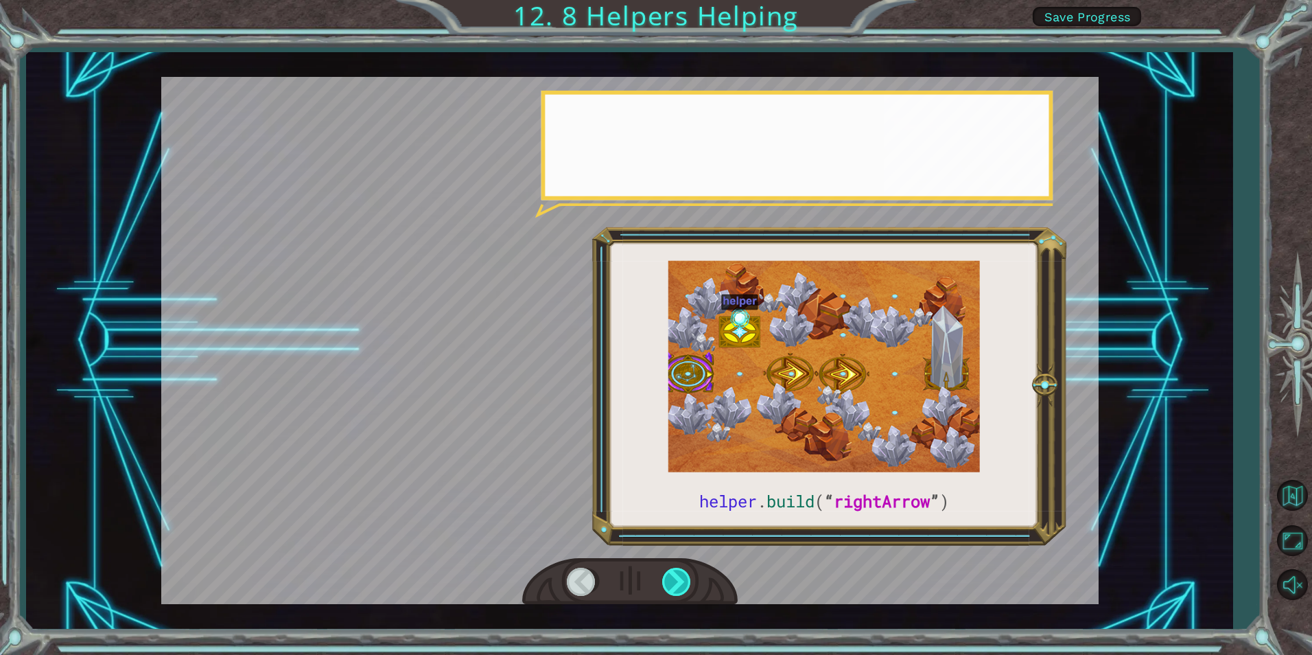
click at [676, 578] on div at bounding box center [677, 581] width 31 height 28
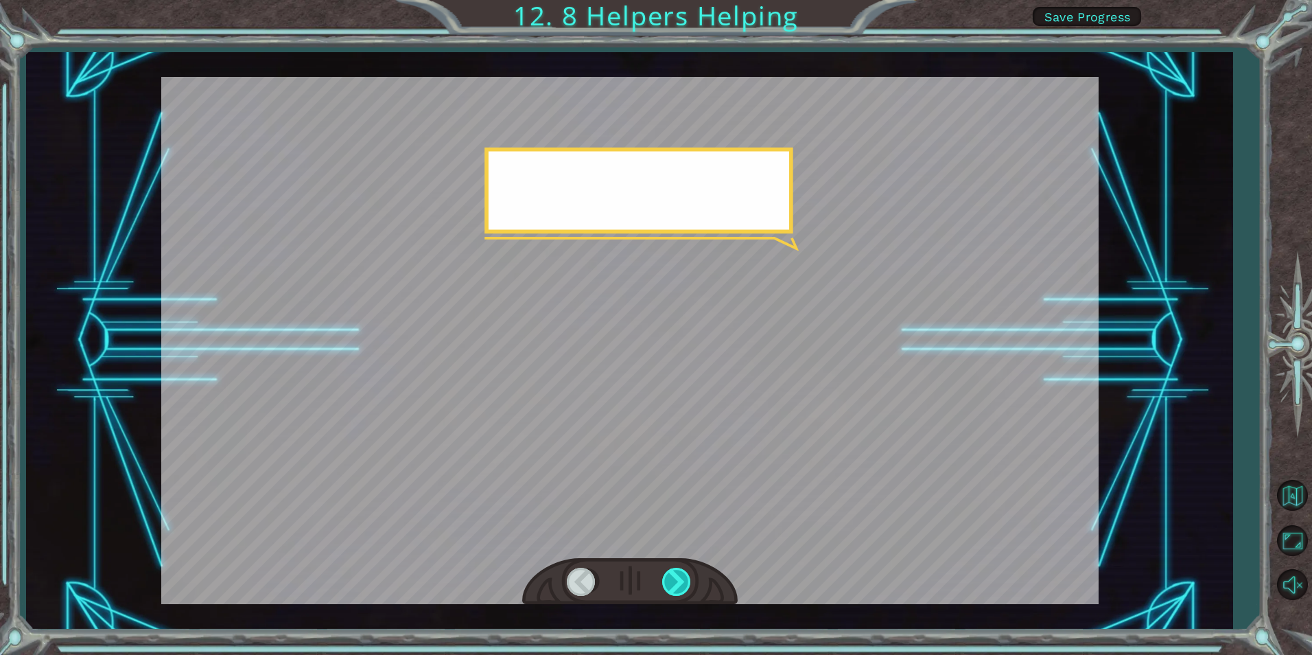
click at [676, 578] on div at bounding box center [677, 581] width 31 height 28
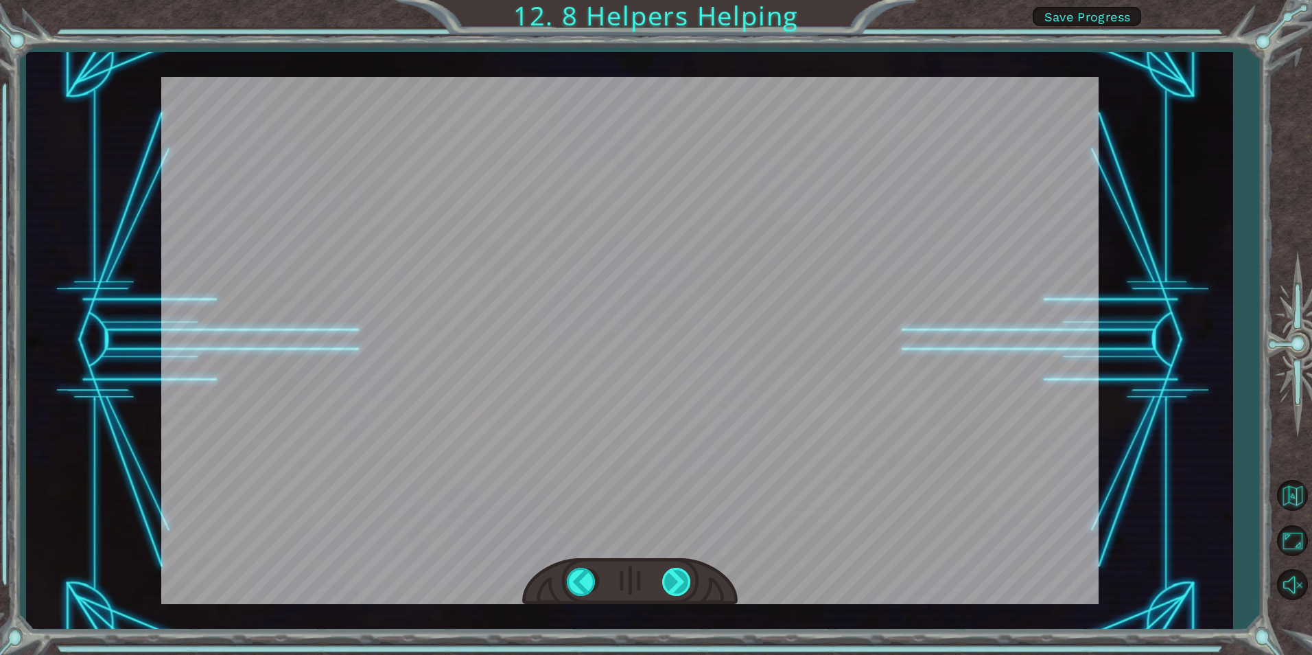
click at [676, 578] on div at bounding box center [677, 581] width 31 height 28
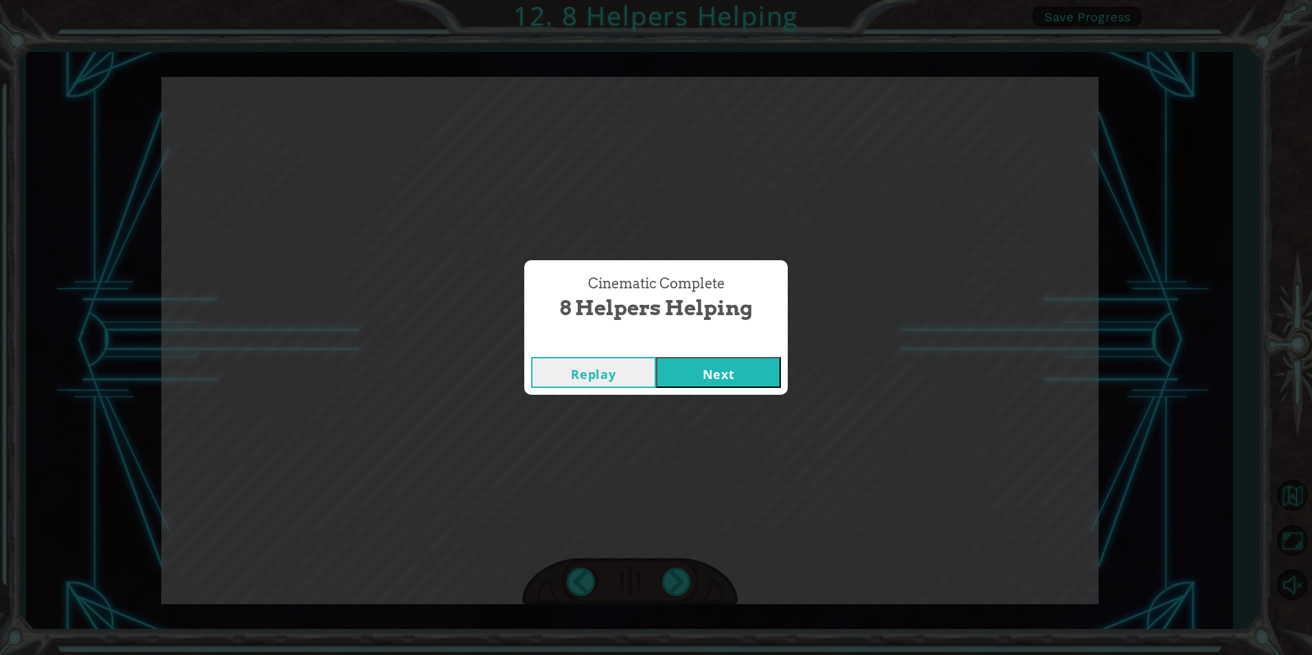
click at [758, 388] on button "Next" at bounding box center [718, 372] width 125 height 31
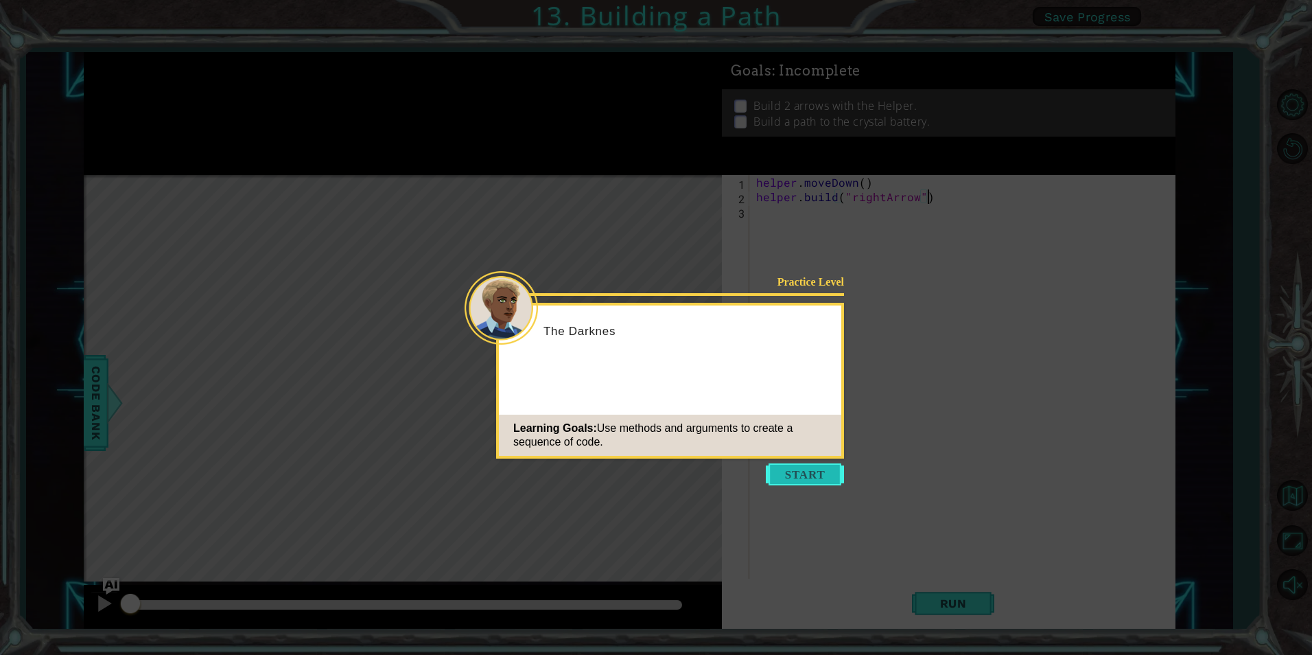
click at [807, 476] on button "Start" at bounding box center [805, 474] width 78 height 22
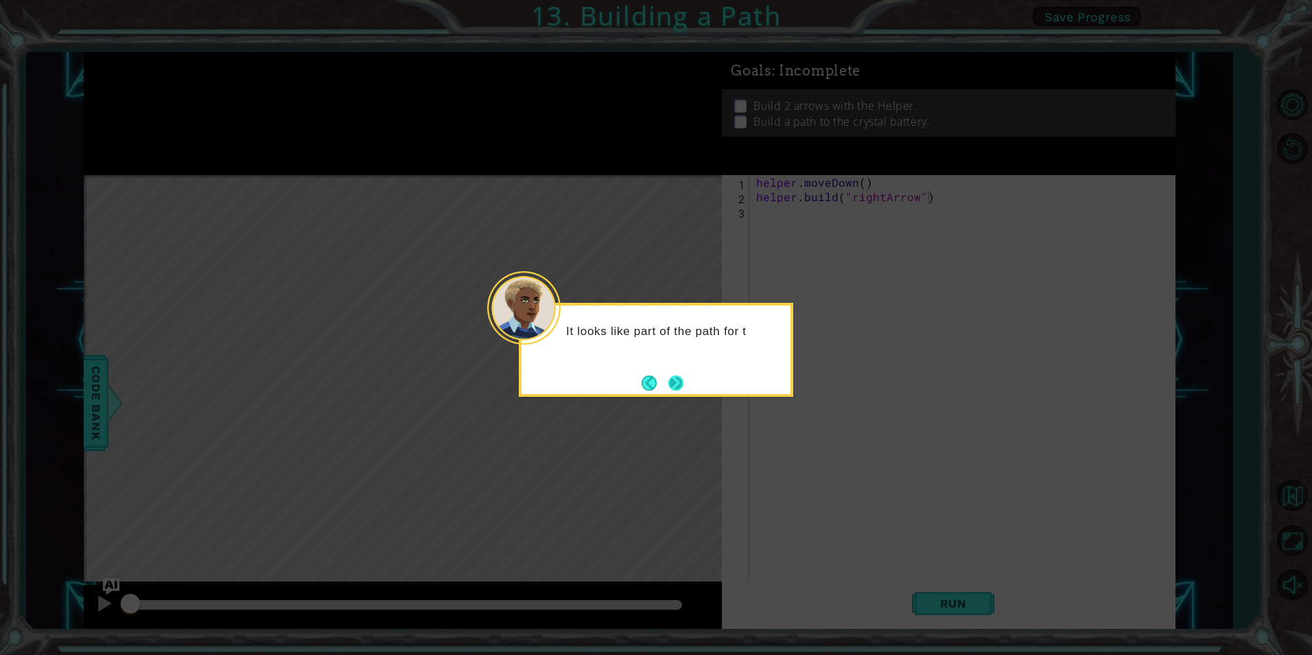
click at [683, 386] on button "Next" at bounding box center [675, 382] width 15 height 15
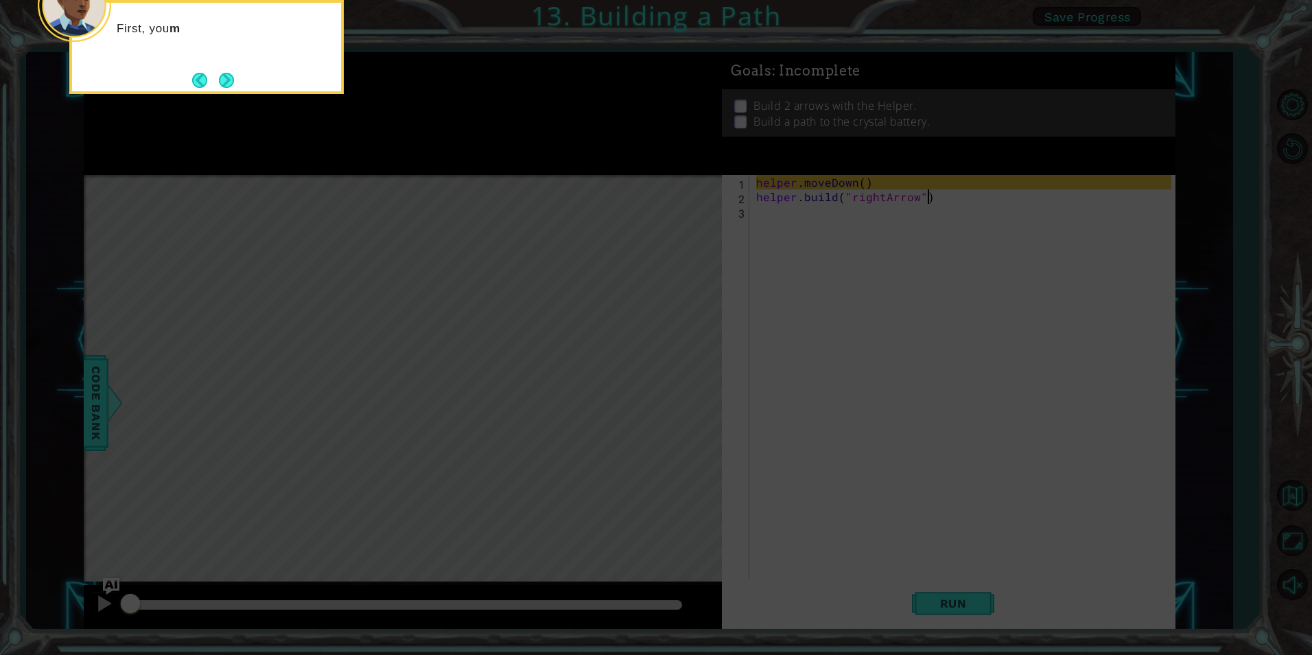
click at [684, 386] on icon at bounding box center [656, 98] width 1312 height 1113
click at [604, 398] on icon at bounding box center [656, 98] width 1312 height 1113
click at [230, 88] on button "Next" at bounding box center [226, 80] width 15 height 15
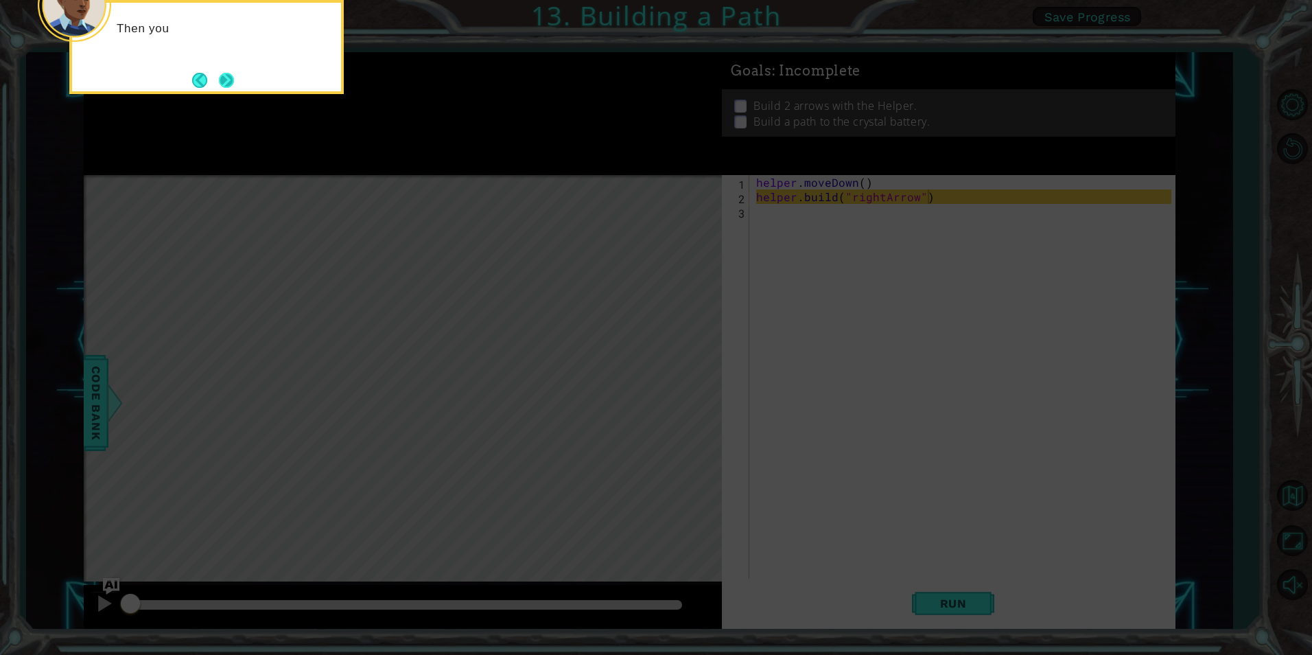
click at [234, 86] on button "Next" at bounding box center [226, 80] width 15 height 15
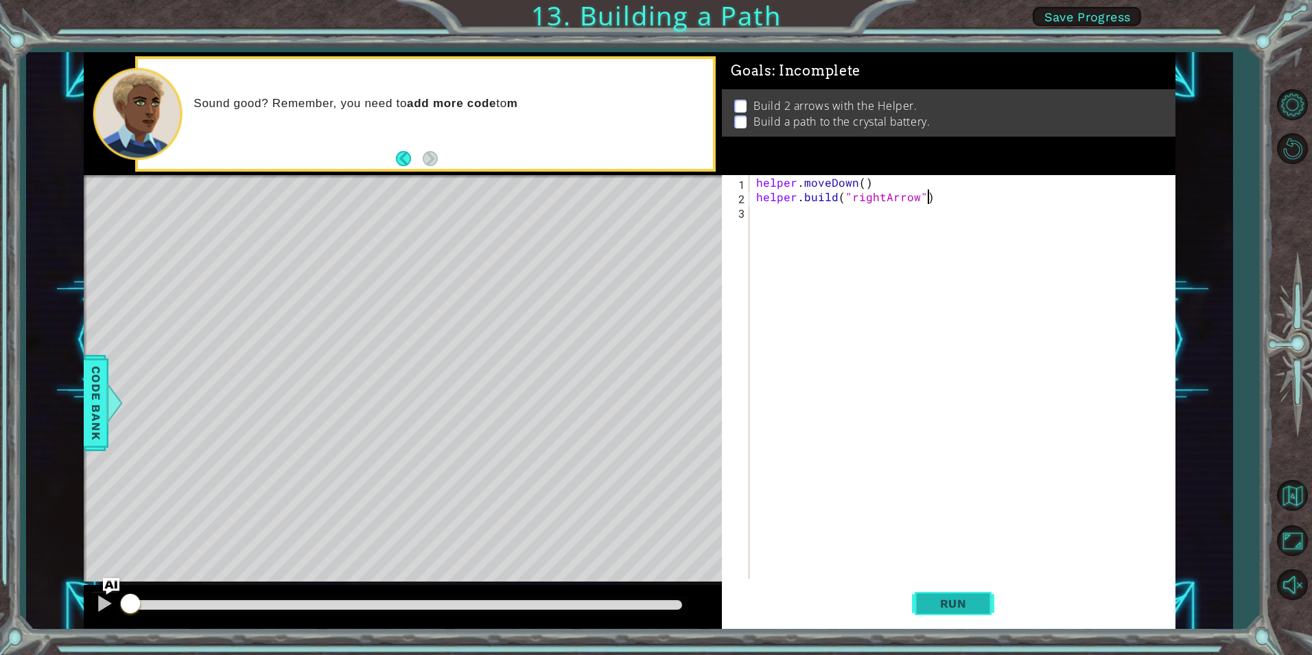
click at [976, 604] on span "Run" at bounding box center [953, 603] width 54 height 14
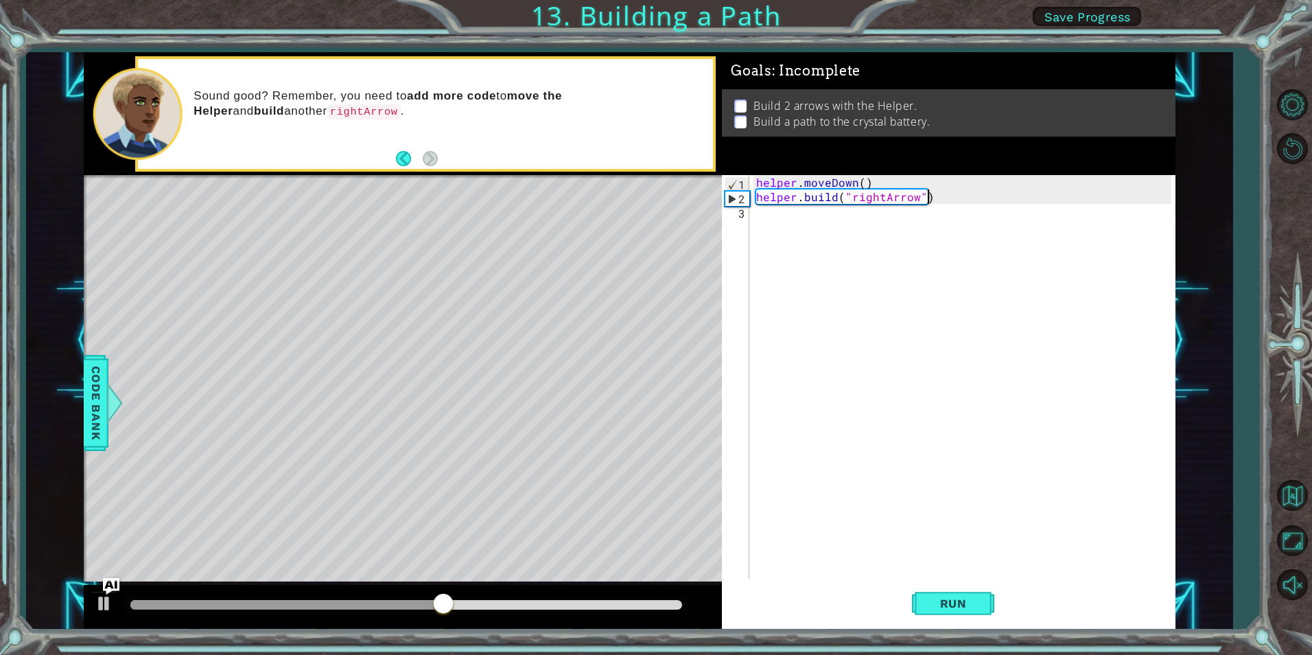
click at [943, 199] on div "helper . moveDown ( ) helper . build ( "rightArrow" )" at bounding box center [965, 391] width 424 height 432
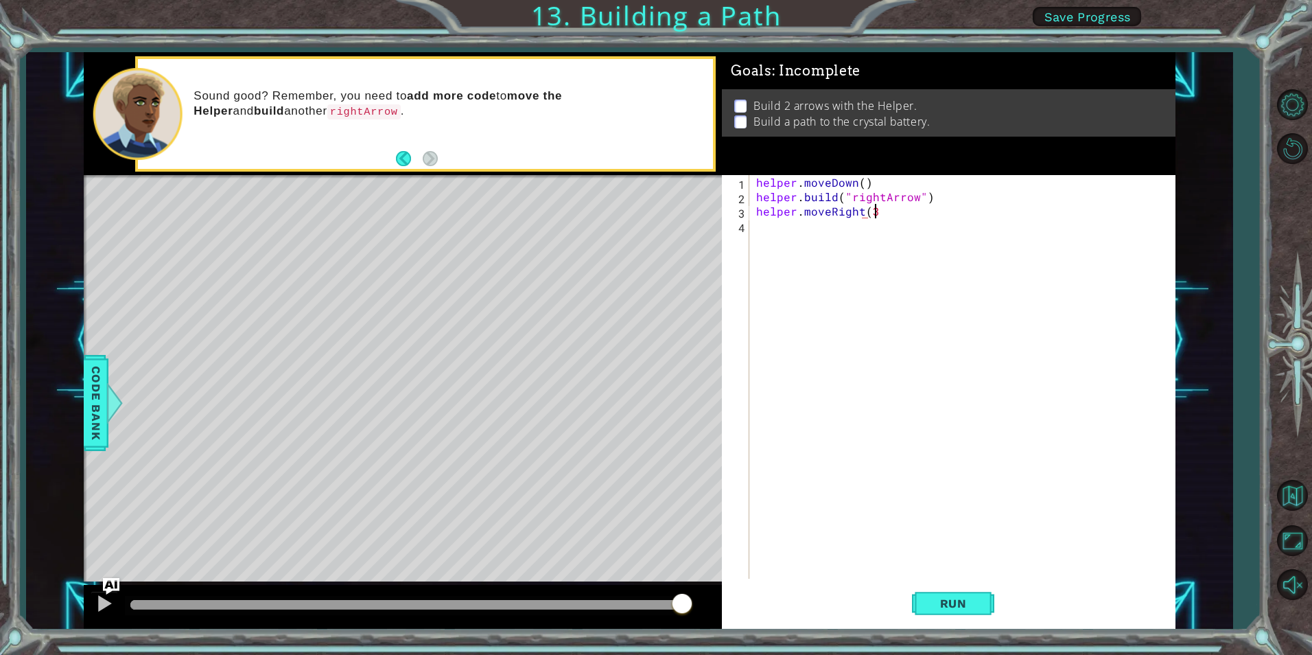
scroll to position [0, 7]
drag, startPoint x: 930, startPoint y: 200, endPoint x: 755, endPoint y: 196, distance: 175.0
click at [755, 196] on div "helper . moveDown ( ) helper . build ( "rightArrow" ) helper . moveRight ( 3 )" at bounding box center [965, 391] width 424 height 432
click at [891, 209] on div "helper . moveDown ( ) helper . build ( "rightArrow" ) helper . moveRight ( 3 )" at bounding box center [965, 391] width 424 height 432
type textarea "helper.moveRight(3)"
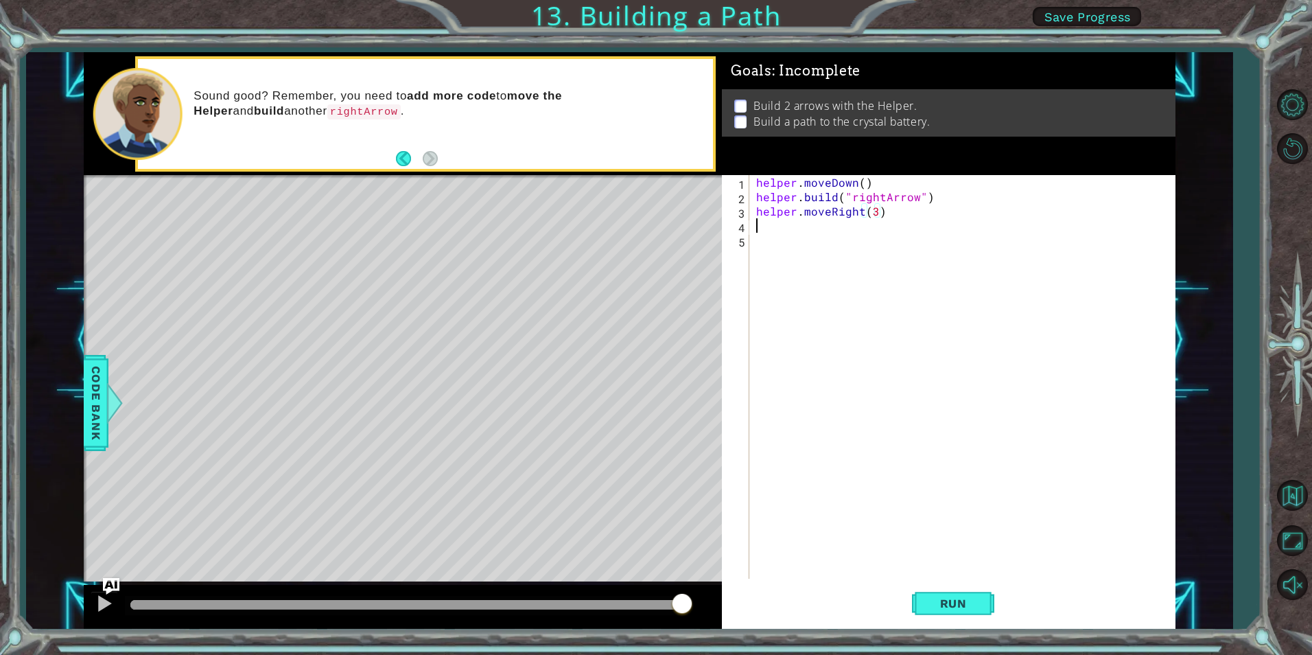
scroll to position [0, 0]
paste textarea "[DOMAIN_NAME]("rightArrow")"
type textarea "[DOMAIN_NAME]("rightArrow")"
click at [965, 606] on span "Run" at bounding box center [953, 603] width 54 height 14
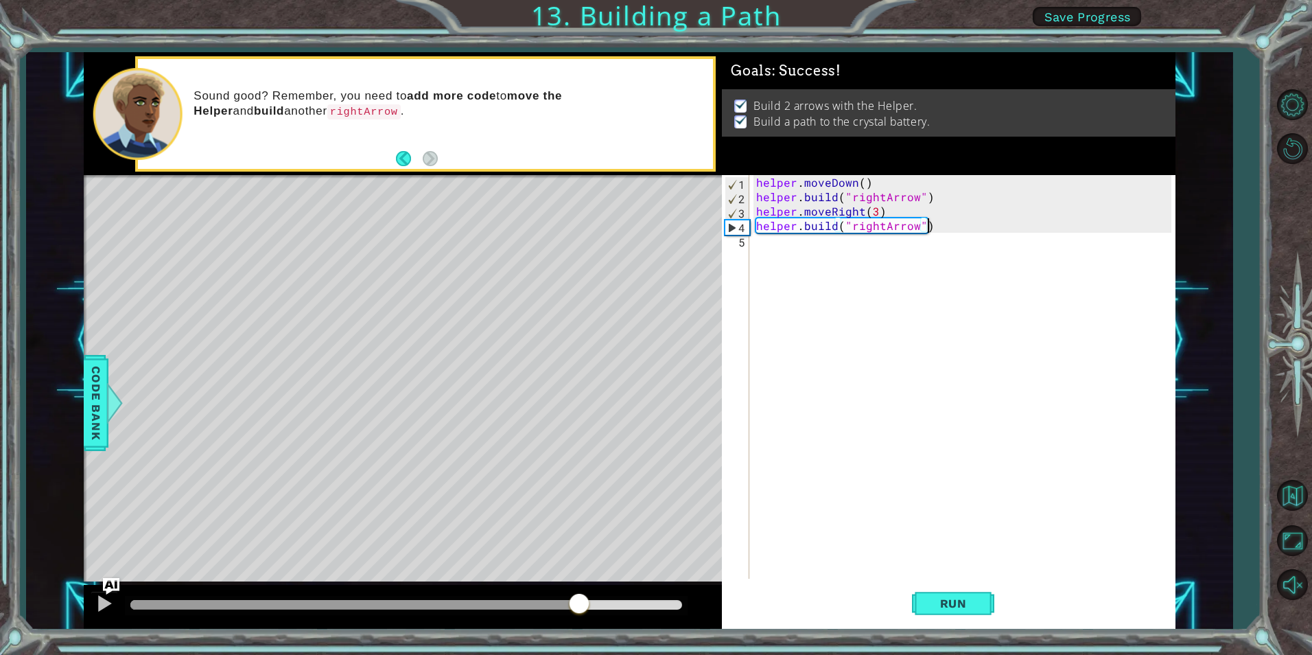
click at [581, 600] on div at bounding box center [406, 605] width 552 height 10
click at [93, 601] on button at bounding box center [104, 605] width 27 height 28
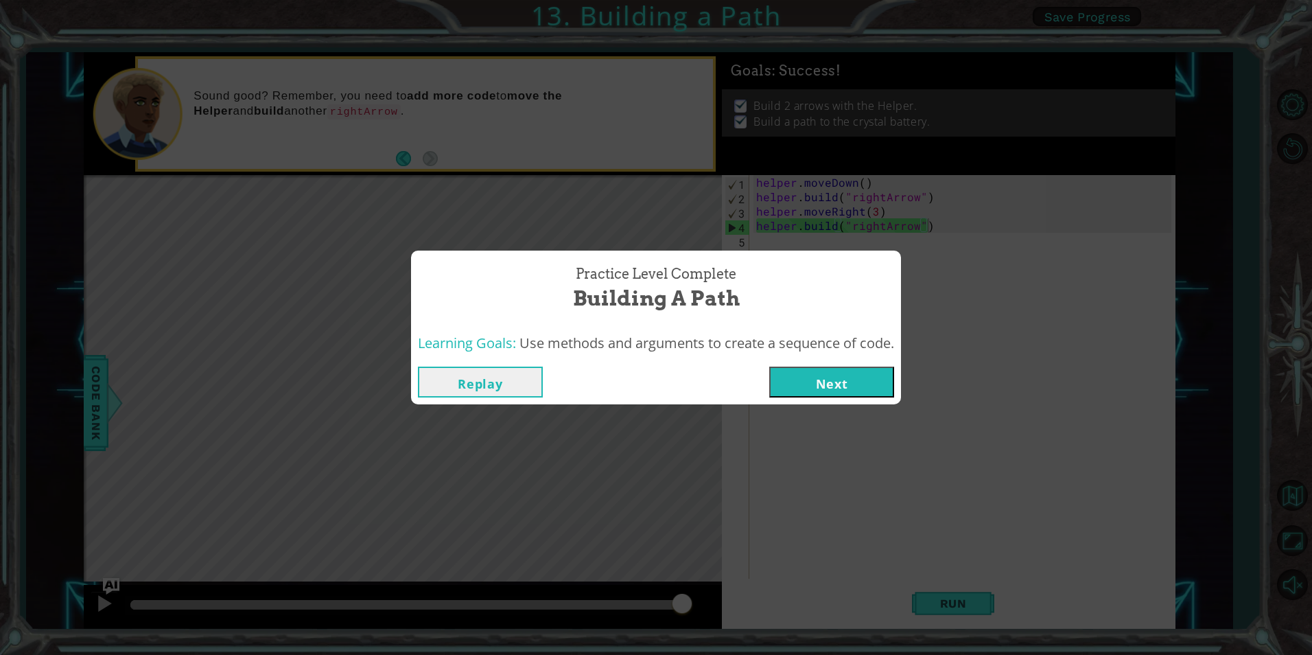
click at [829, 364] on div "Replay Next" at bounding box center [656, 382] width 490 height 45
click at [836, 378] on button "Next" at bounding box center [831, 381] width 125 height 31
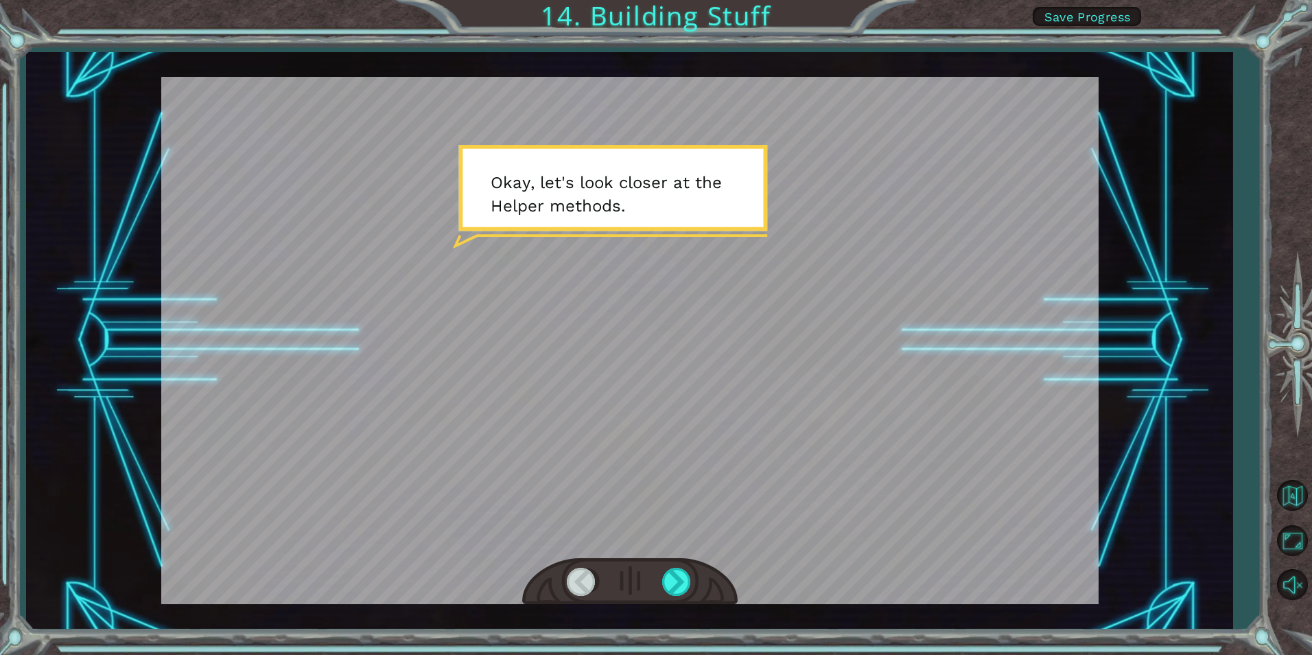
click at [755, 496] on div at bounding box center [629, 340] width 937 height 527
click at [685, 576] on div at bounding box center [677, 581] width 31 height 28
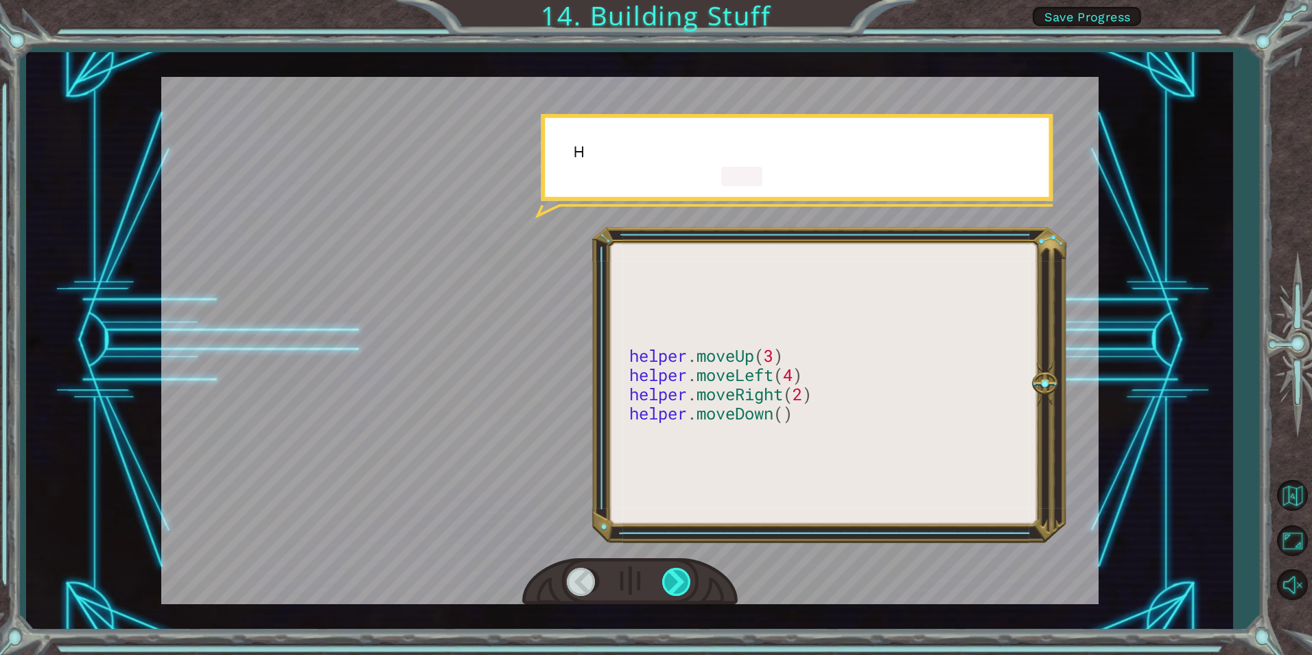
click at [685, 576] on div at bounding box center [677, 581] width 31 height 28
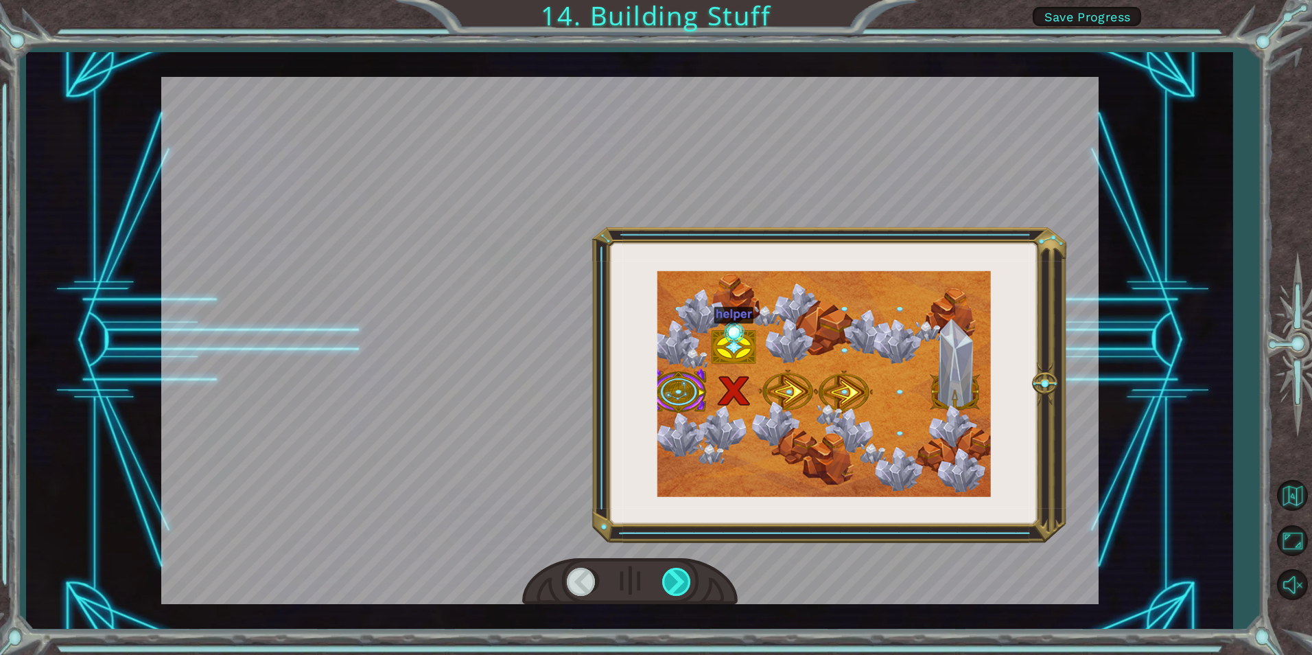
click at [685, 576] on div at bounding box center [677, 581] width 31 height 28
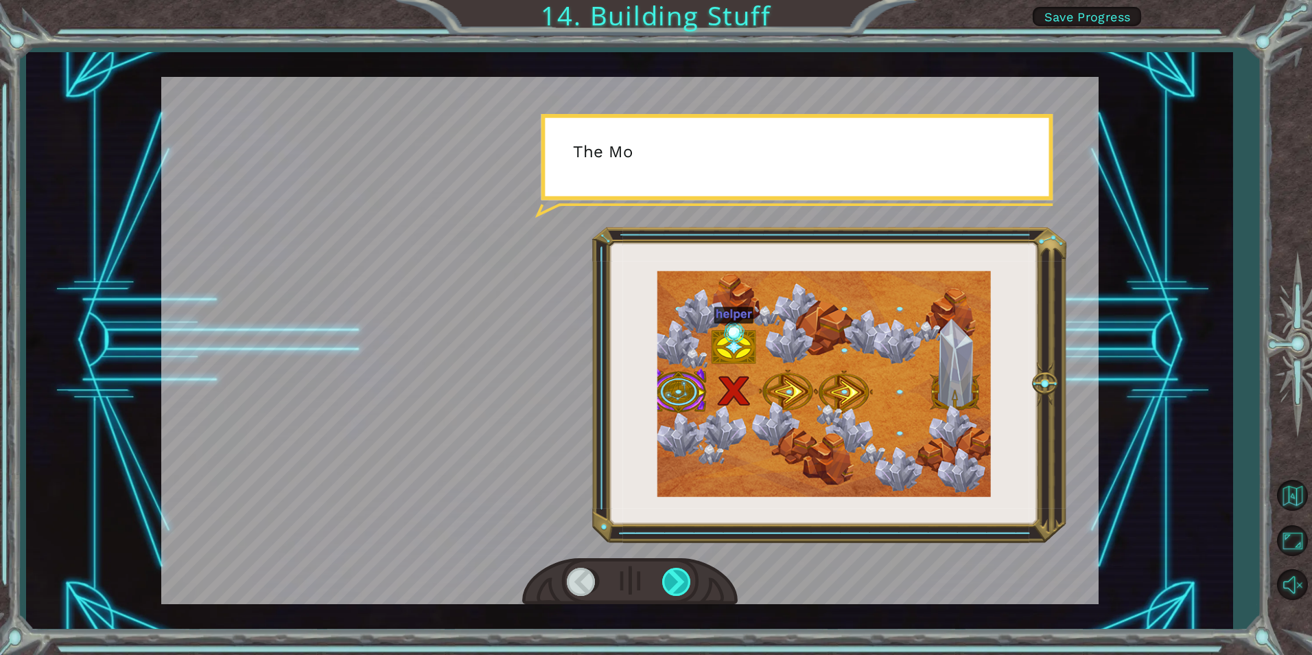
click at [685, 576] on div at bounding box center [677, 581] width 31 height 28
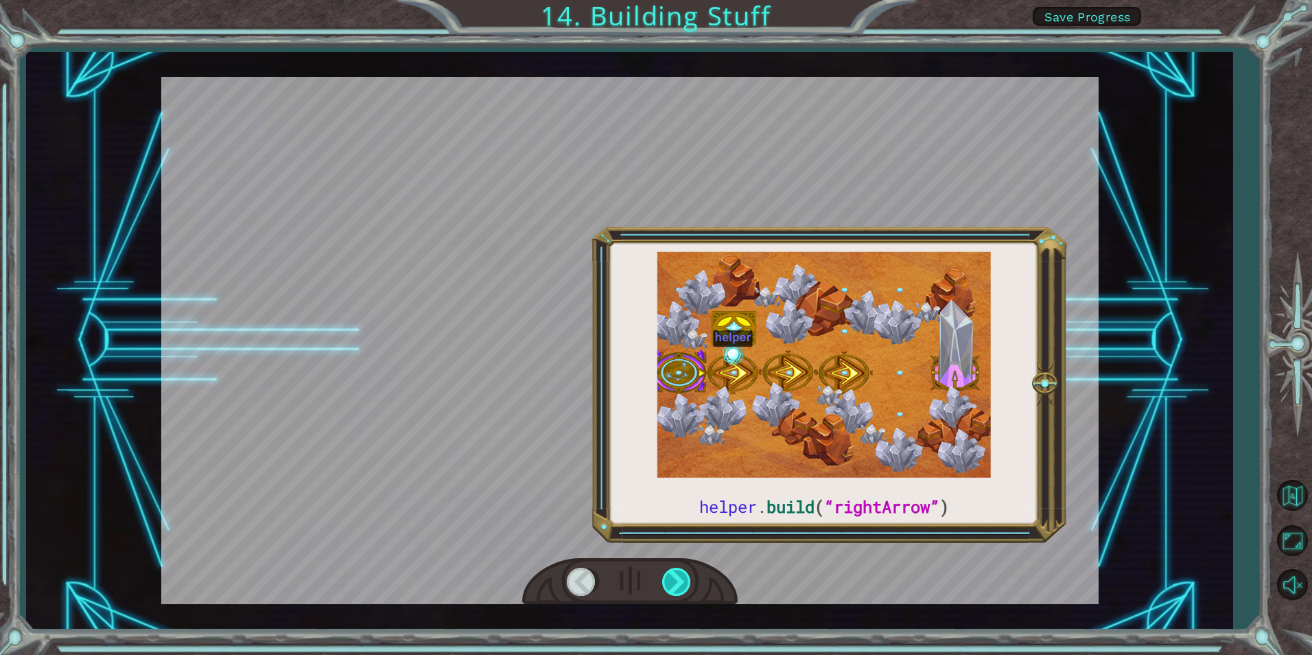
click at [685, 576] on div at bounding box center [677, 581] width 31 height 28
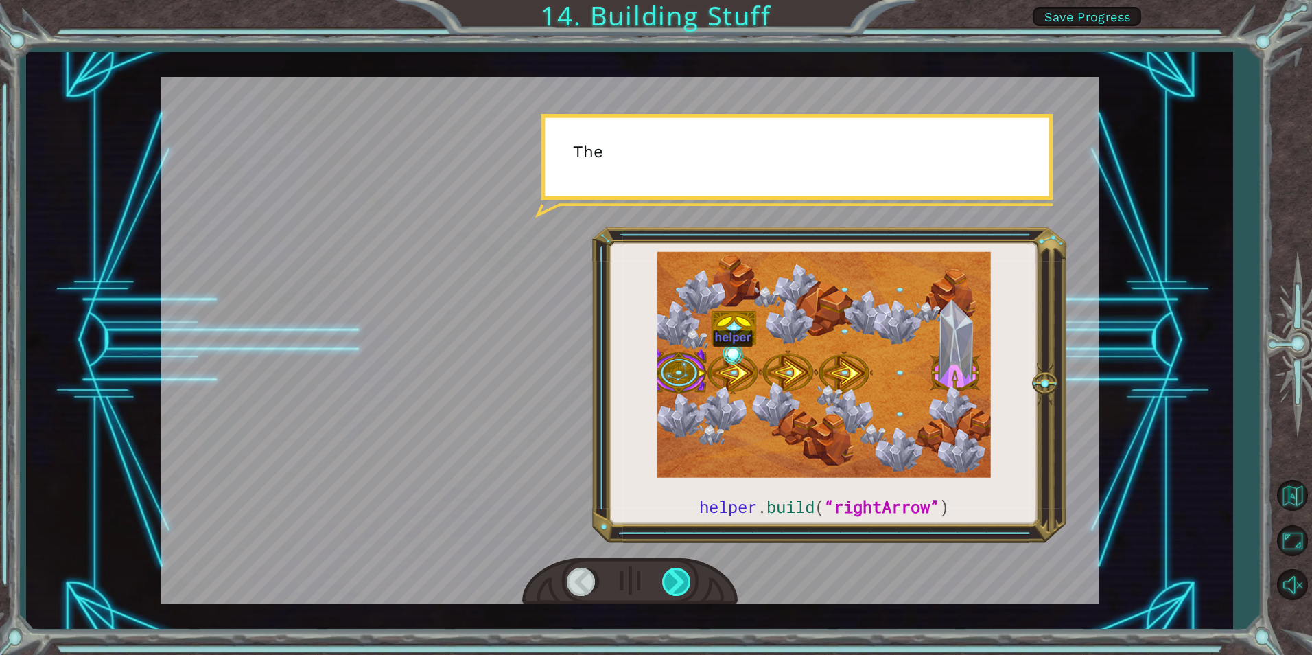
click at [685, 576] on div at bounding box center [677, 581] width 31 height 28
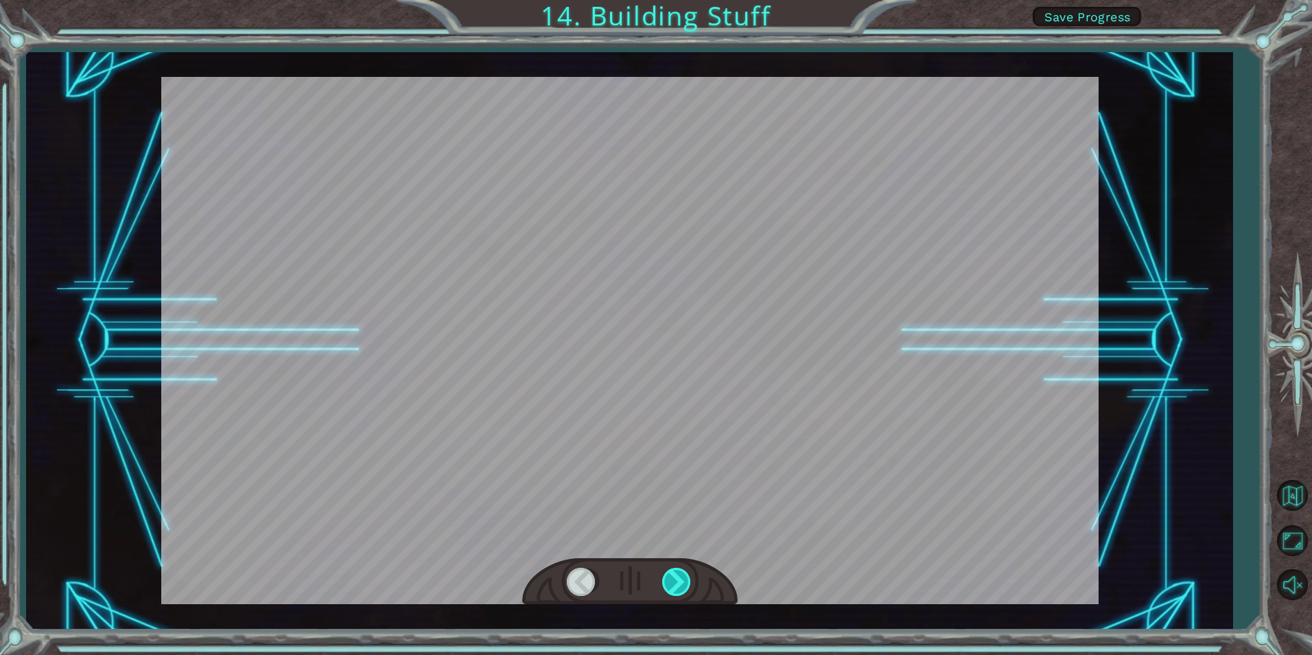
click at [685, 576] on div at bounding box center [677, 581] width 31 height 28
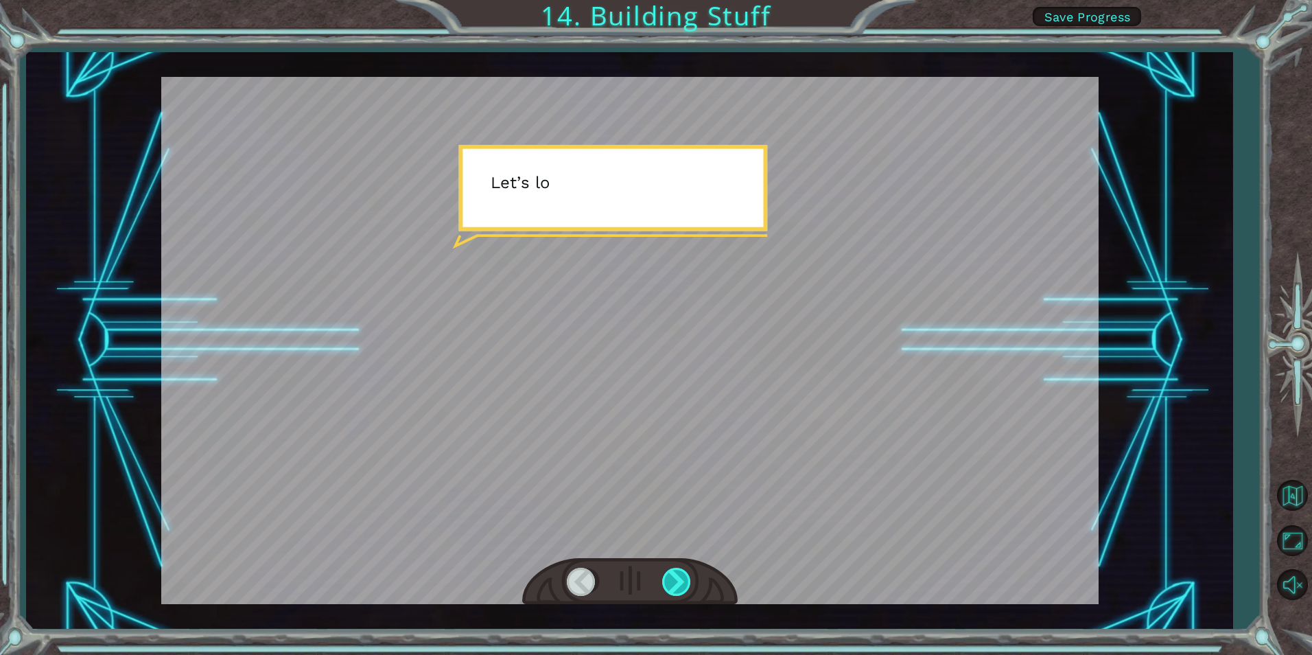
click at [685, 576] on div at bounding box center [677, 581] width 31 height 28
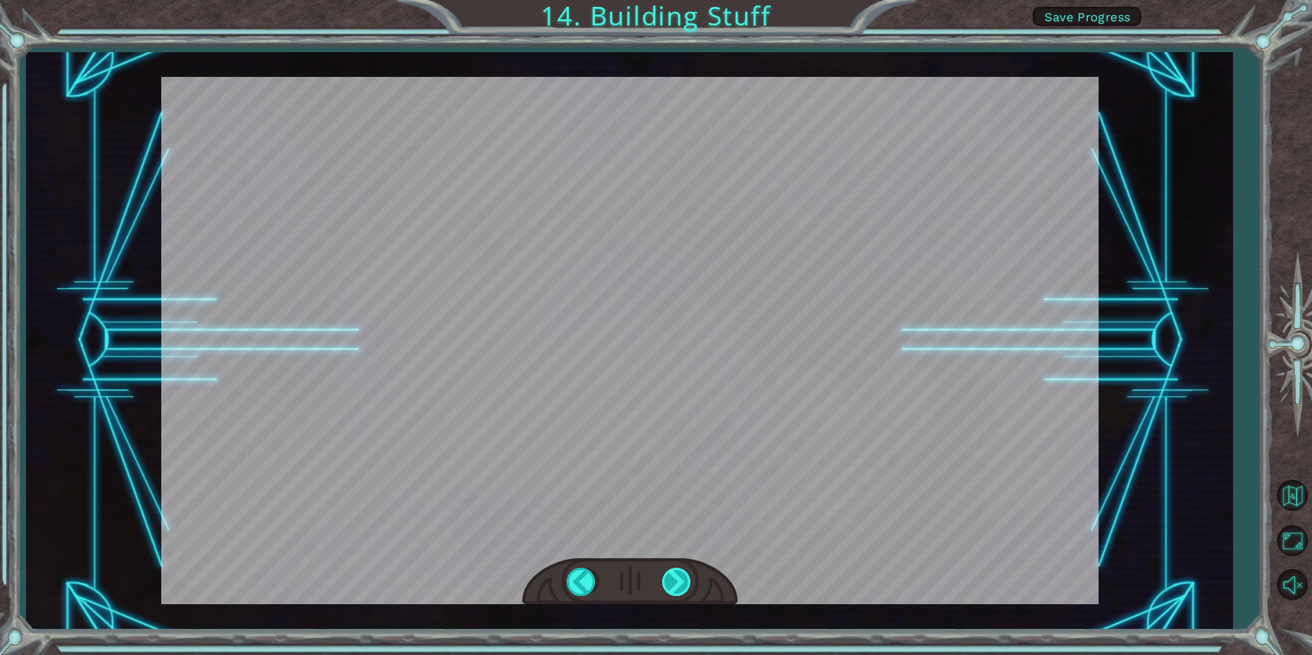
click at [685, 576] on div at bounding box center [677, 581] width 31 height 28
click at [685, 0] on div "helper . build ( “rightArrow” ) O k a y , l e t ' s l o o k c l o s e r a t t h…" at bounding box center [656, 0] width 1312 height 0
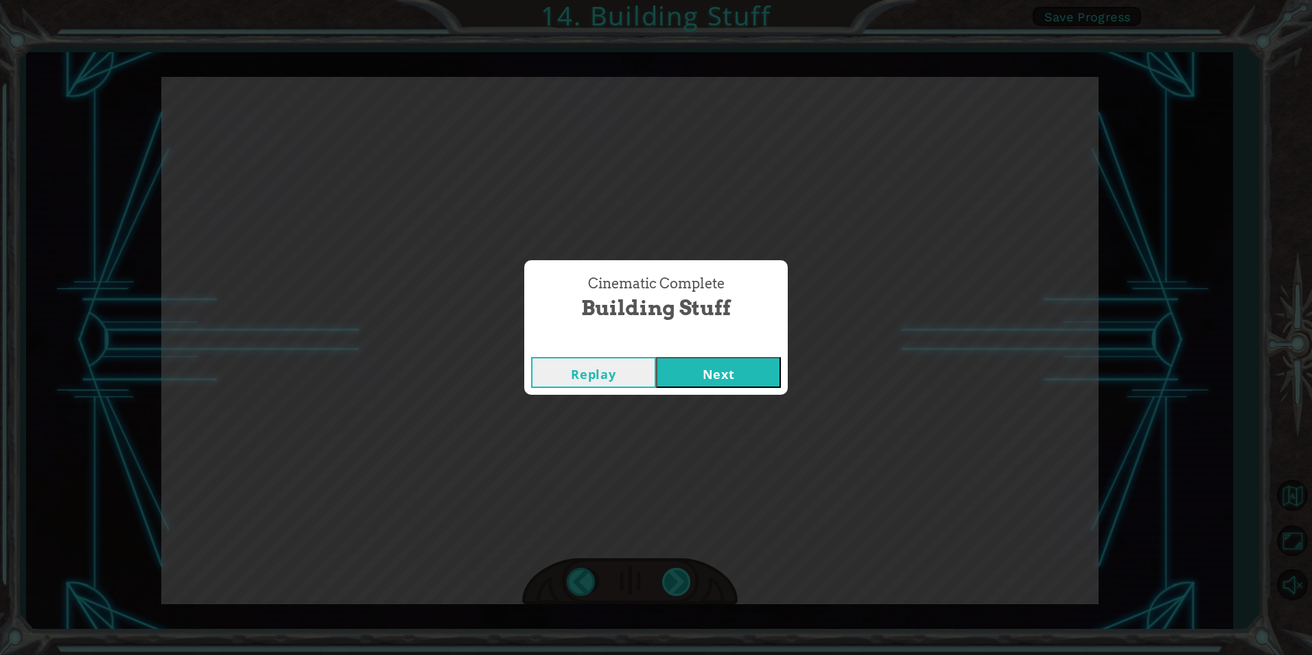
click at [685, 576] on div "Cinematic Complete Building Stuff Replay Next" at bounding box center [656, 327] width 1312 height 655
drag, startPoint x: 685, startPoint y: 576, endPoint x: 754, endPoint y: 366, distance: 221.7
click at [754, 366] on button "Next" at bounding box center [718, 372] width 125 height 31
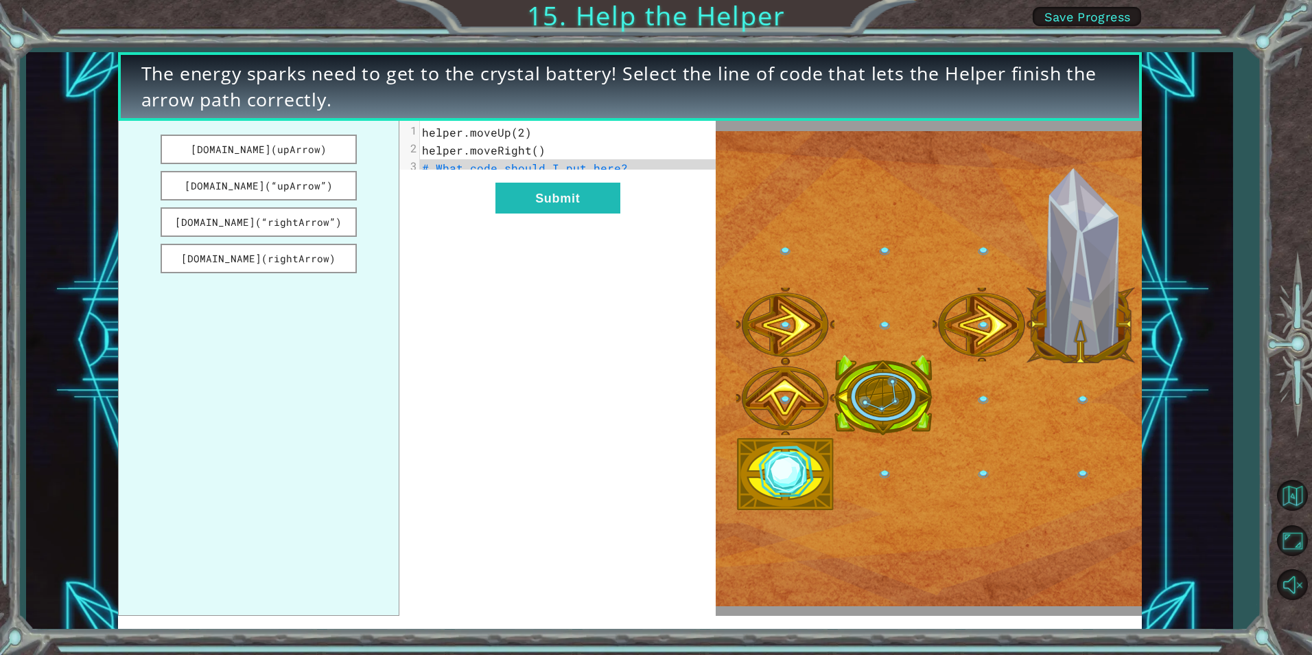
click at [629, 166] on pre "# What code should I put here?" at bounding box center [573, 168] width 306 height 18
drag, startPoint x: 307, startPoint y: 219, endPoint x: 617, endPoint y: 176, distance: 312.4
click at [617, 176] on div "[DOMAIN_NAME](upArrow) [DOMAIN_NAME](“upArrow”) [DOMAIN_NAME](“rightArrow”) [DO…" at bounding box center [417, 368] width 598 height 495
drag, startPoint x: 338, startPoint y: 218, endPoint x: 487, endPoint y: 200, distance: 150.7
click at [337, 219] on button "[DOMAIN_NAME](“rightArrow”)" at bounding box center [259, 222] width 196 height 30
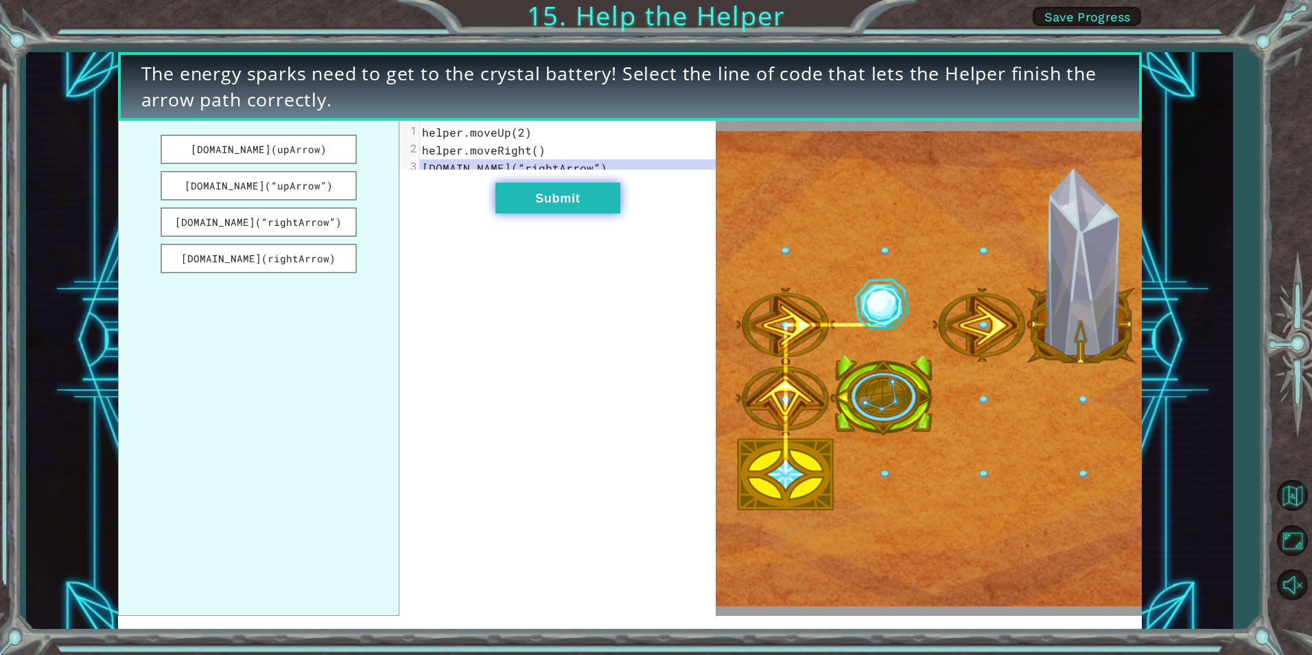
click at [529, 207] on button "Submit" at bounding box center [557, 198] width 125 height 31
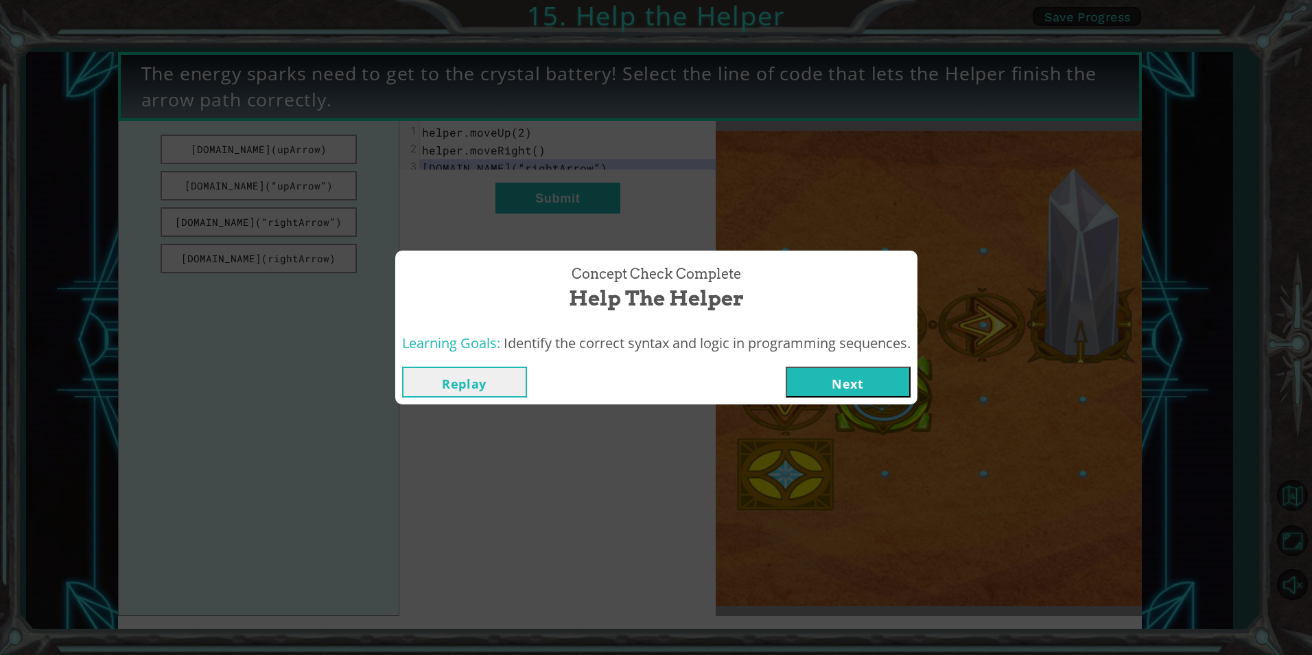
click at [831, 373] on button "Next" at bounding box center [848, 381] width 125 height 31
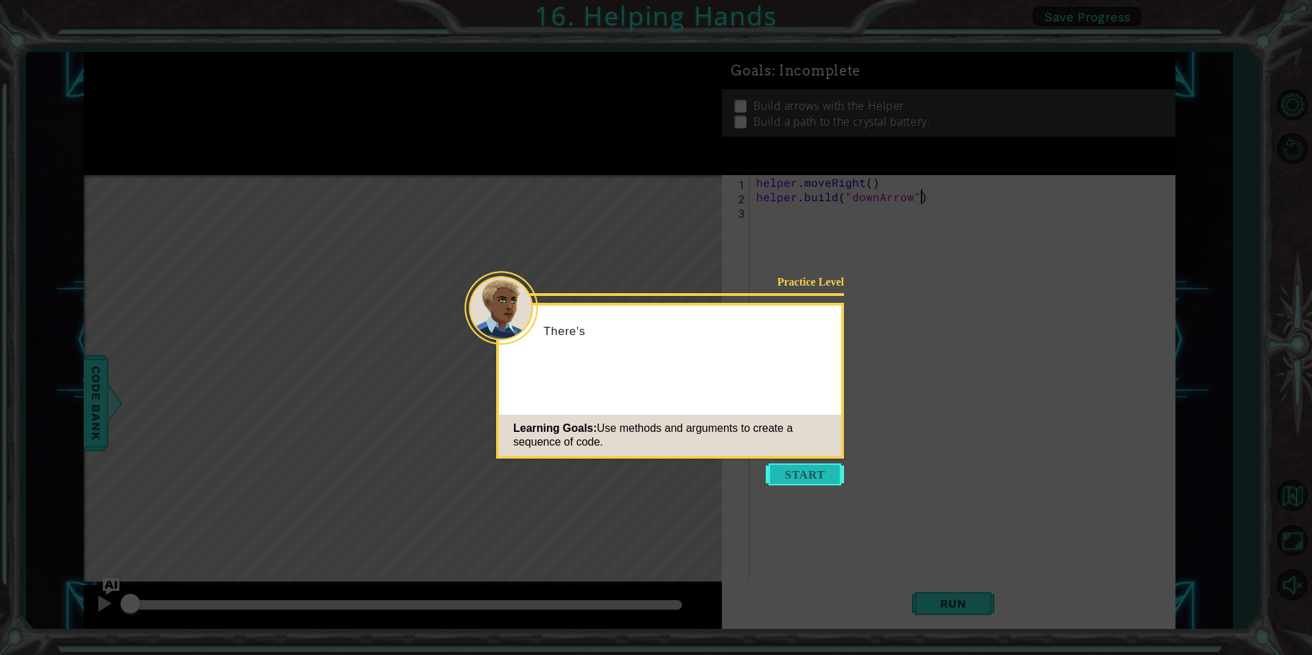
click at [816, 469] on button "Start" at bounding box center [805, 474] width 78 height 22
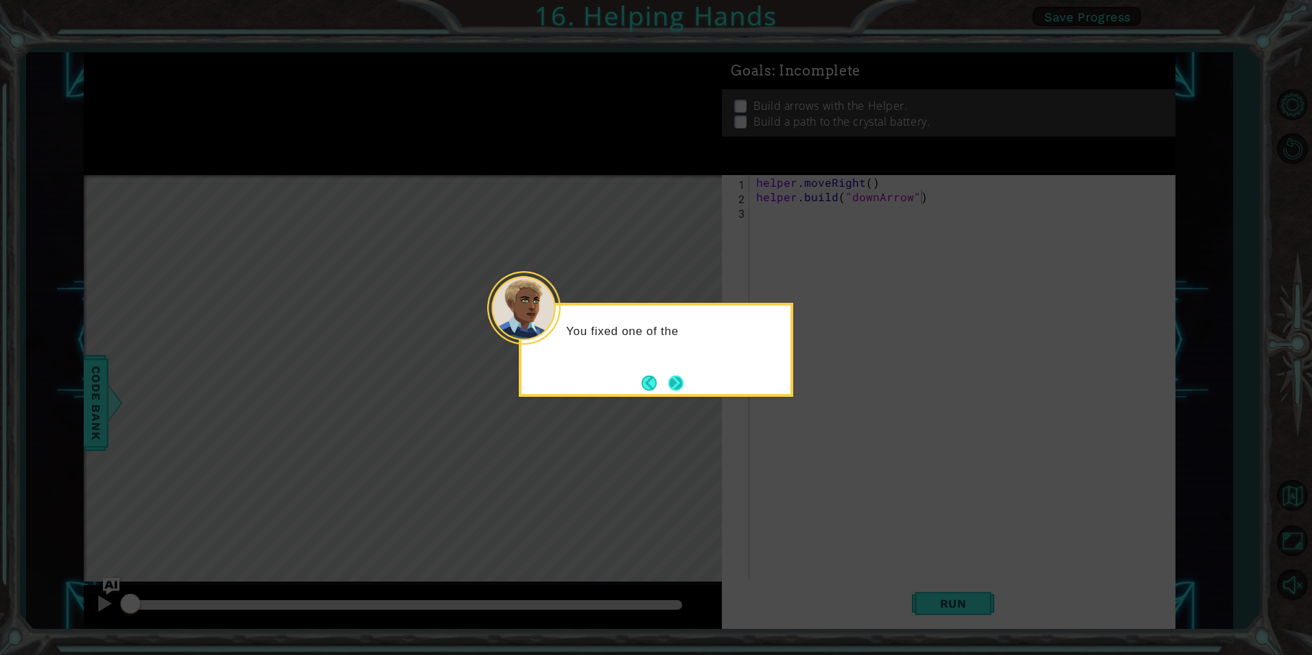
click at [677, 382] on button "Next" at bounding box center [675, 382] width 15 height 15
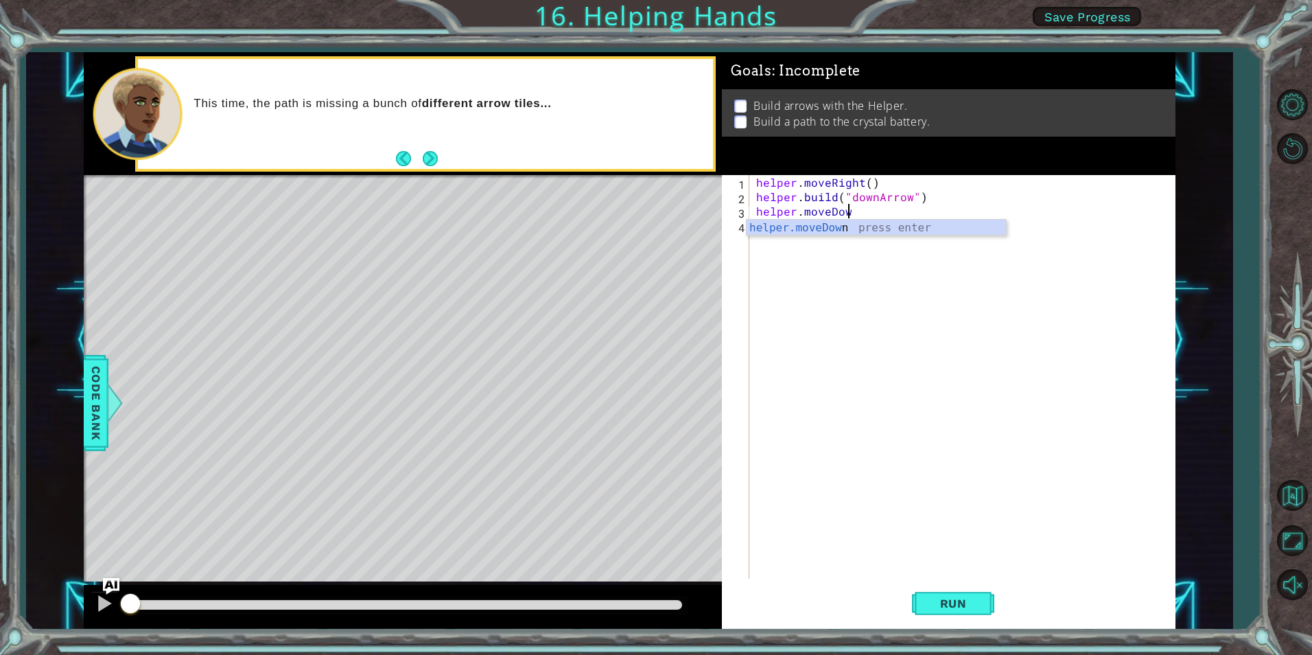
scroll to position [0, 5]
click at [931, 198] on div "helper . moveRight ( ) helper . build ( "downArrow" ) helper . [GEOGRAPHIC_DATA]" at bounding box center [965, 391] width 424 height 432
type textarea "helper.moveDown"
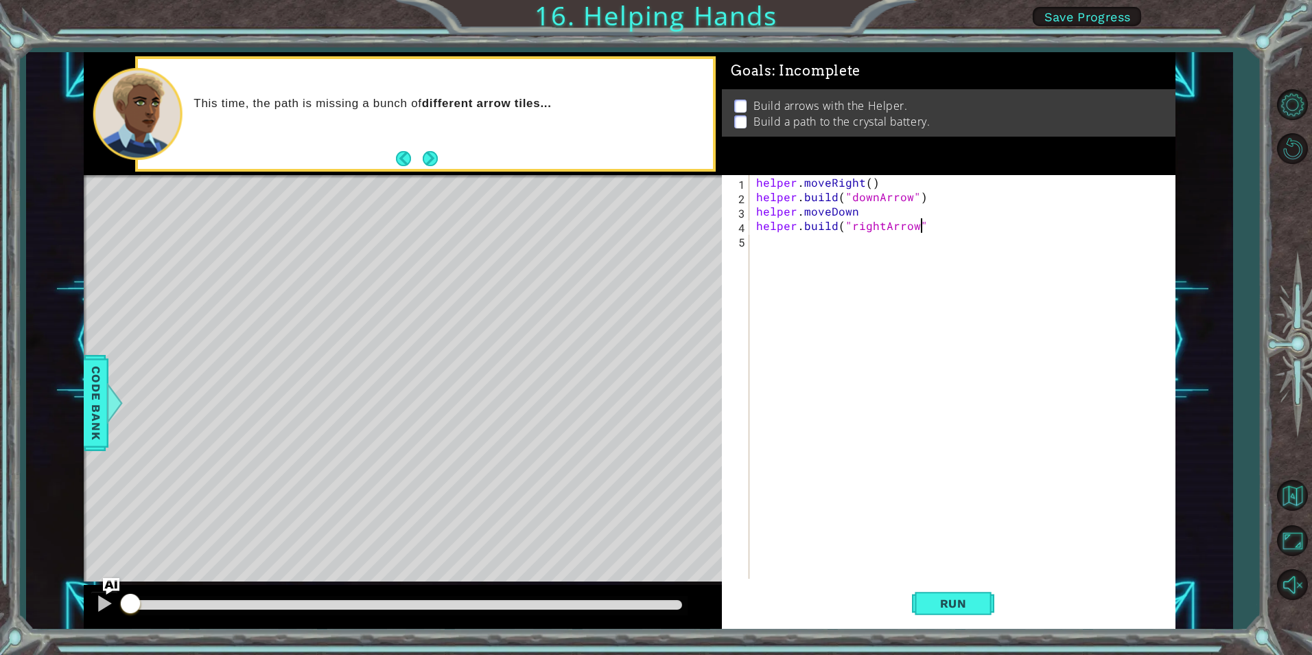
type textarea "[DOMAIN_NAME]("rightArrow")"
drag, startPoint x: 943, startPoint y: 229, endPoint x: 757, endPoint y: 226, distance: 186.0
click at [757, 226] on div "helper . moveRight ( ) helper . build ( "downArrow" ) helper . moveDown helper …" at bounding box center [965, 391] width 424 height 432
type textarea "[DOMAIN_NAME]("rightArrow")"
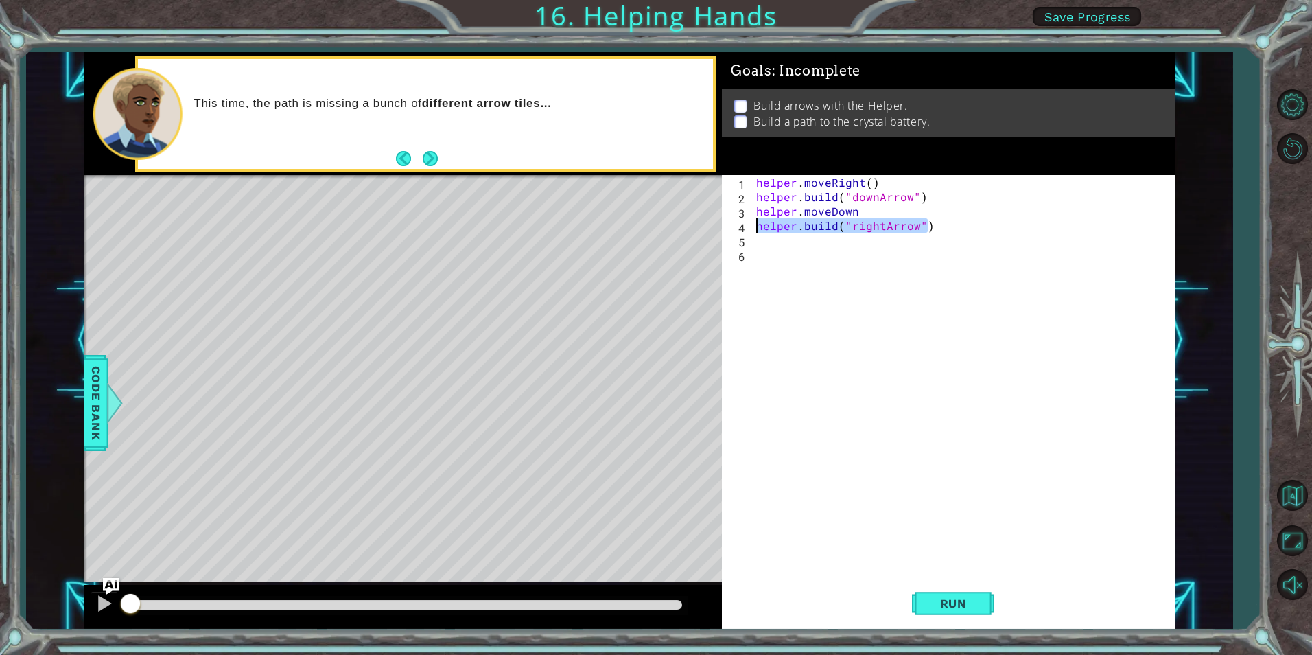
click at [946, 223] on div "helper . moveRight ( ) helper . build ( "downArrow" ) helper . moveDown helper …" at bounding box center [961, 376] width 417 height 403
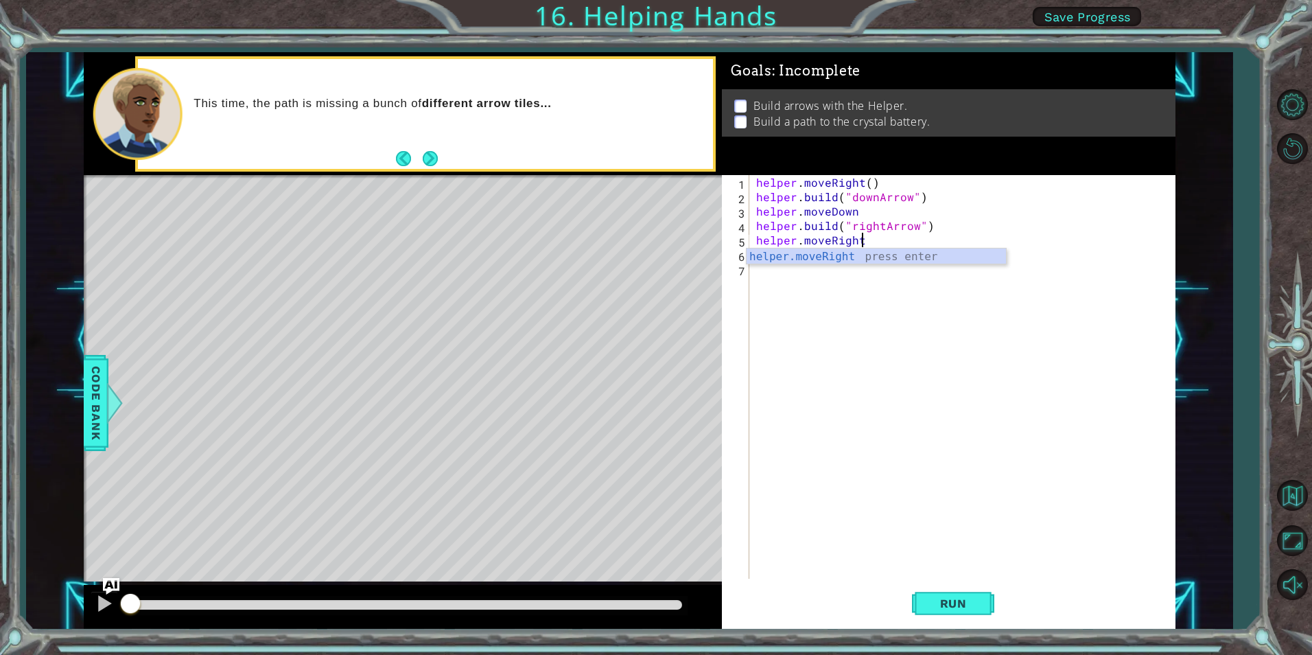
scroll to position [0, 6]
paste textarea "[DOMAIN_NAME]("rightArrow")"
type textarea "helper.moveRight()"
paste textarea "[DOMAIN_NAME]("rightArrow")"
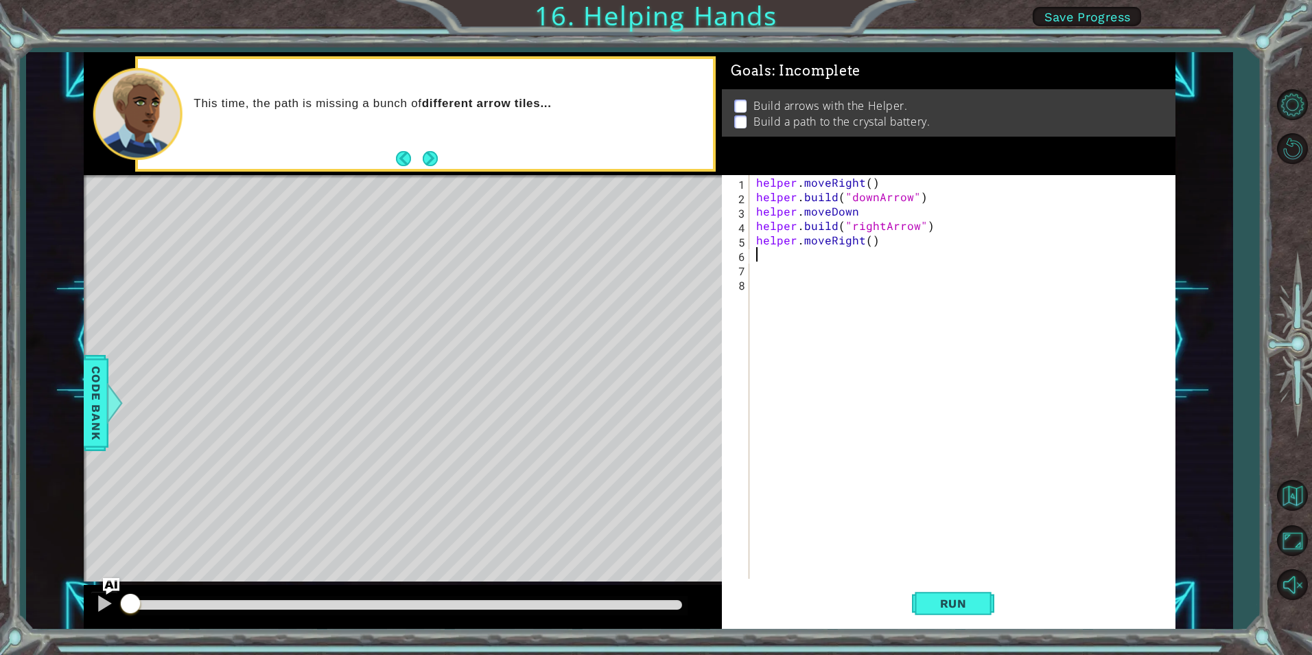
type textarea "[DOMAIN_NAME]("rightArrow")"
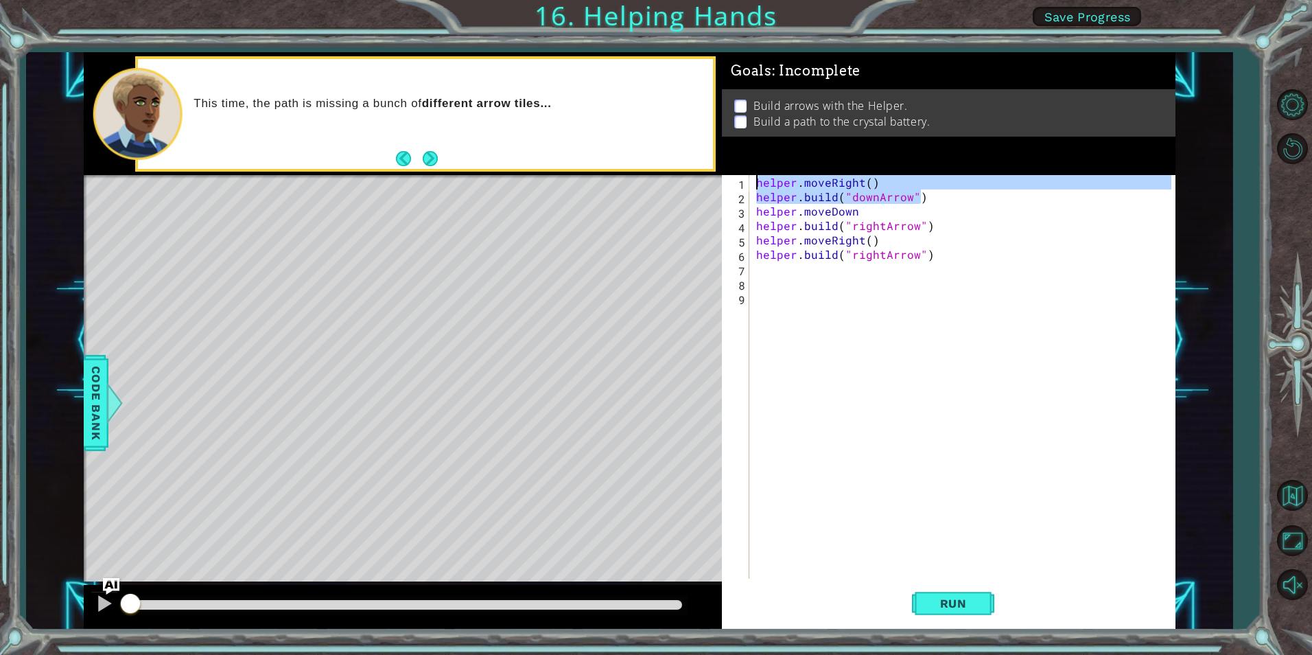
drag, startPoint x: 948, startPoint y: 199, endPoint x: 749, endPoint y: 179, distance: 200.0
click at [749, 179] on div "1 2 3 4 5 6 7 8 9 helper . moveRight ( ) helper . build ( "downArrow" ) helper …" at bounding box center [946, 376] width 449 height 403
type textarea "helper.moveRight() [DOMAIN_NAME]("downArrow")"
click at [950, 263] on div "helper . moveRight ( ) helper . build ( "downArrow" ) helper . moveDown helper …" at bounding box center [965, 391] width 424 height 432
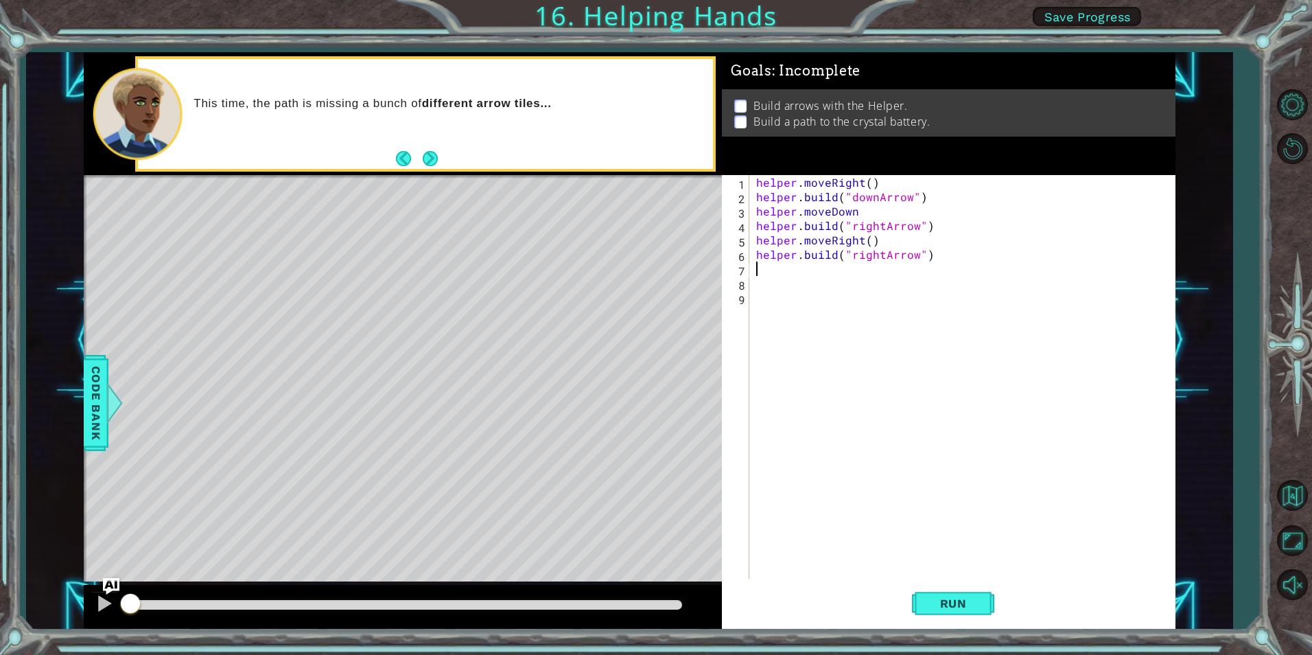
click at [949, 255] on div "helper . moveRight ( ) helper . build ( "downArrow" ) helper . moveDown helper …" at bounding box center [965, 391] width 424 height 432
type textarea "[DOMAIN_NAME]("rightArrow")"
paste textarea "[DOMAIN_NAME]("downArrow")"
click at [879, 277] on div "helper . moveRight ( ) helper . build ( "downArrow" ) helper . moveDown helper …" at bounding box center [969, 391] width 418 height 432
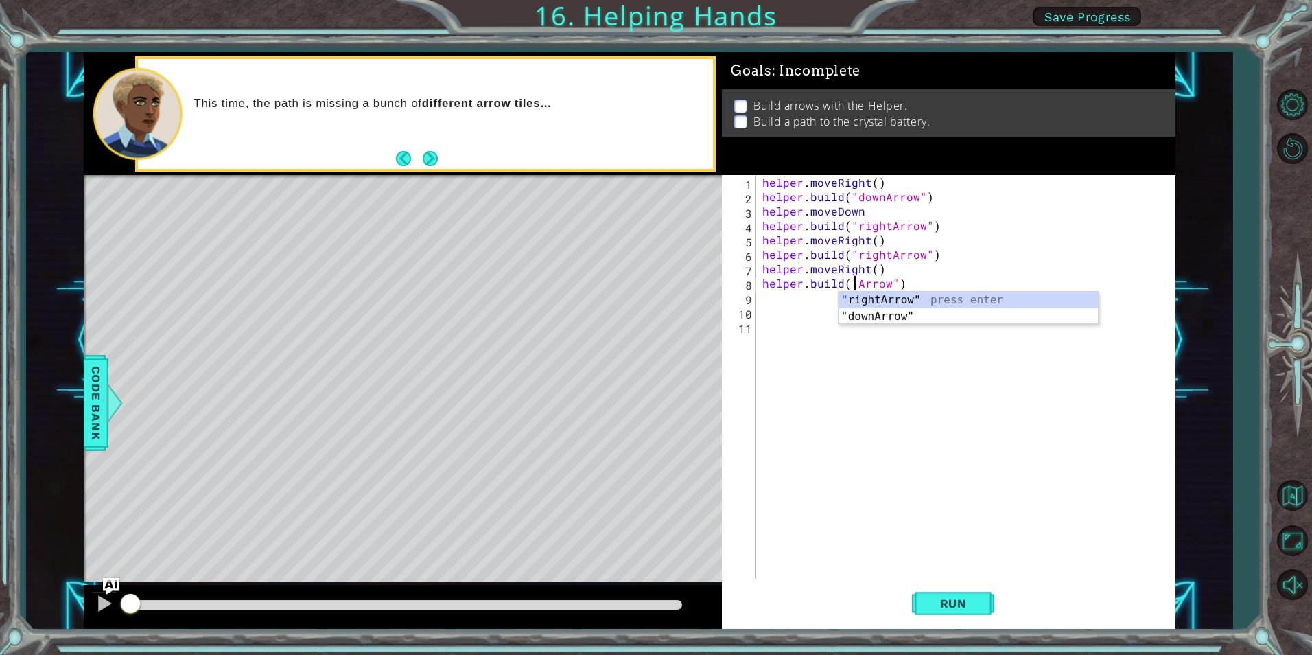
scroll to position [0, 7]
click at [963, 598] on span "Run" at bounding box center [953, 603] width 54 height 14
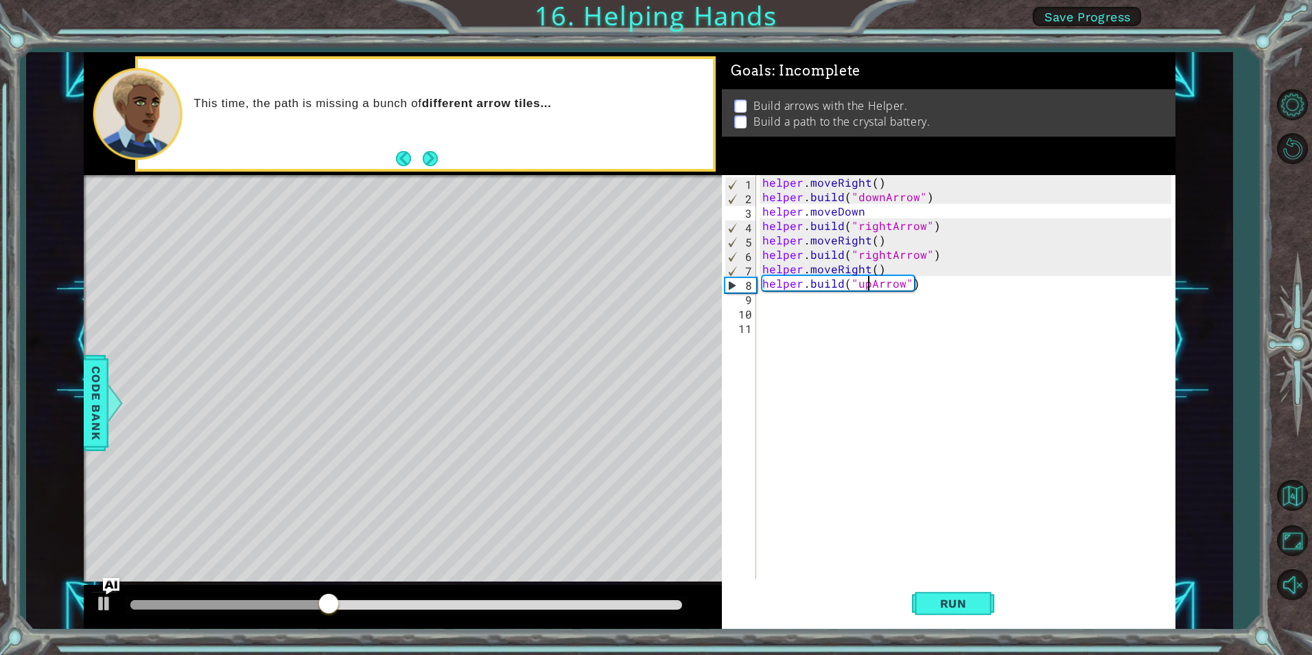
click at [955, 289] on div "helper . moveRight ( ) helper . build ( "downArrow" ) helper . moveDown helper …" at bounding box center [969, 391] width 418 height 432
click at [941, 281] on div "helper . moveRight ( ) helper . build ( "downArrow" ) helper . moveDown helper …" at bounding box center [969, 391] width 418 height 432
click at [953, 606] on span "Run" at bounding box center [953, 603] width 54 height 14
click at [539, 600] on div at bounding box center [406, 605] width 552 height 10
click at [104, 600] on div at bounding box center [104, 603] width 18 height 18
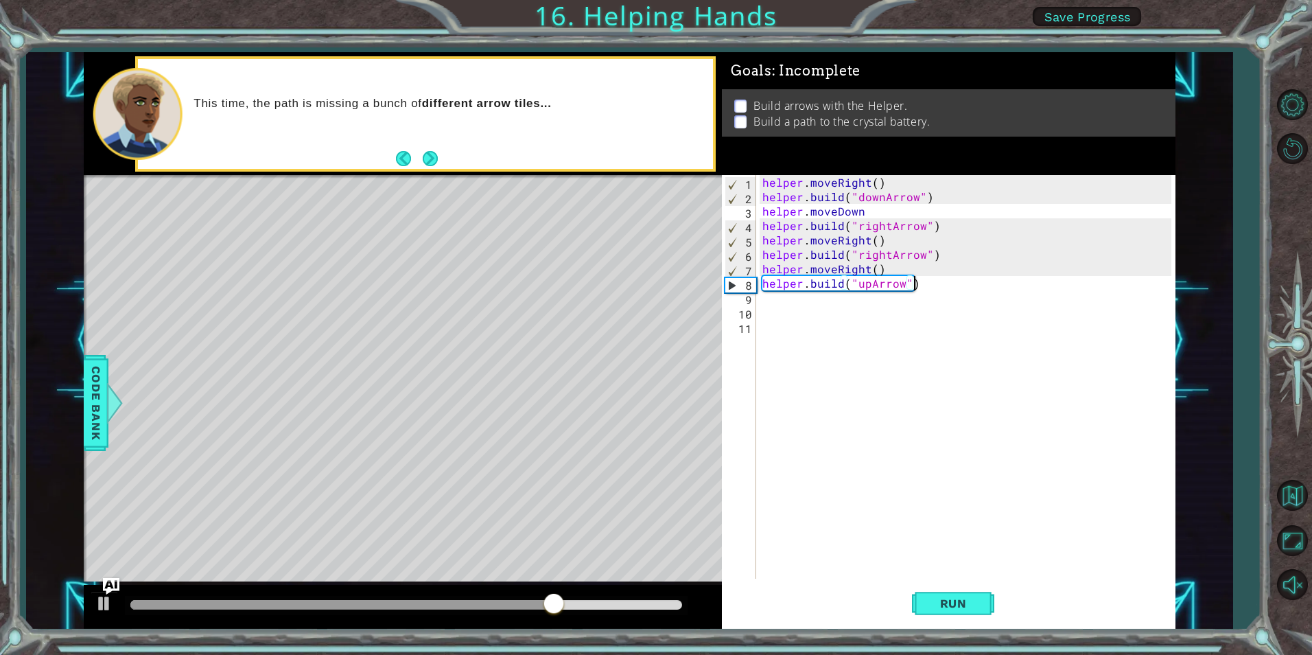
click at [159, 600] on div at bounding box center [341, 605] width 423 height 10
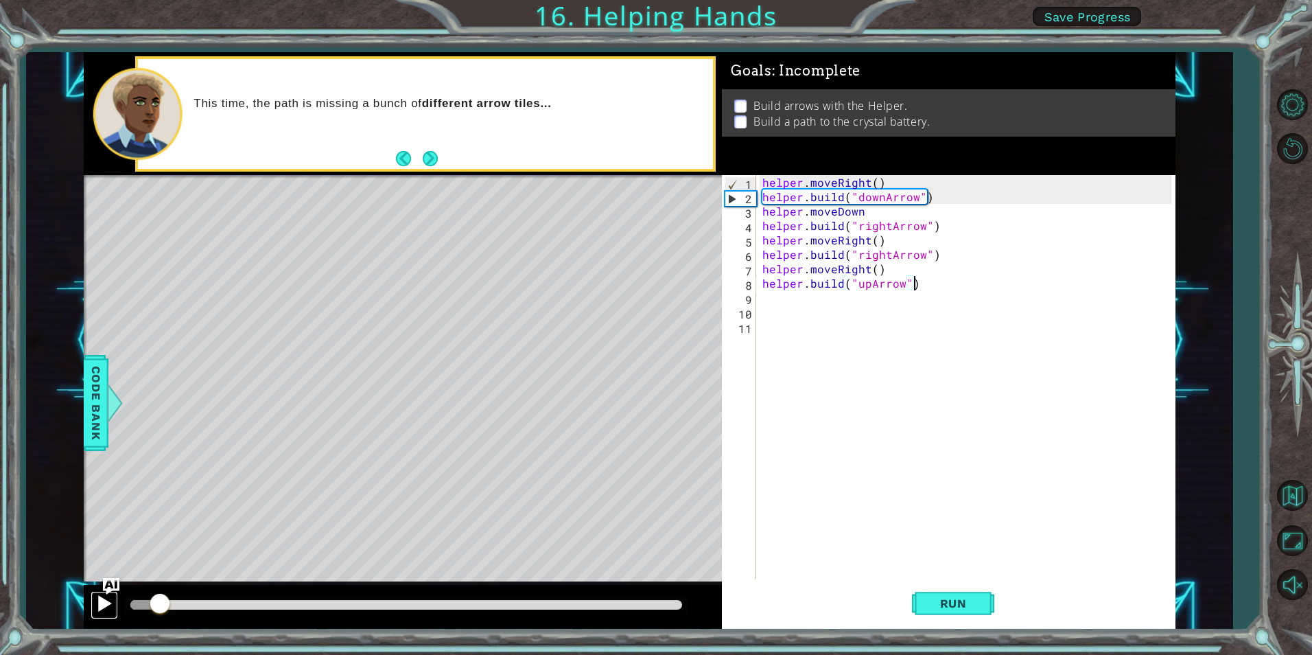
click at [106, 609] on div at bounding box center [104, 603] width 18 height 18
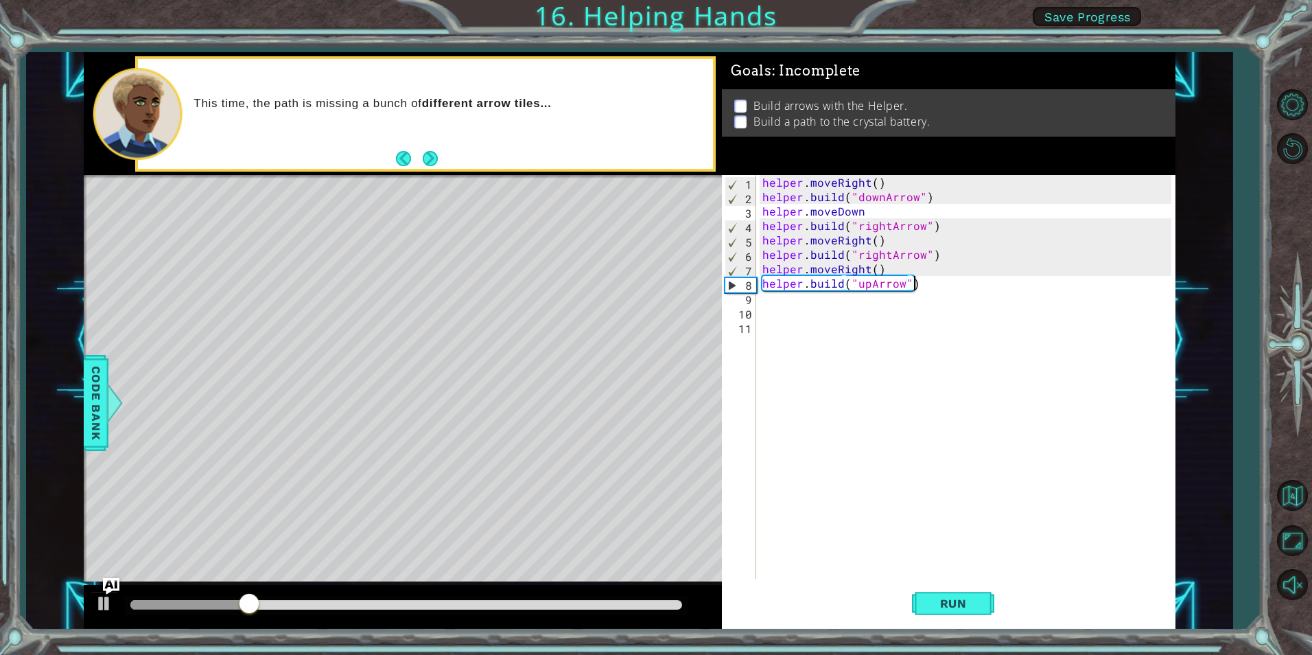
click at [878, 211] on div "helper . moveRight ( ) helper . build ( "downArrow" ) helper . moveDown helper …" at bounding box center [969, 391] width 418 height 432
type textarea "helper.moveDown()"
click at [974, 599] on span "Run" at bounding box center [953, 603] width 54 height 14
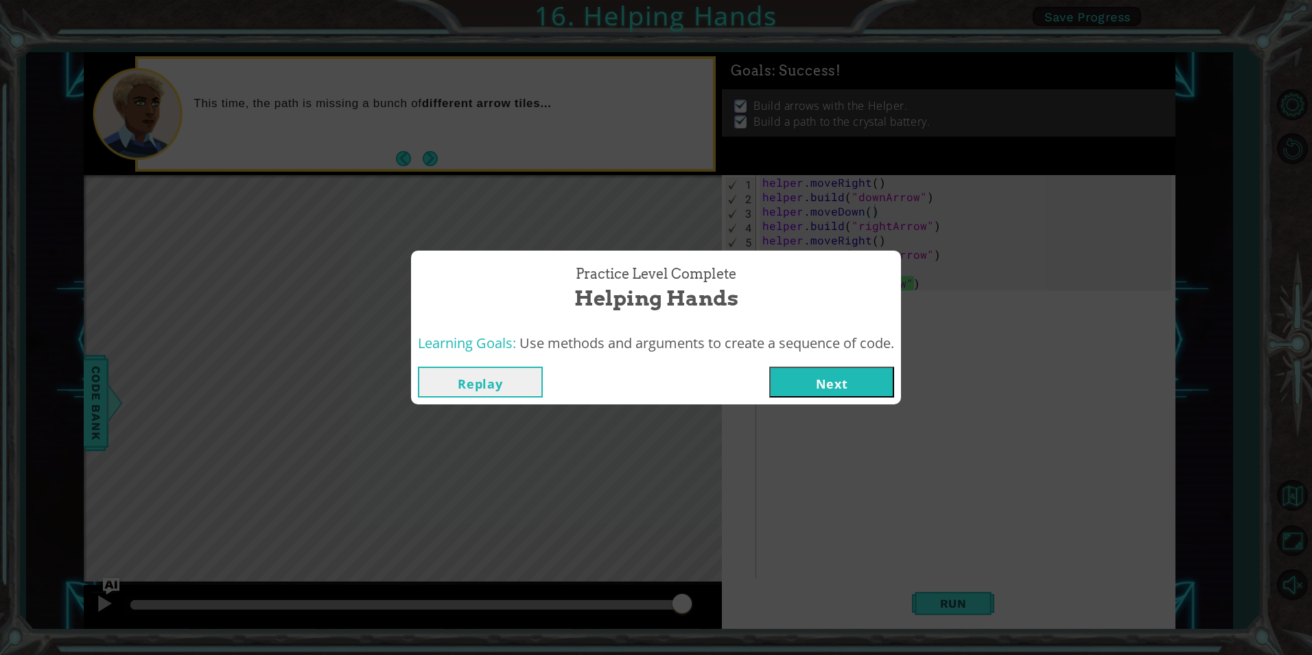
click at [899, 370] on div "Replay Next" at bounding box center [656, 382] width 490 height 45
click at [840, 373] on button "Next" at bounding box center [831, 381] width 125 height 31
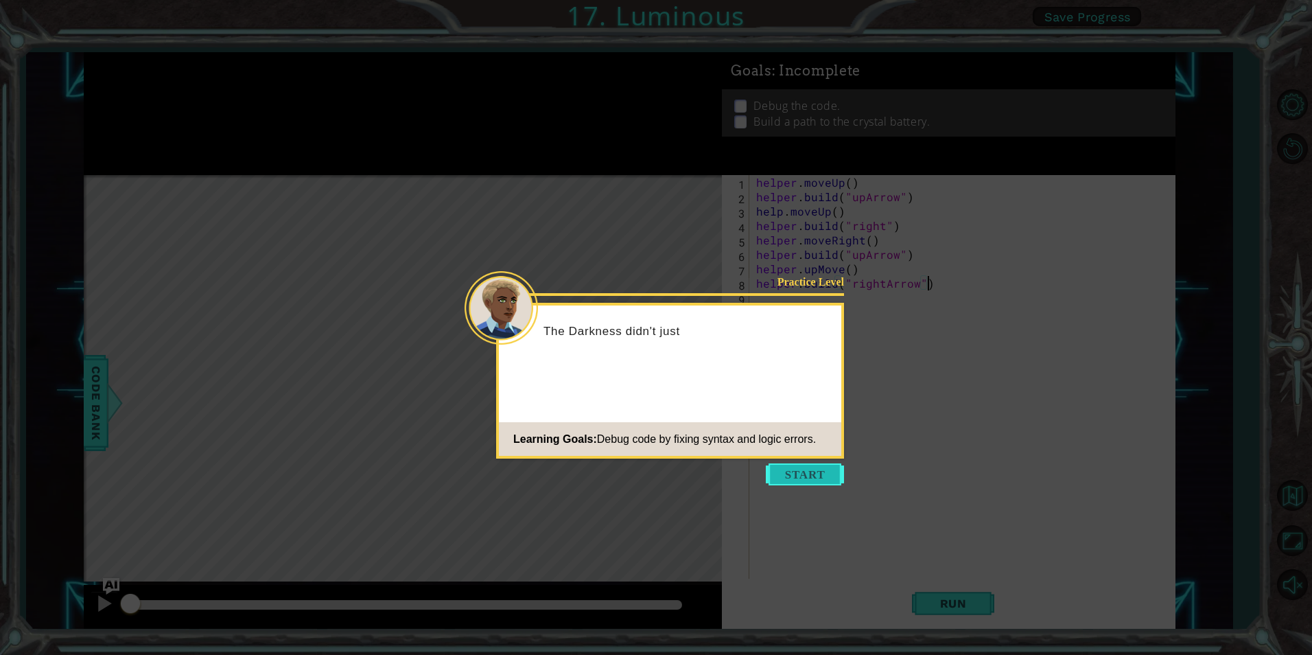
click at [808, 471] on button "Start" at bounding box center [805, 474] width 78 height 22
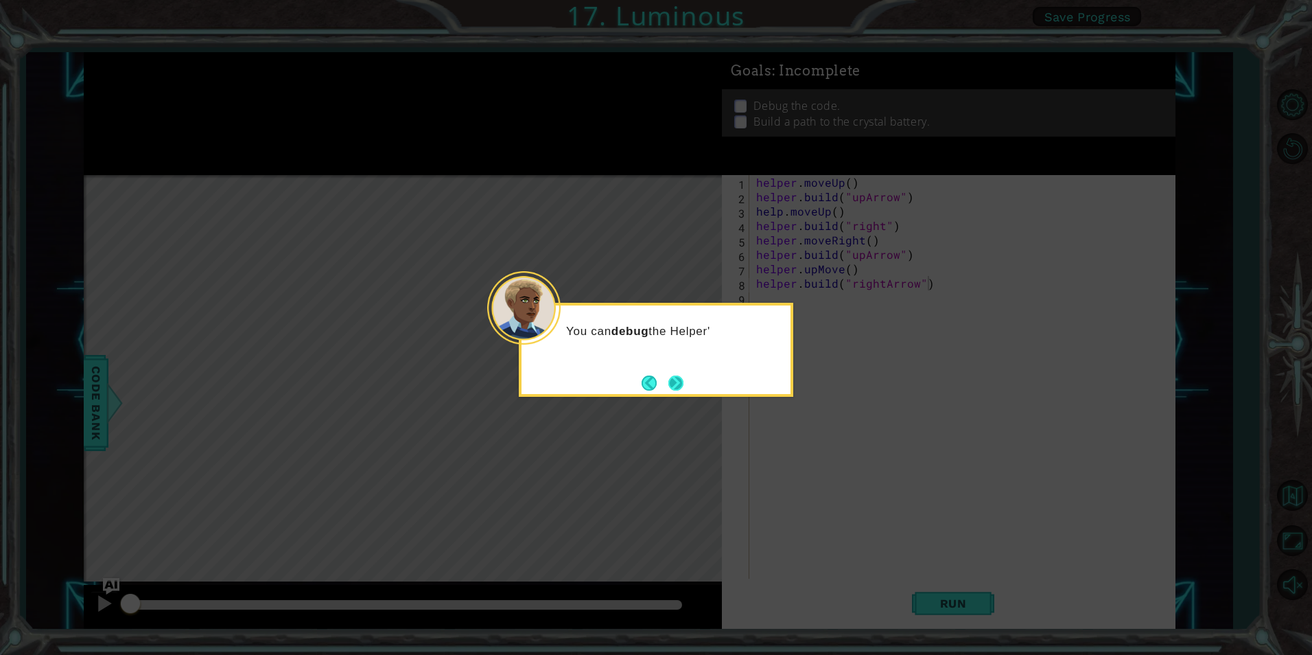
click at [677, 388] on button "Next" at bounding box center [675, 382] width 15 height 15
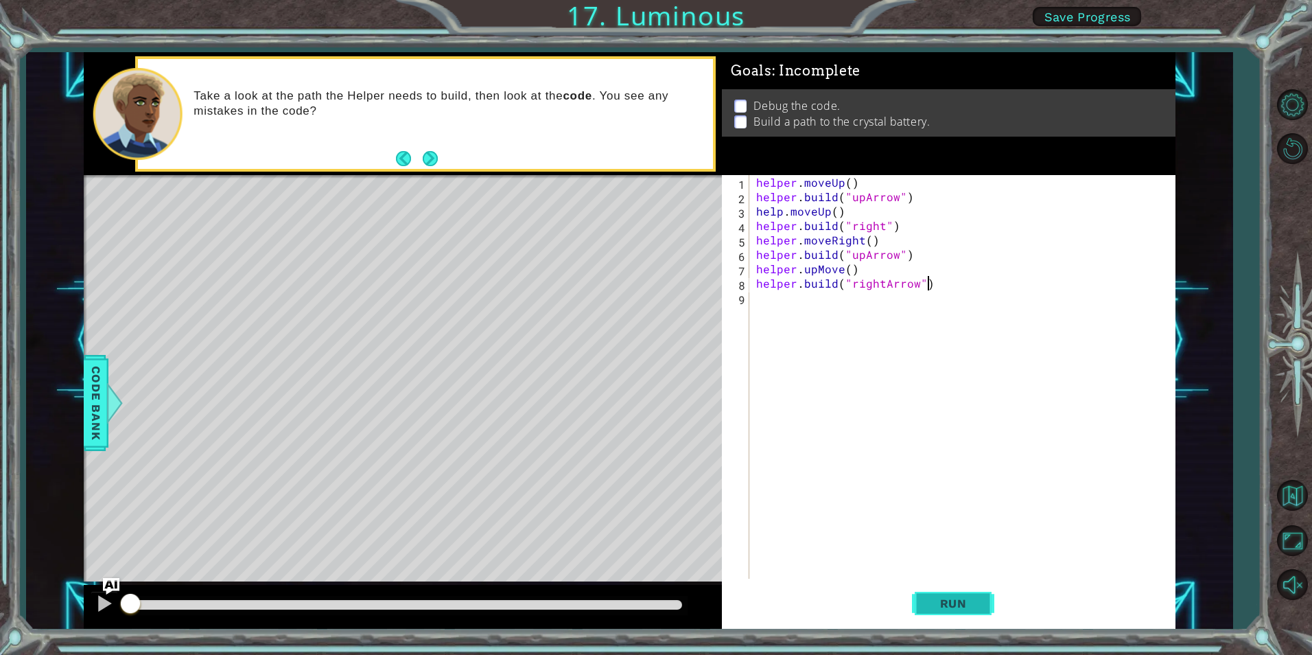
click at [952, 600] on span "Run" at bounding box center [953, 603] width 54 height 14
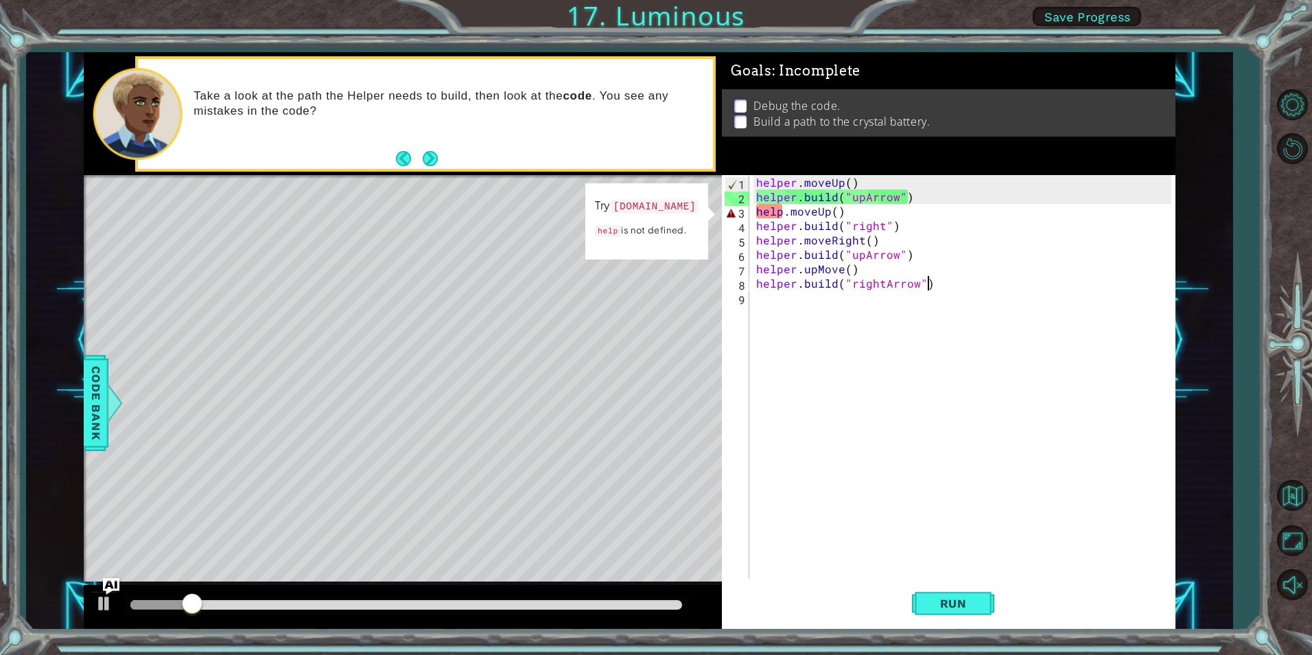
click at [781, 212] on div "helper . moveUp ( ) helper . build ( "upArrow" ) help . moveUp ( ) helper . bui…" at bounding box center [965, 391] width 424 height 432
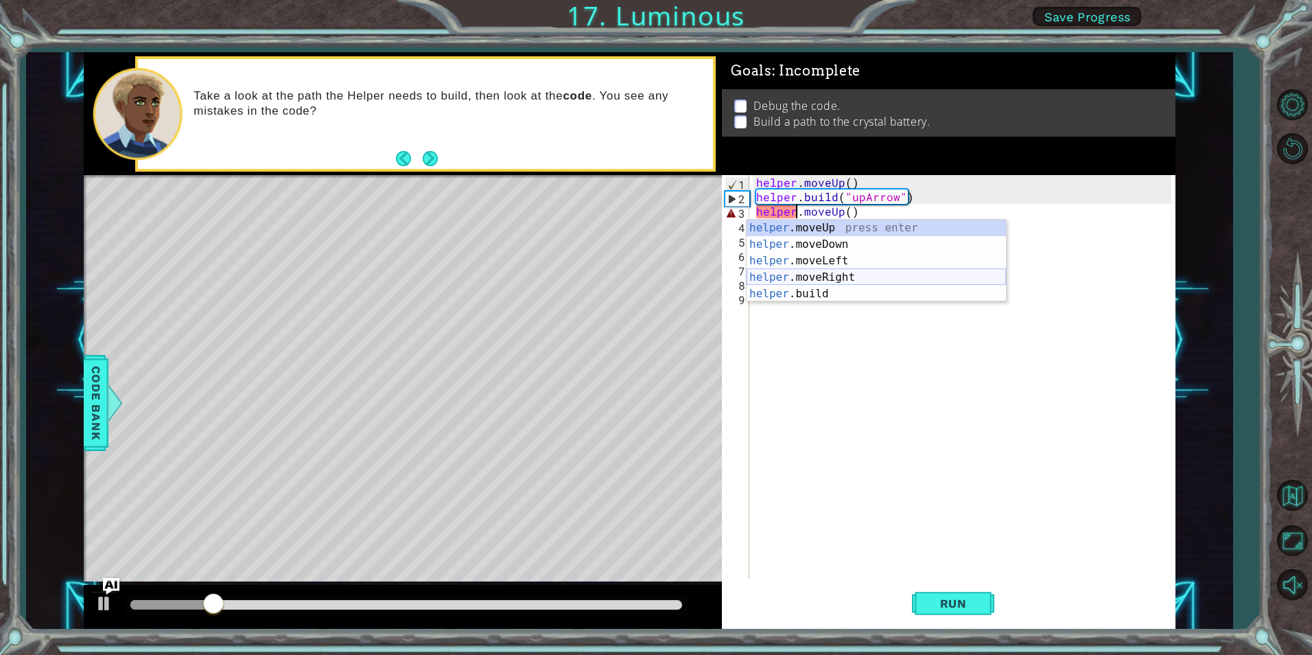
scroll to position [0, 3]
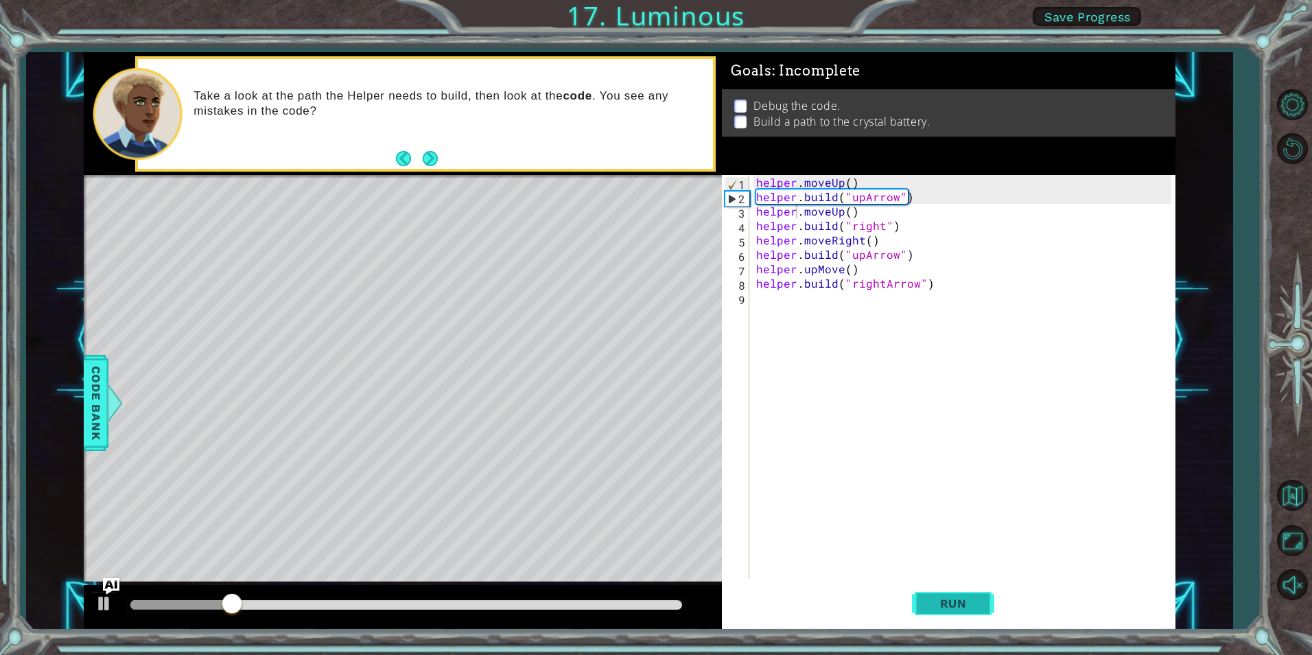
click at [973, 601] on span "Run" at bounding box center [953, 603] width 54 height 14
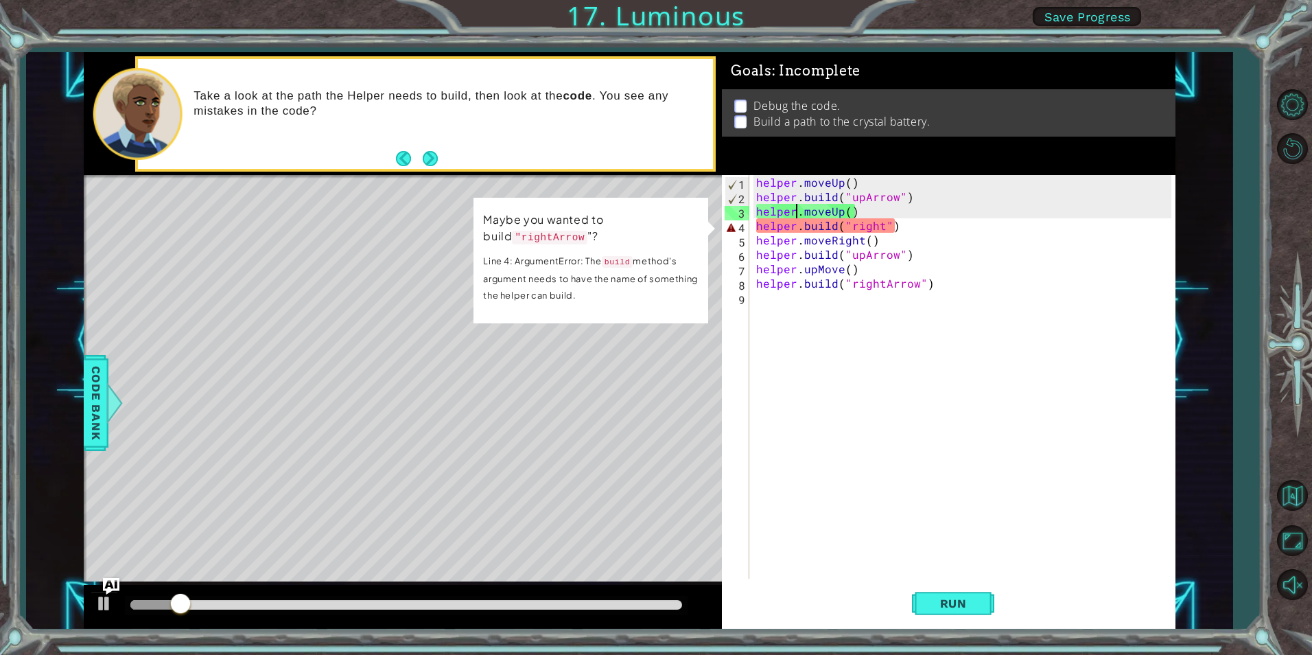
click at [849, 228] on div "helper . moveUp ( ) helper . build ( "upArrow" ) helper . moveUp ( ) helper . b…" at bounding box center [965, 391] width 424 height 432
click at [880, 227] on div "helper . moveUp ( ) helper . build ( "upArrow" ) helper . moveUp ( ) helper . b…" at bounding box center [965, 391] width 424 height 432
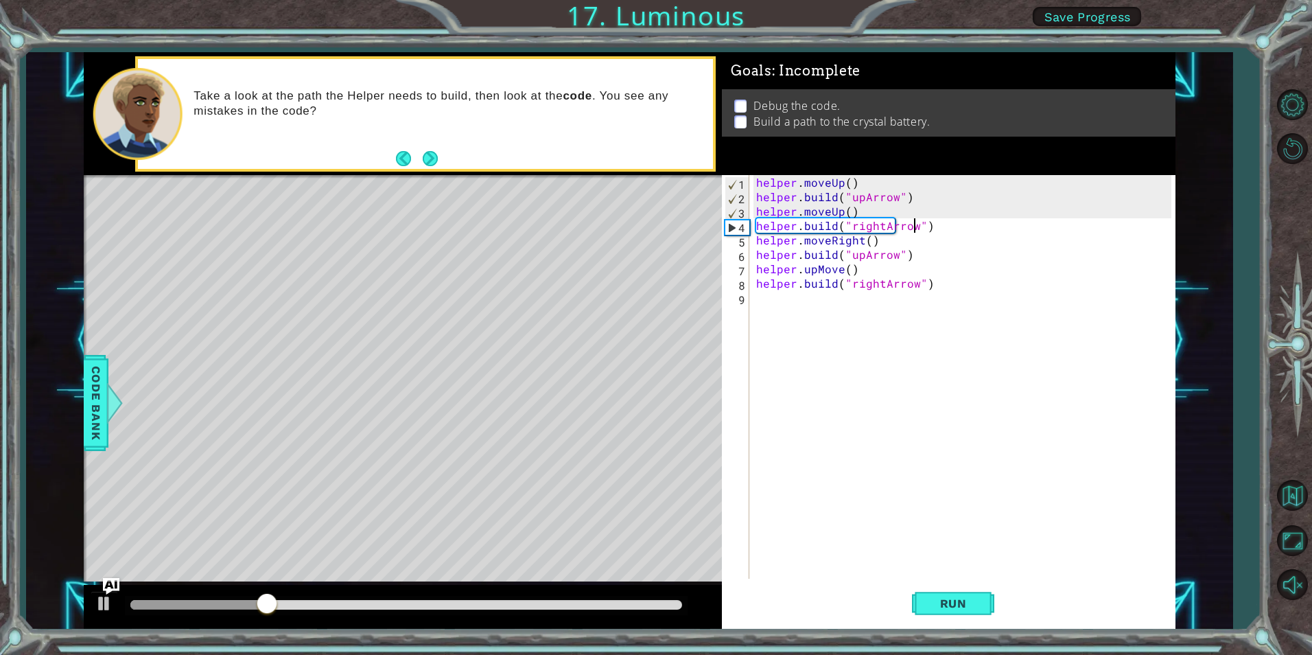
scroll to position [0, 10]
click at [869, 214] on div "helper . moveUp ( ) helper . build ( "upArrow" ) helper . moveUp ( ) helper . b…" at bounding box center [965, 391] width 424 height 432
click at [941, 197] on div "helper . moveUp ( ) helper . build ( "upArrow" ) helper . moveUp ( ) helper . b…" at bounding box center [965, 391] width 424 height 432
click at [923, 263] on div "helper . moveUp ( ) helper . build ( "upArrow" ) helper . moveUp ( ) helper . b…" at bounding box center [965, 391] width 424 height 432
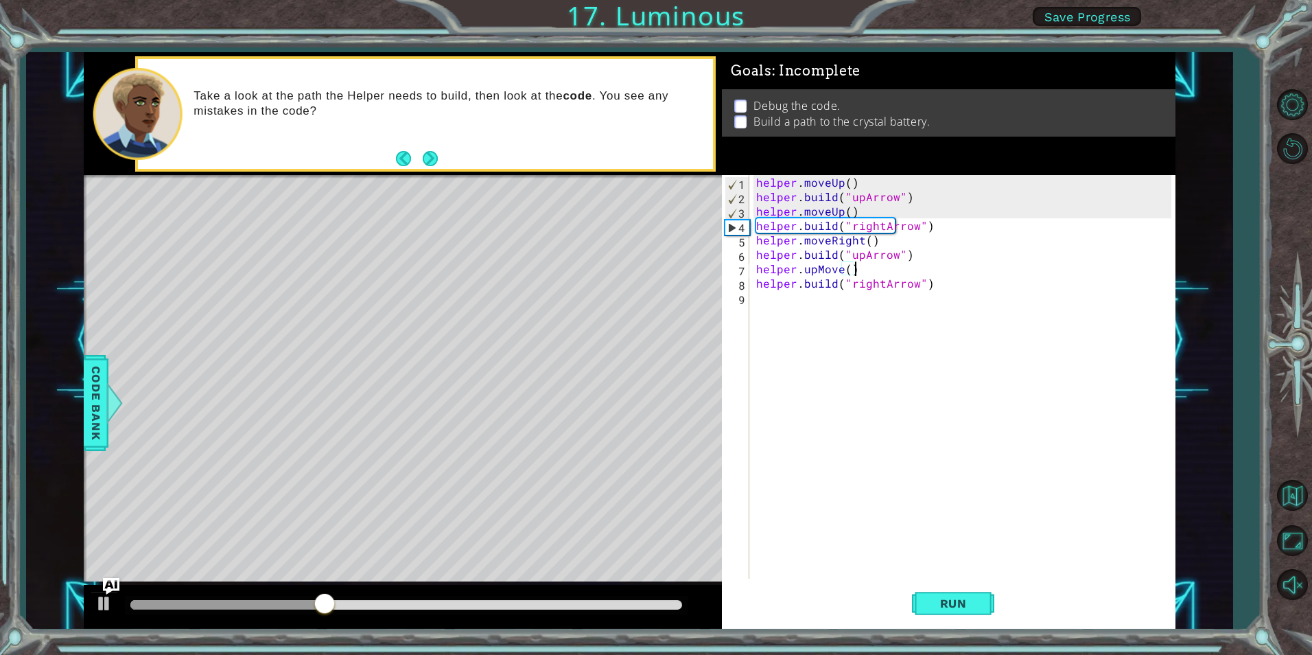
click at [927, 290] on div "helper . moveUp ( ) helper . build ( "upArrow" ) helper . moveUp ( ) helper . b…" at bounding box center [965, 391] width 424 height 432
click at [910, 248] on div "helper . moveUp ( ) helper . build ( "upArrow" ) helper . moveUp ( ) helper . b…" at bounding box center [965, 391] width 424 height 432
click at [964, 604] on span "Run" at bounding box center [953, 603] width 54 height 14
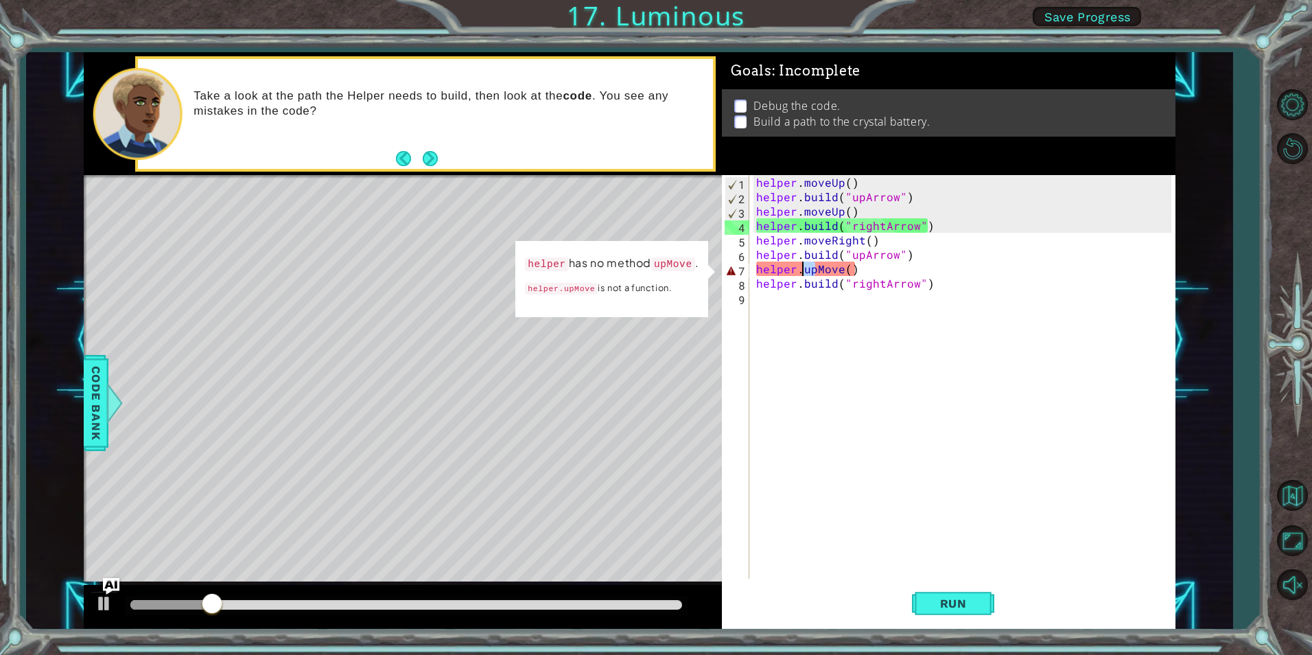
drag, startPoint x: 814, startPoint y: 268, endPoint x: 801, endPoint y: 268, distance: 13.1
click at [801, 268] on div "helper . moveUp ( ) helper . build ( "upArrow" ) helper . moveUp ( ) helper . b…" at bounding box center [965, 391] width 424 height 432
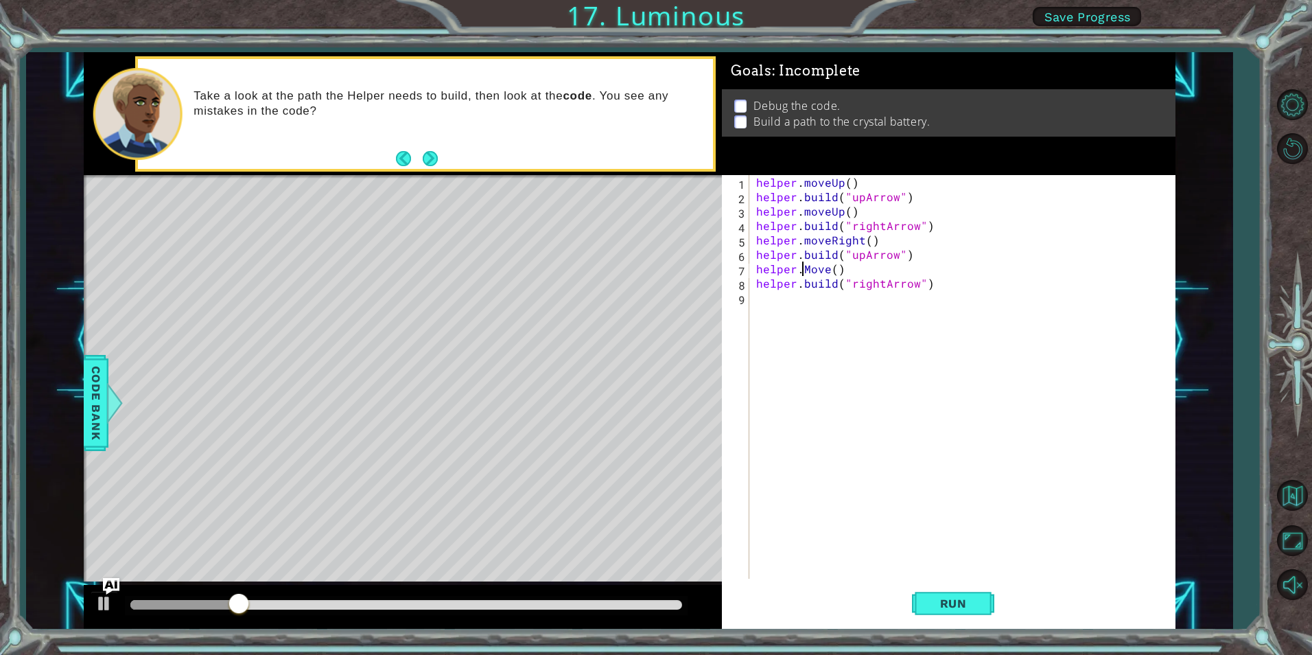
scroll to position [0, 5]
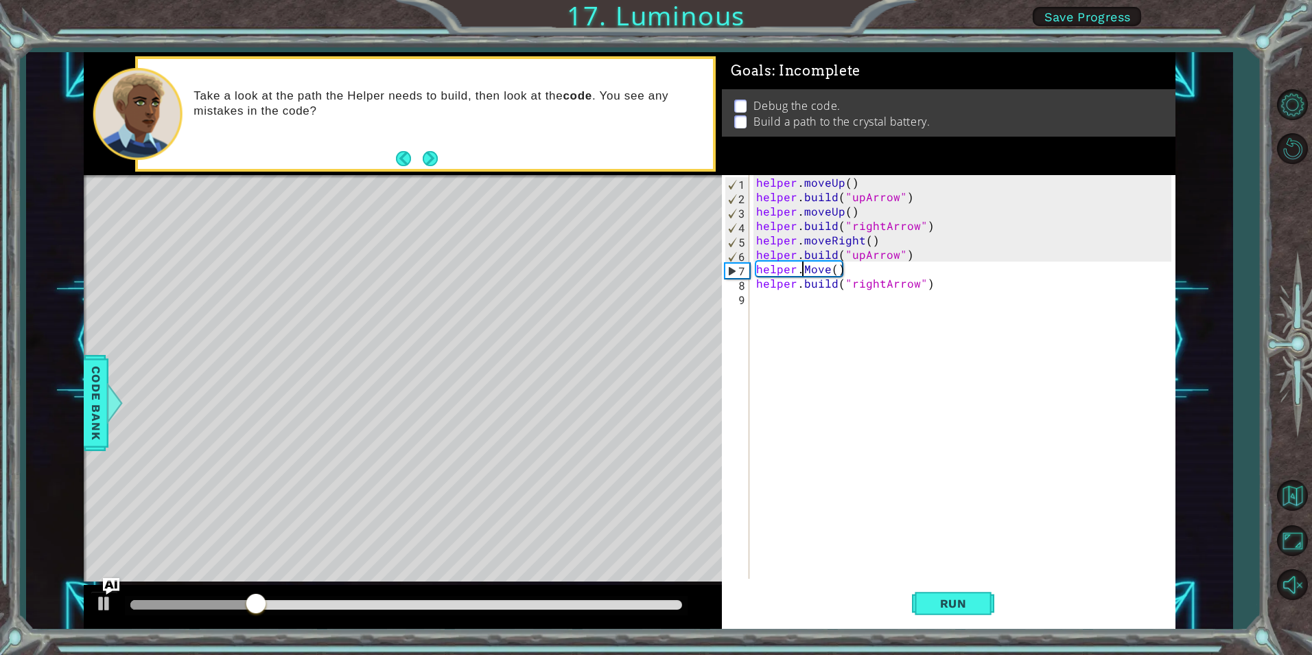
click at [809, 271] on div "helper . moveUp ( ) helper . build ( "upArrow" ) helper . moveUp ( ) helper . b…" at bounding box center [965, 391] width 424 height 432
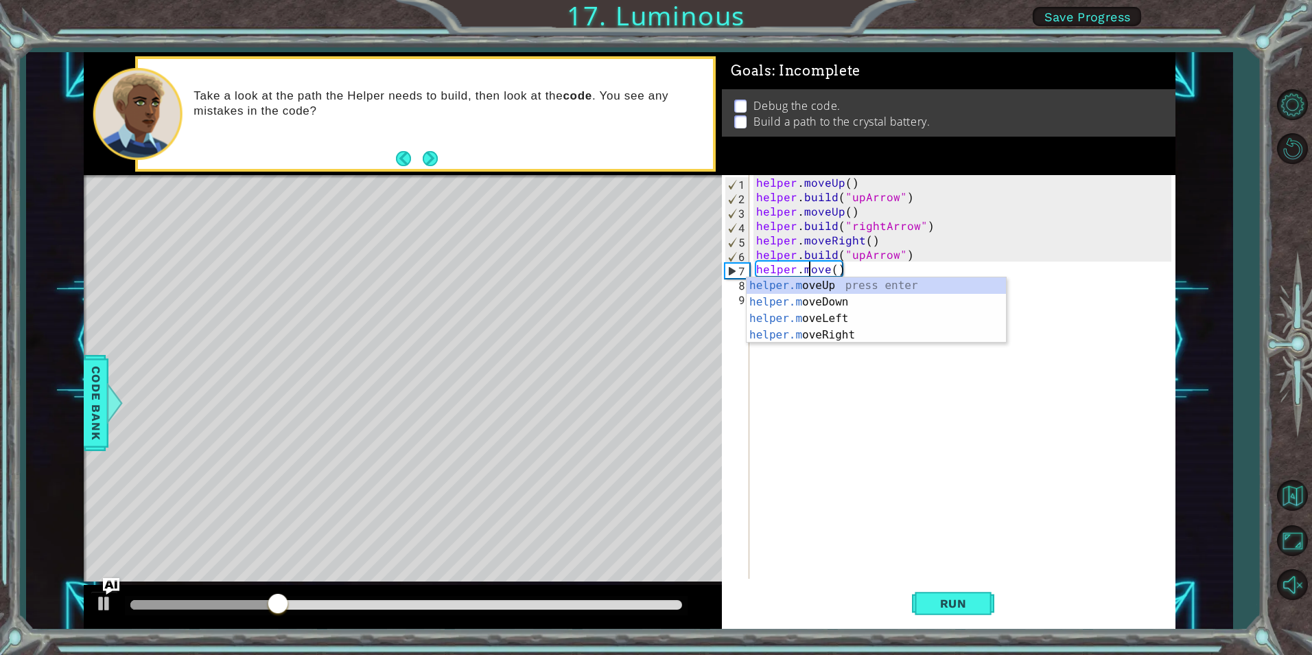
scroll to position [0, 3]
paste textarea "up"
type textarea "helper.moveUp()"
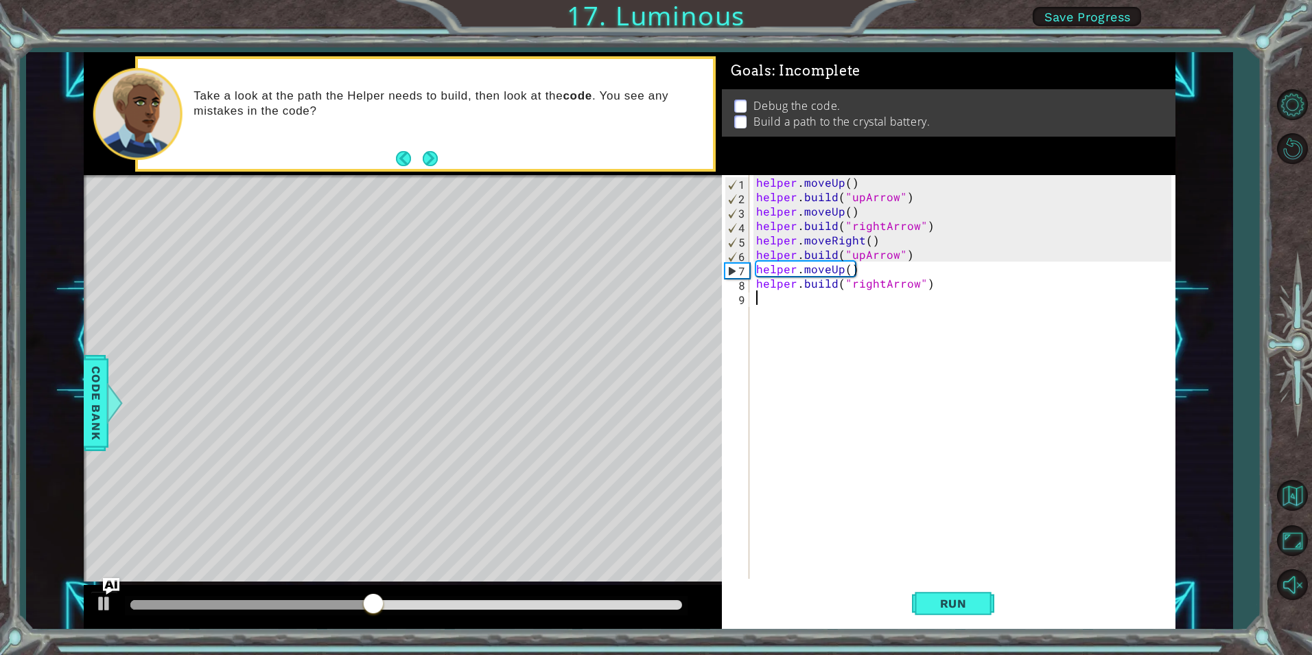
click at [865, 329] on div "helper . moveUp ( ) helper . build ( "upArrow" ) helper . moveUp ( ) helper . b…" at bounding box center [965, 391] width 424 height 432
click at [955, 283] on div "helper . moveUp ( ) helper . build ( "upArrow" ) helper . moveUp ( ) helper . b…" at bounding box center [965, 391] width 424 height 432
type textarea "[DOMAIN_NAME]("rightArrow")"
click at [958, 604] on span "Run" at bounding box center [953, 603] width 54 height 14
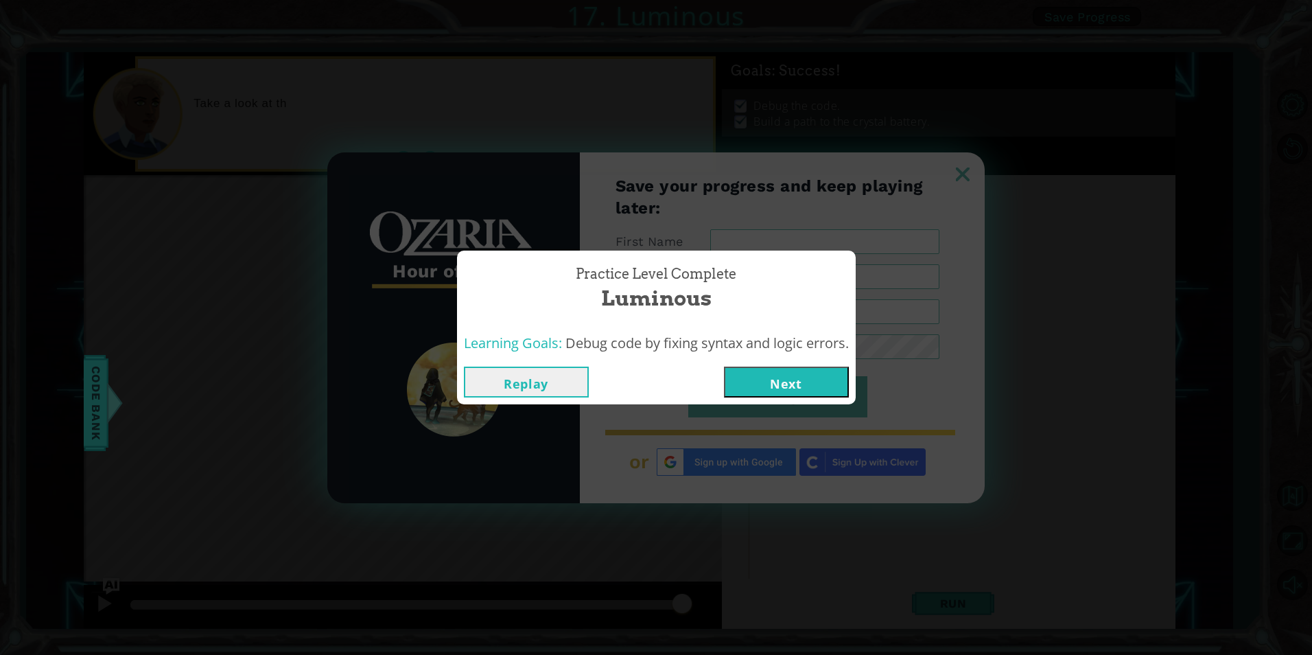
click at [956, 283] on div "Practice Level Complete Luminous Learning Goals: Debug code by fixing syntax an…" at bounding box center [656, 327] width 1312 height 655
click at [785, 372] on button "Next" at bounding box center [786, 381] width 125 height 31
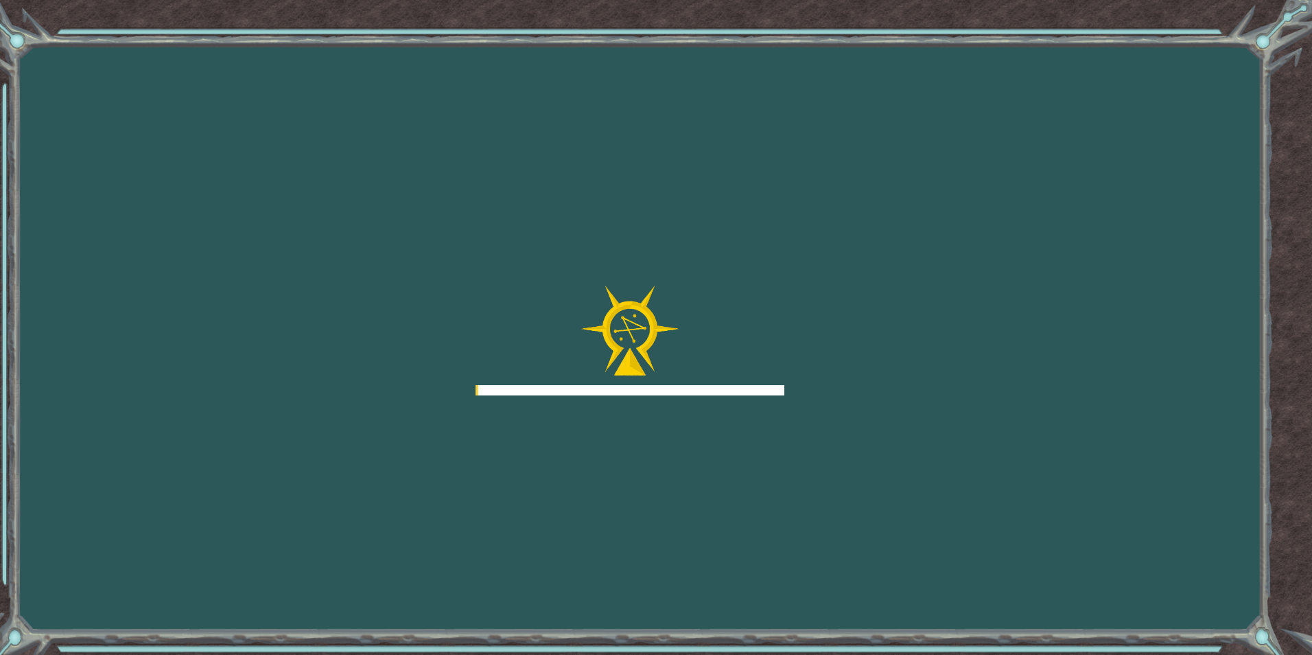
click at [792, 381] on div "Goals Error loading from server. Try refreshing the page. You'll need to join a…" at bounding box center [656, 327] width 1312 height 655
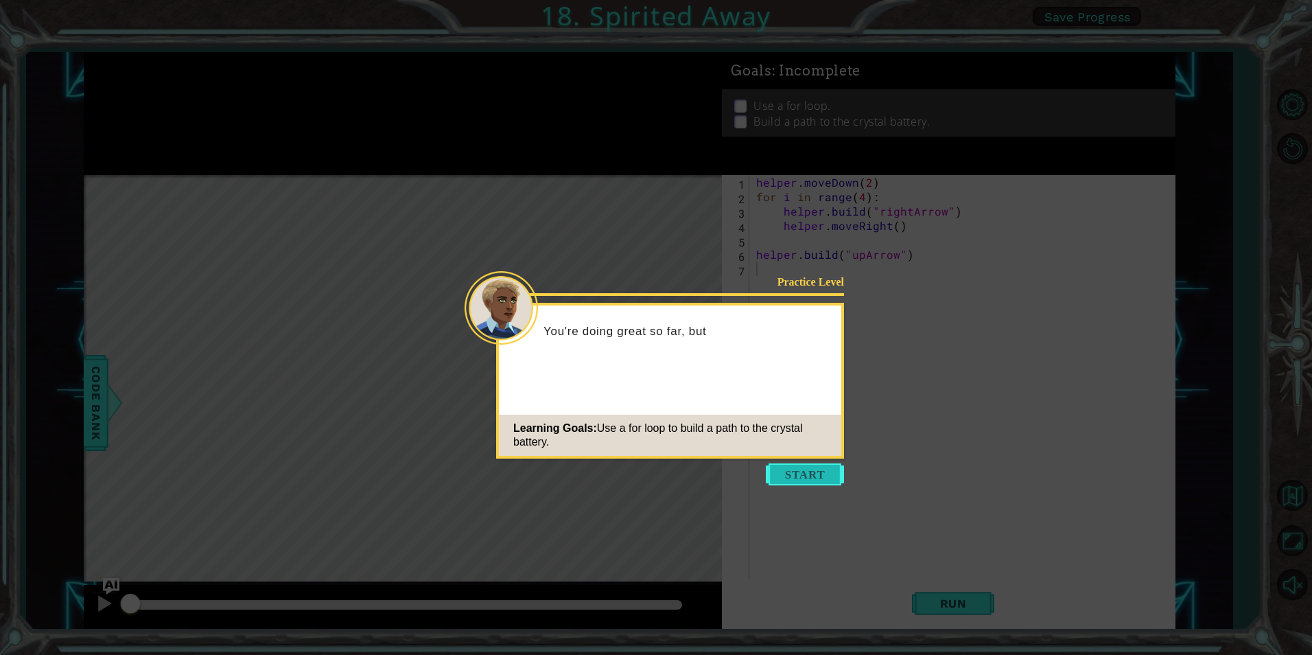
click at [797, 478] on button "Start" at bounding box center [805, 474] width 78 height 22
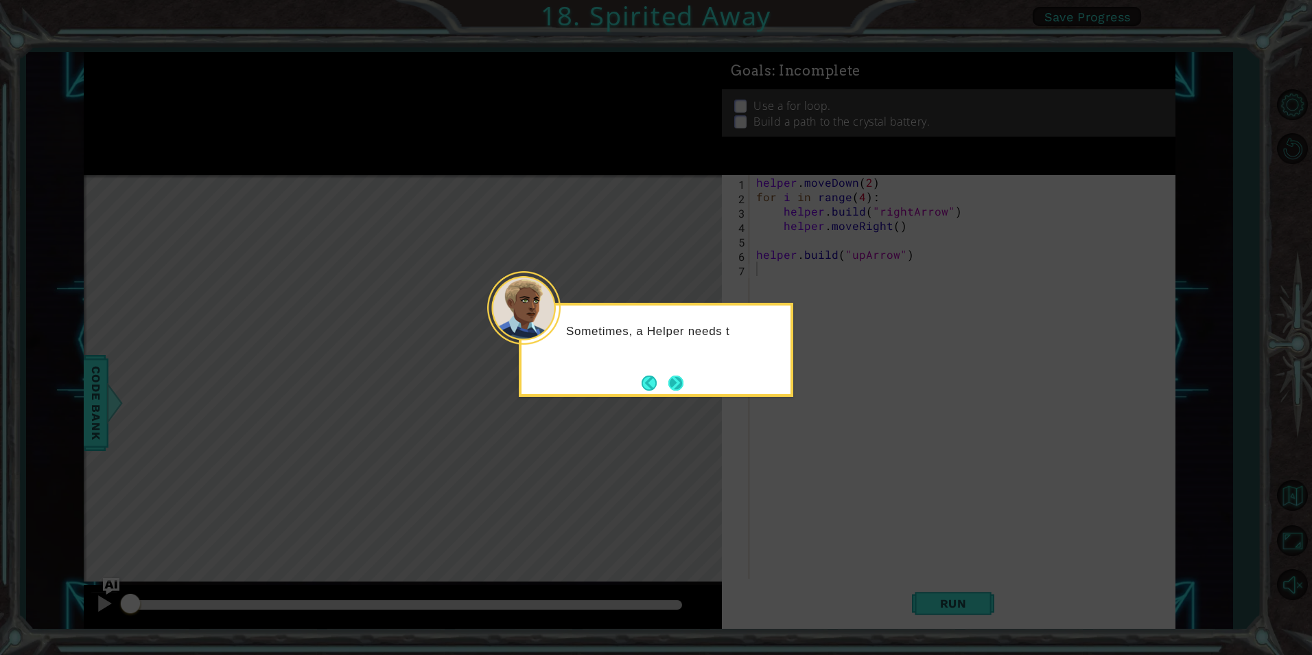
click at [681, 379] on button "Next" at bounding box center [675, 382] width 15 height 15
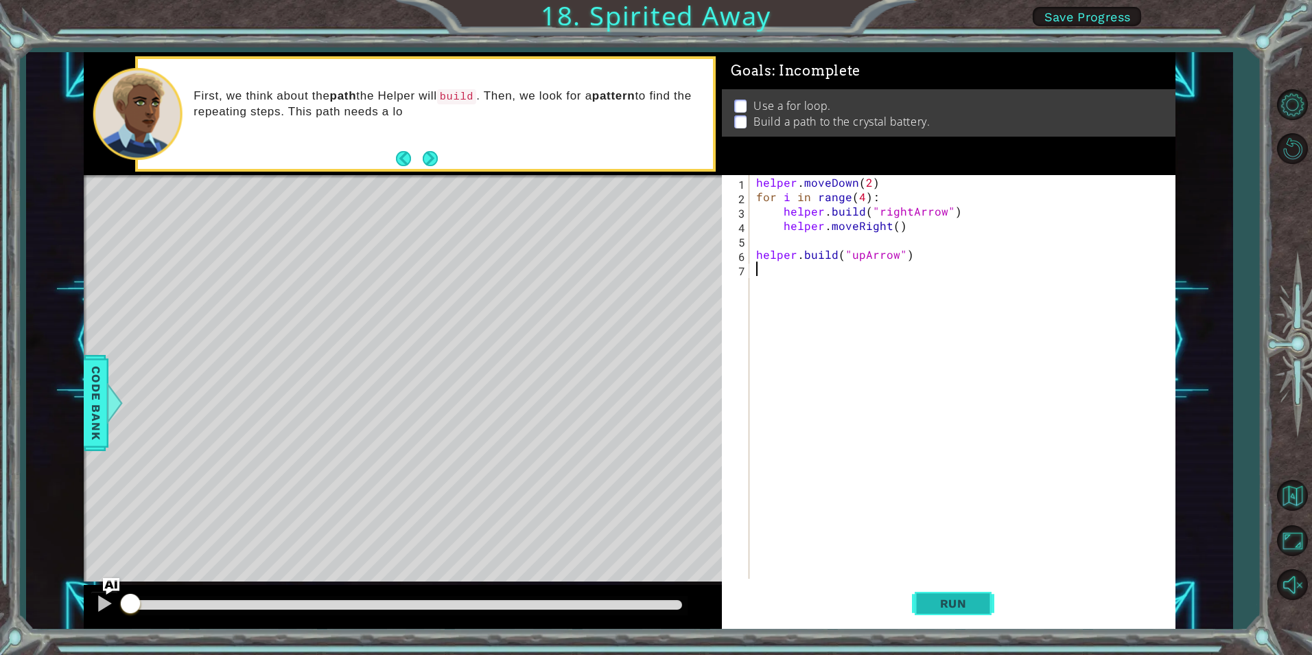
click at [964, 602] on span "Run" at bounding box center [953, 603] width 54 height 14
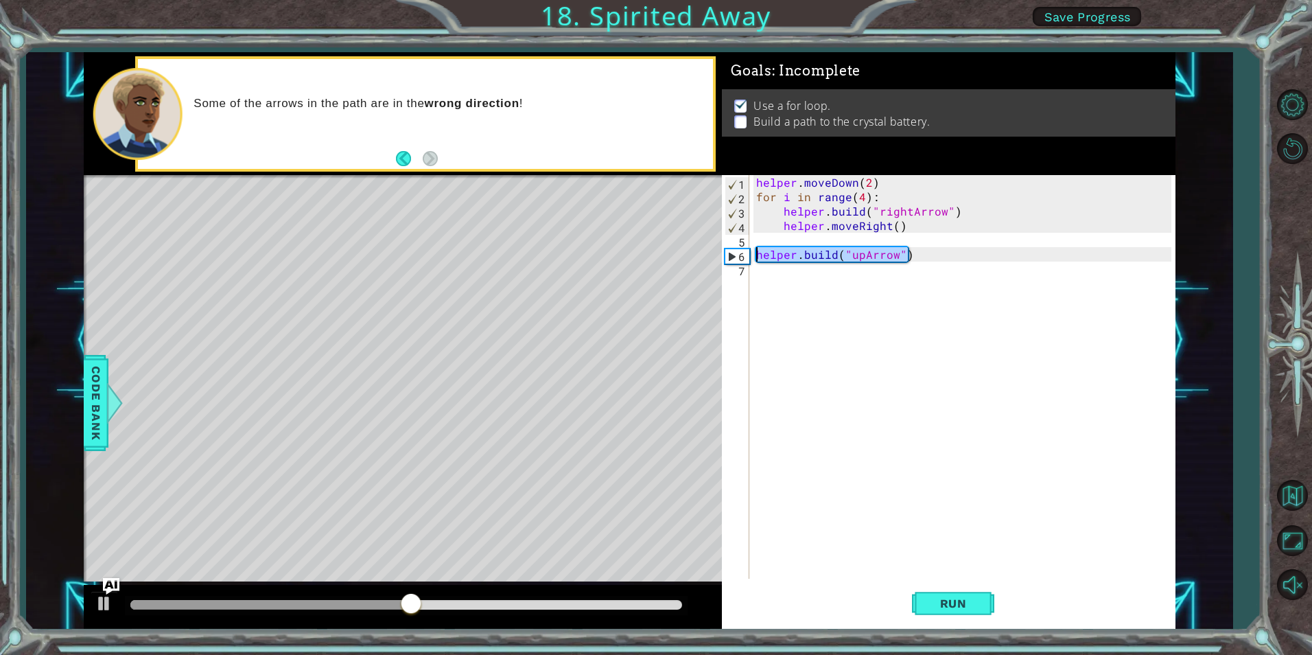
drag, startPoint x: 921, startPoint y: 252, endPoint x: 756, endPoint y: 254, distance: 165.4
click at [756, 254] on div "helper . moveDown ( 2 ) for i in range ( 4 ) : helper . build ( "rightArrow" ) …" at bounding box center [965, 391] width 424 height 432
type textarea "[DOMAIN_NAME]("upArrow")"
click at [928, 258] on div "helper . moveDown ( 2 ) for i in range ( 4 ) : helper . build ( "rightArrow" ) …" at bounding box center [961, 376] width 417 height 403
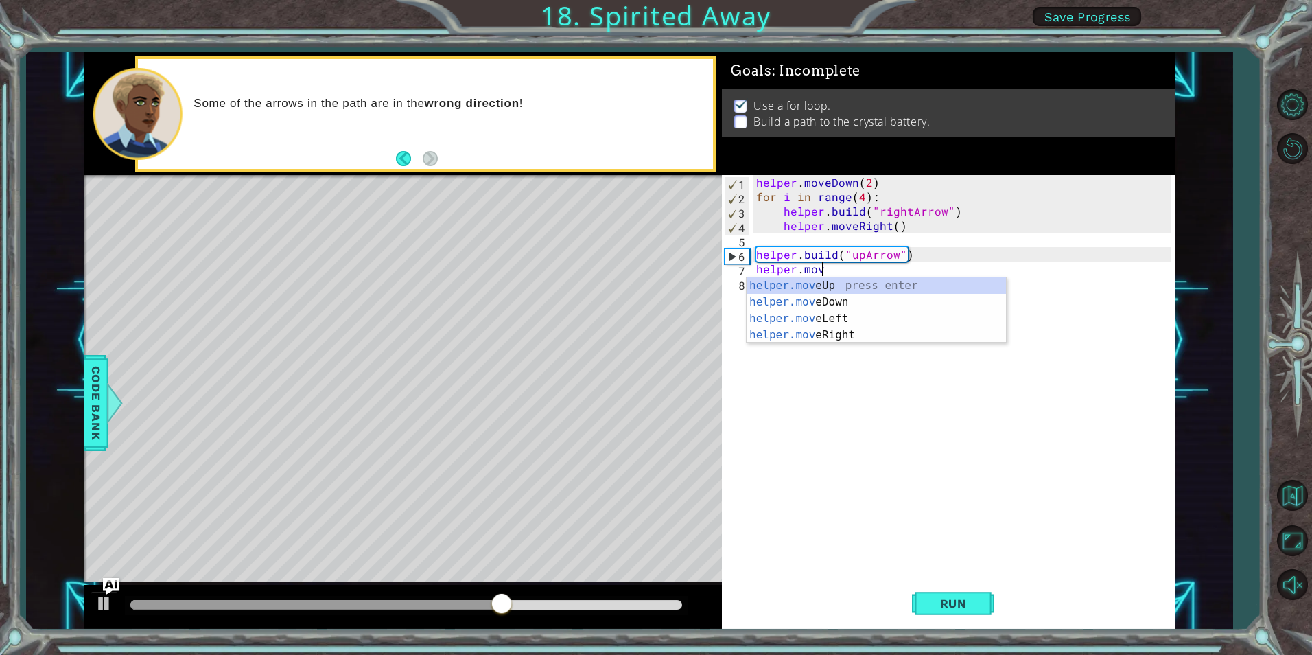
scroll to position [0, 4]
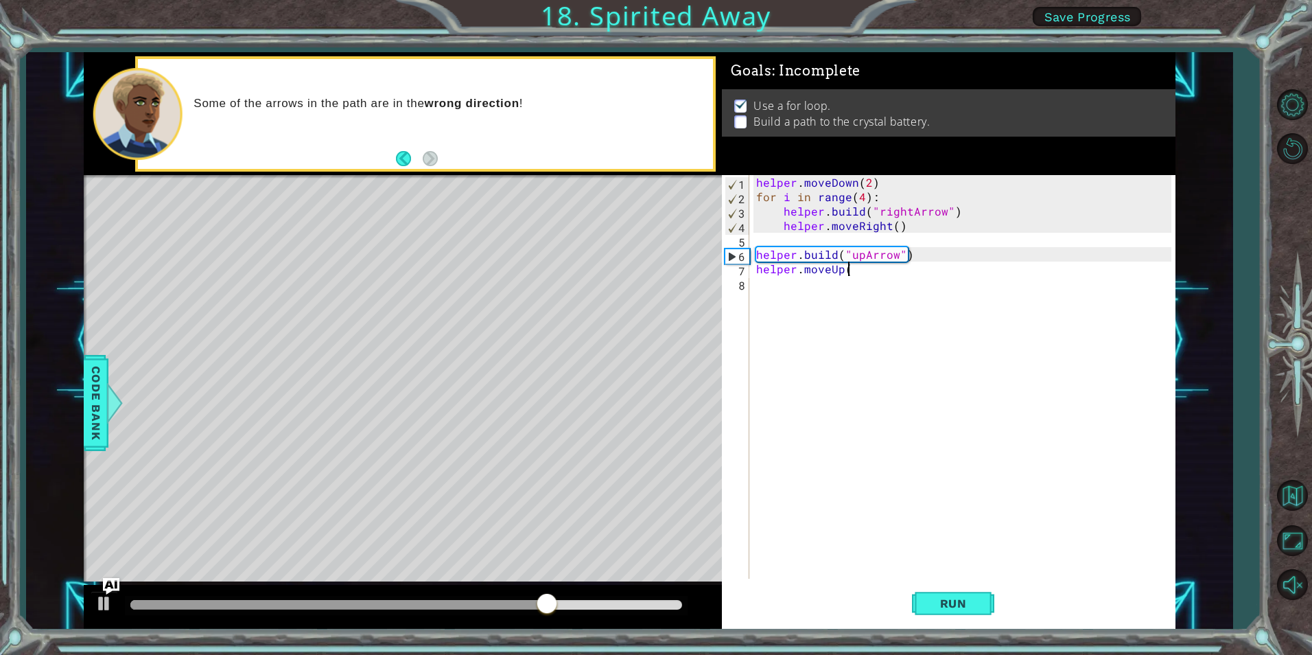
type textarea "helper.moveUp()"
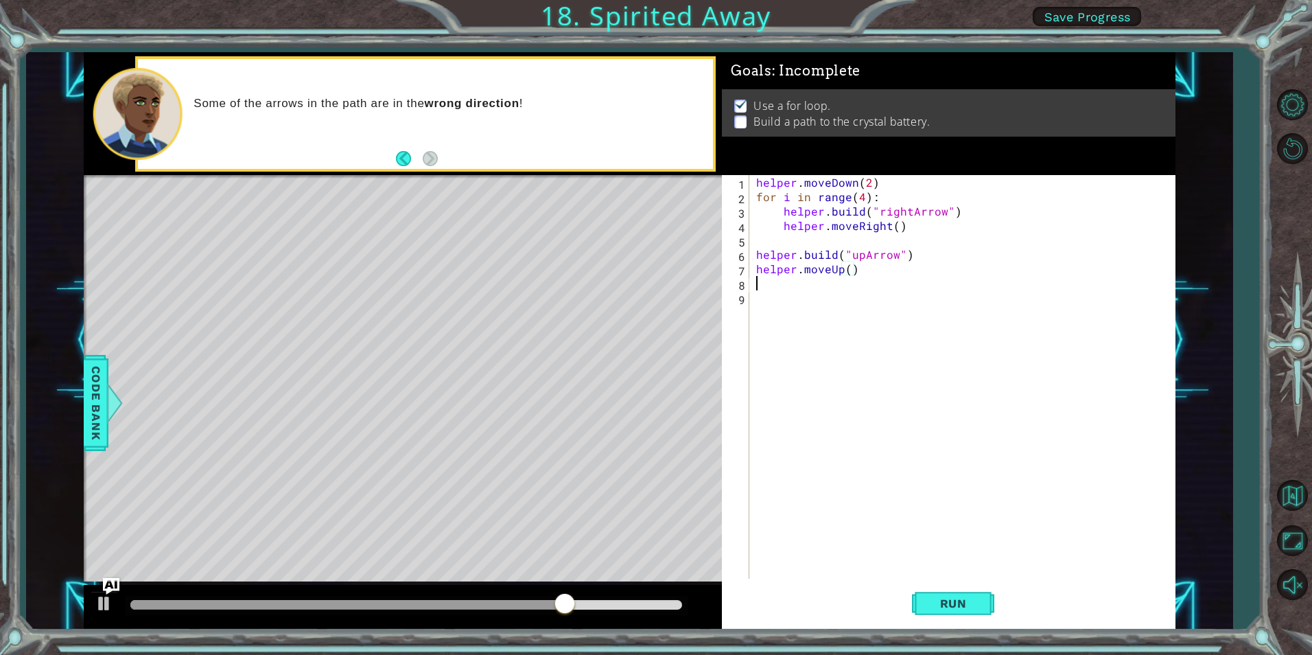
scroll to position [0, 0]
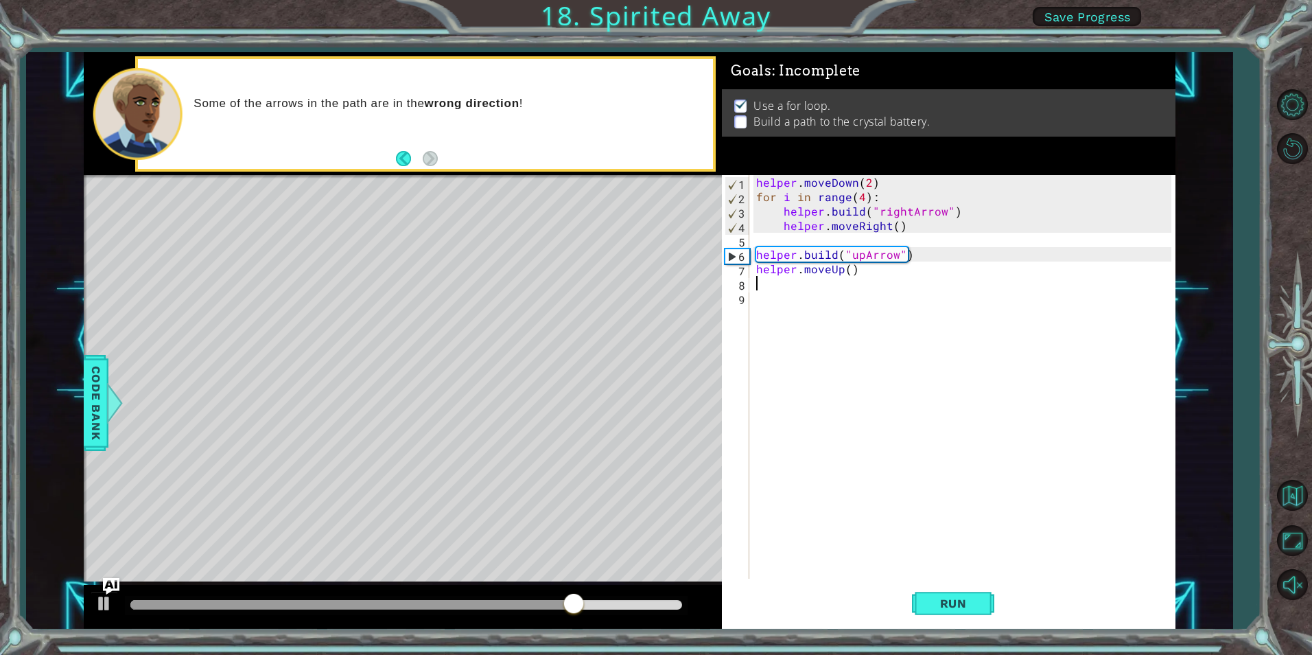
paste textarea "[DOMAIN_NAME]("upArrow")"
type textarea "[DOMAIN_NAME]("upArrow")"
click at [969, 612] on button "Run" at bounding box center [953, 602] width 82 height 45
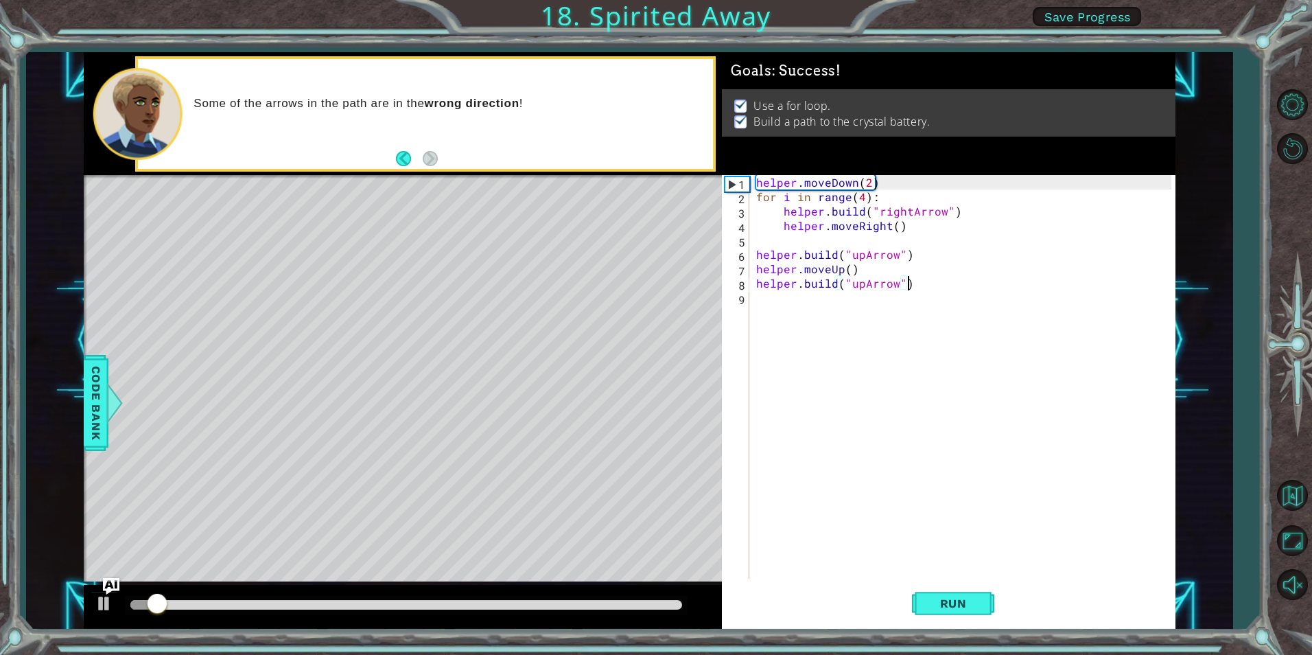
click at [605, 604] on div at bounding box center [406, 605] width 552 height 10
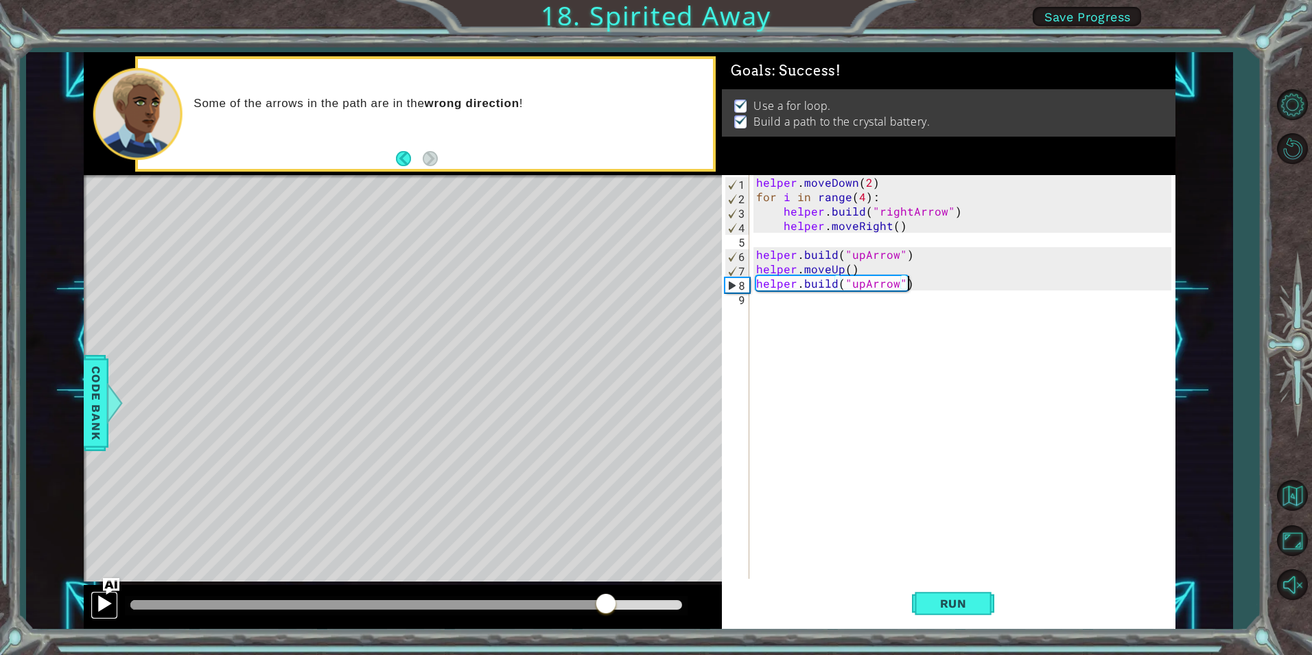
click at [106, 598] on div at bounding box center [104, 603] width 18 height 18
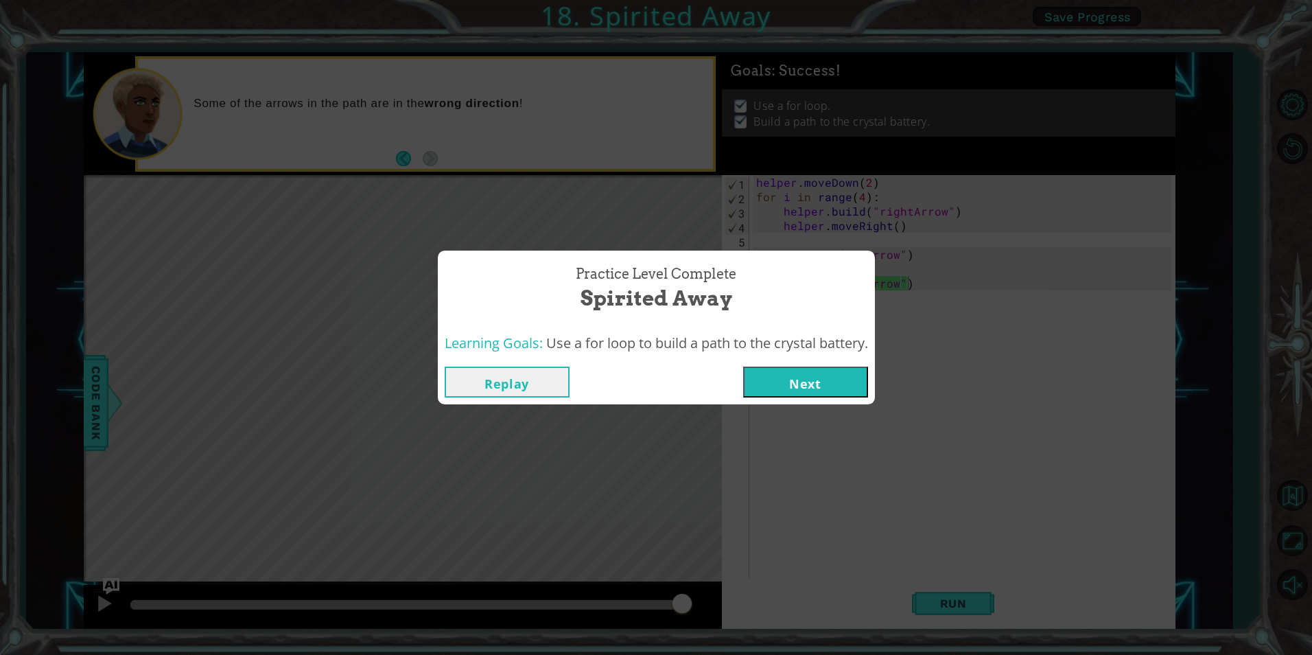
click at [842, 383] on button "Next" at bounding box center [805, 381] width 125 height 31
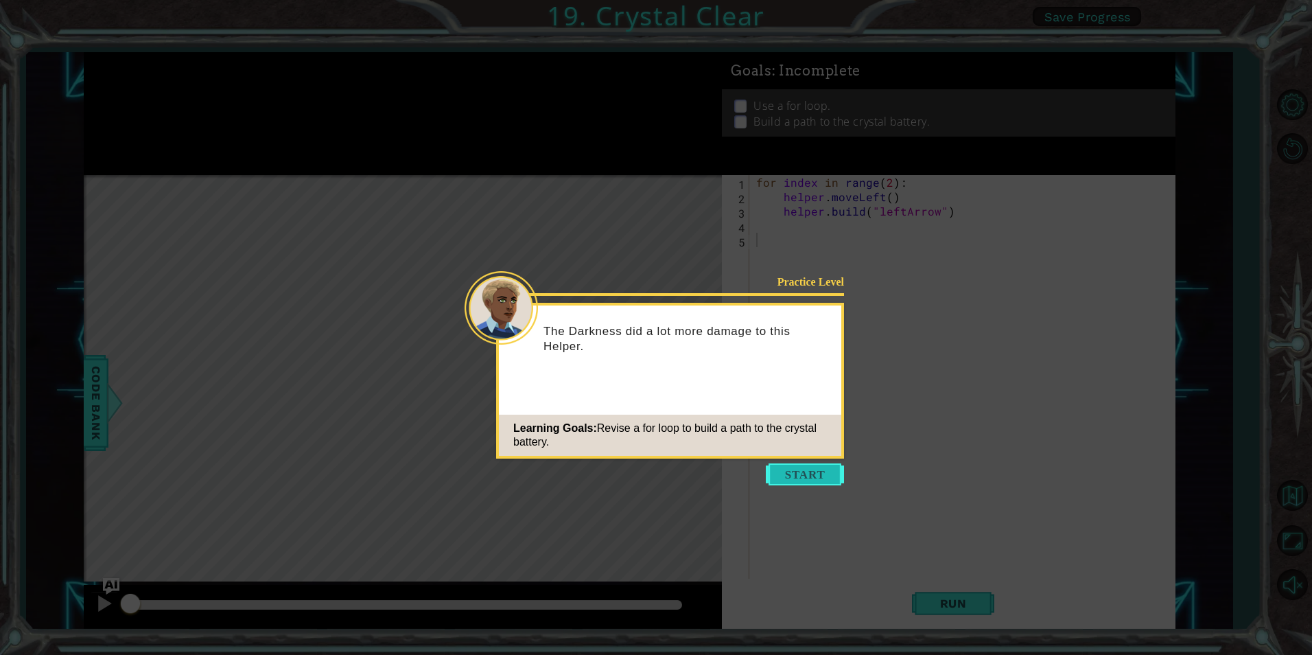
click at [814, 475] on button "Start" at bounding box center [805, 474] width 78 height 22
